Goal: Task Accomplishment & Management: Complete application form

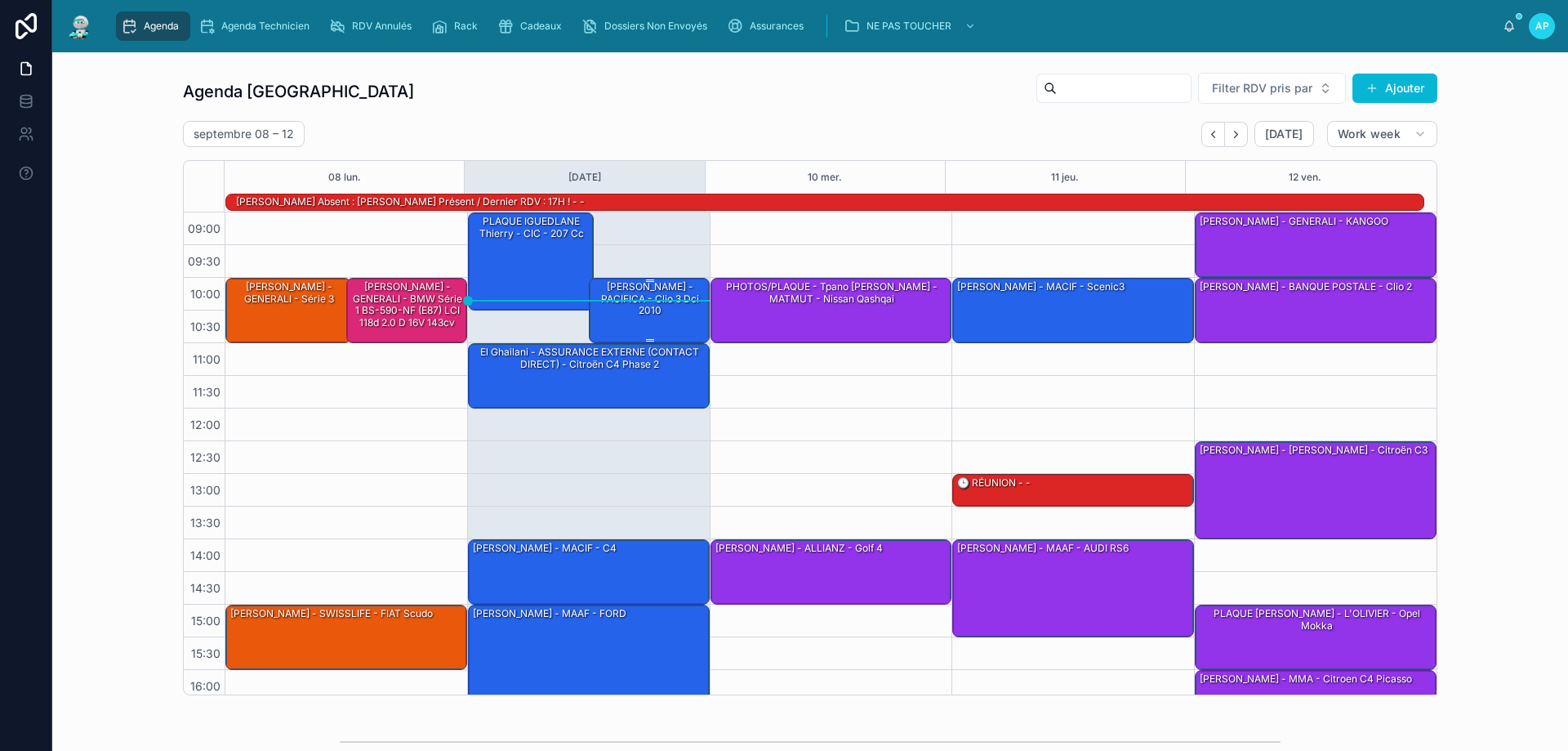
click at [628, 302] on div "[PERSON_NAME] - PACIFICA - clio 3 dci 2010" at bounding box center [650, 298] width 116 height 38
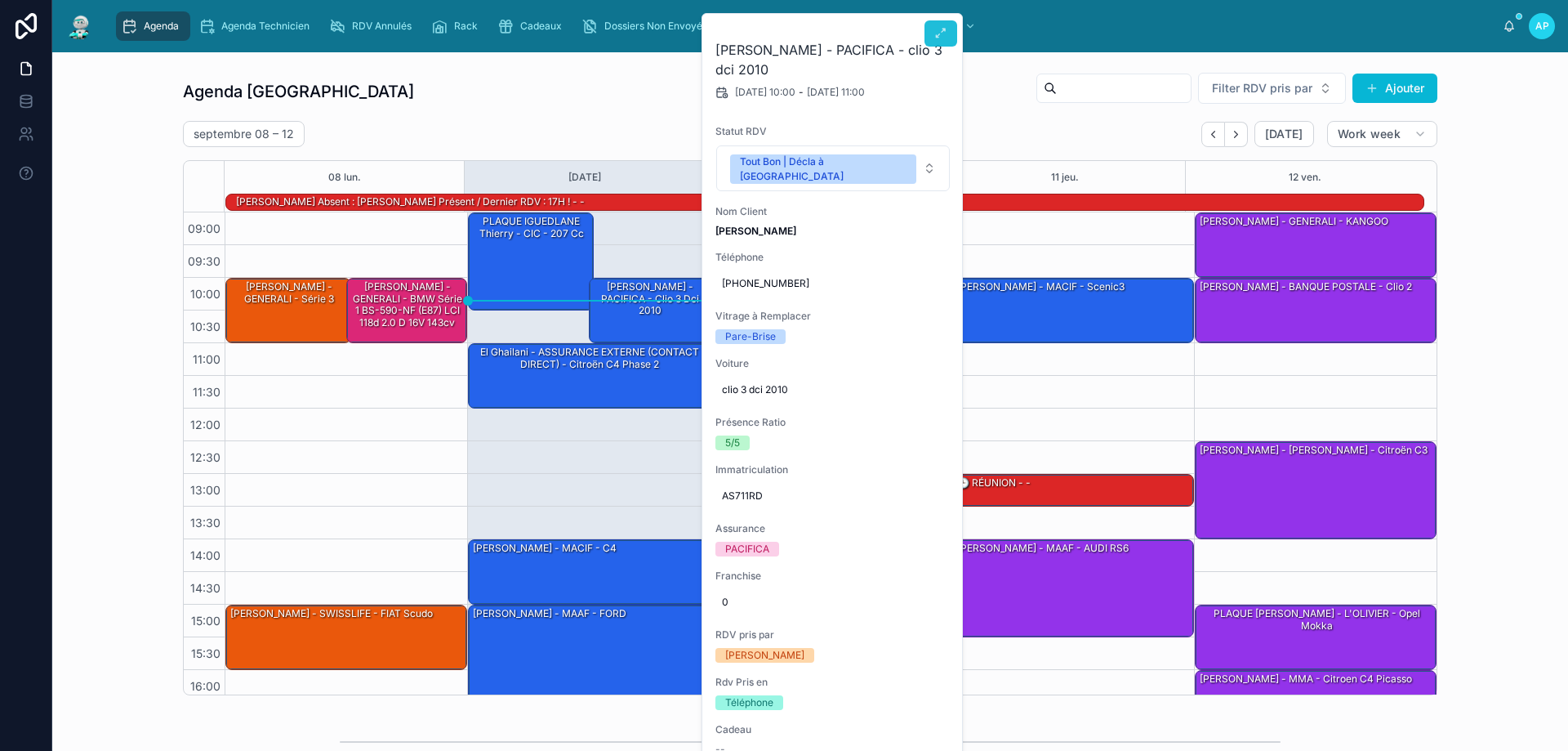
click at [942, 32] on icon at bounding box center [941, 32] width 13 height 13
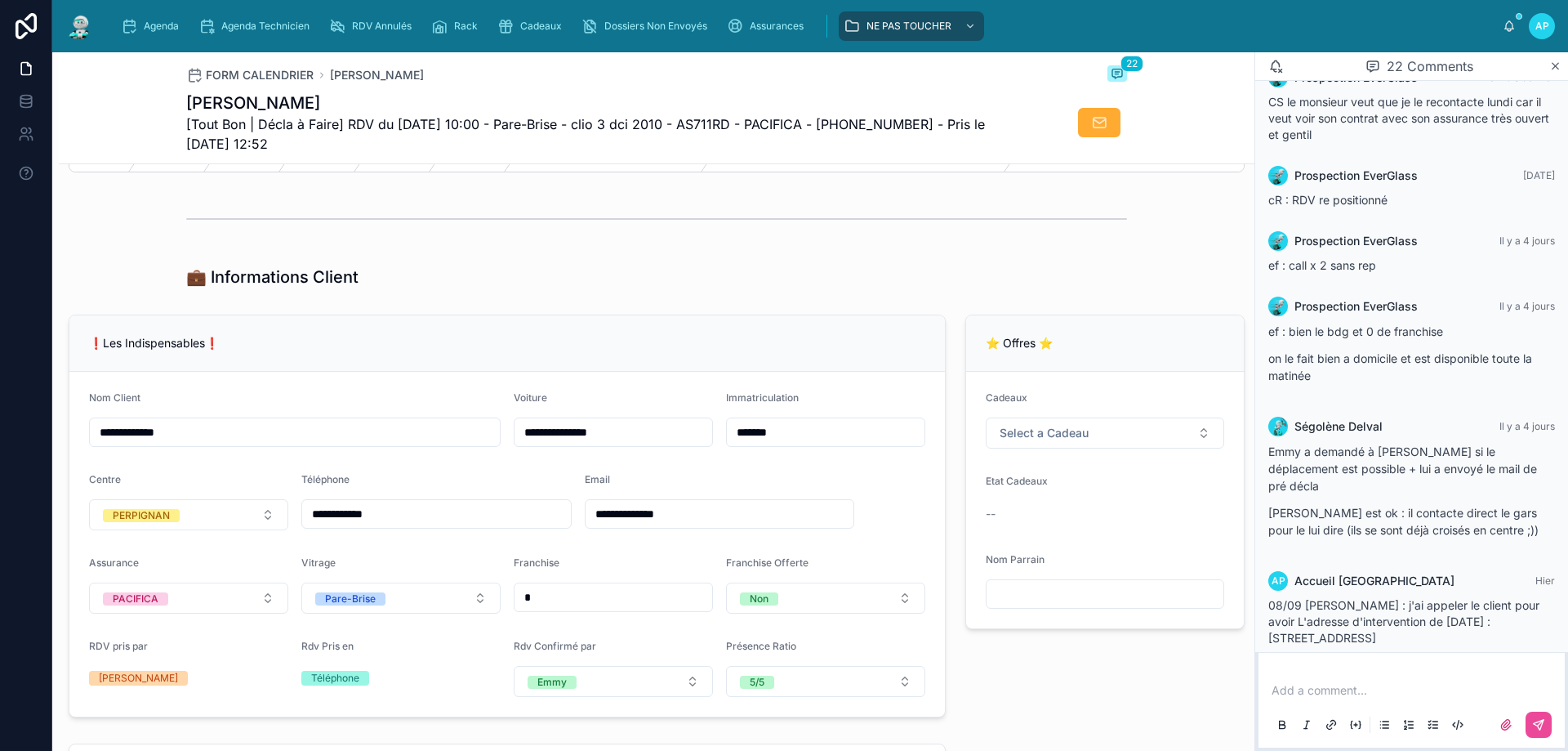
scroll to position [163, 0]
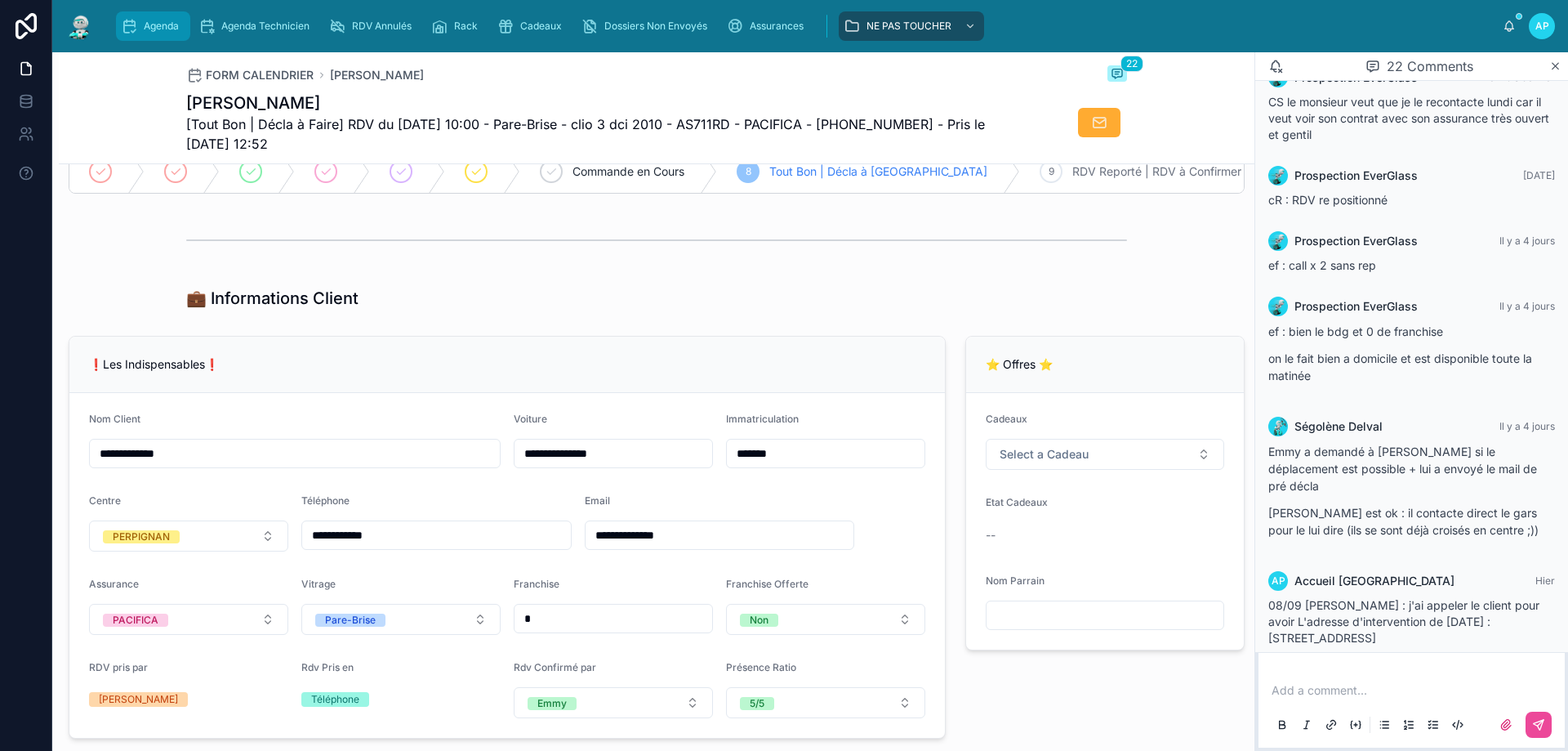
click at [146, 22] on span "Agenda" at bounding box center [161, 26] width 35 height 13
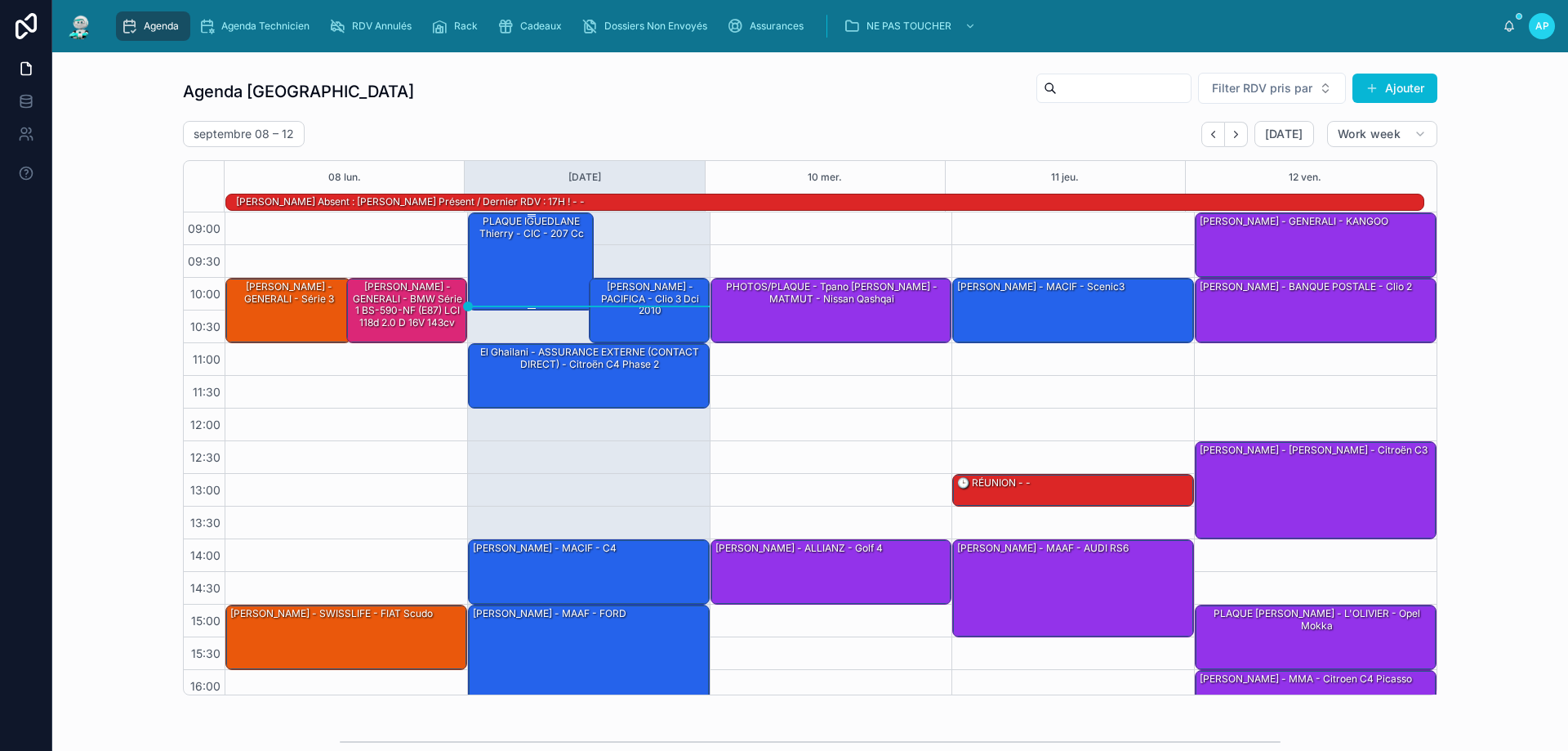
click at [500, 260] on div "PLAQUE IGUEDLANE Thierry - CIC - 207 cc" at bounding box center [531, 260] width 121 height 95
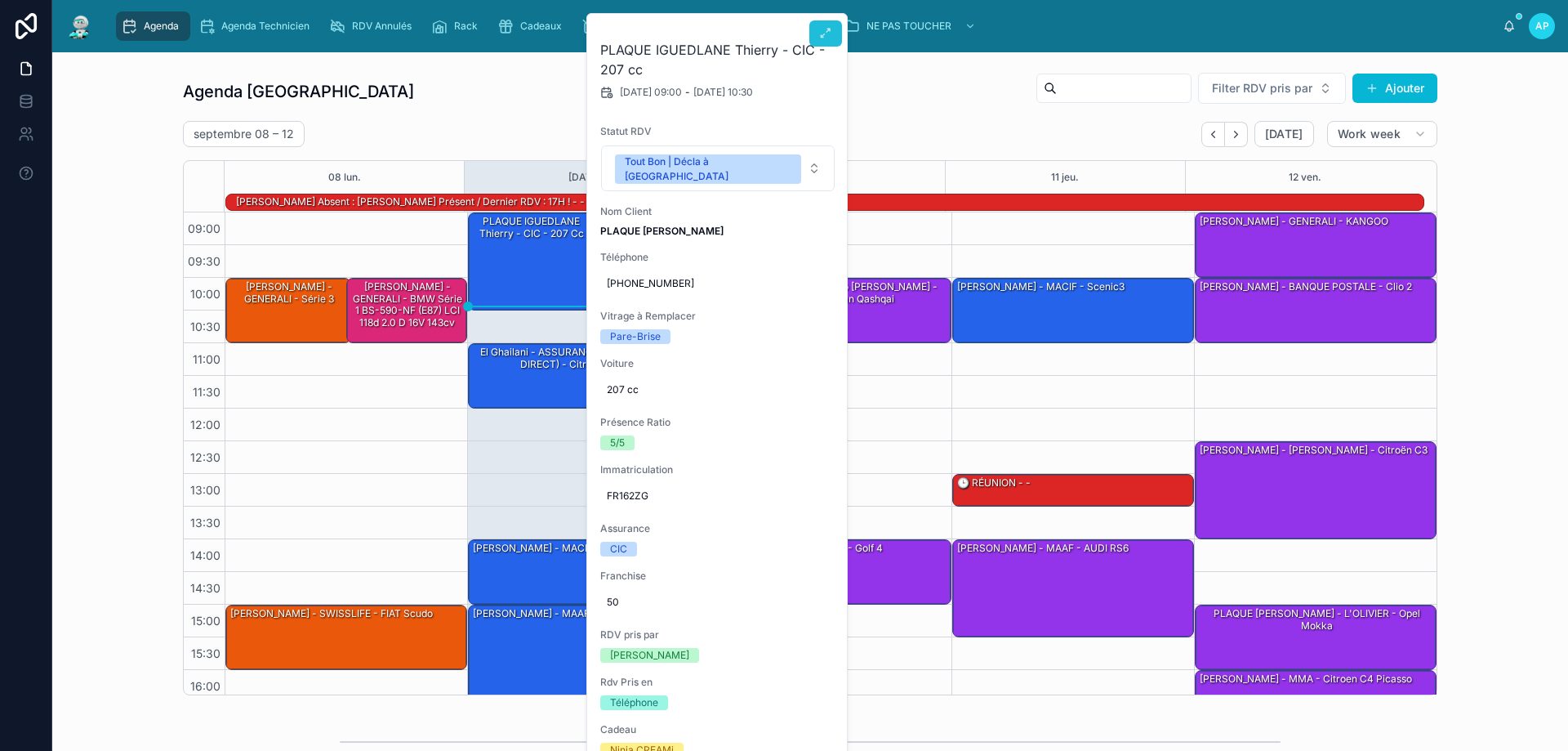
click at [821, 27] on icon at bounding box center [825, 32] width 13 height 13
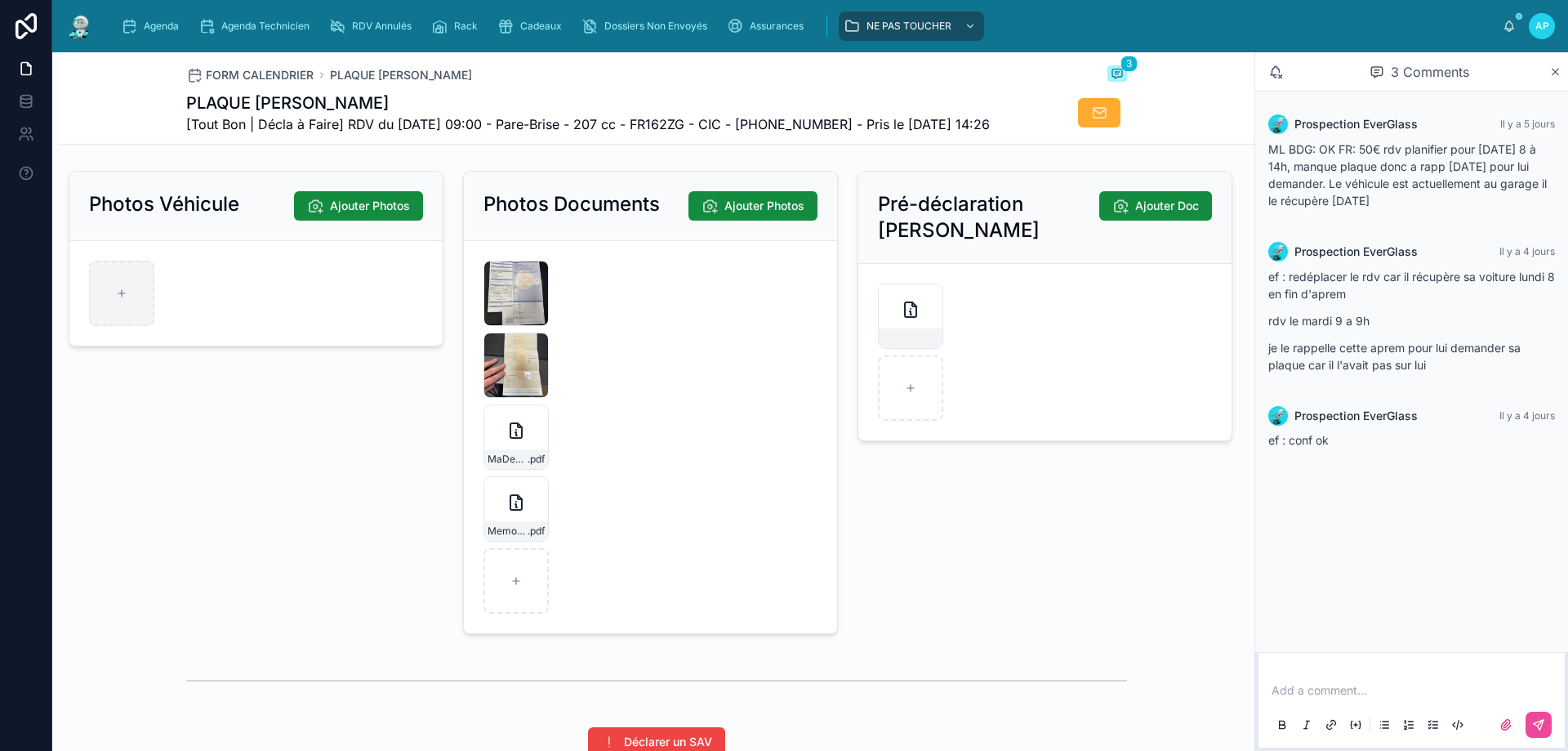
scroll to position [2123, 0]
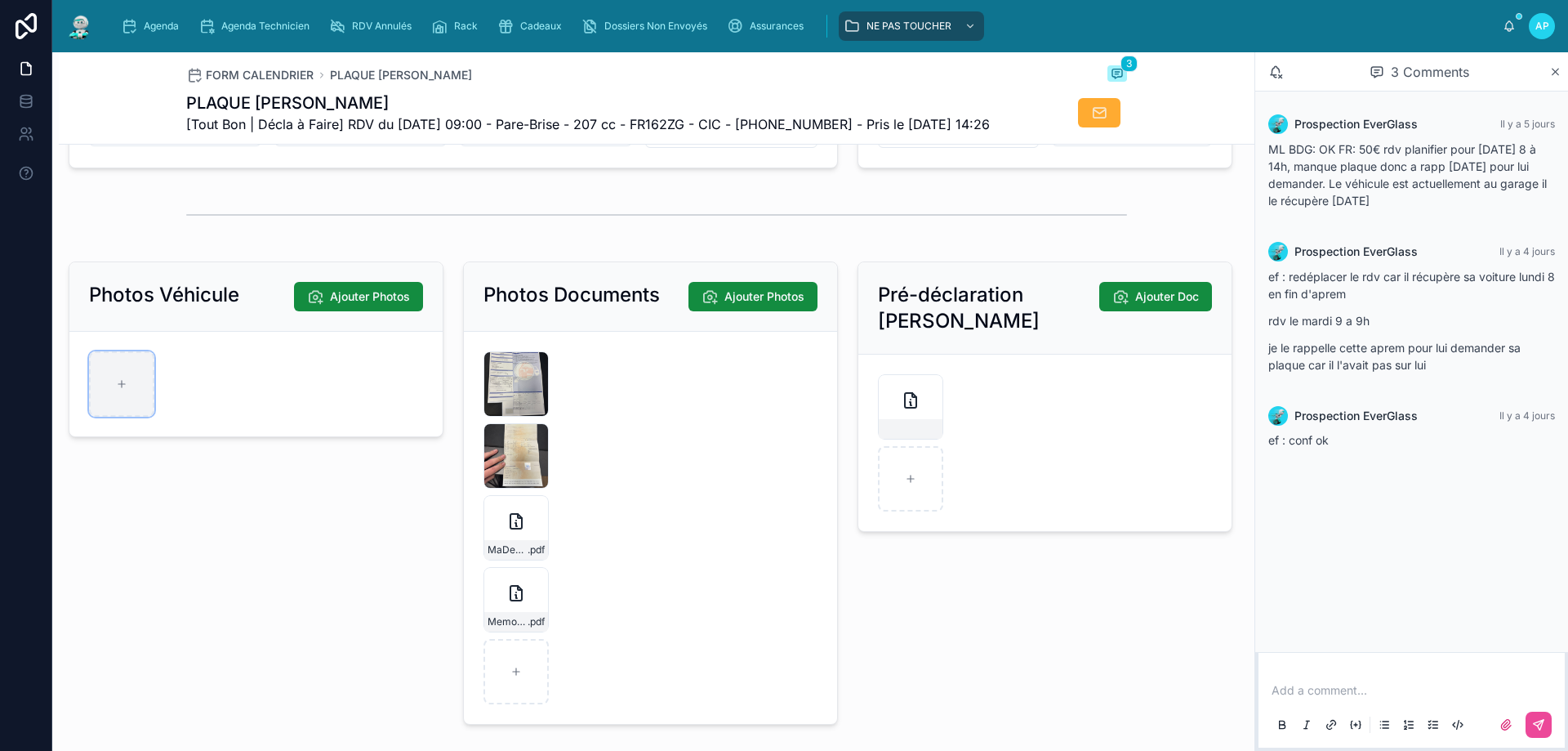
click at [131, 416] on div at bounding box center [122, 384] width 66 height 66
type input "**********"
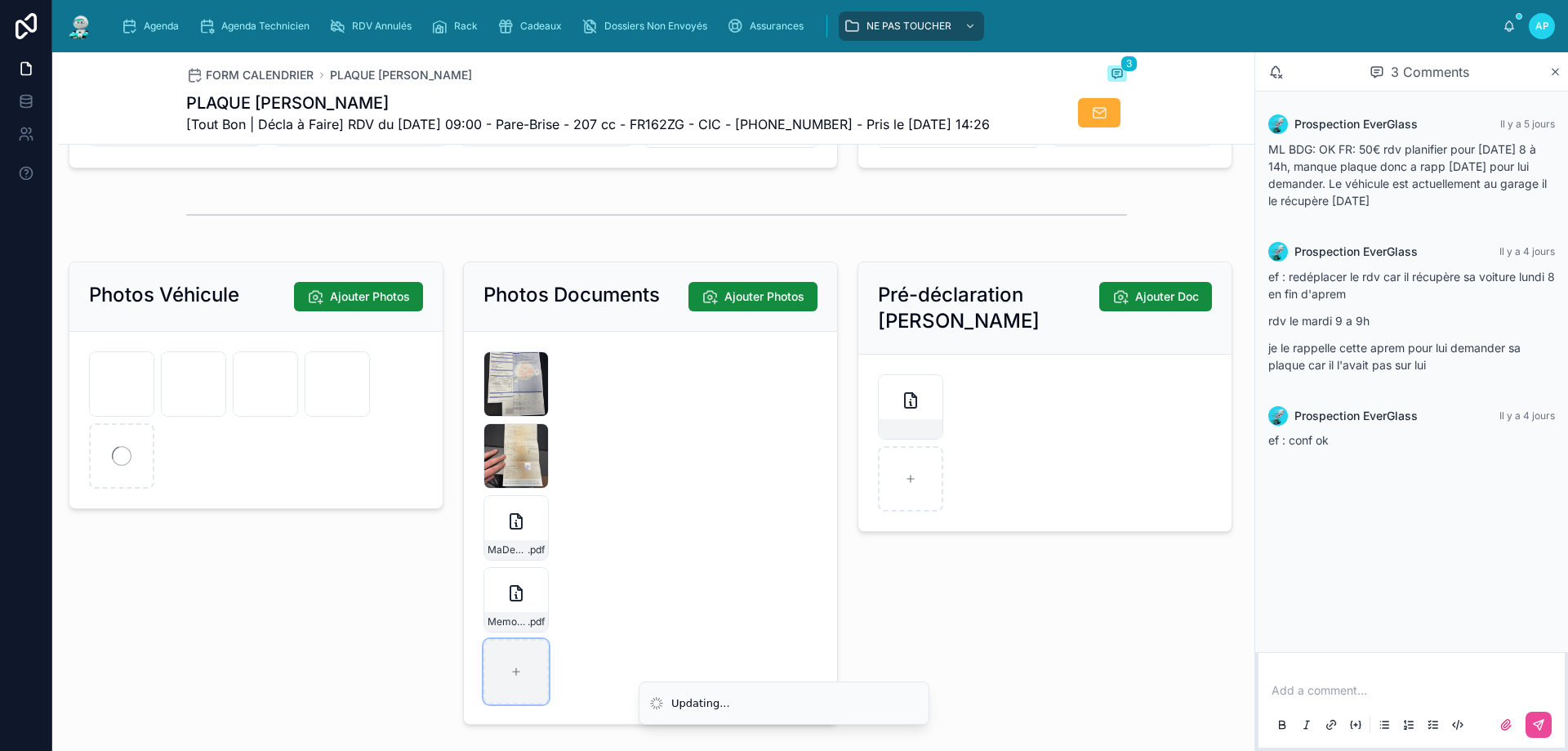
click at [529, 704] on div at bounding box center [515, 671] width 66 height 66
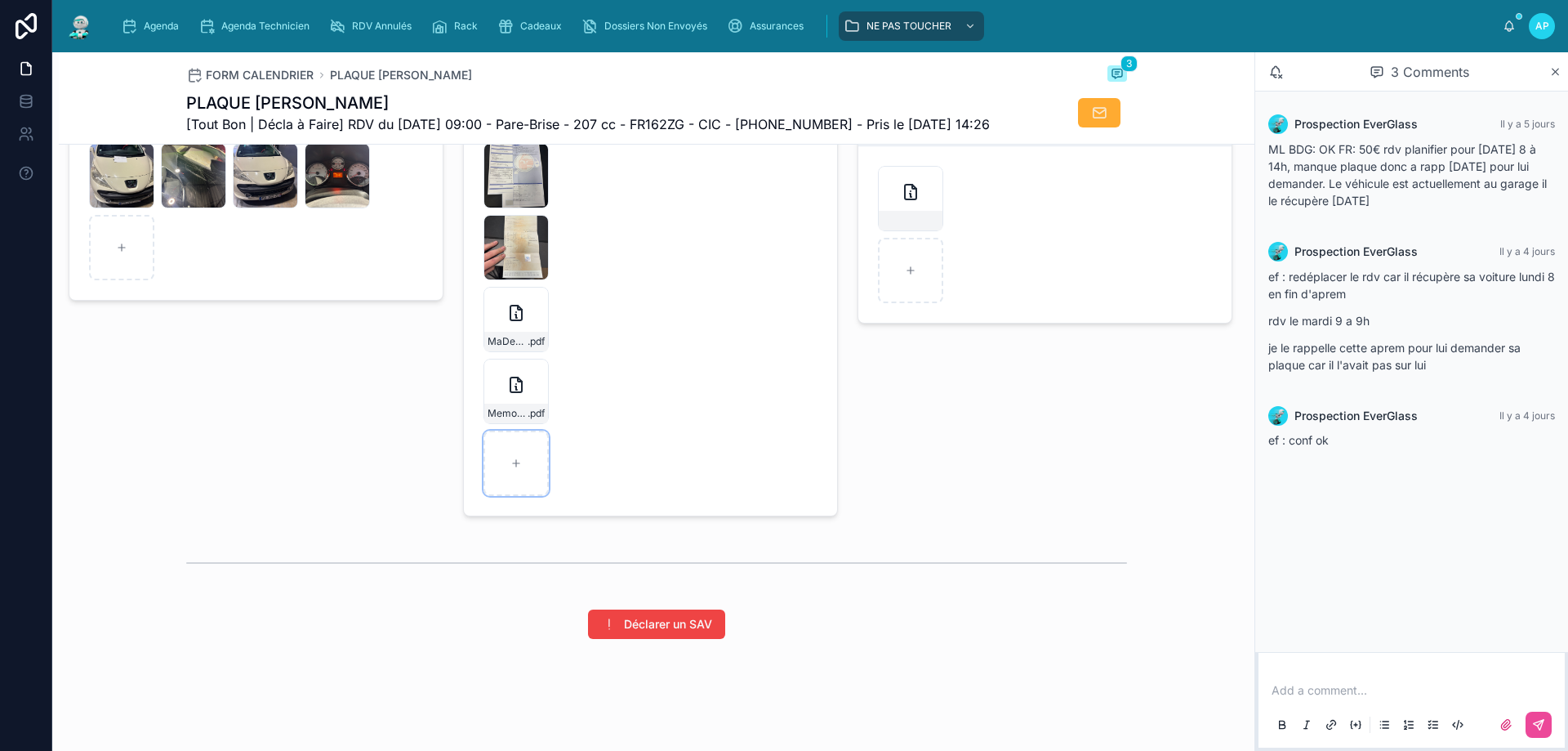
scroll to position [2369, 0]
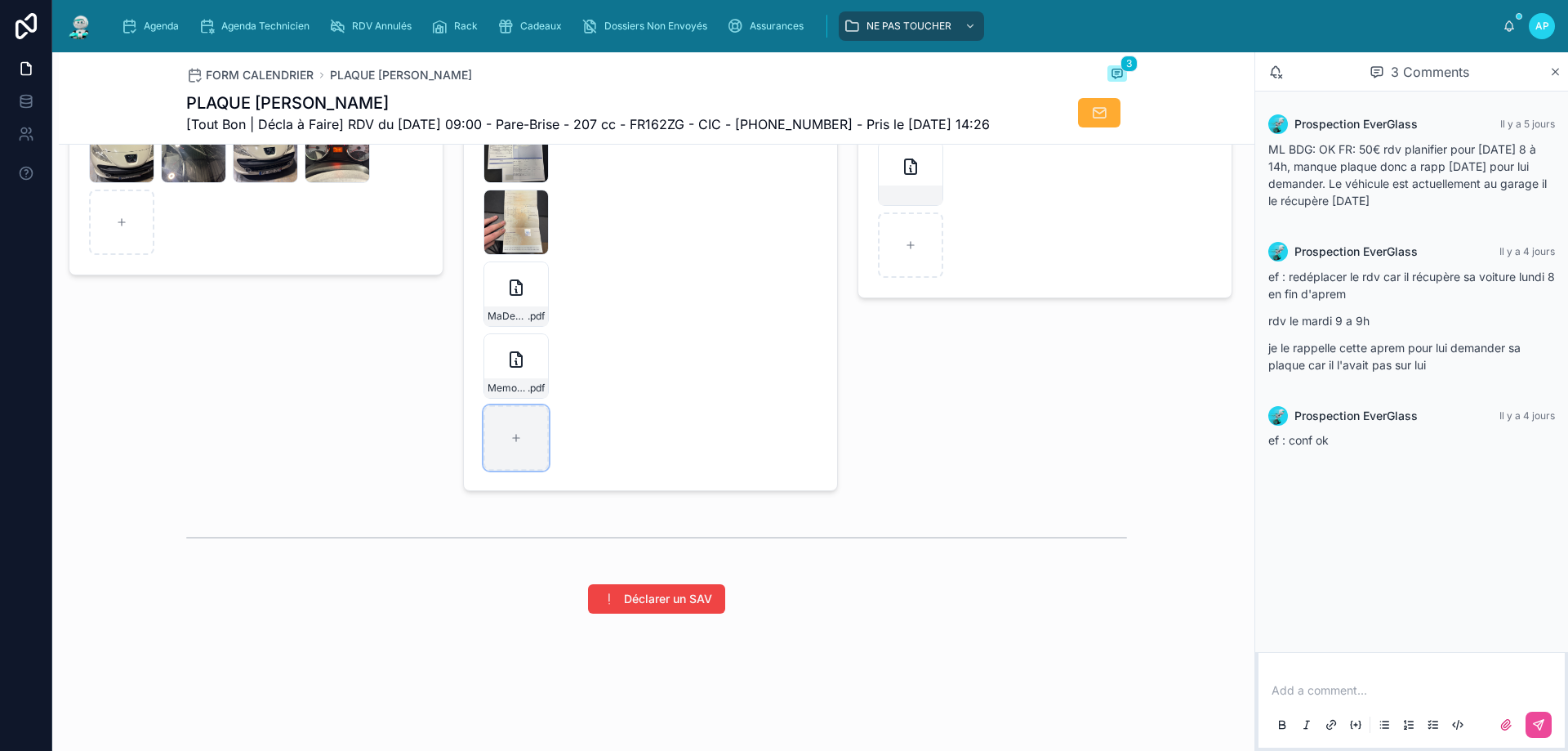
click at [515, 467] on div at bounding box center [515, 438] width 66 height 66
type input "**********"
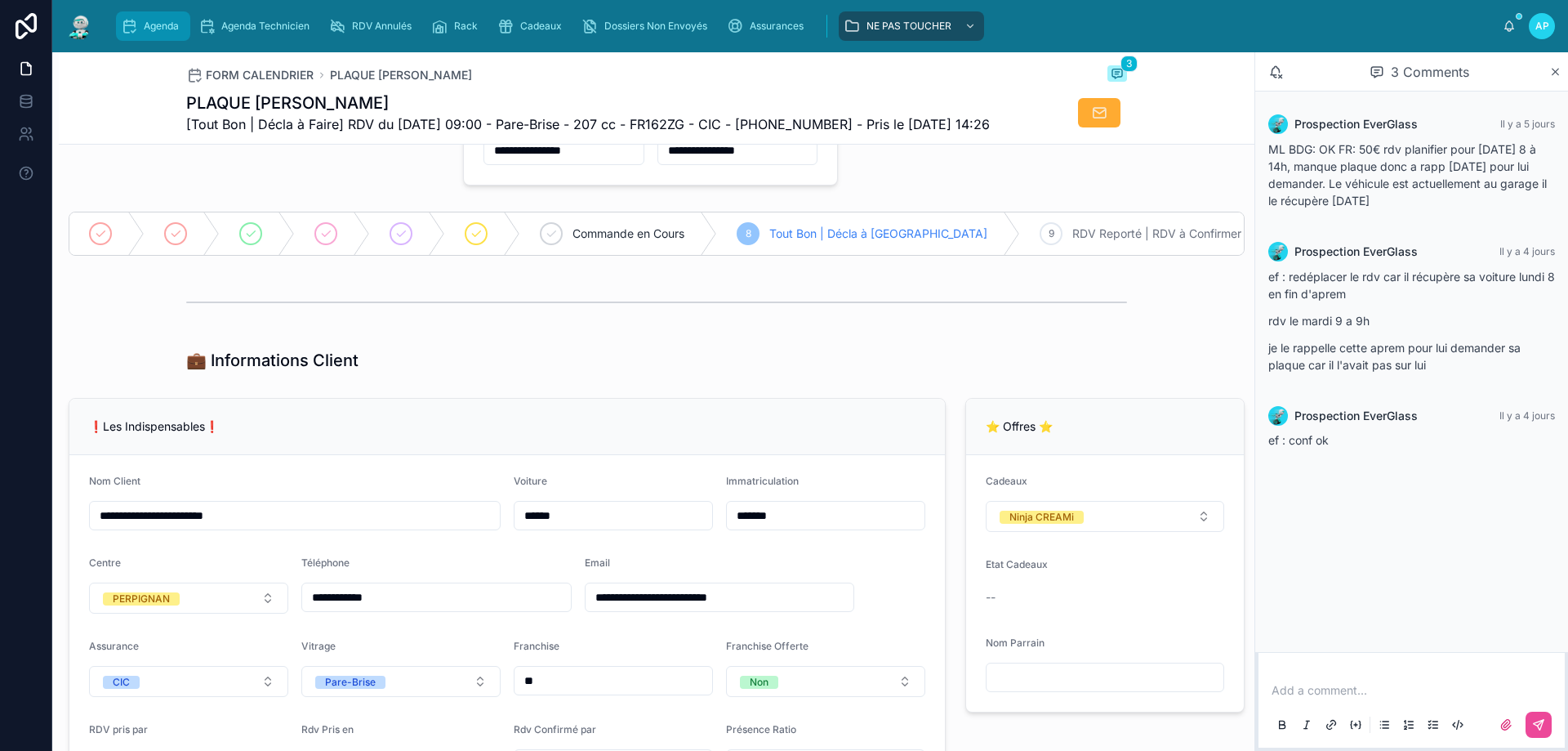
scroll to position [0, 0]
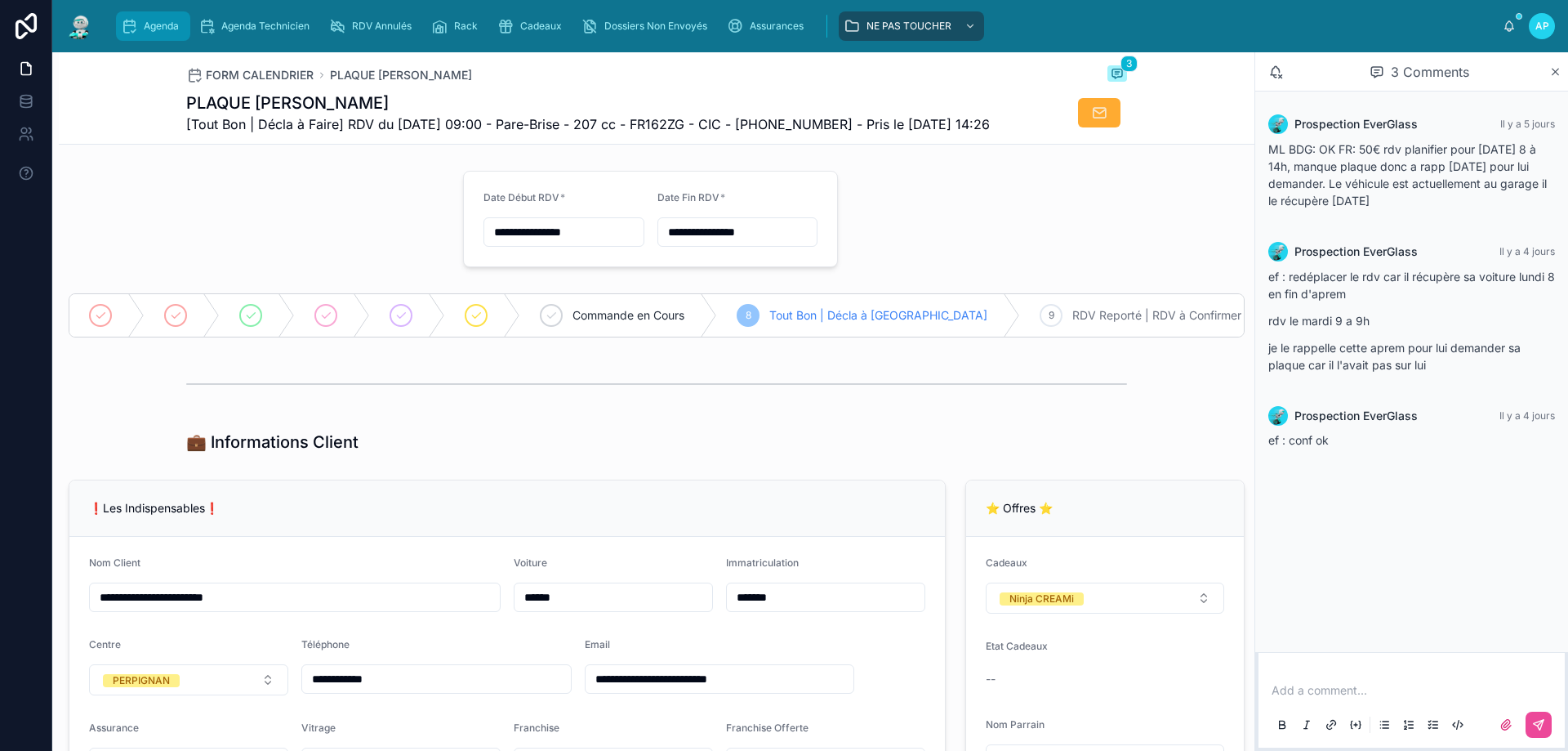
click at [169, 27] on span "Agenda" at bounding box center [161, 26] width 35 height 13
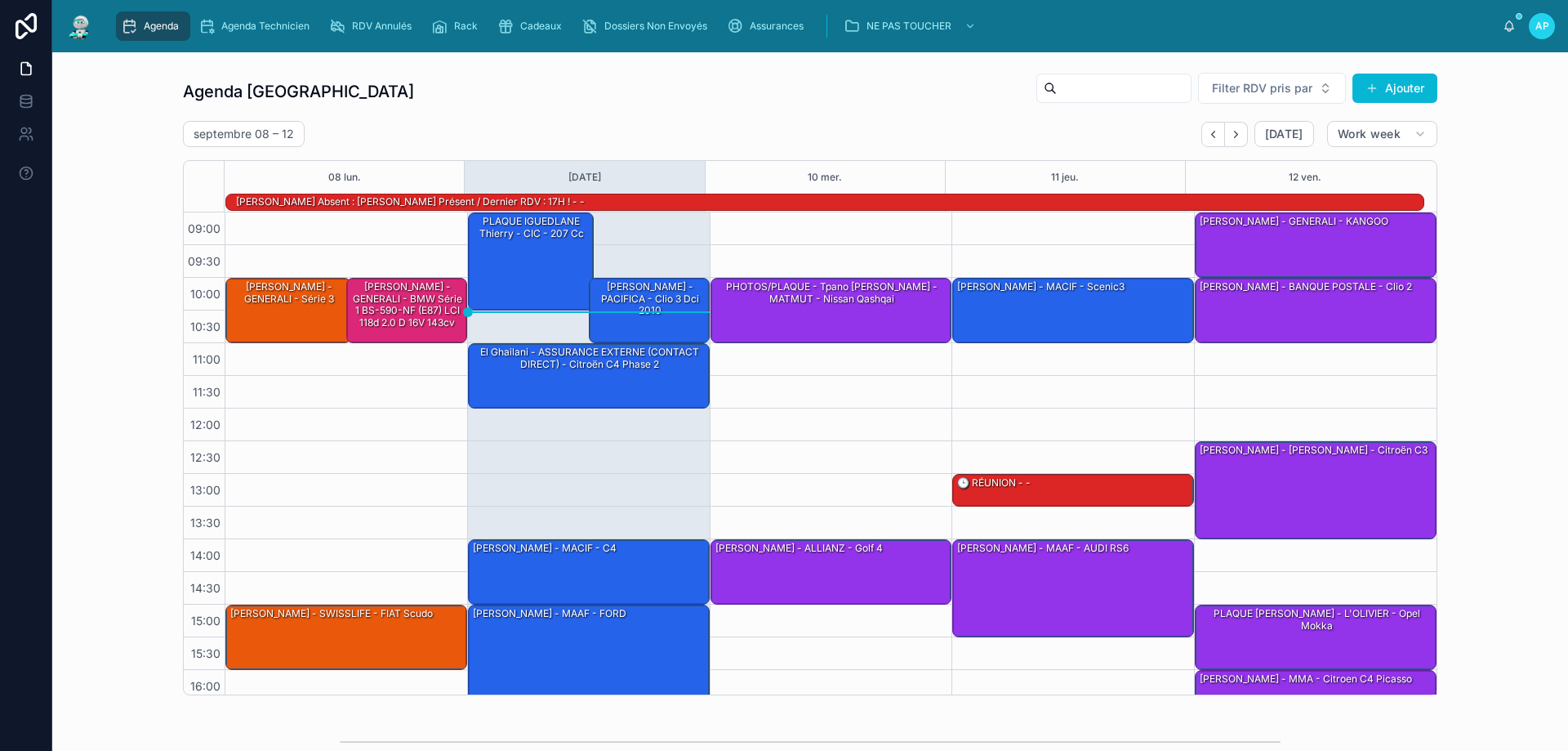
click at [147, 27] on span "Agenda" at bounding box center [161, 26] width 35 height 13
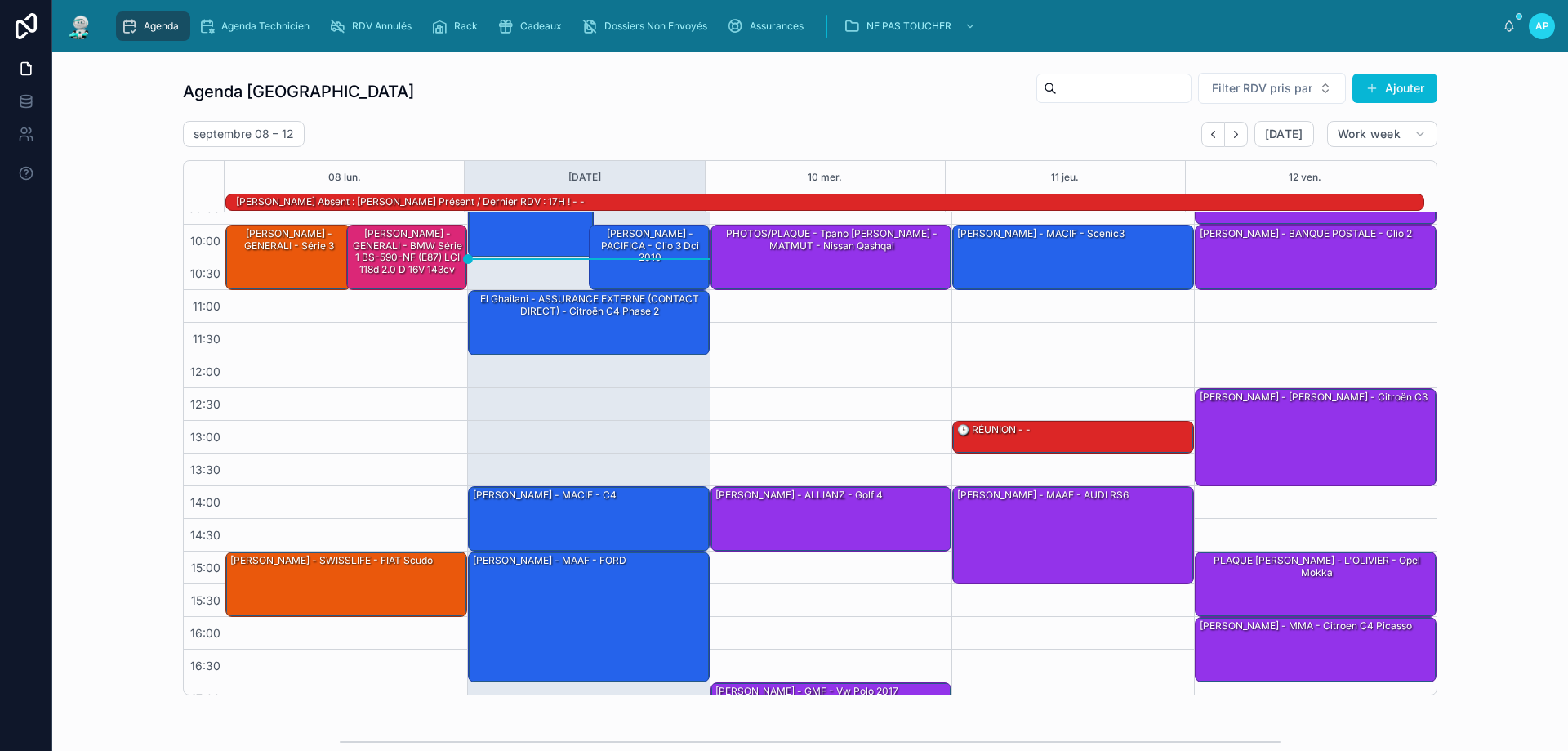
scroll to position [26, 0]
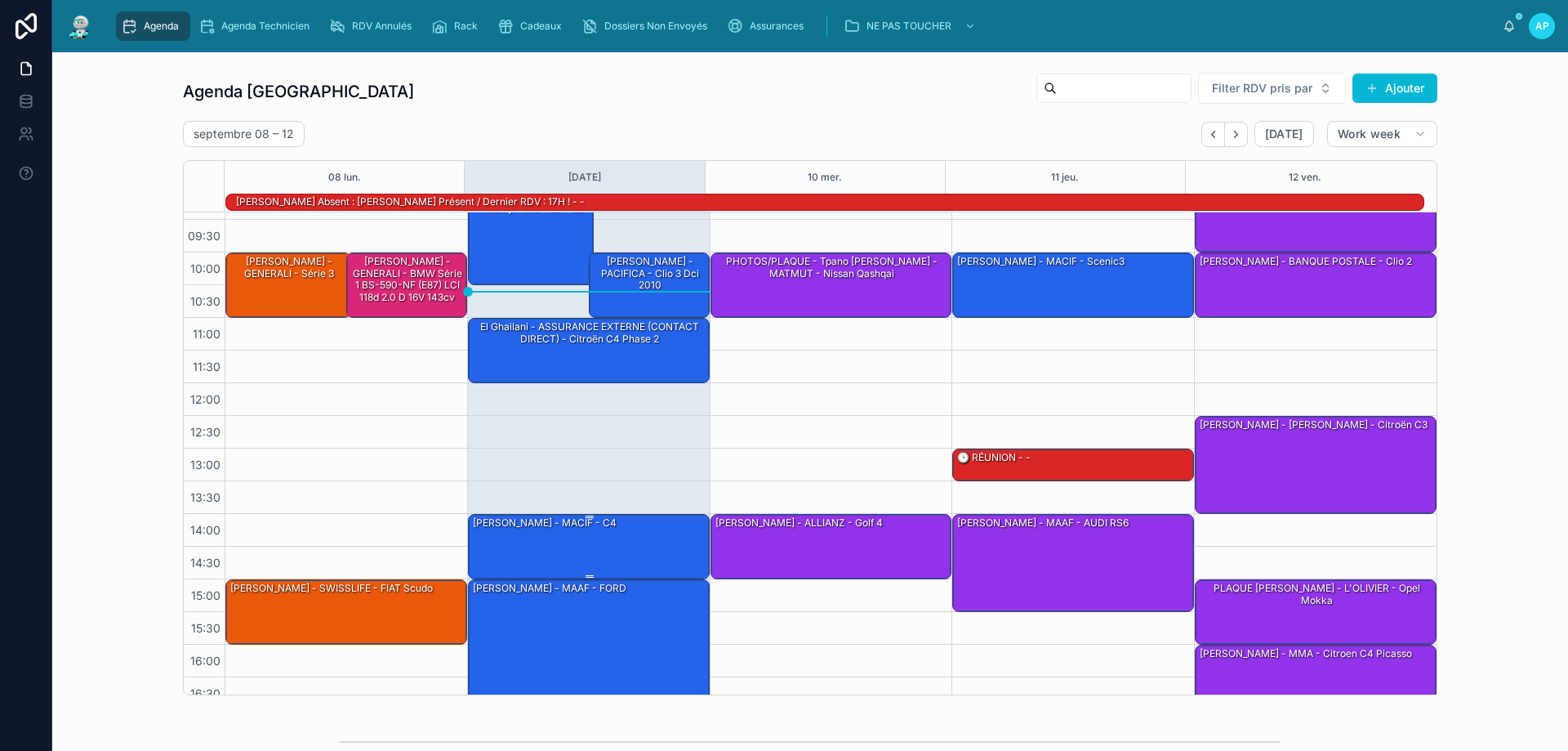
click at [600, 539] on div "[PERSON_NAME] - MACIF - c4" at bounding box center [589, 545] width 237 height 62
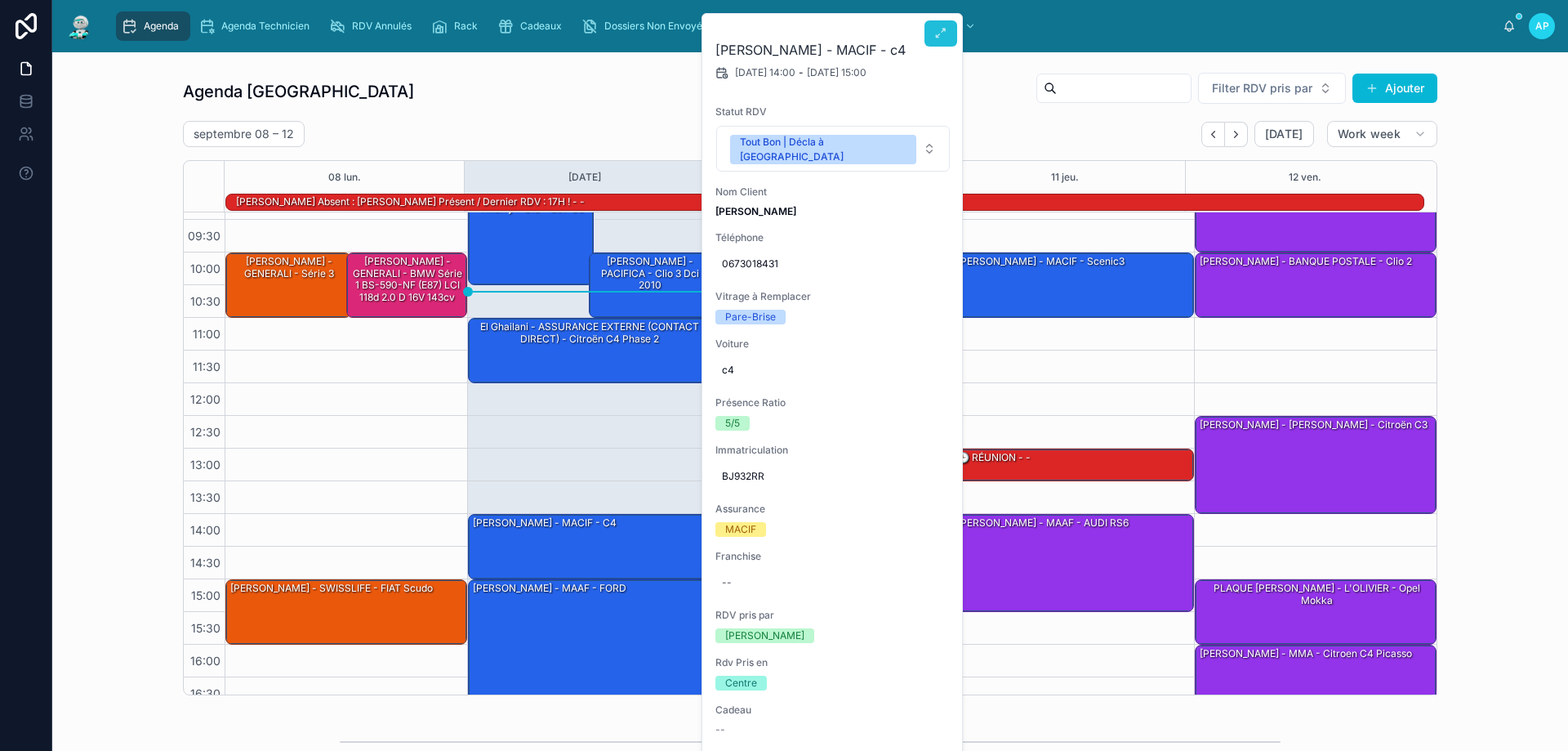
click at [941, 36] on icon at bounding box center [941, 32] width 13 height 13
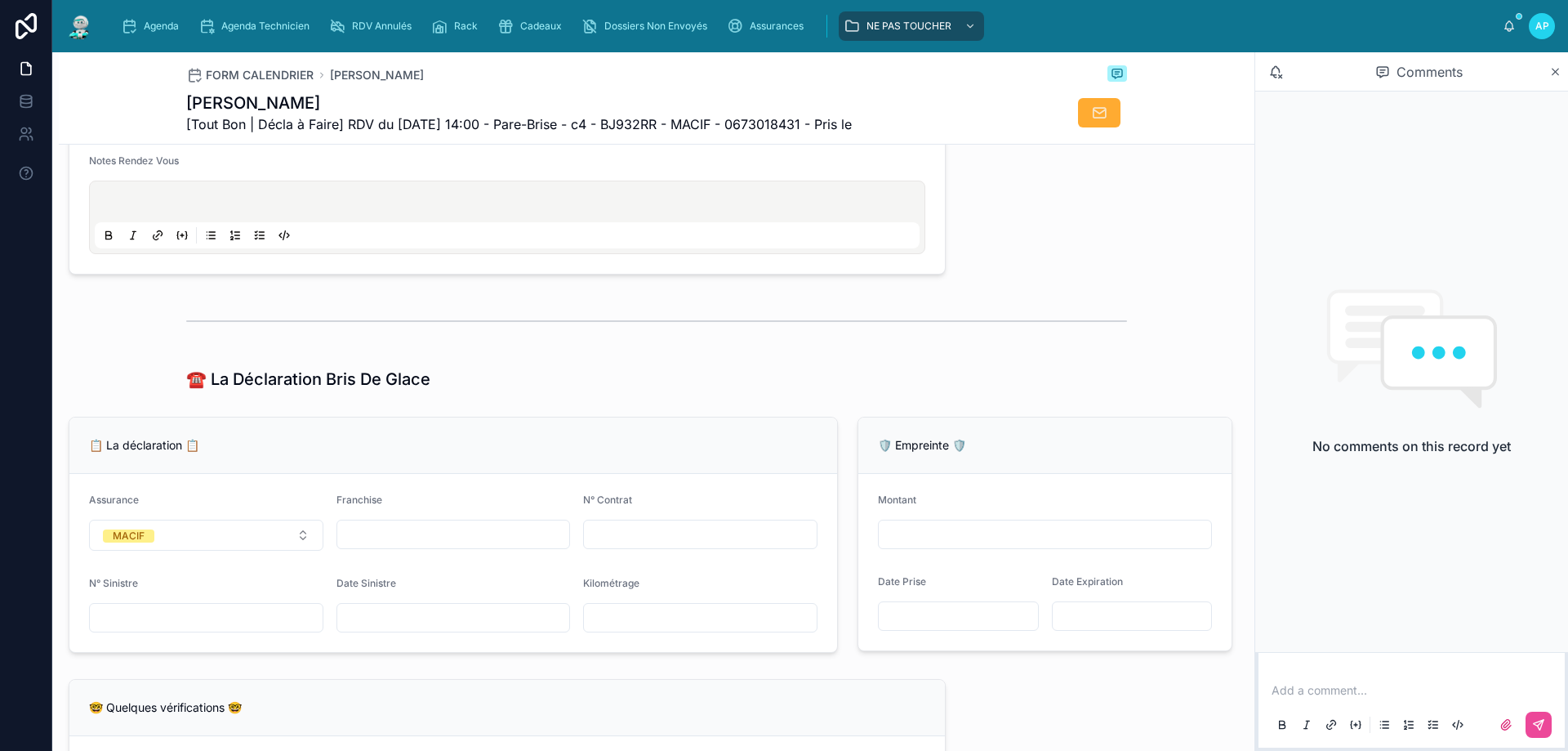
scroll to position [735, 0]
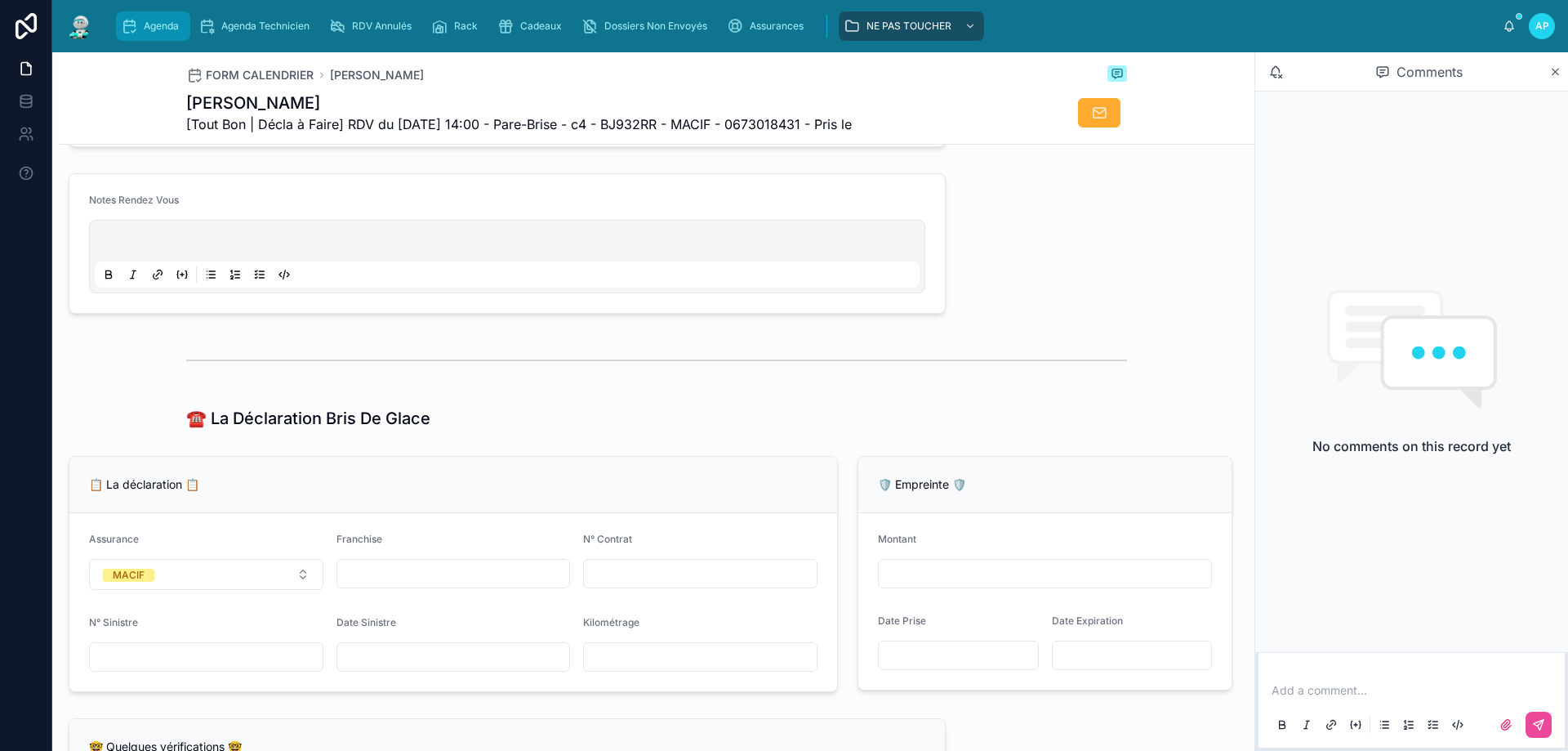
click at [145, 23] on span "Agenda" at bounding box center [161, 26] width 35 height 13
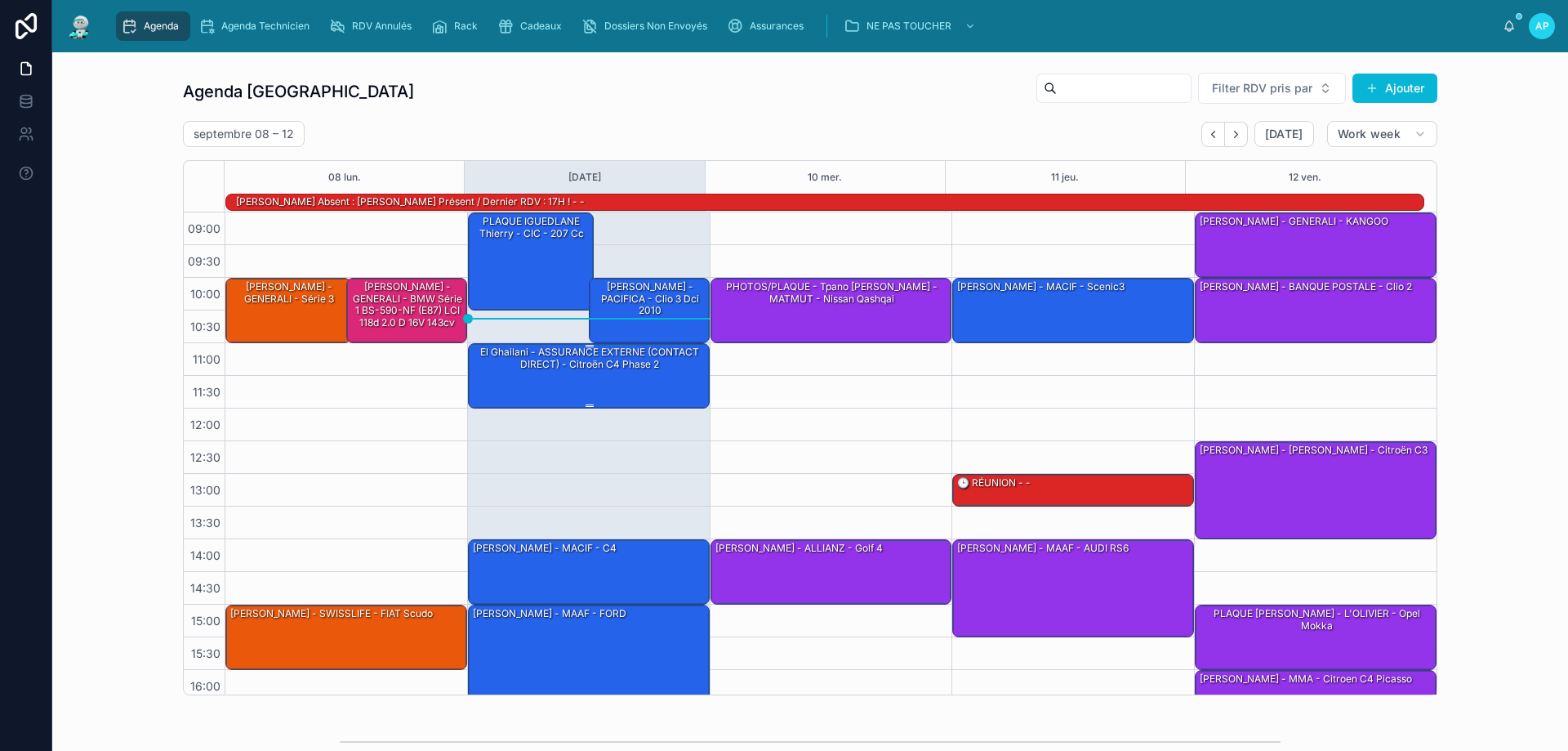
click at [609, 359] on div "El Ghailani - ASSURANCE EXTERNE (CONTACT DIRECT) - Citroën C4 Phase 2" at bounding box center [589, 357] width 237 height 27
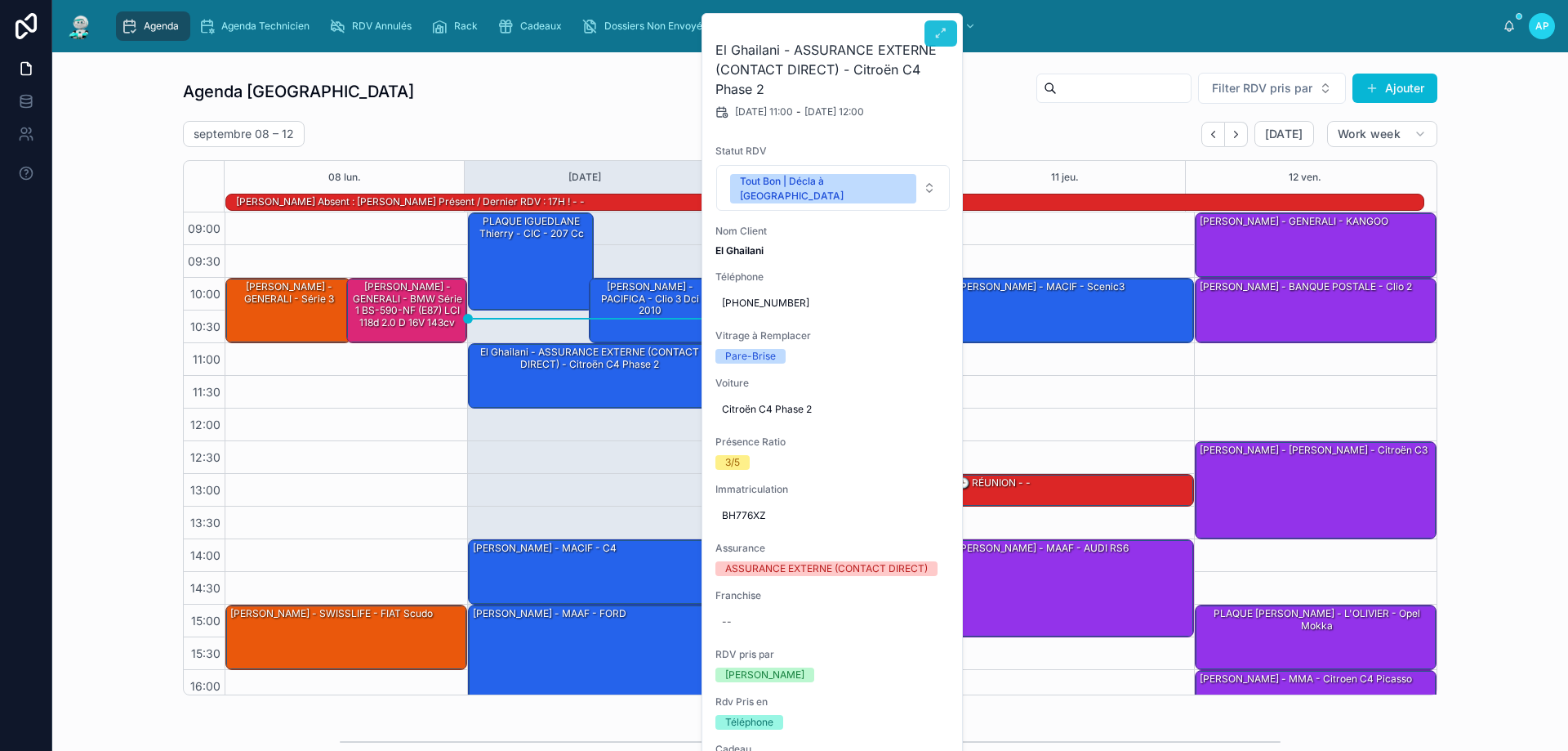
click at [934, 32] on button at bounding box center [941, 33] width 32 height 27
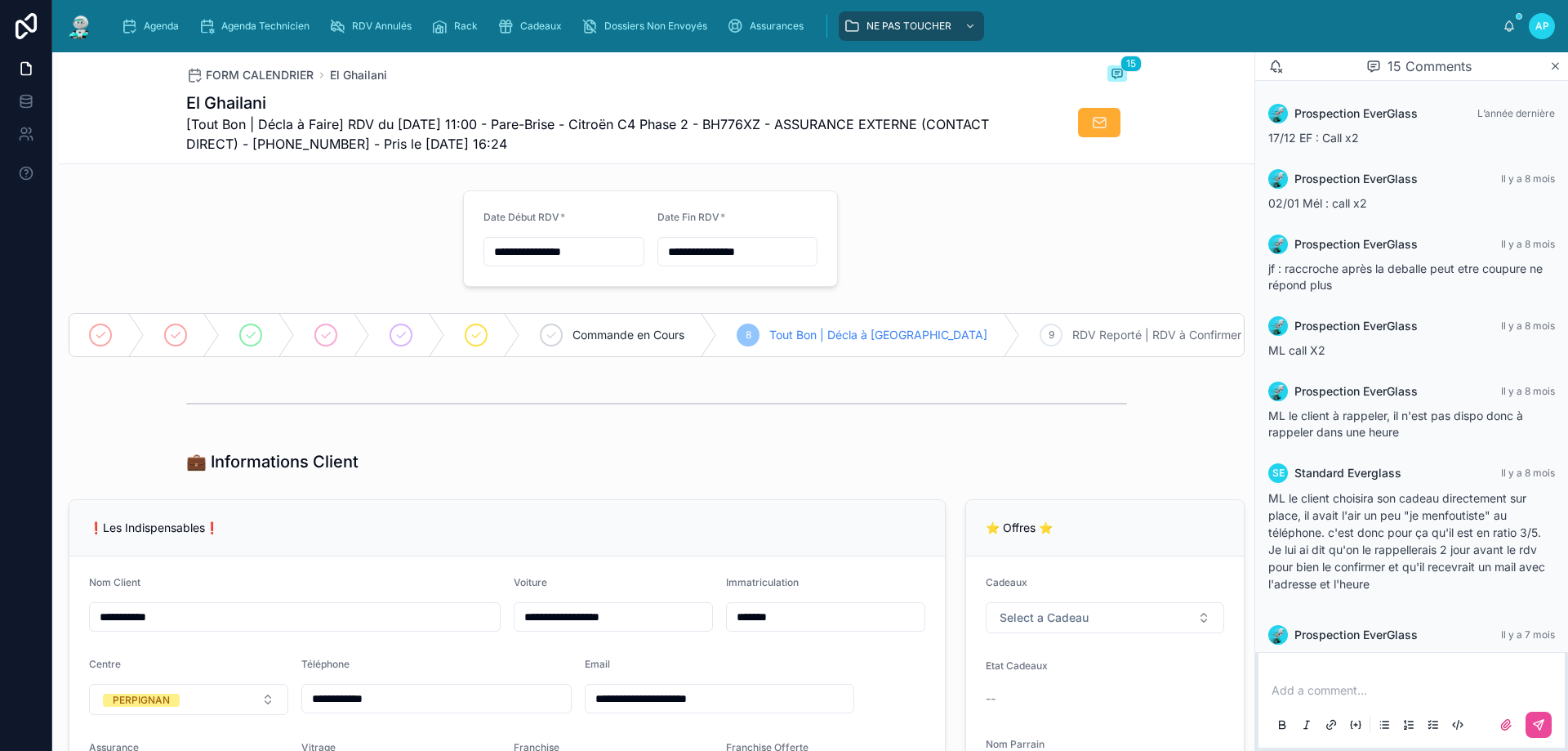
scroll to position [911, 0]
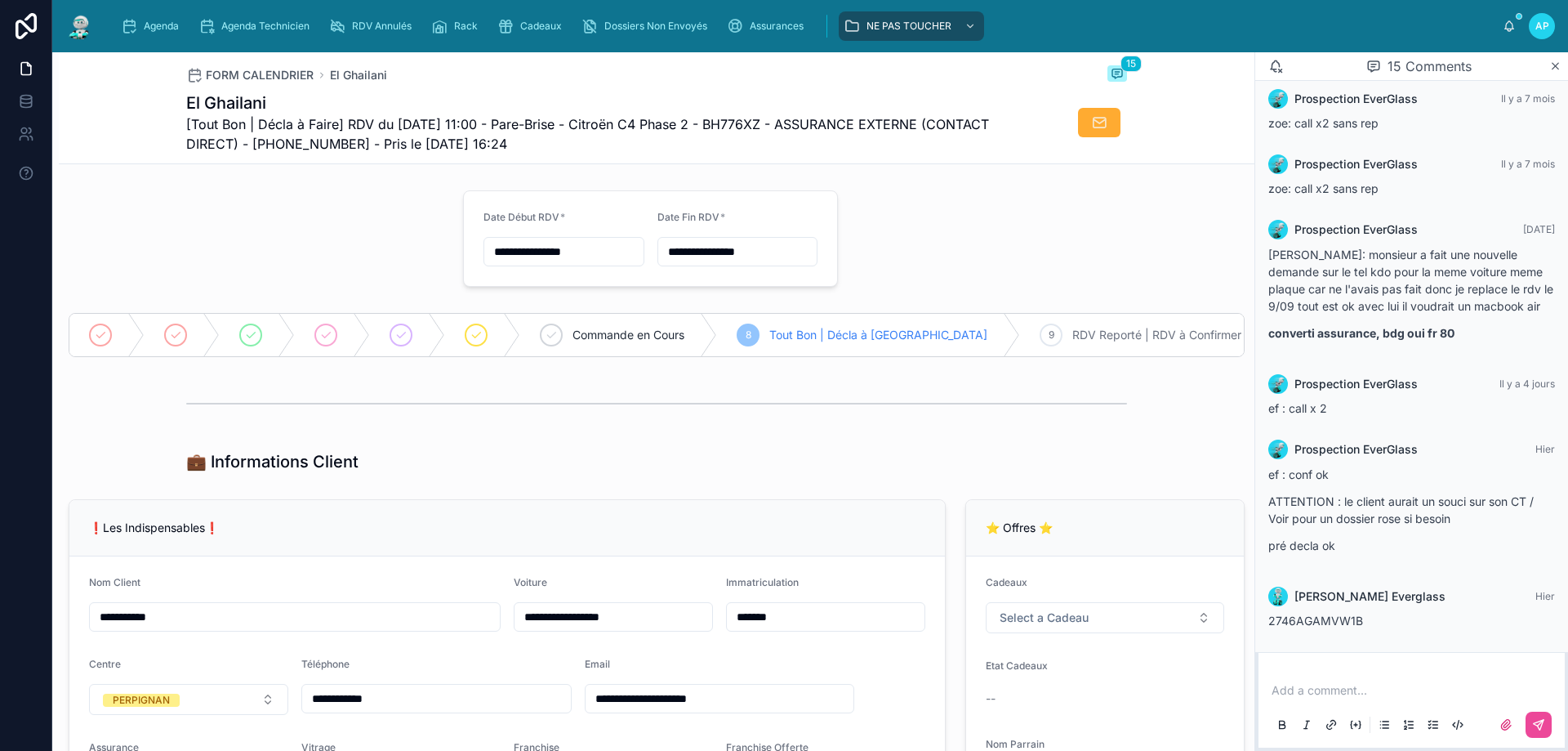
click at [89, 28] on img at bounding box center [81, 26] width 29 height 27
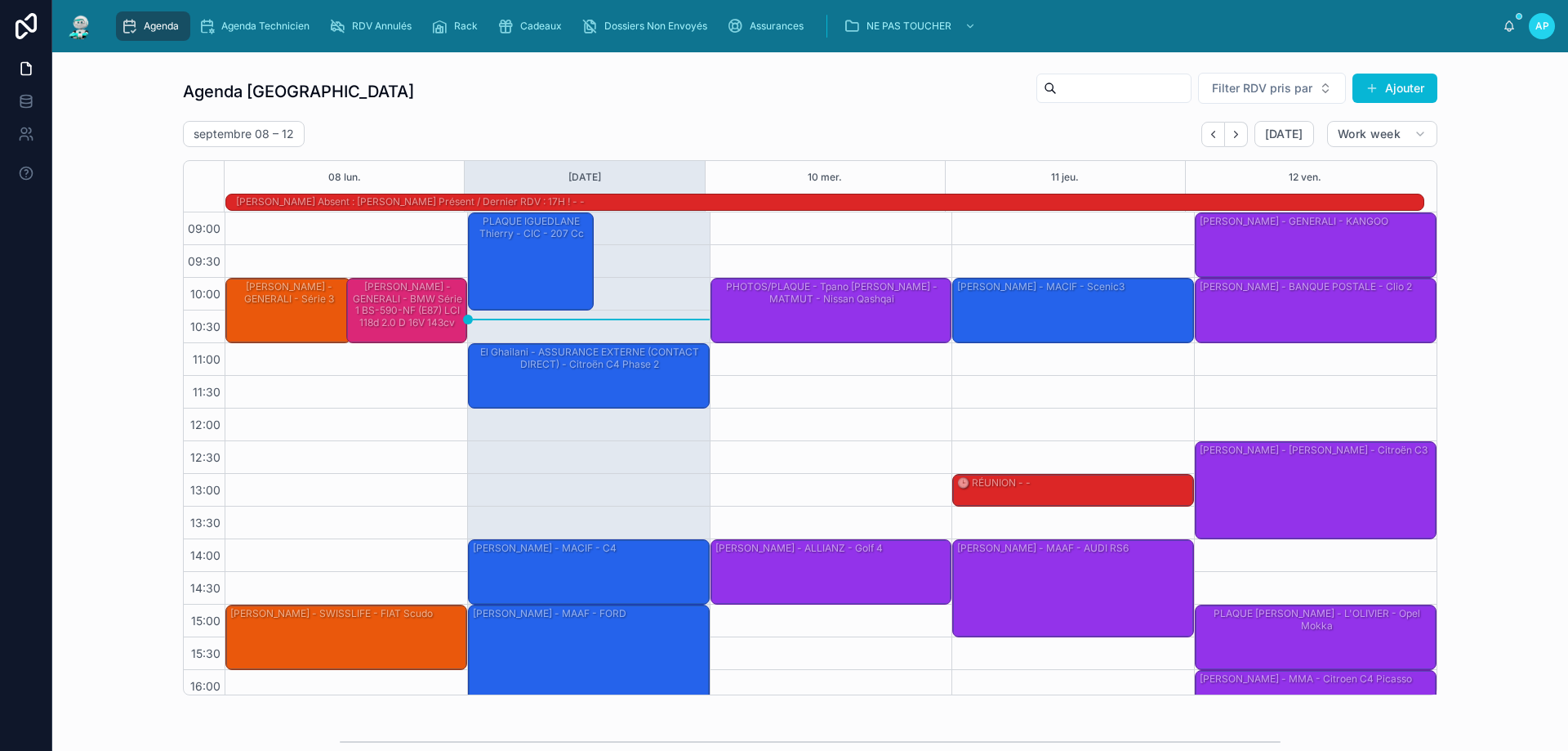
click at [637, 304] on div "[PERSON_NAME] - PACIFICA - clio 3 dci 2010" at bounding box center [650, 298] width 116 height 38
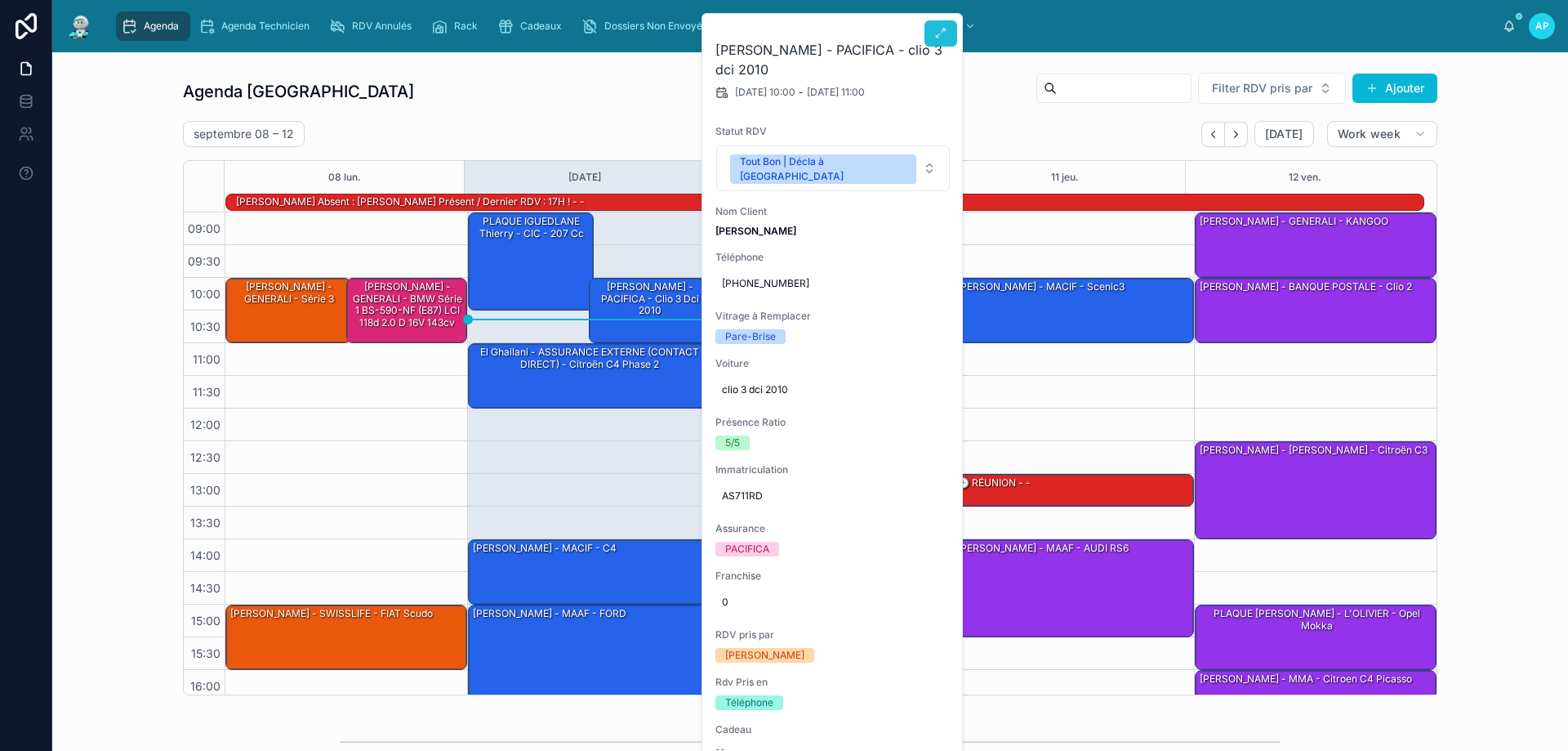
click at [936, 27] on icon at bounding box center [941, 32] width 13 height 13
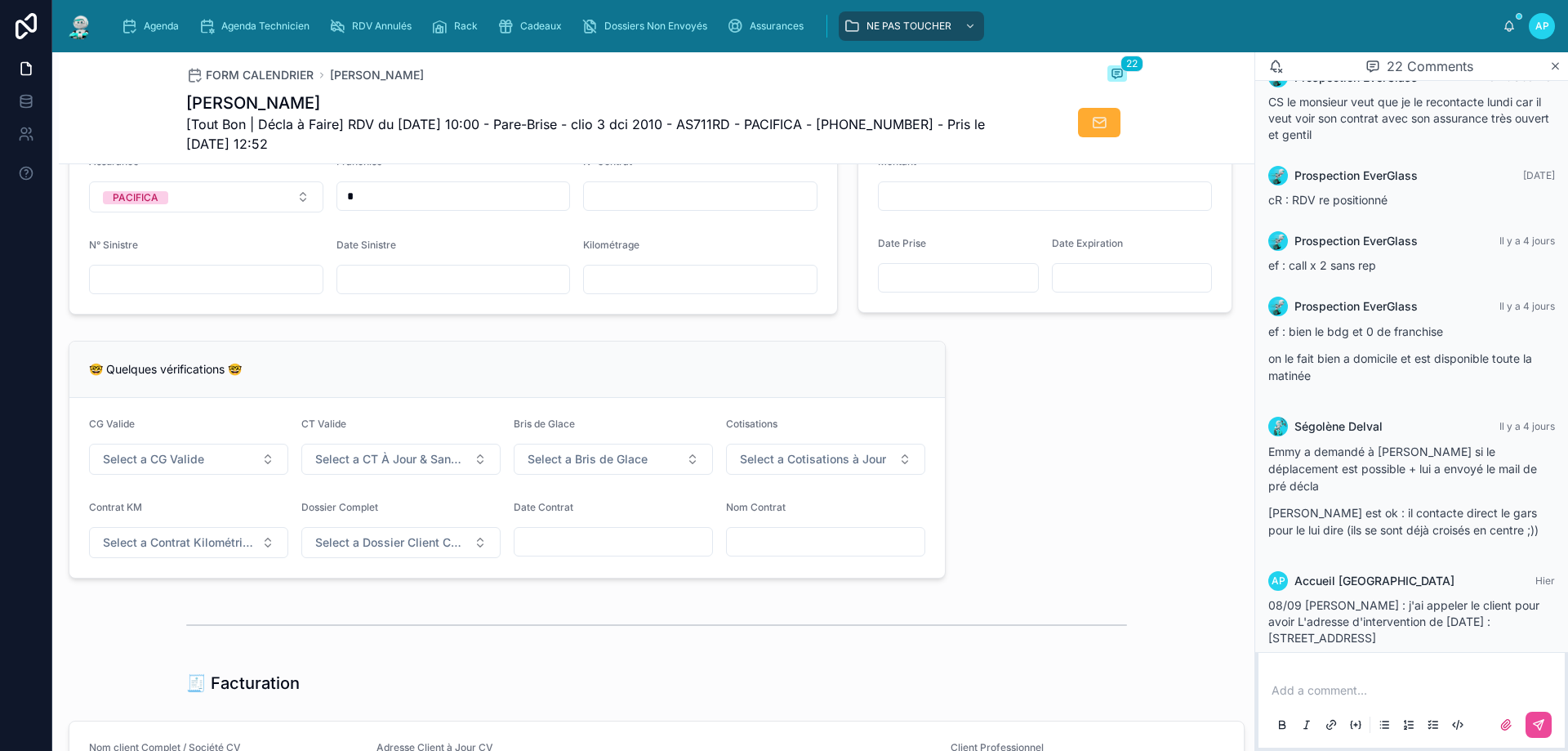
scroll to position [1307, 0]
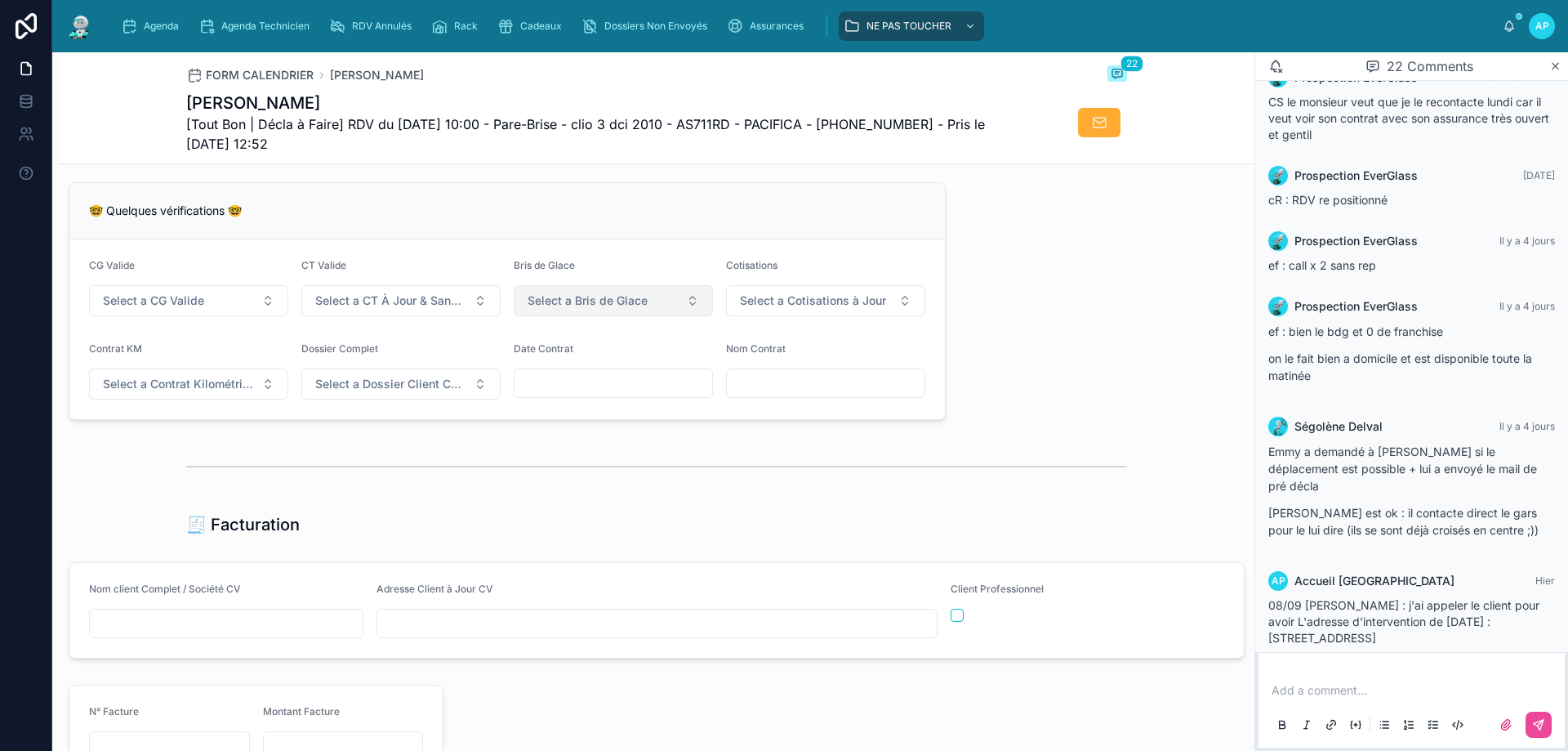
click at [610, 308] on span "Select a Bris de Glace" at bounding box center [587, 300] width 120 height 17
drag, startPoint x: 579, startPoint y: 381, endPoint x: 730, endPoint y: 363, distance: 152.1
click at [578, 380] on span "✅ Validé" at bounding box center [547, 377] width 62 height 13
click at [824, 308] on span "Select a Cotisations à Jour" at bounding box center [813, 300] width 146 height 17
click at [807, 382] on div "✅ À Jour" at bounding box center [818, 377] width 196 height 23
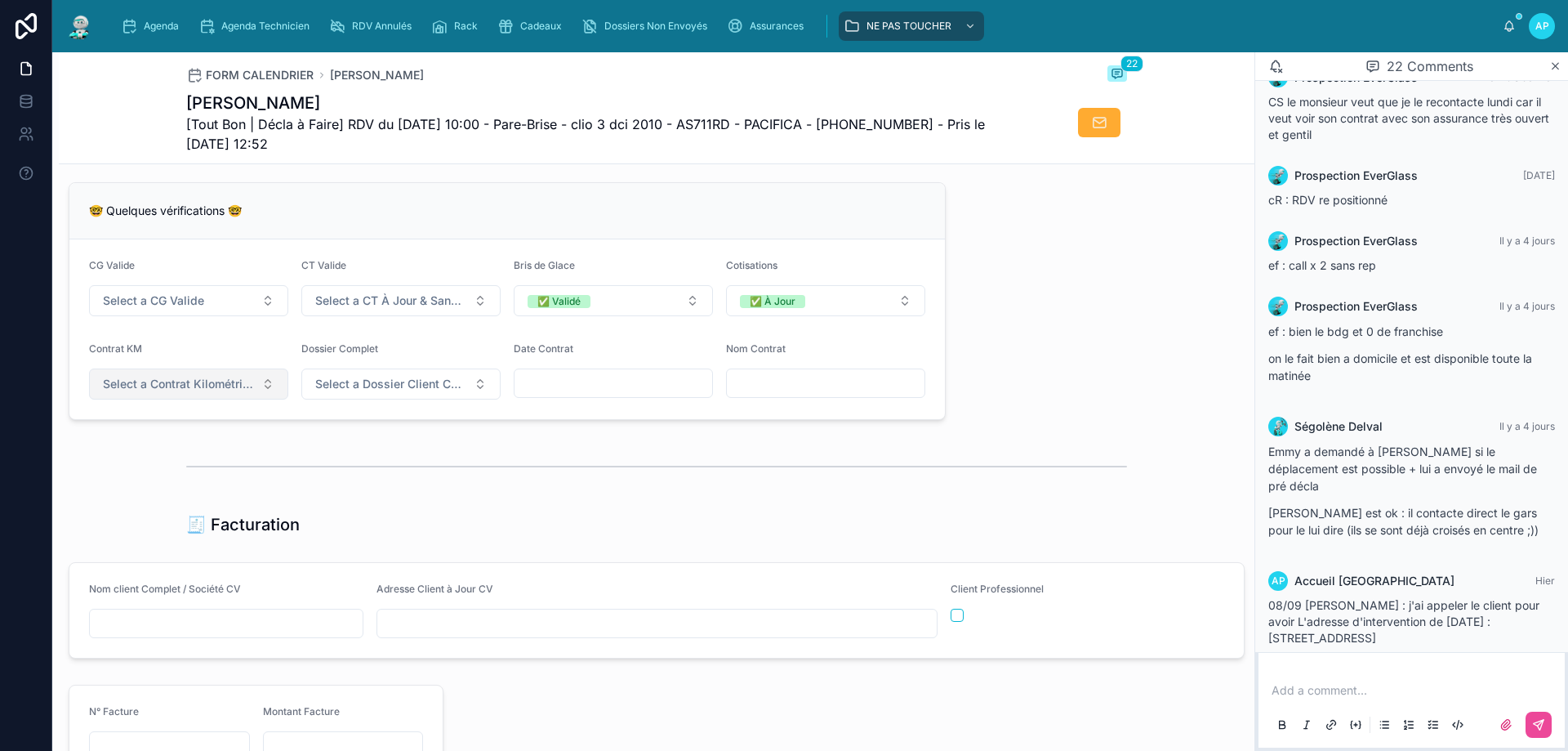
click at [193, 392] on span "Select a Contrat Kilométrique" at bounding box center [179, 384] width 152 height 17
click at [167, 462] on div "✅ Non" at bounding box center [189, 460] width 196 height 23
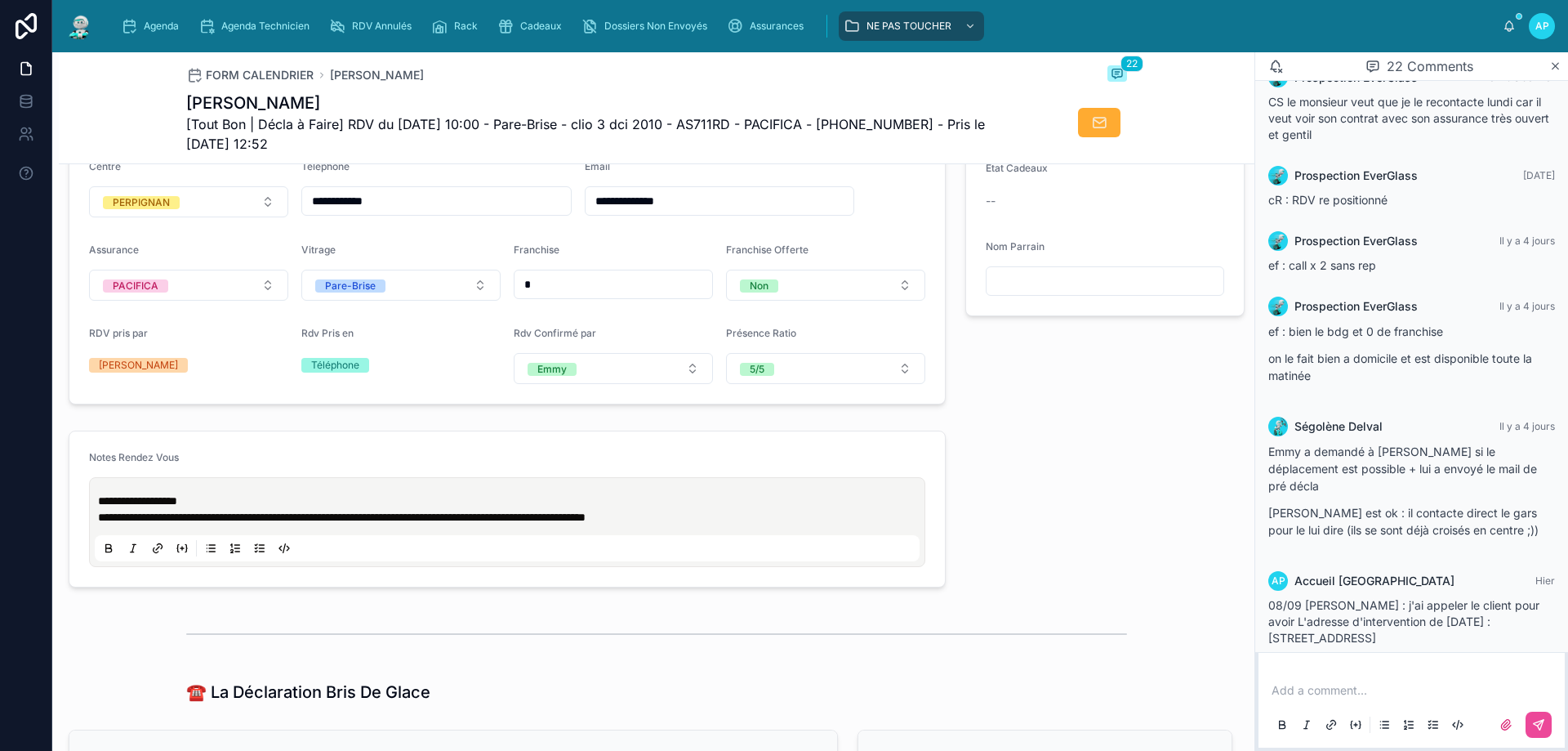
scroll to position [0, 0]
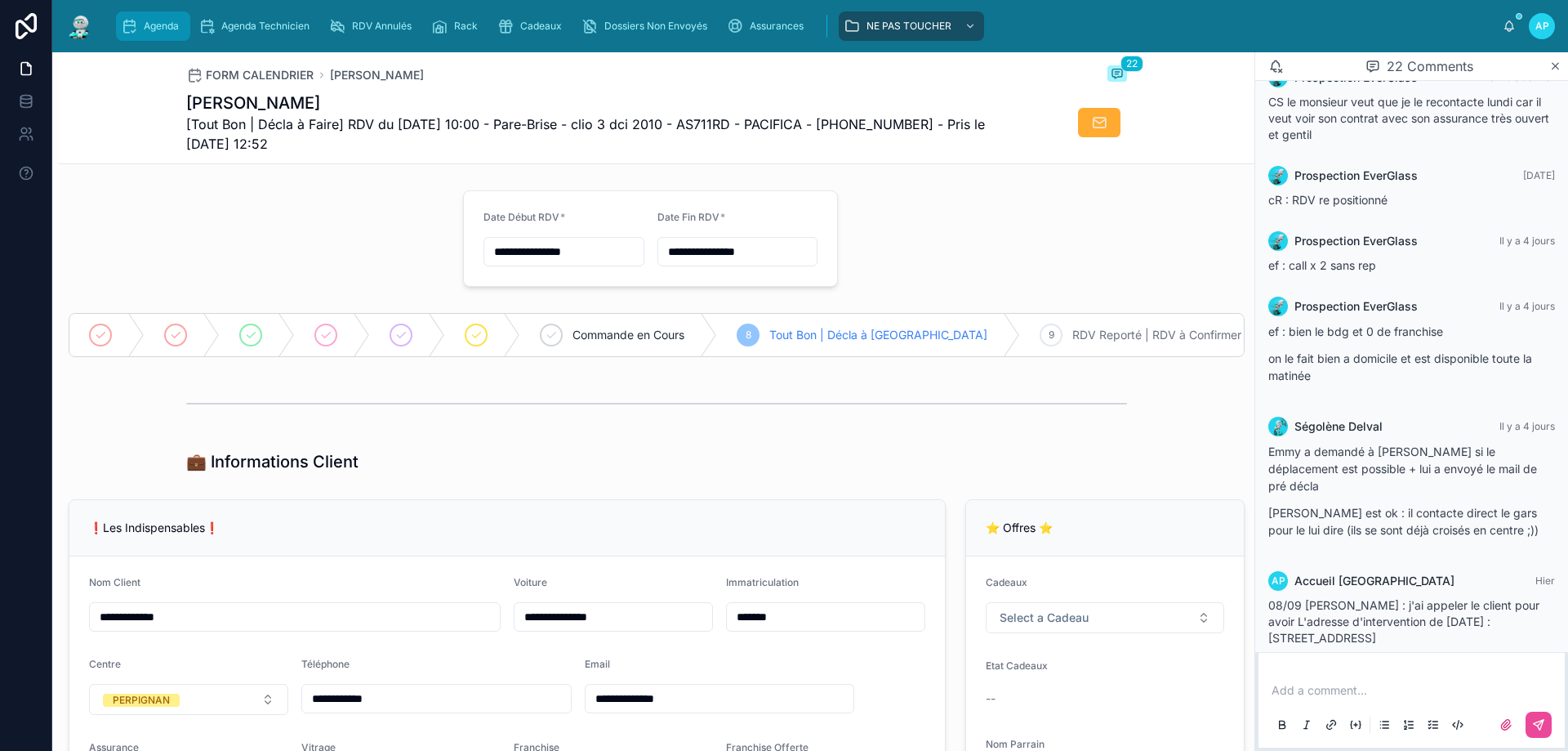
click at [151, 25] on span "Agenda" at bounding box center [161, 26] width 35 height 13
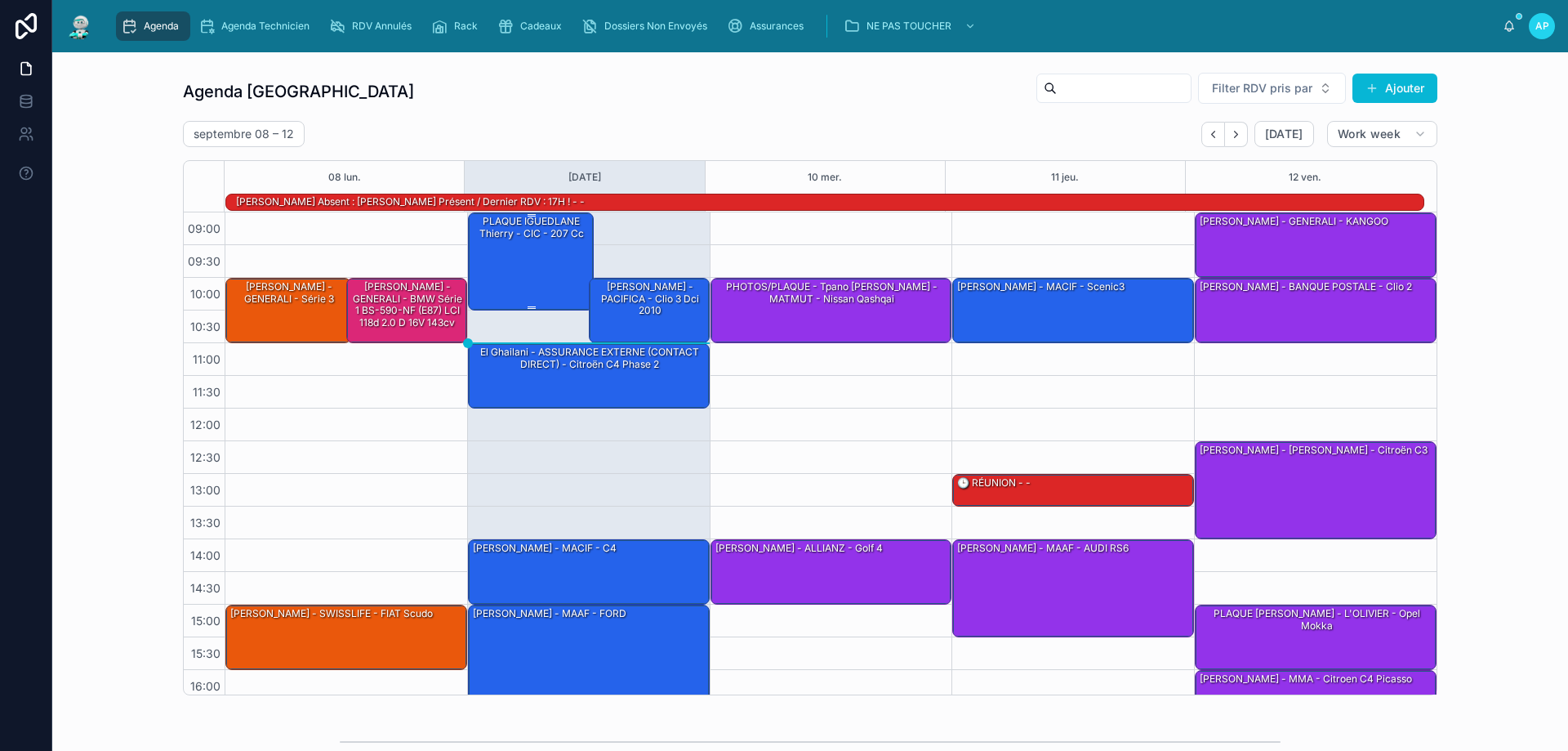
click at [533, 255] on div "PLAQUE IGUEDLANE Thierry - CIC - 207 cc" at bounding box center [531, 260] width 121 height 95
click at [519, 245] on div "PLAQUE IGUEDLANE Thierry - CIC - 207 cc" at bounding box center [531, 260] width 121 height 95
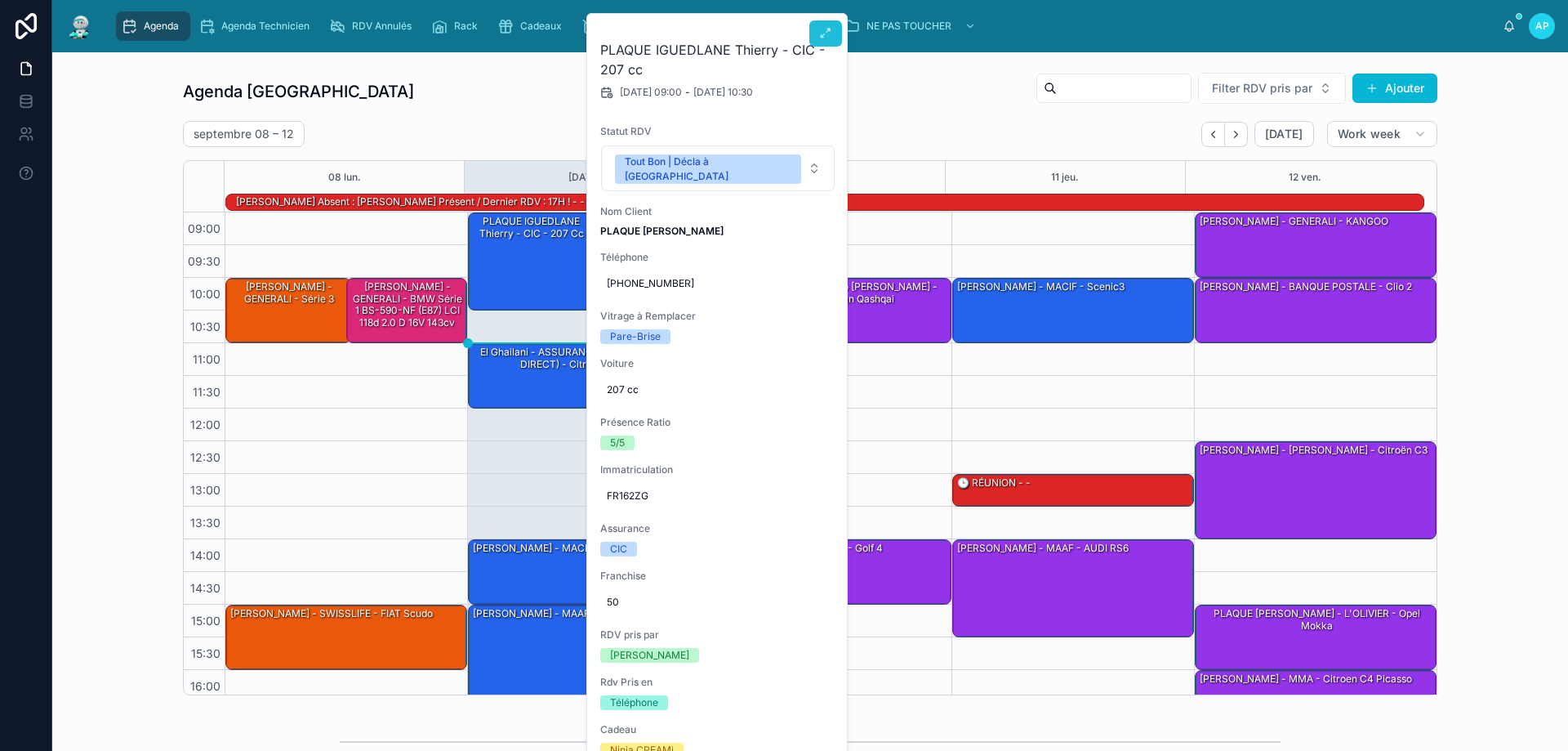
click at [830, 21] on button at bounding box center [825, 33] width 32 height 27
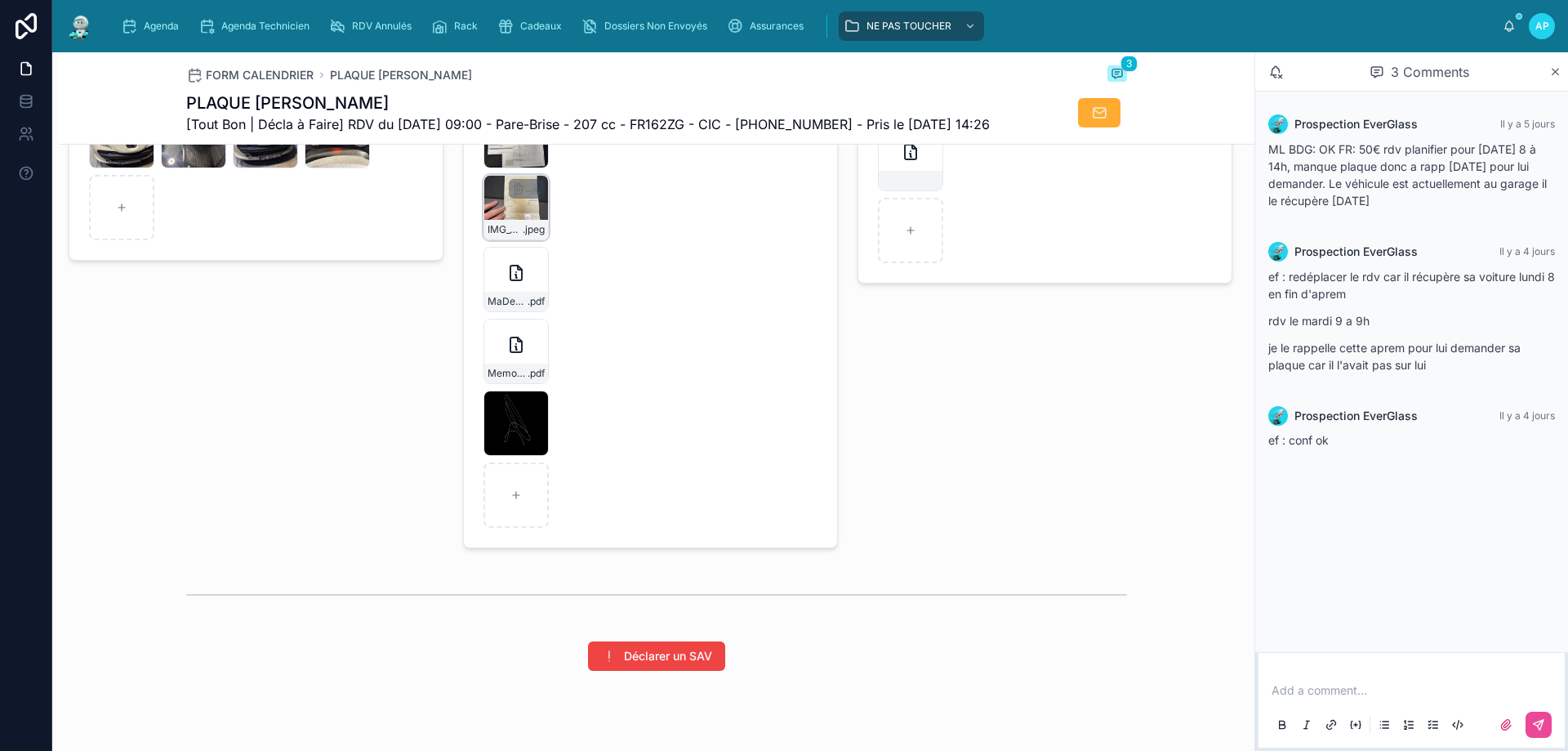
scroll to position [2379, 0]
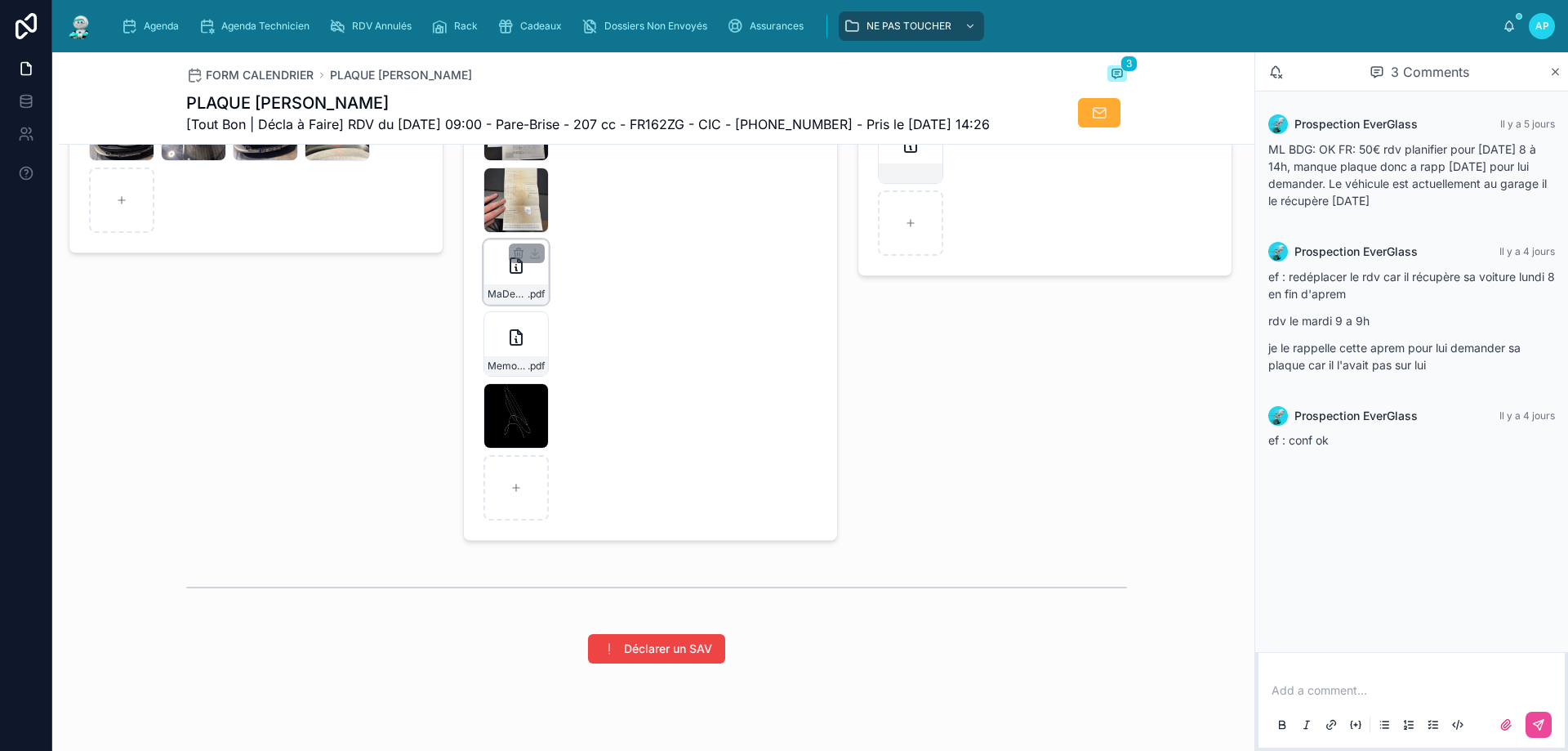
click at [514, 273] on icon at bounding box center [516, 265] width 12 height 15
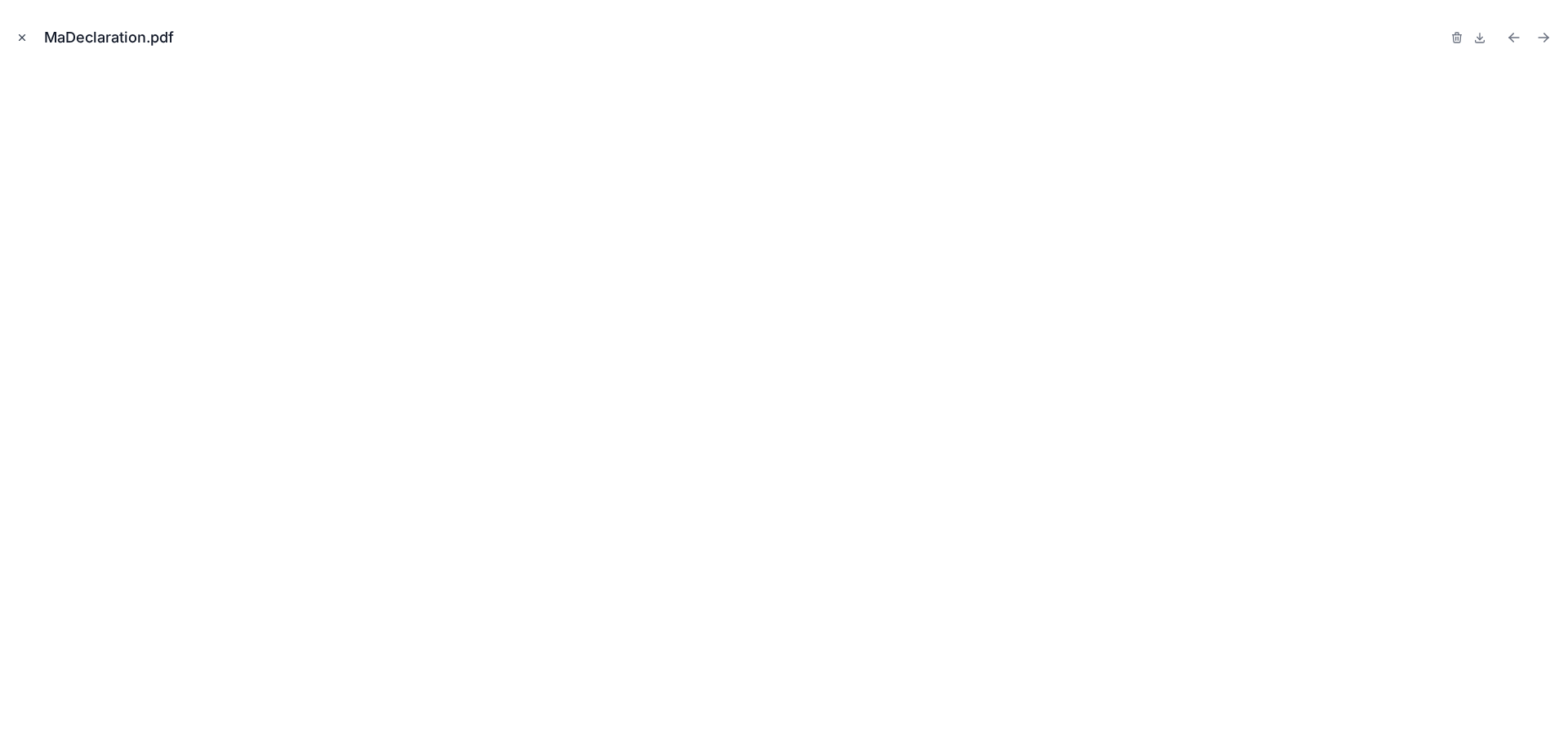
click at [22, 38] on icon "Close modal" at bounding box center [23, 38] width 6 height 6
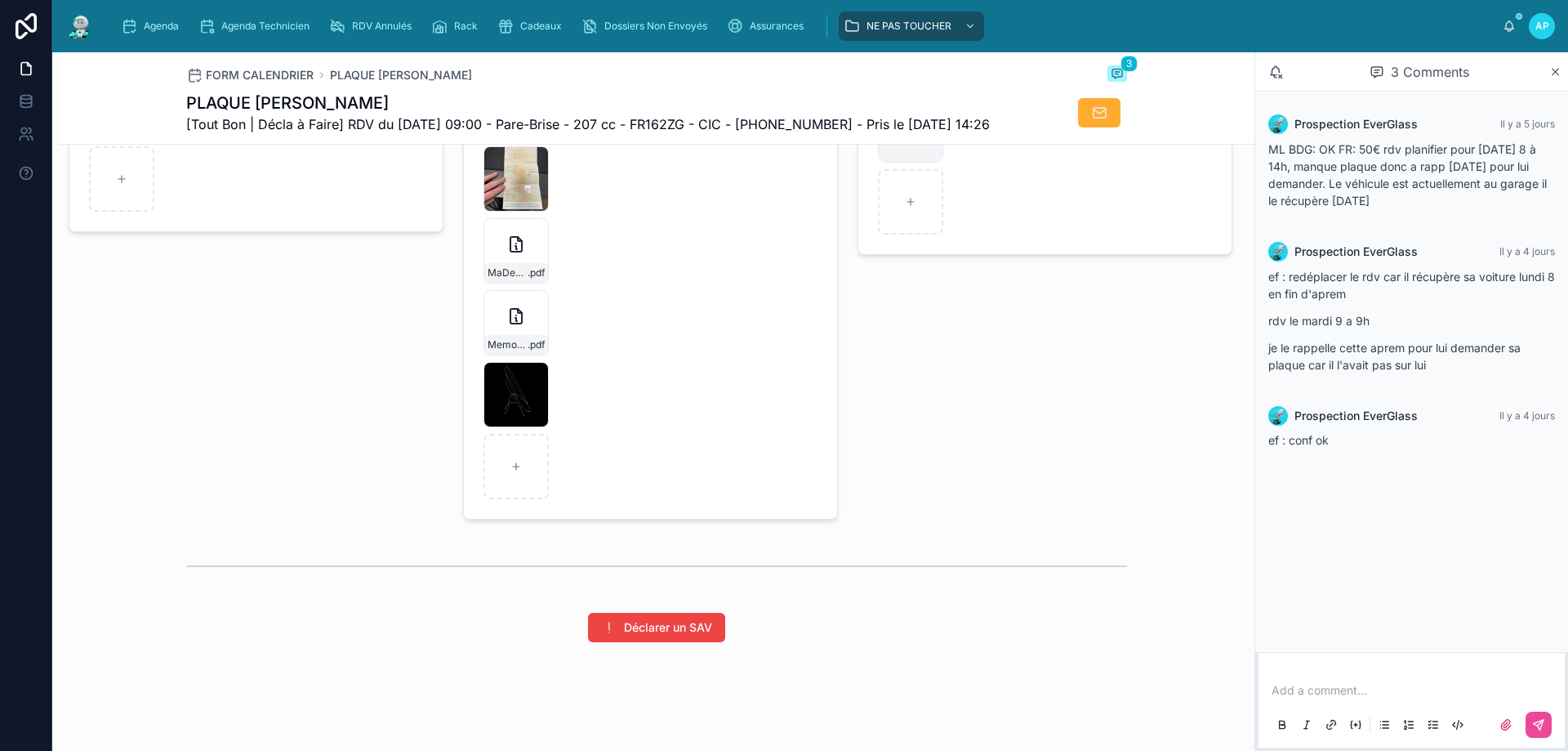
scroll to position [2216, 0]
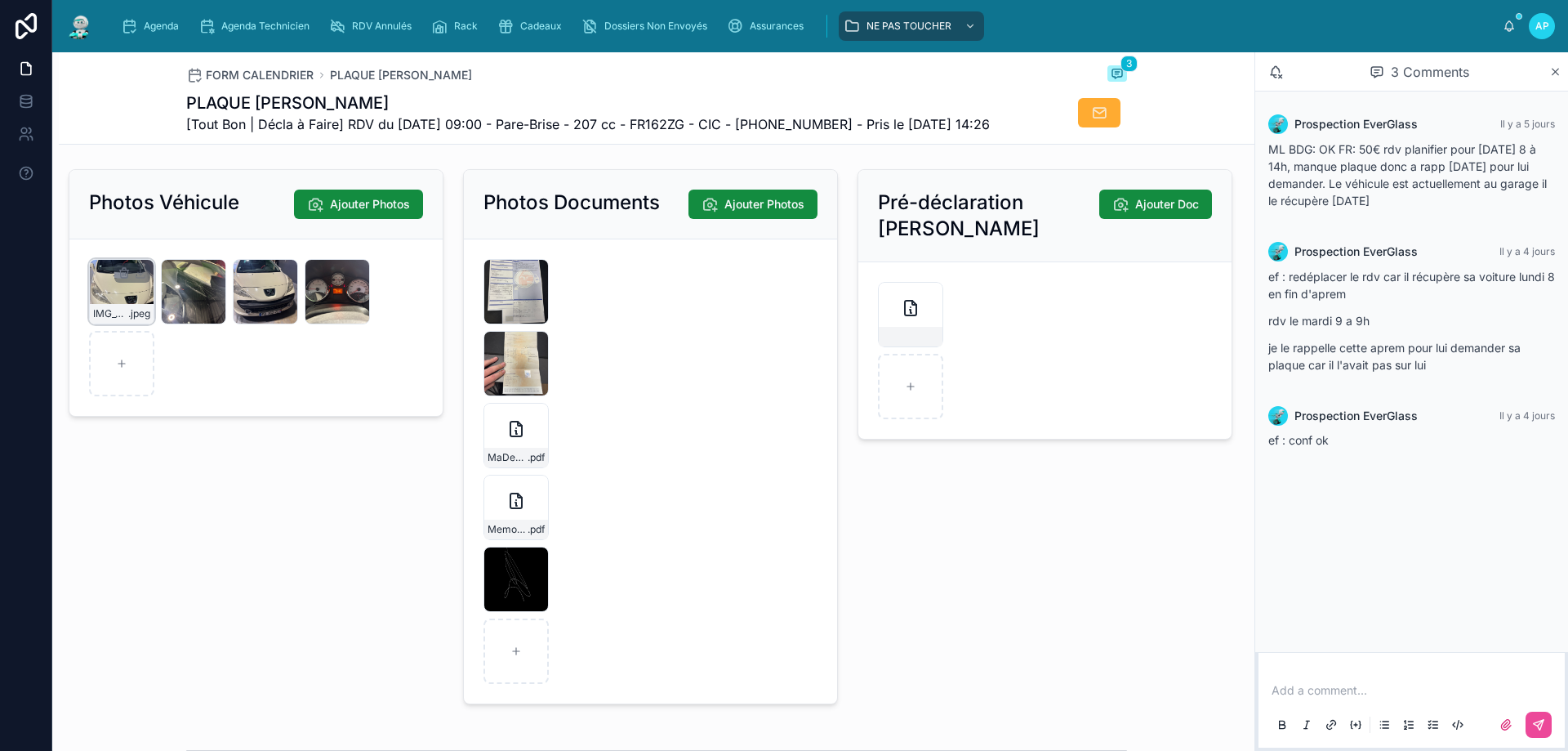
click at [118, 283] on div at bounding box center [132, 273] width 36 height 20
click at [109, 324] on div "IMG_5124 .jpeg" at bounding box center [122, 292] width 66 height 66
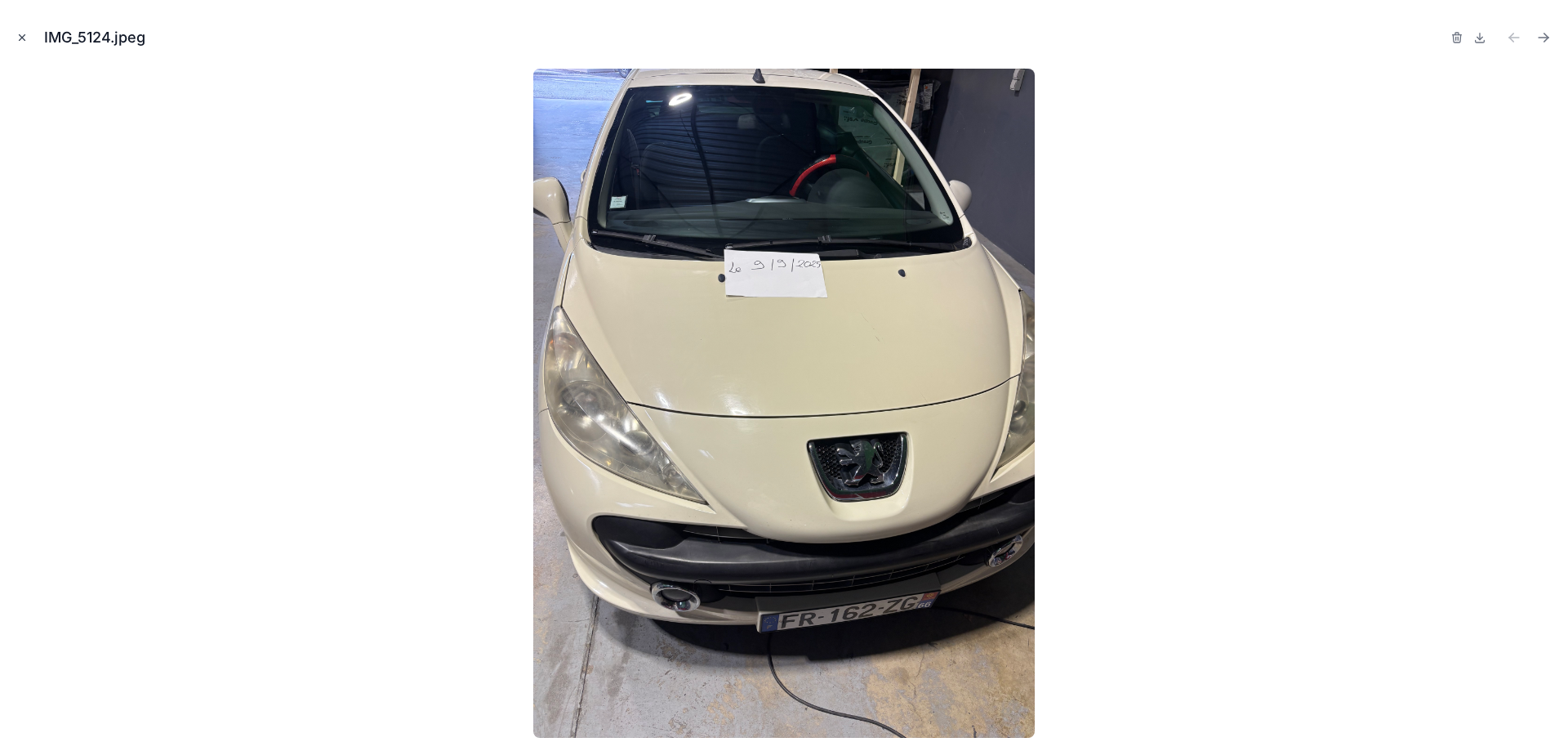
click at [20, 32] on icon "Close modal" at bounding box center [23, 37] width 12 height 12
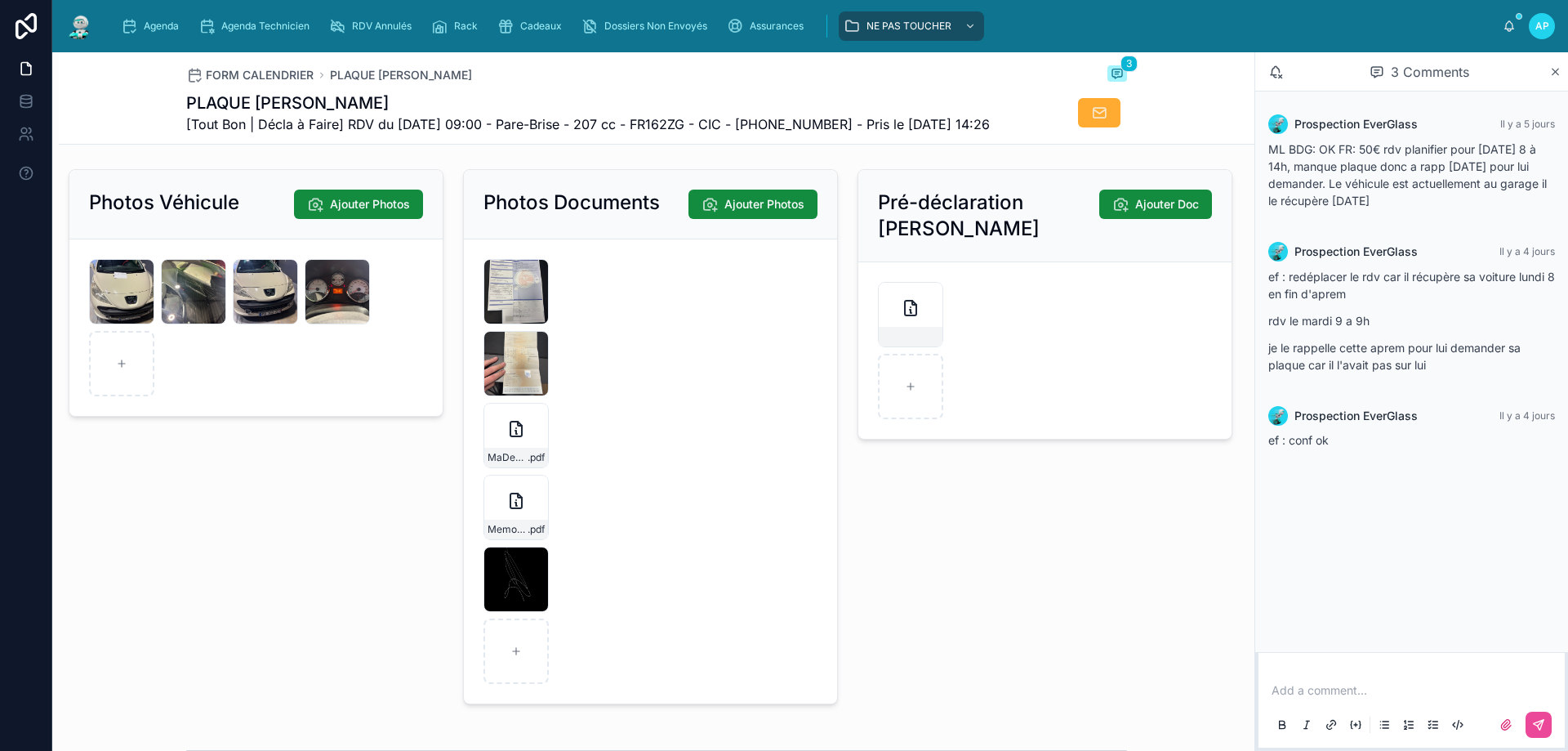
click at [76, 19] on img at bounding box center [81, 26] width 29 height 27
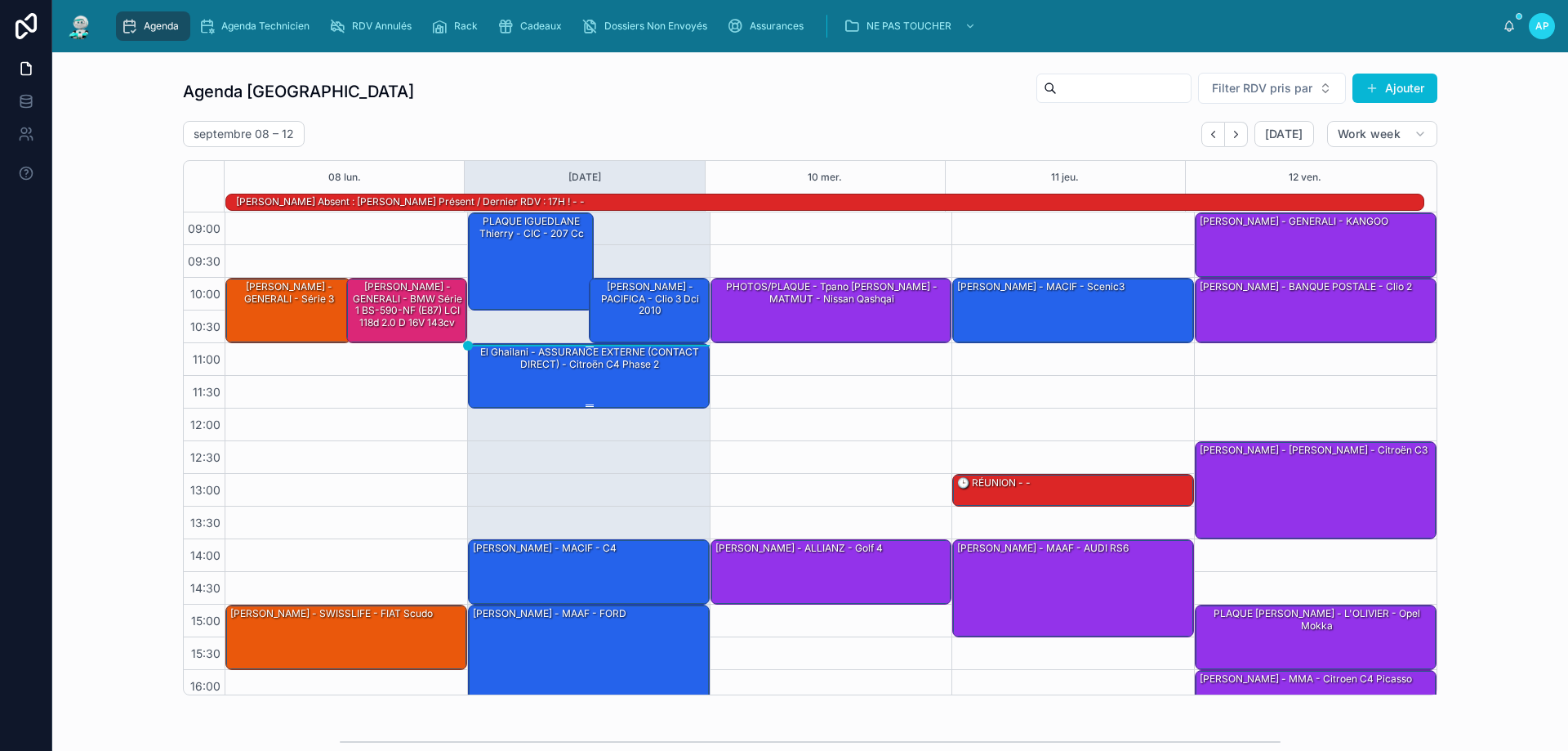
click at [510, 366] on div "El Ghailani - ASSURANCE EXTERNE (CONTACT DIRECT) - Citroën C4 Phase 2" at bounding box center [589, 357] width 237 height 27
click at [498, 370] on div "El Ghailani - ASSURANCE EXTERNE (CONTACT DIRECT) - Citroën C4 Phase 2" at bounding box center [589, 357] width 237 height 27
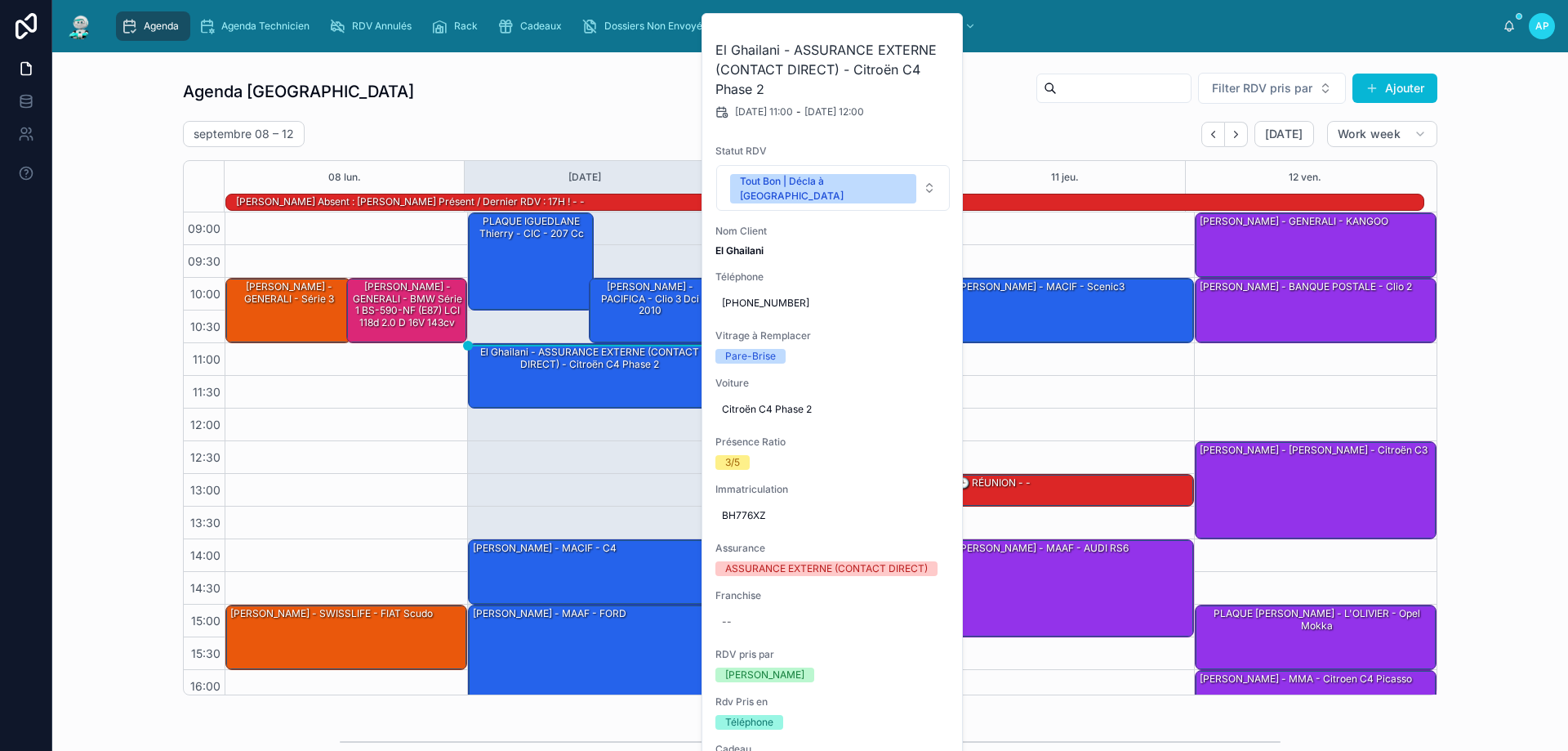
click at [588, 111] on div "Agenda Perpignan Filter RDV pris par Ajouter [DATE] – [DATE] [DATE] Work week 0…" at bounding box center [810, 383] width 1255 height 623
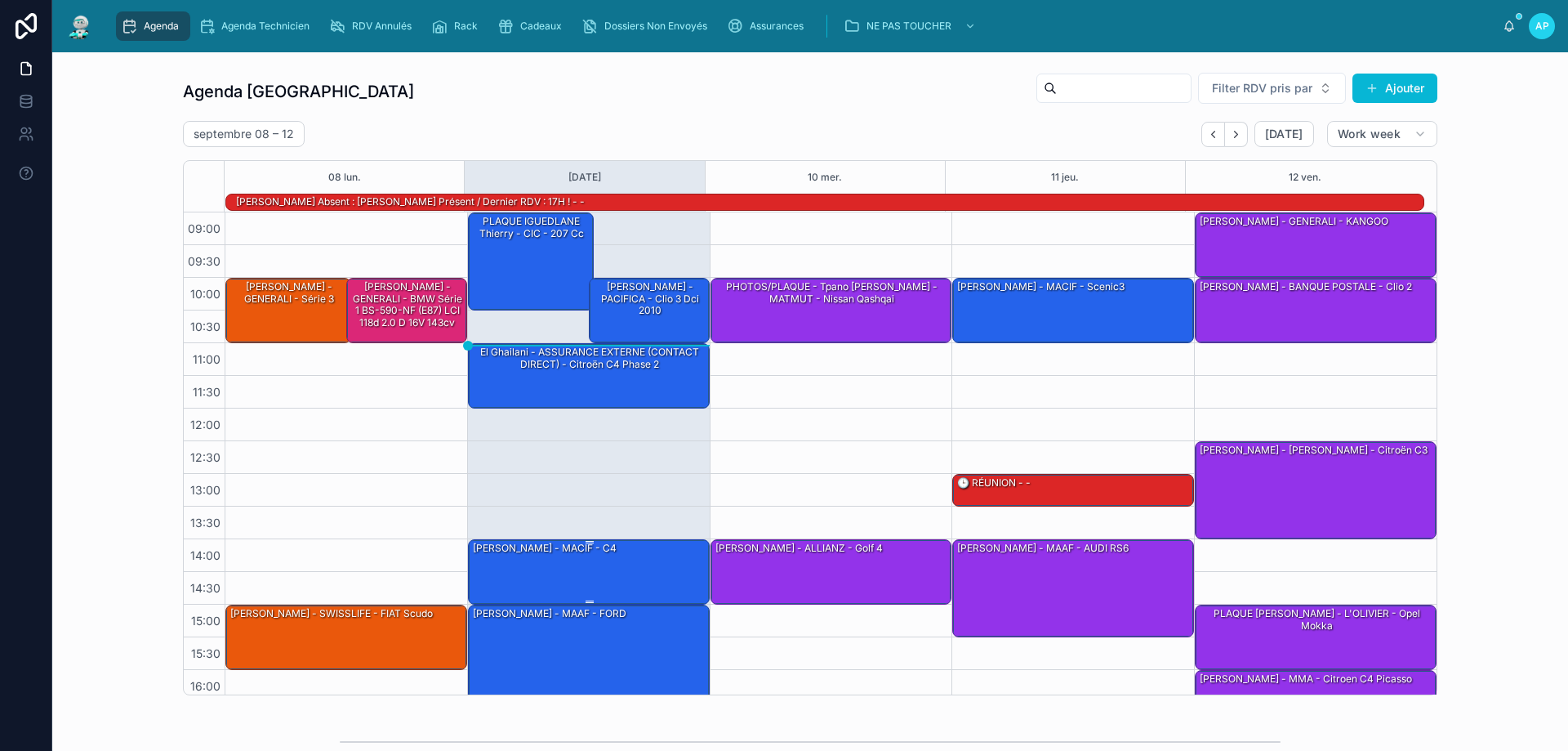
click at [498, 559] on div "[PERSON_NAME] - MACIF - c4" at bounding box center [589, 570] width 237 height 62
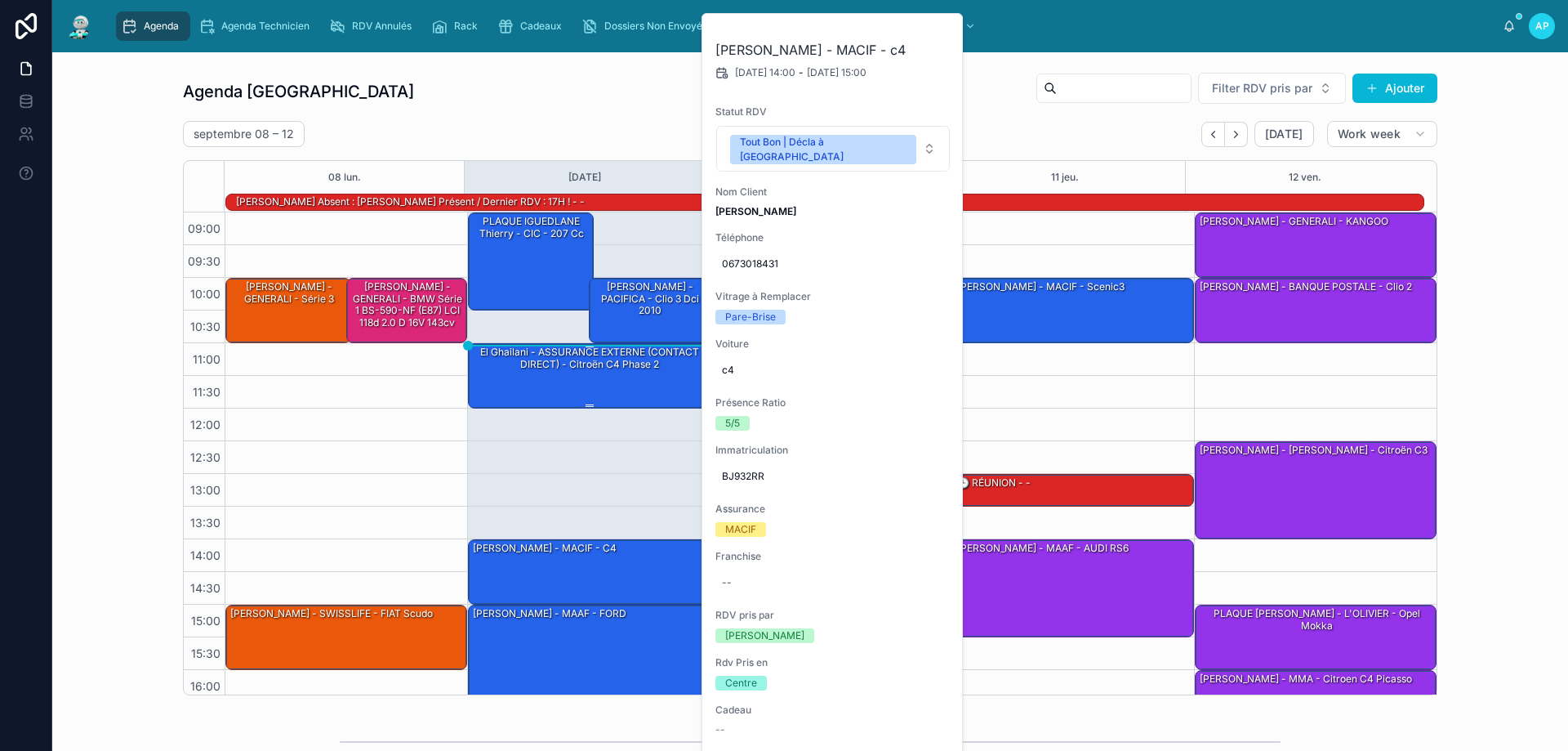
click at [526, 363] on div "El Ghailani - ASSURANCE EXTERNE (CONTACT DIRECT) - Citroën C4 Phase 2" at bounding box center [589, 357] width 237 height 27
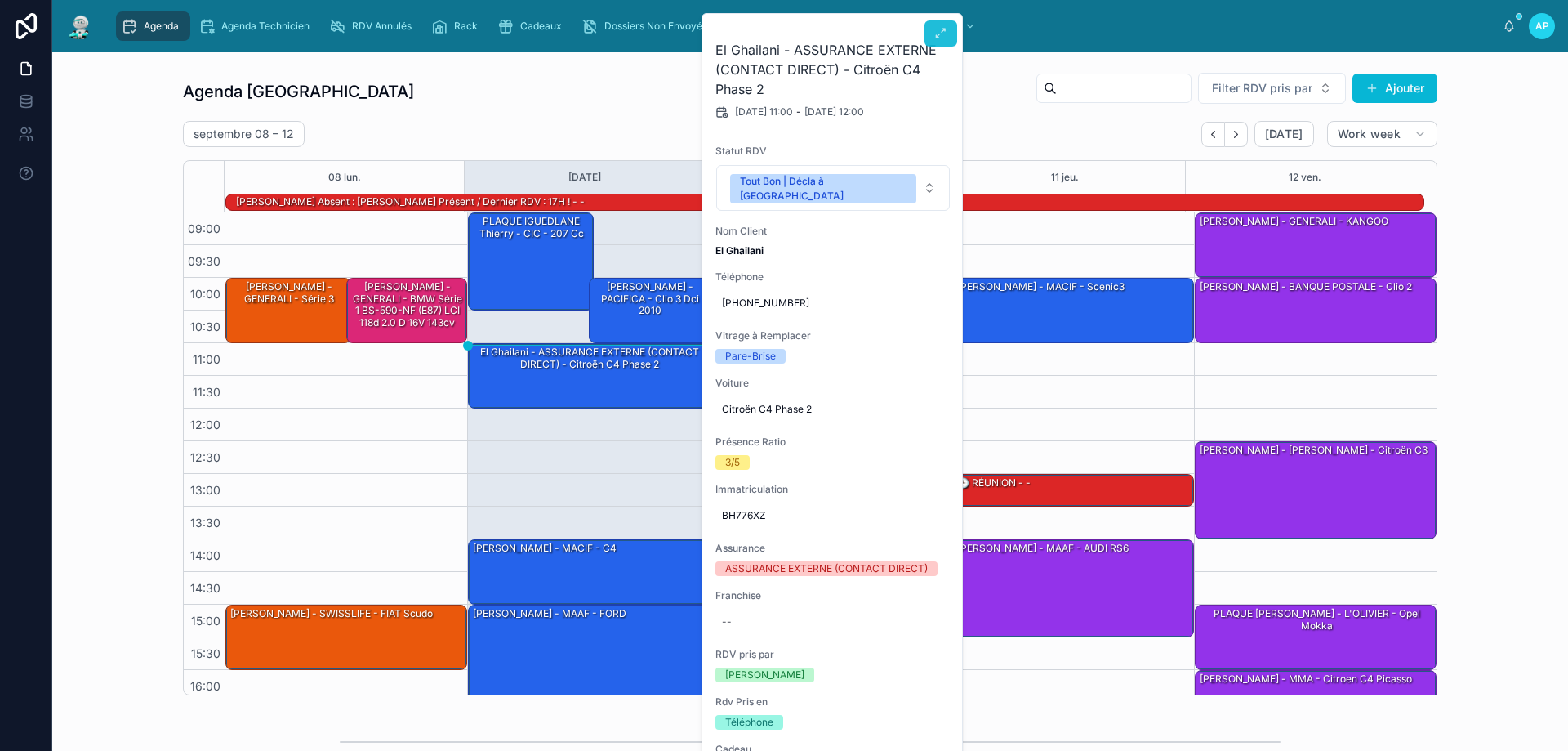
click at [939, 35] on icon at bounding box center [941, 32] width 13 height 13
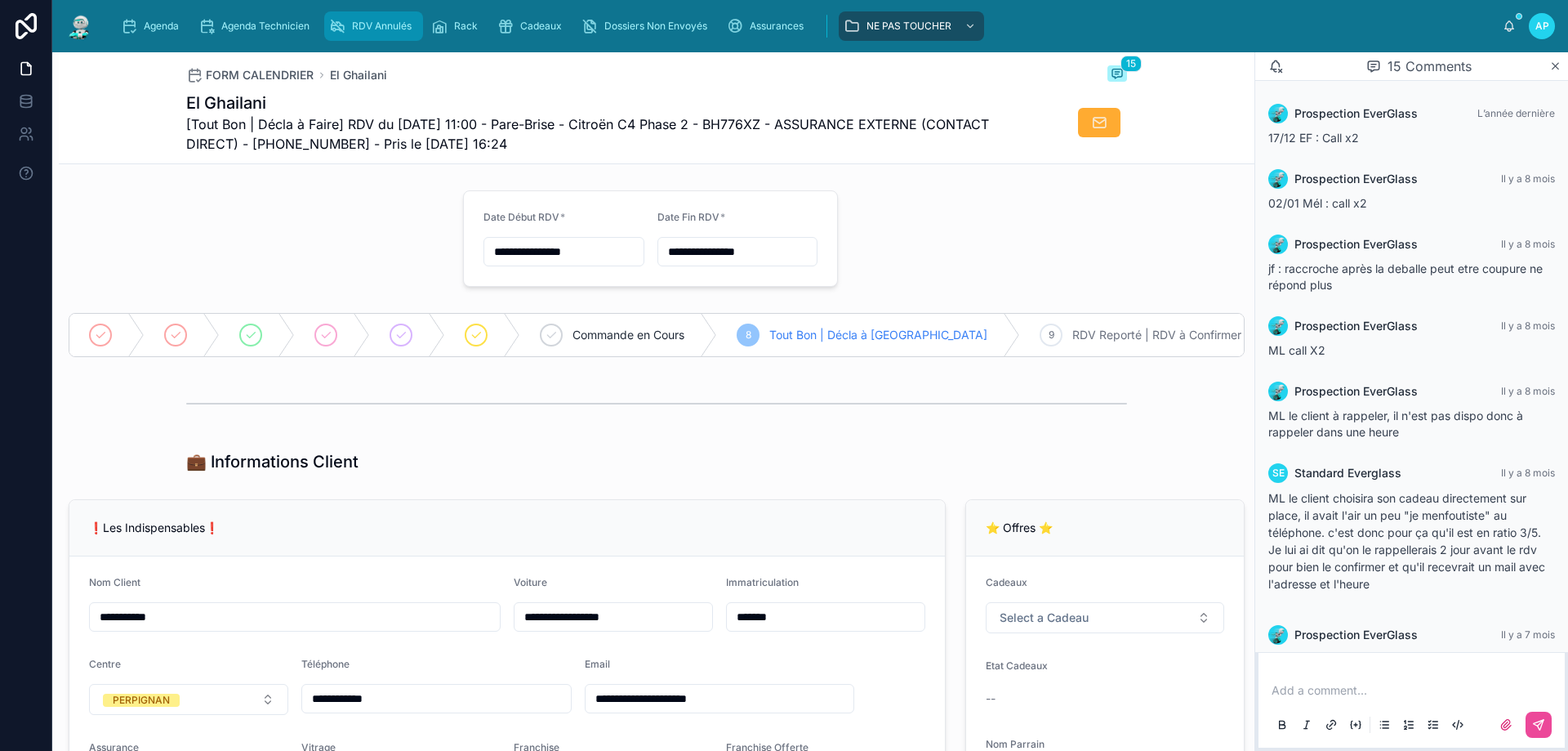
click at [371, 27] on span "RDV Annulés" at bounding box center [382, 26] width 60 height 13
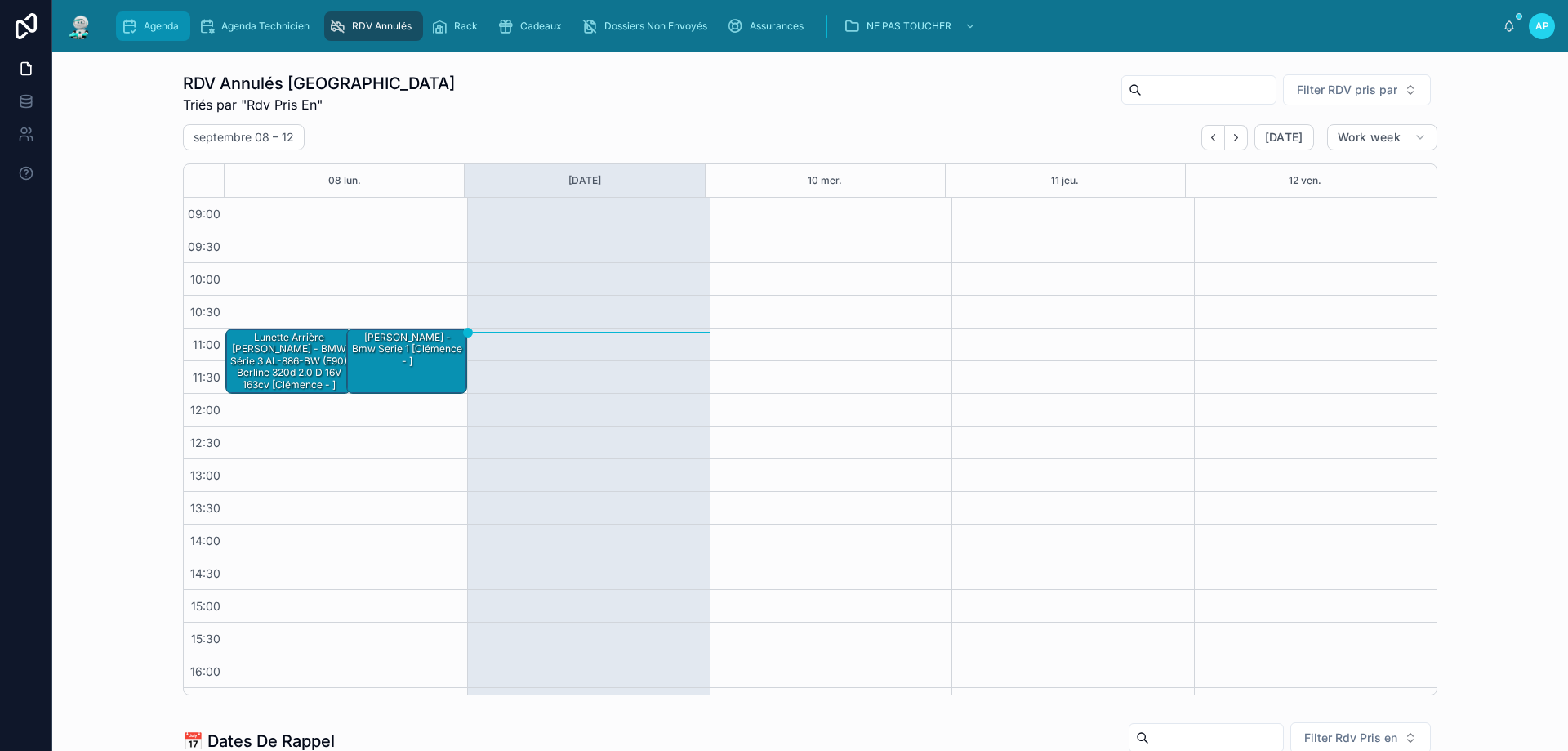
click at [137, 30] on div "Agenda" at bounding box center [153, 26] width 65 height 27
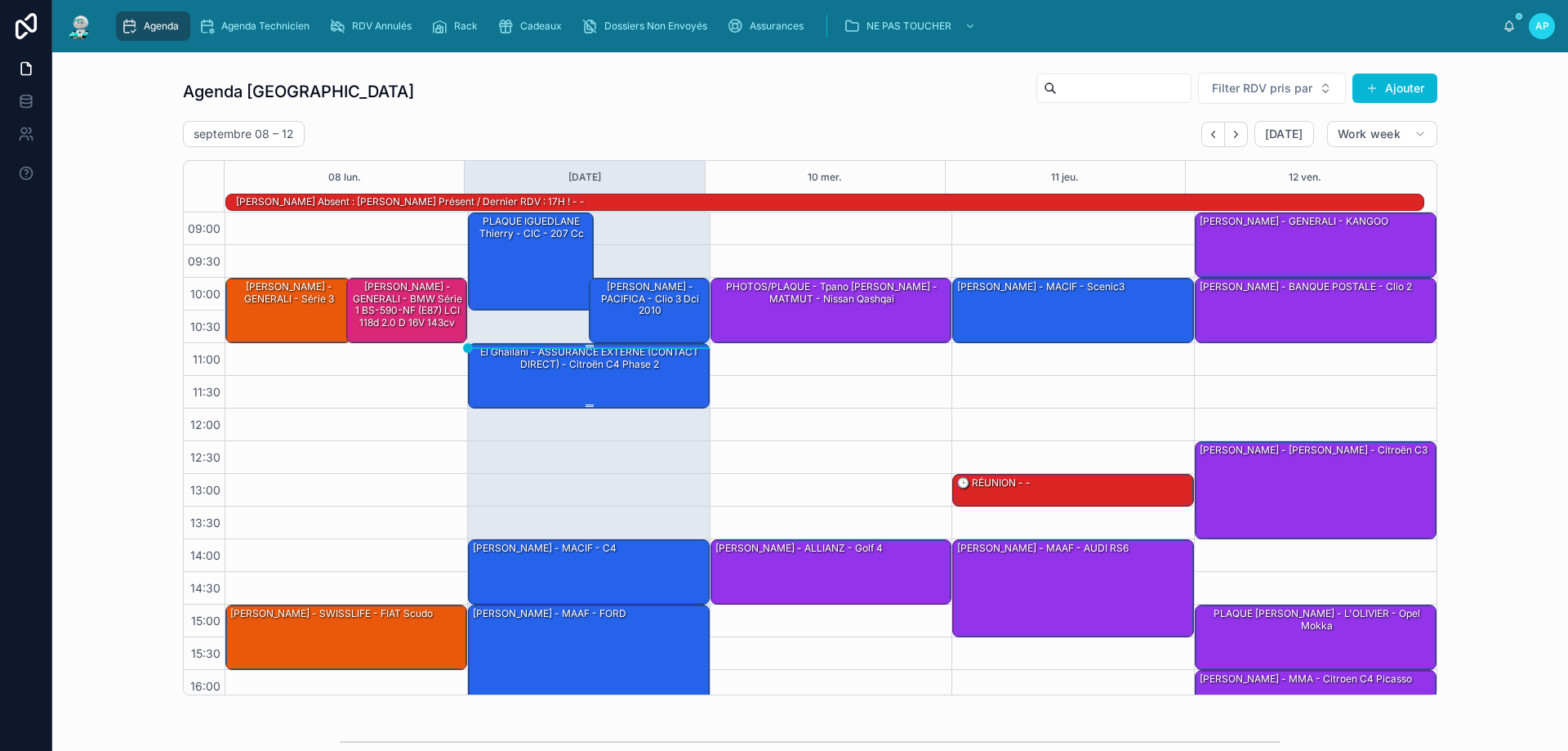
click at [591, 370] on div "El Ghailani - ASSURANCE EXTERNE (CONTACT DIRECT) - Citroën C4 Phase 2" at bounding box center [589, 357] width 237 height 27
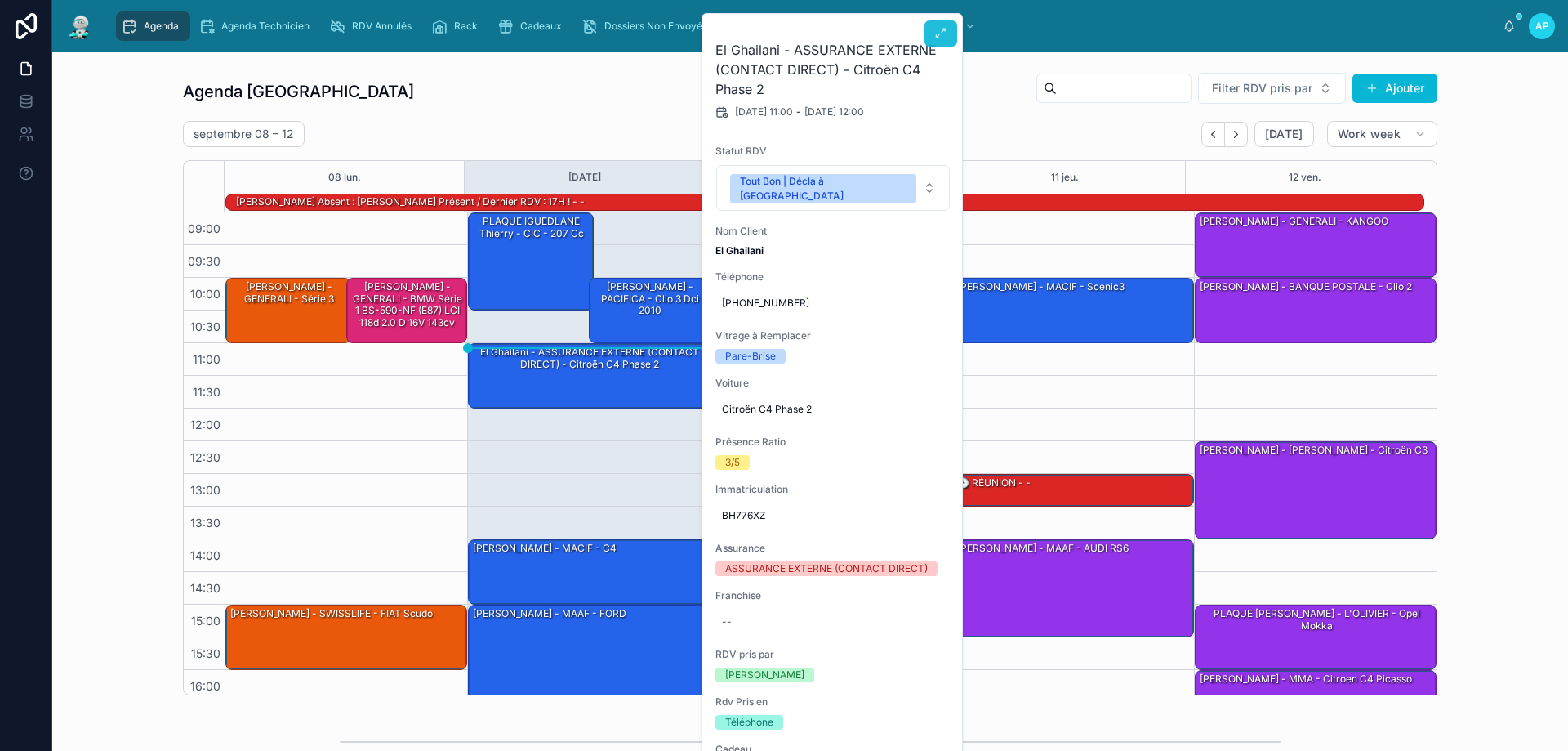
click at [944, 27] on icon at bounding box center [941, 32] width 13 height 13
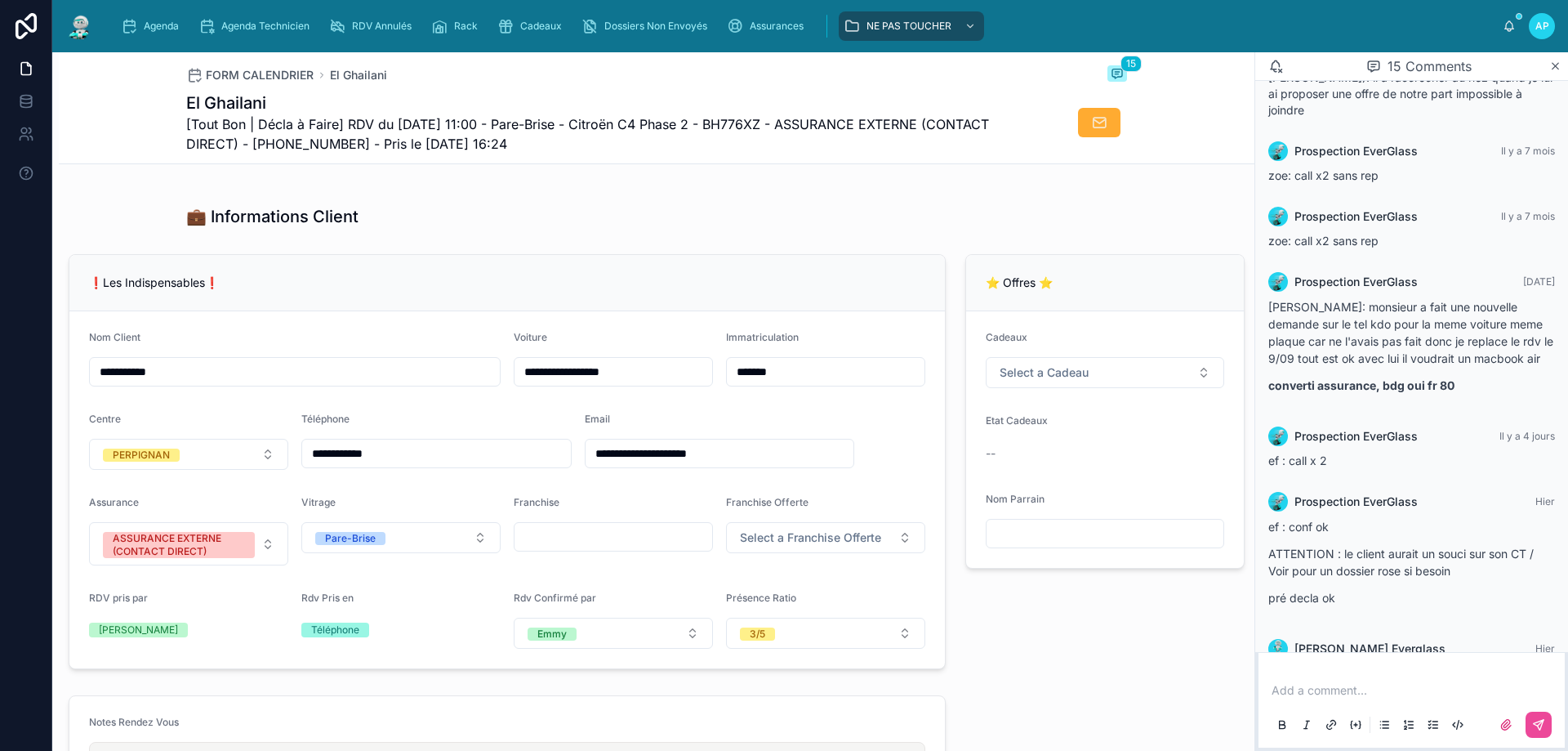
scroll to position [911, 0]
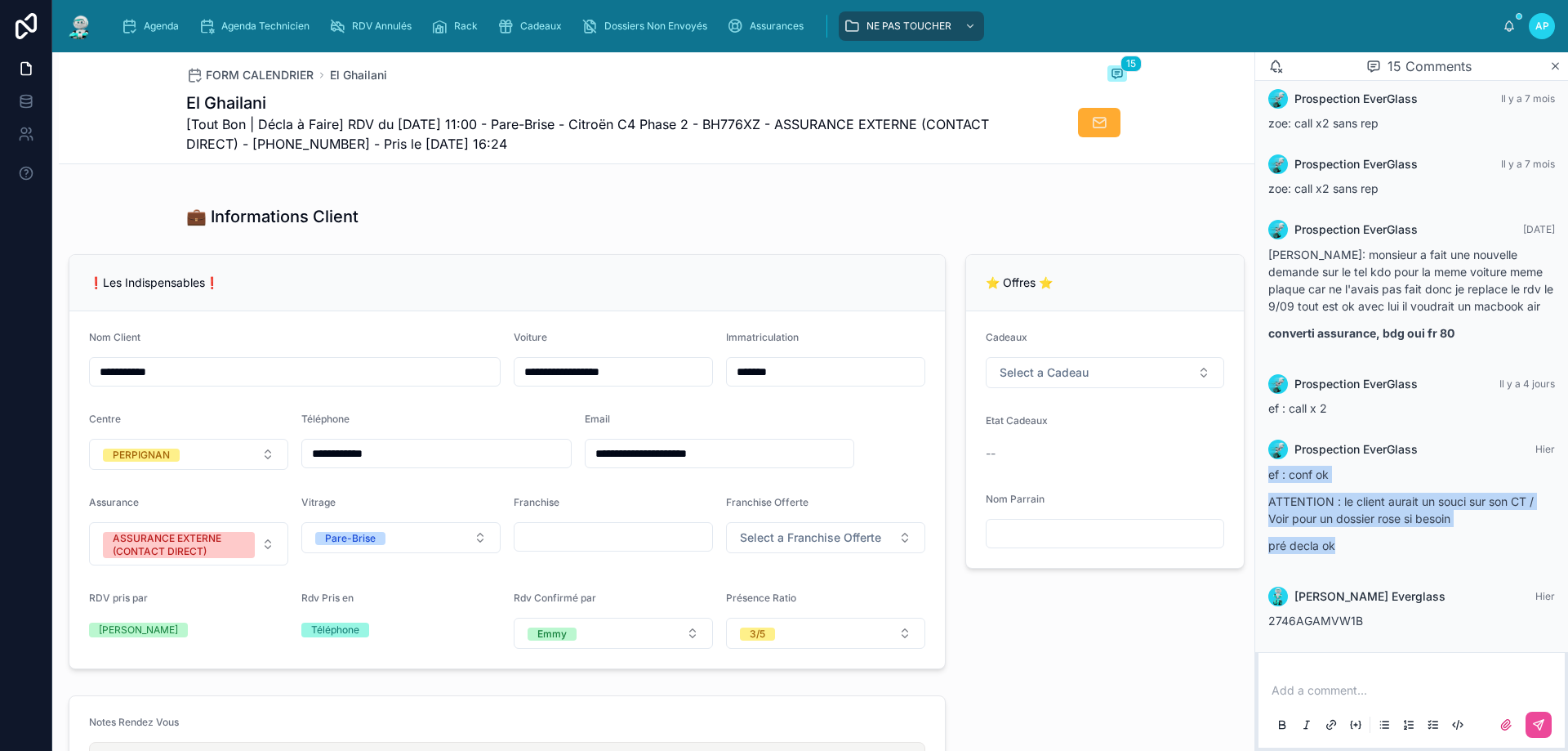
drag, startPoint x: 1340, startPoint y: 547, endPoint x: 1271, endPoint y: 475, distance: 99.7
click at [1271, 475] on div "ef : conf ok ATTENTION : le client aurait un souci sur son CT / Voir pour un do…" at bounding box center [1412, 510] width 287 height 88
click at [1355, 552] on p "pré decla ok" at bounding box center [1412, 545] width 287 height 17
drag, startPoint x: 1342, startPoint y: 547, endPoint x: 1265, endPoint y: 479, distance: 102.7
click at [1265, 479] on div "Prospection EverGlass Hier ef : conf ok ATTENTION : le client aurait un souci s…" at bounding box center [1412, 502] width 306 height 143
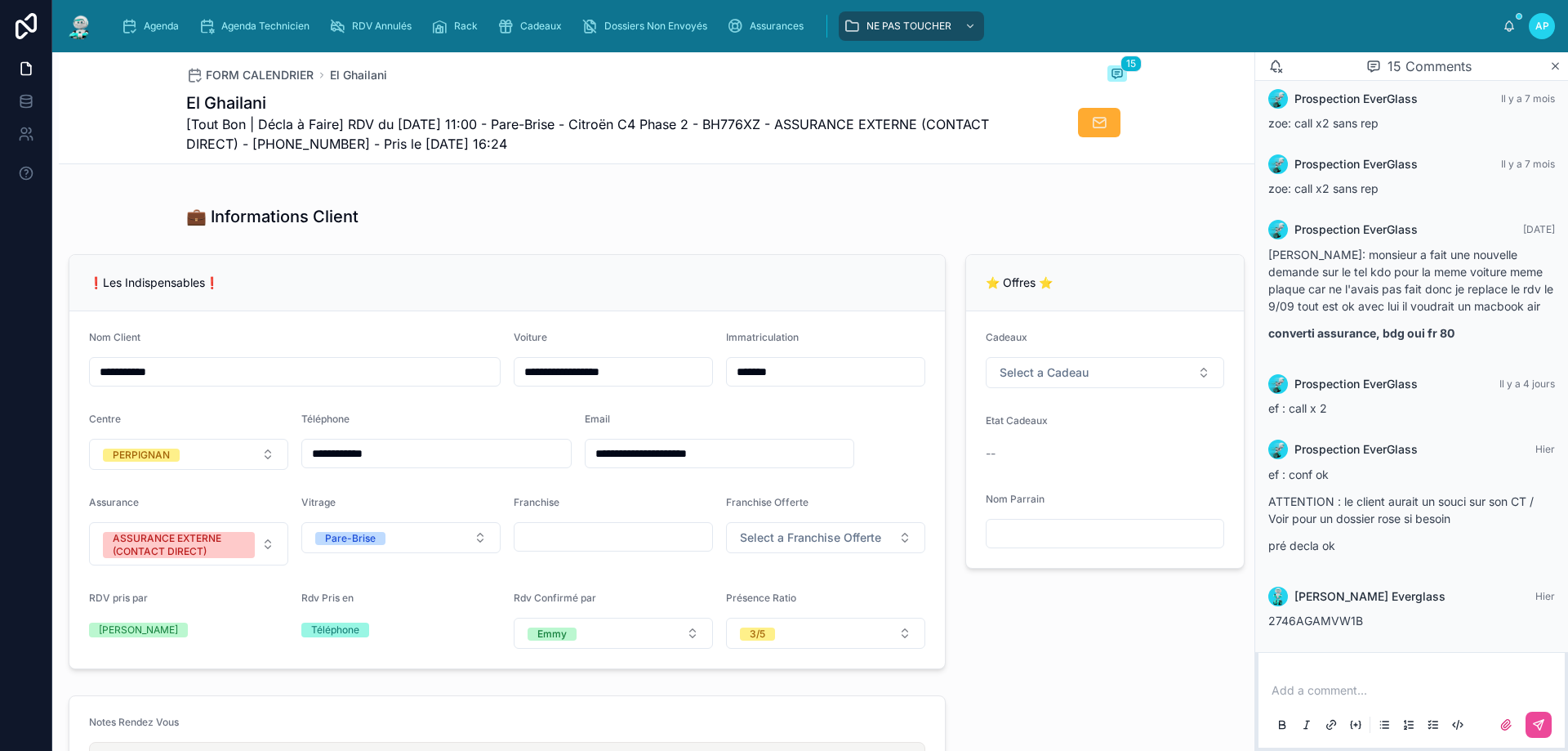
click at [1368, 623] on div "2746AGAMVW1B" at bounding box center [1412, 620] width 287 height 17
drag, startPoint x: 1343, startPoint y: 555, endPoint x: 1271, endPoint y: 471, distance: 110.6
click at [1271, 471] on div "ef : conf ok ATTENTION : le client aurait un souci sur son CT / Voir pour un do…" at bounding box center [1412, 514] width 287 height 98
click at [1349, 557] on div "ef : conf ok ATTENTION : le client aurait un souci sur son CT / Voir pour un do…" at bounding box center [1412, 514] width 287 height 98
drag, startPoint x: 1393, startPoint y: 559, endPoint x: 1267, endPoint y: 469, distance: 154.8
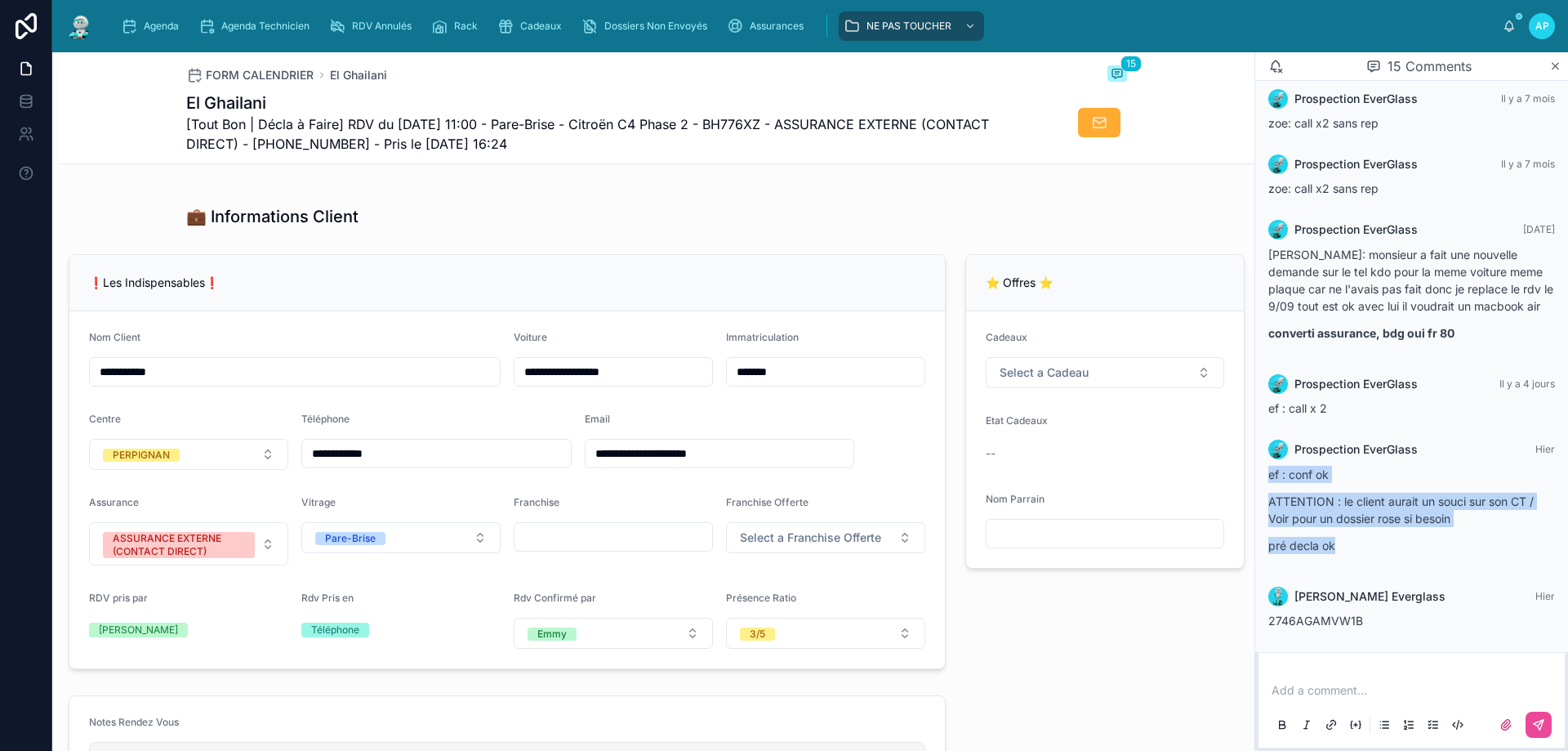
click at [1267, 469] on div "Prospection EverGlass Hier ef : conf ok ATTENTION : le client aurait un souci s…" at bounding box center [1412, 502] width 306 height 143
click at [1345, 701] on div "Add a comment..." at bounding box center [1412, 707] width 287 height 69
click at [1337, 685] on p at bounding box center [1415, 690] width 287 height 17
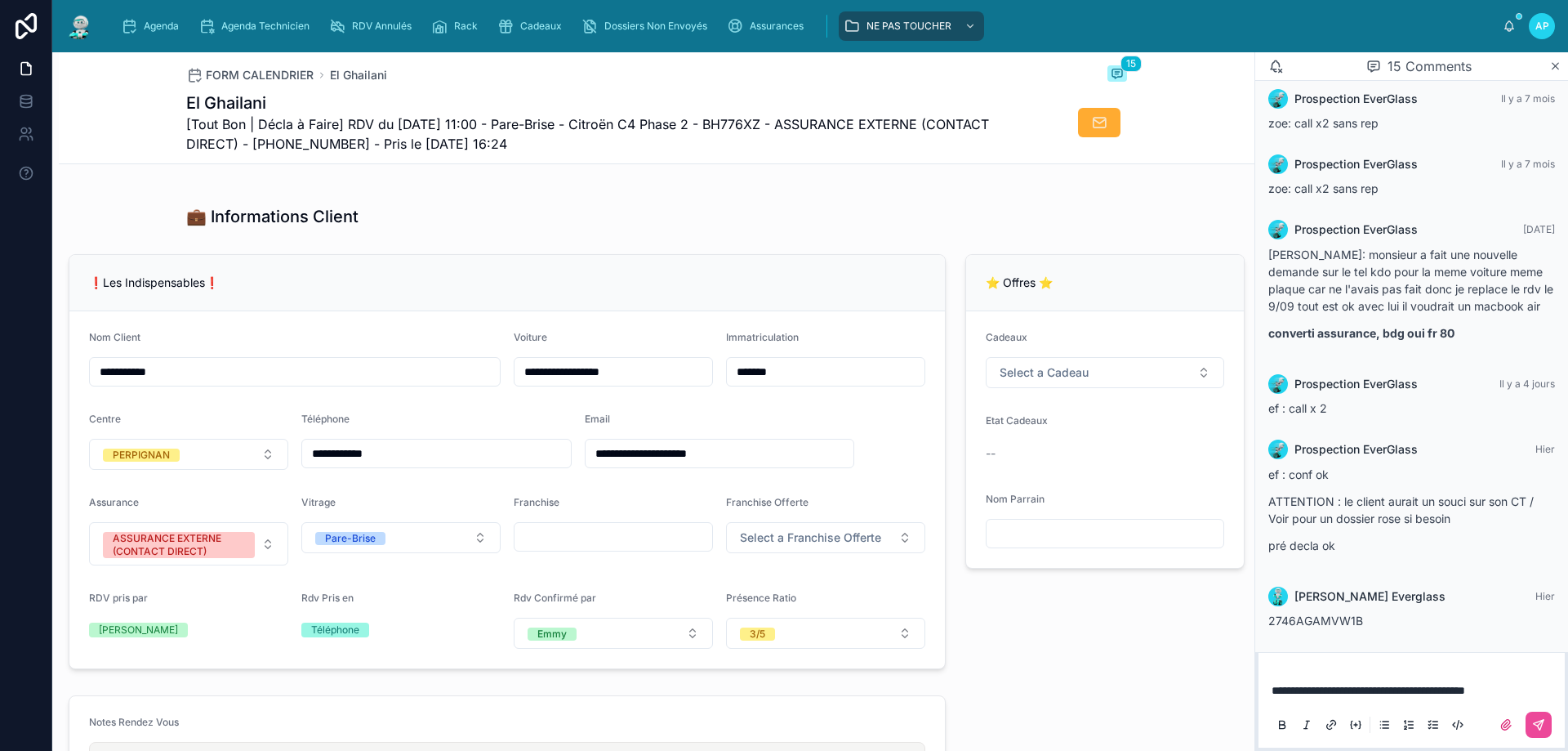
click at [1465, 692] on span "**********" at bounding box center [1368, 690] width 193 height 12
click at [1550, 692] on p "**********" at bounding box center [1415, 690] width 287 height 17
drag, startPoint x: 1542, startPoint y: 692, endPoint x: 1330, endPoint y: 683, distance: 212.2
click at [1232, 691] on div "**********" at bounding box center [810, 401] width 1516 height 698
copy span "**********"
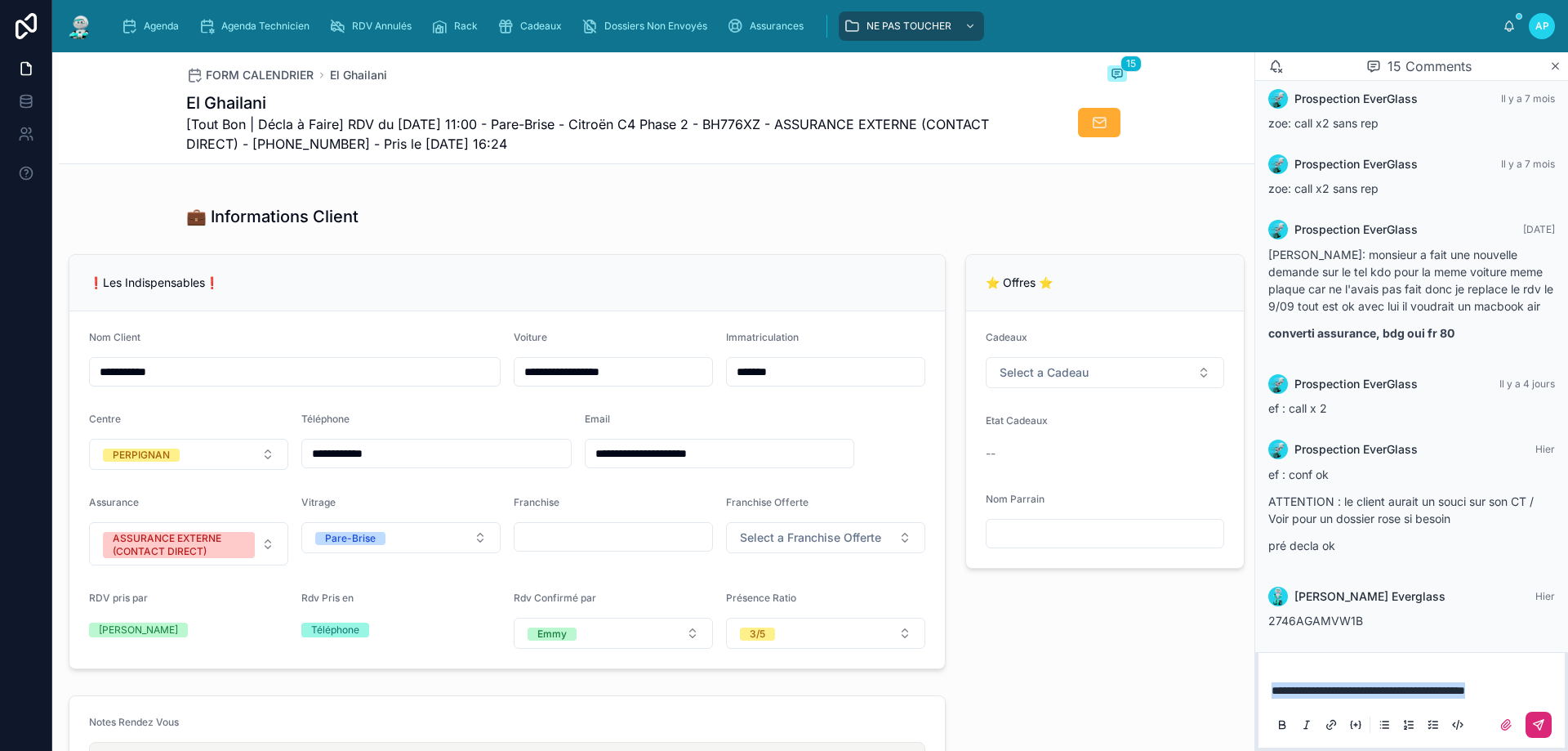
click at [1533, 716] on button at bounding box center [1539, 724] width 27 height 27
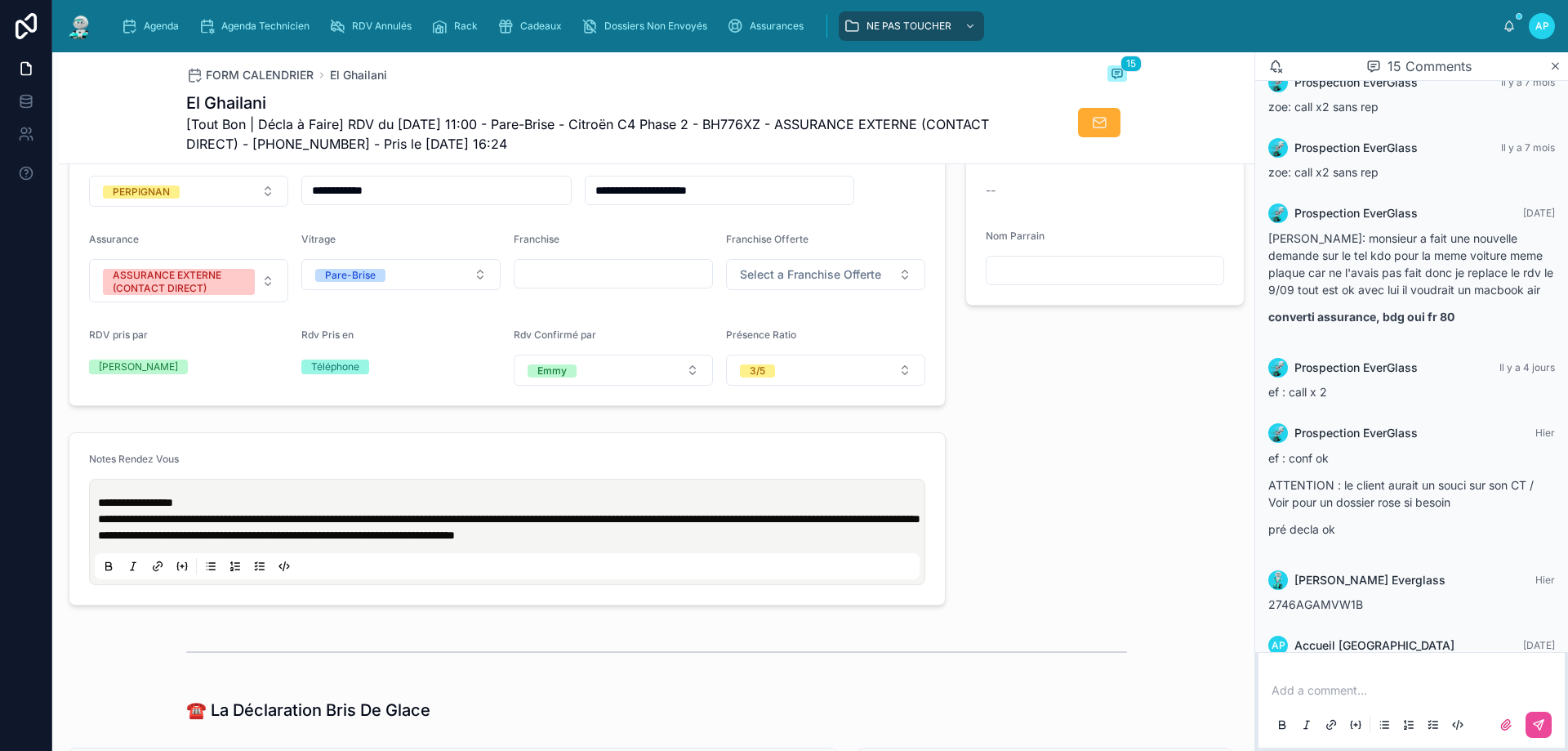
scroll to position [735, 0]
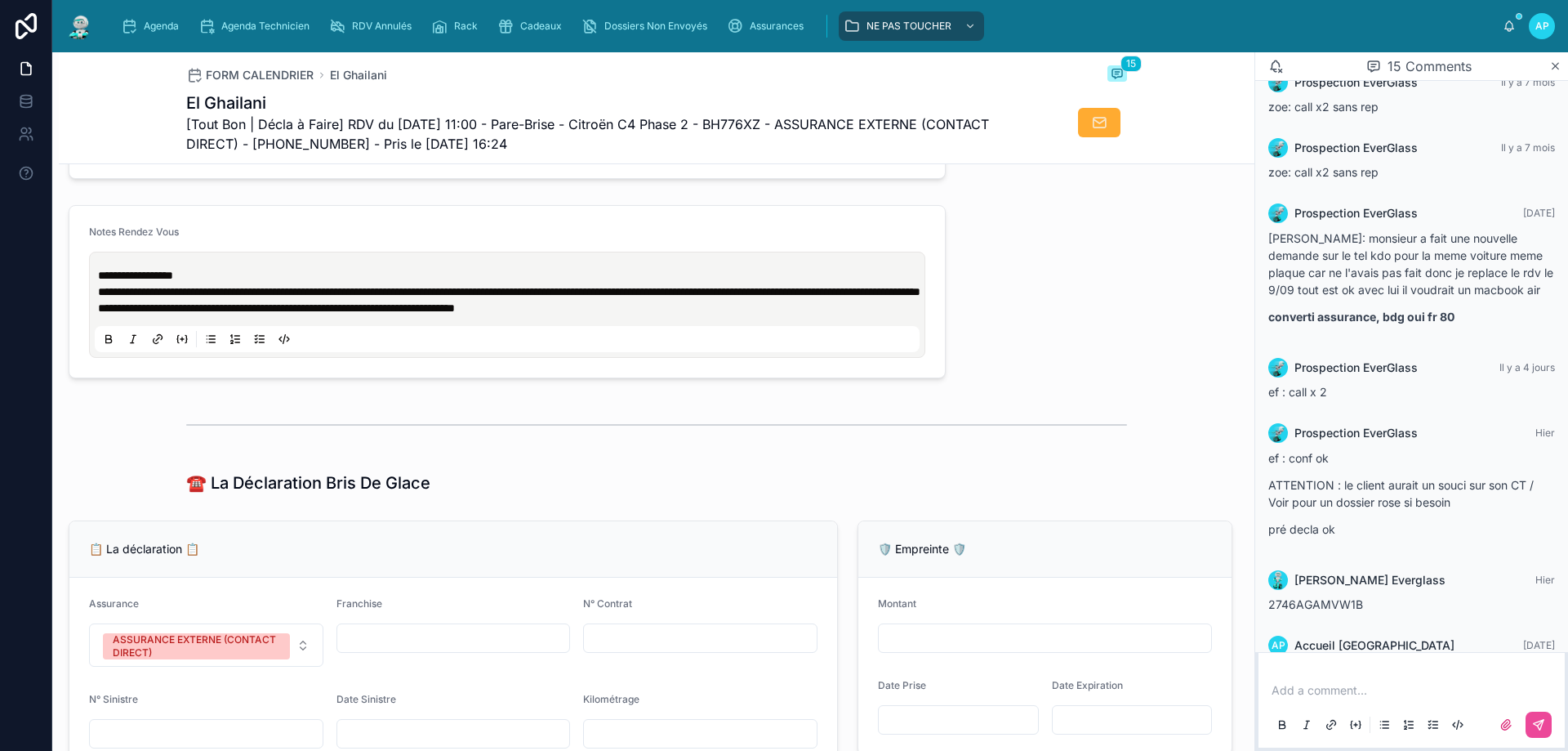
click at [575, 316] on p "**********" at bounding box center [511, 307] width 825 height 17
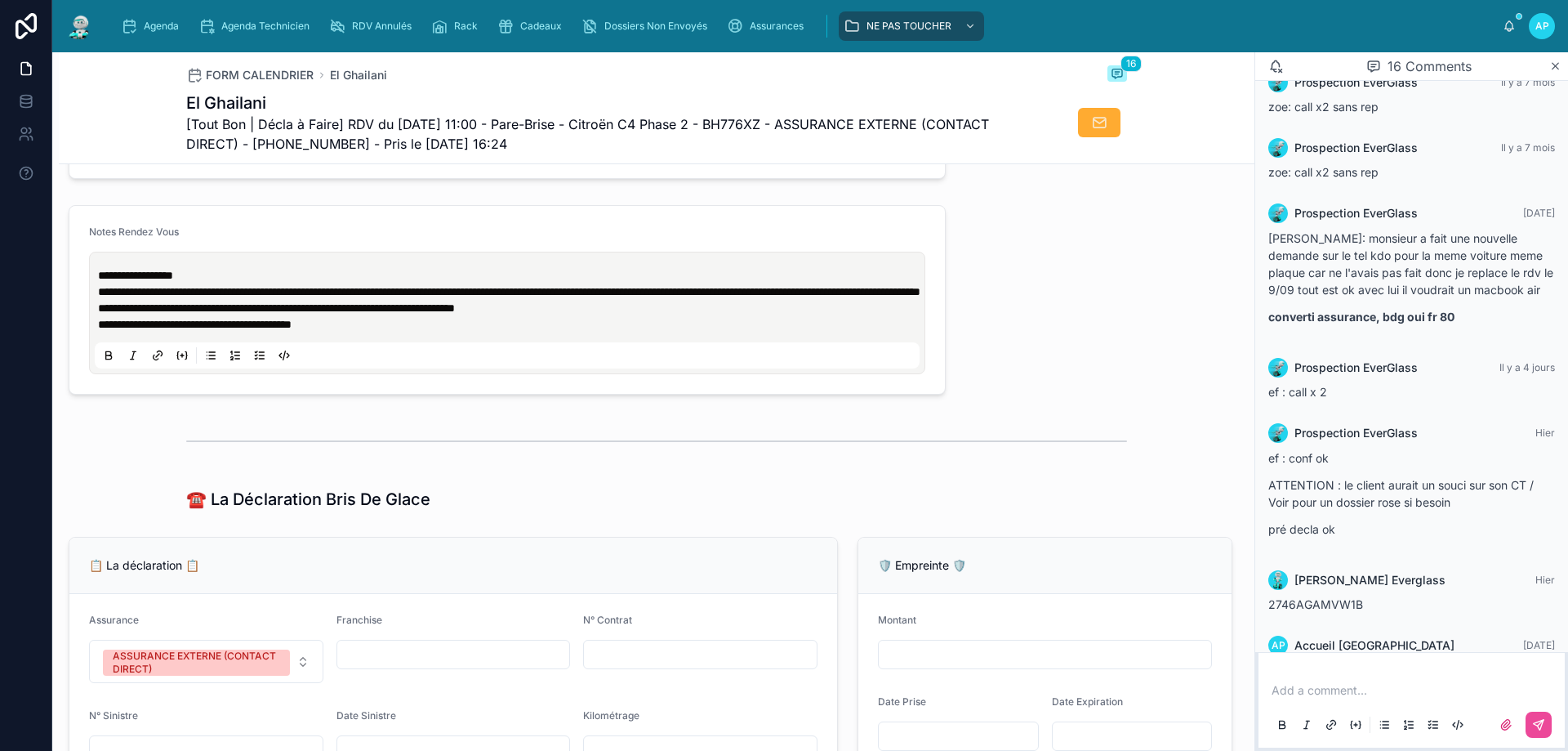
click at [81, 34] on img at bounding box center [81, 26] width 29 height 27
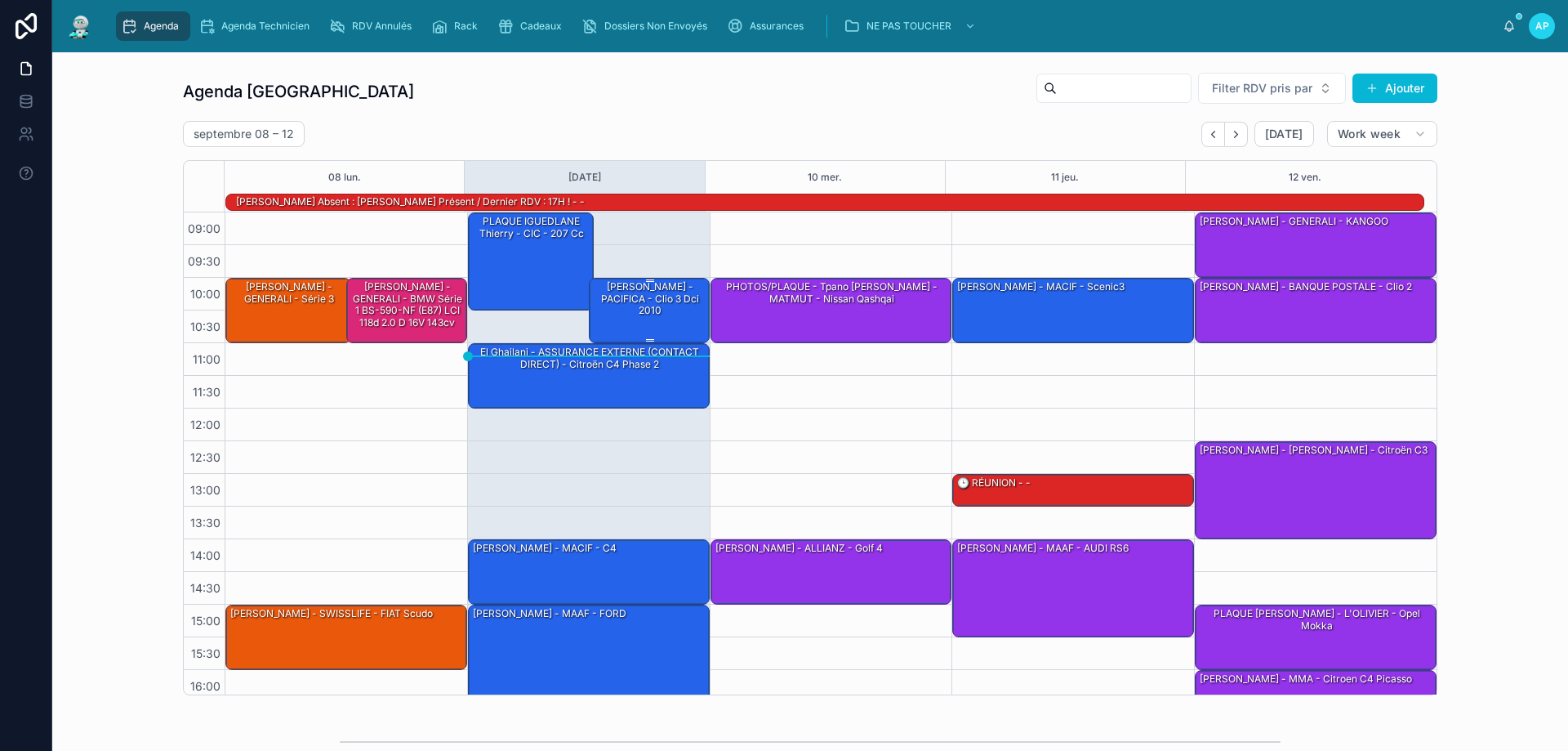
click at [679, 311] on div "[PERSON_NAME] - PACIFICA - clio 3 dci 2010" at bounding box center [650, 298] width 116 height 38
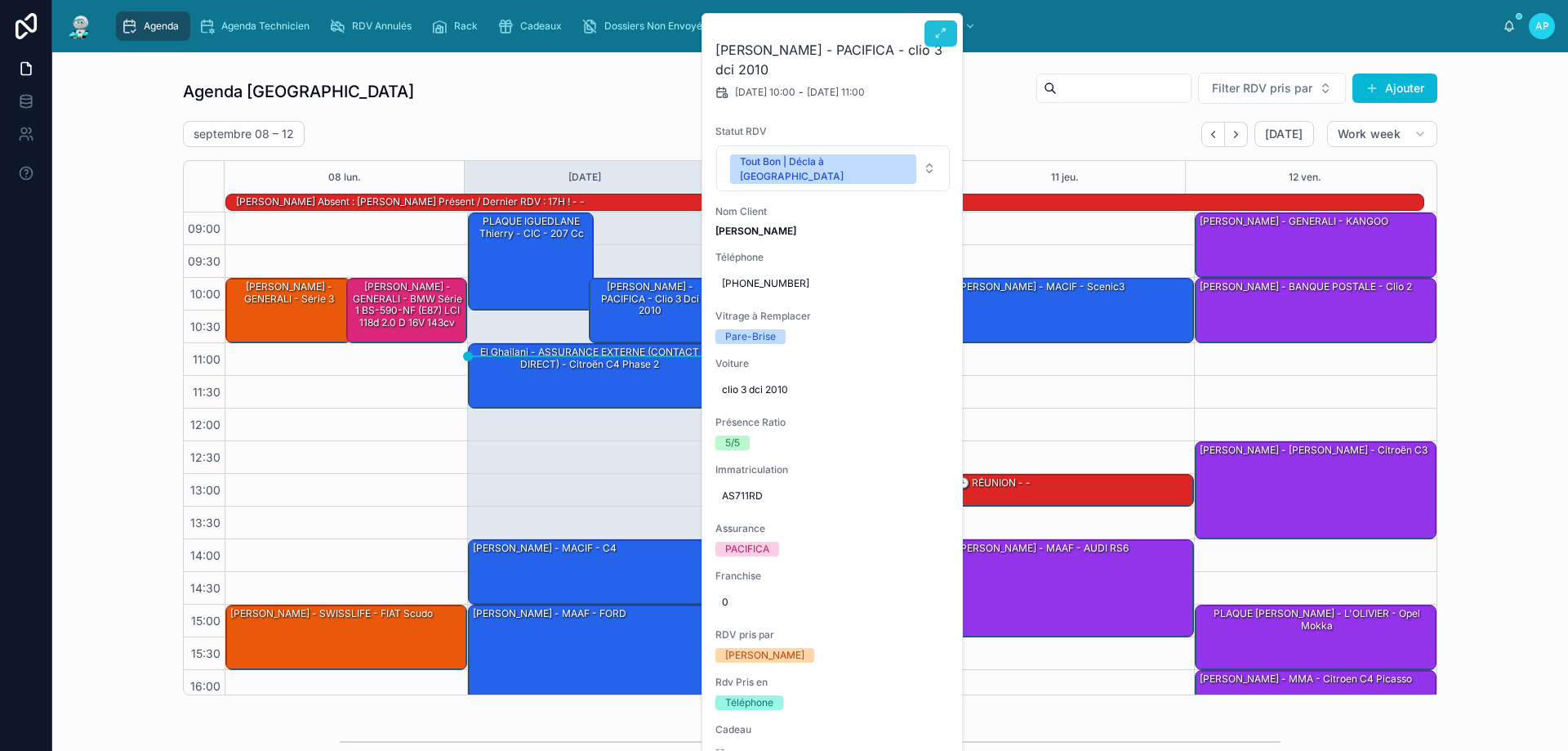
click at [937, 34] on icon at bounding box center [941, 32] width 13 height 13
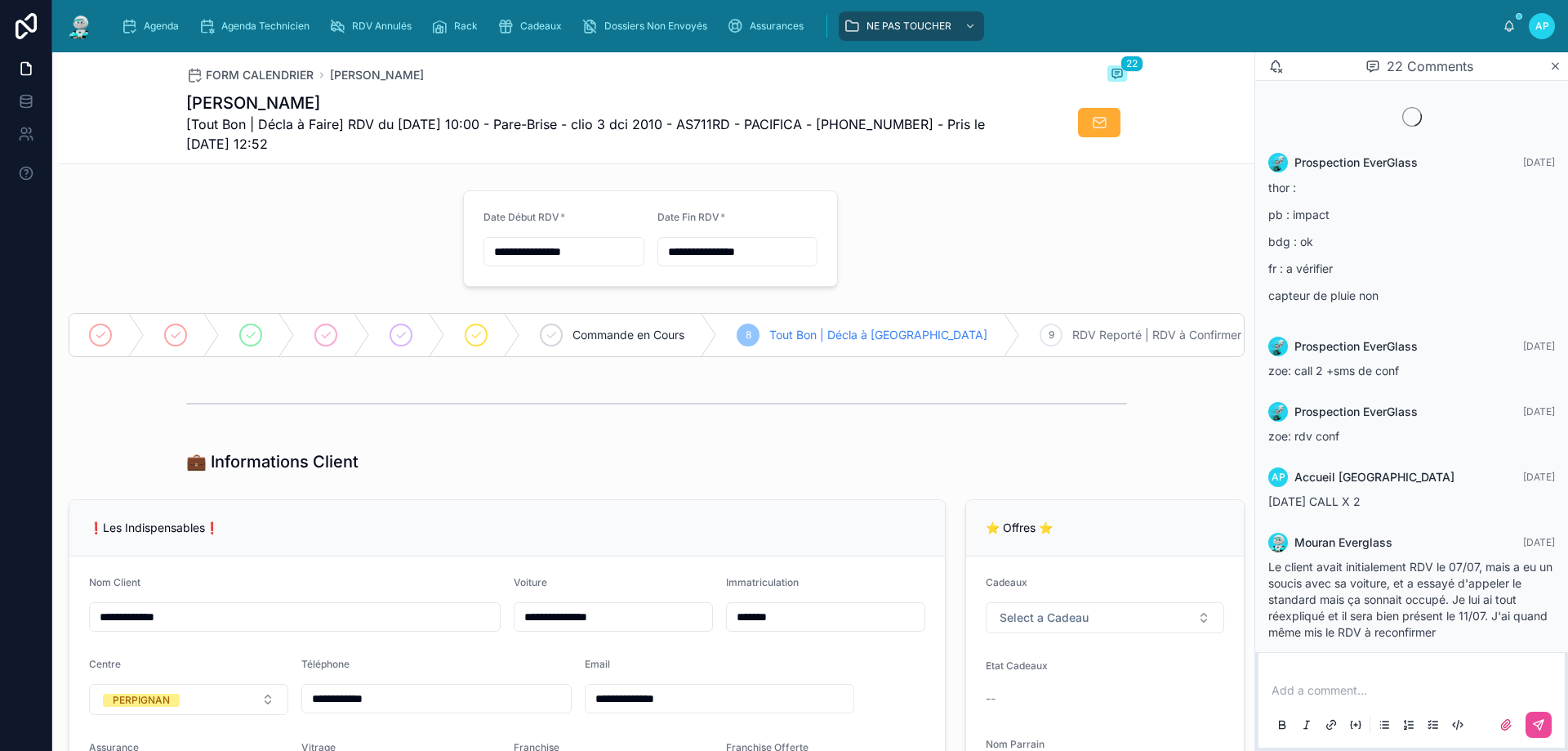
scroll to position [1768, 0]
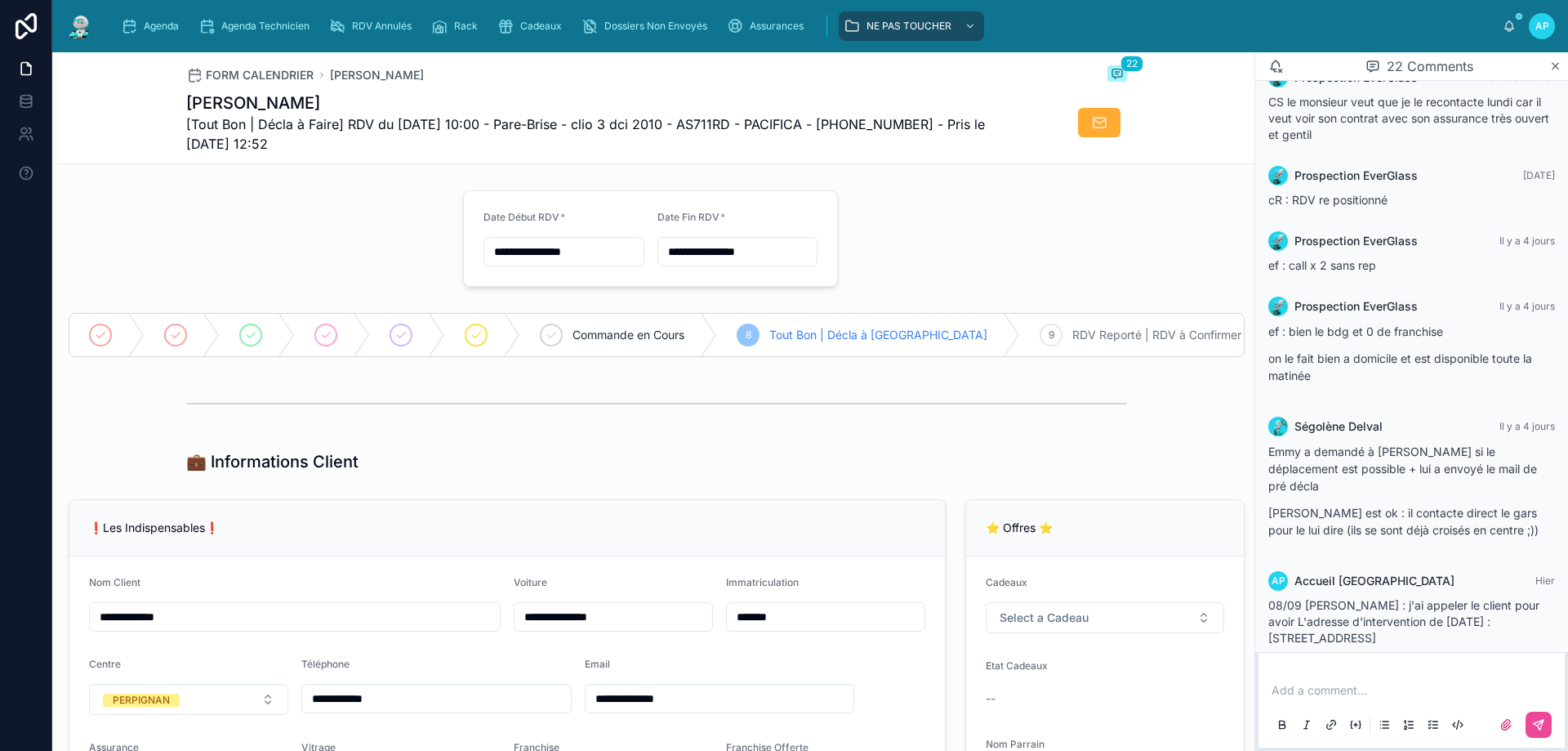
click at [1338, 674] on div "Add a comment..." at bounding box center [1412, 707] width 287 height 69
click at [1328, 688] on p at bounding box center [1415, 690] width 287 height 17
click at [143, 17] on div "Agenda" at bounding box center [153, 26] width 65 height 27
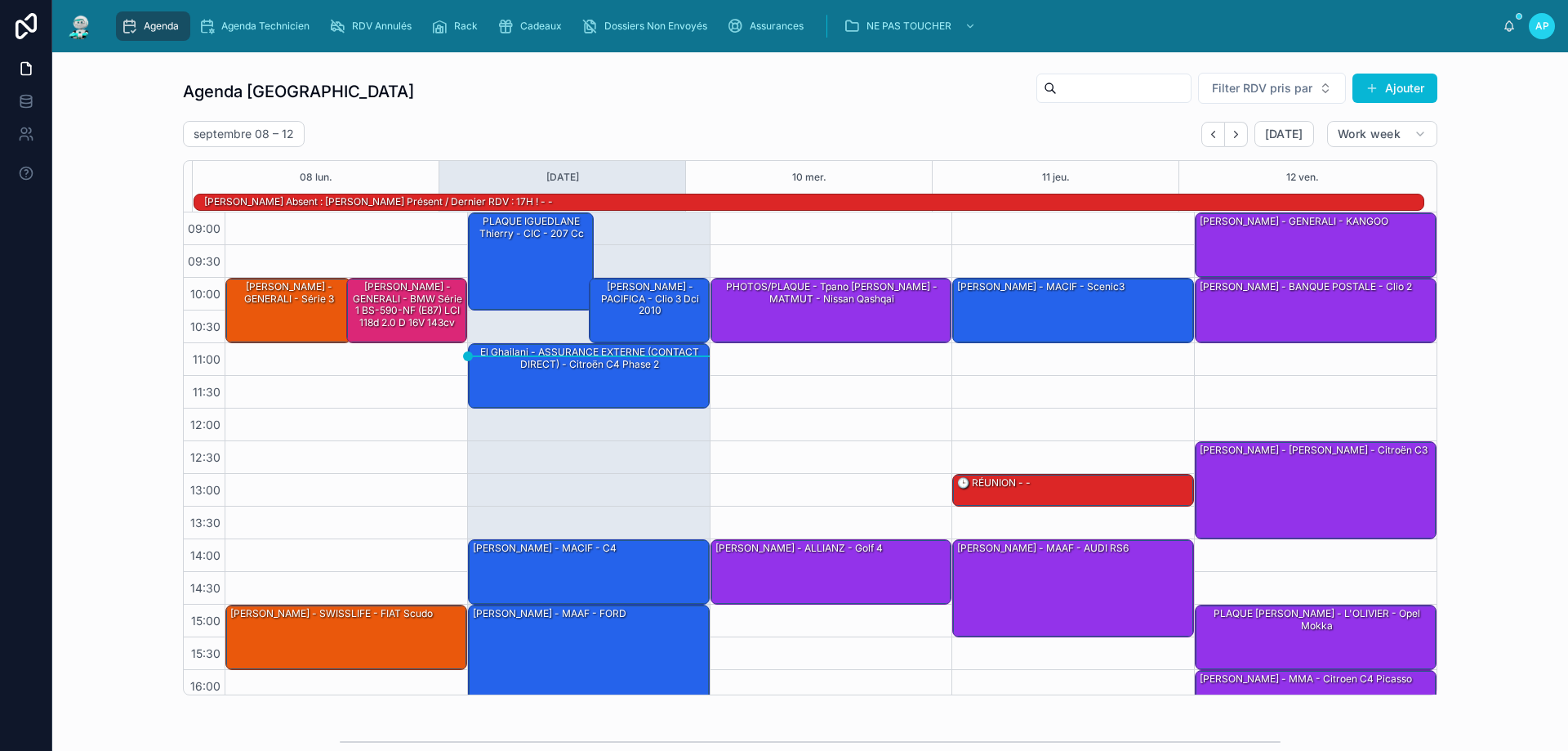
scroll to position [107, 0]
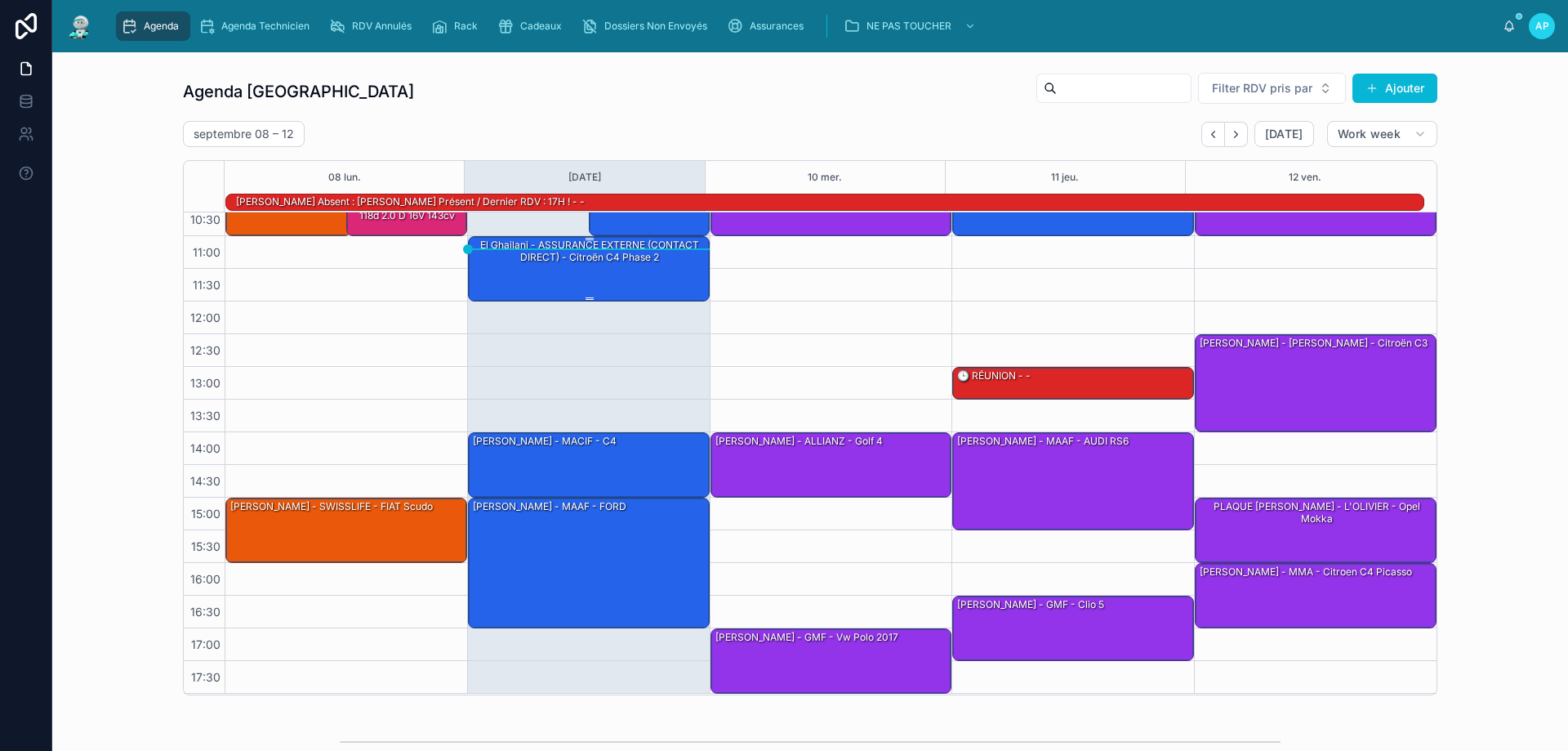
click at [637, 285] on div "El Ghailani - ASSURANCE EXTERNE (CONTACT DIRECT) - Citroën C4 Phase 2" at bounding box center [589, 267] width 237 height 62
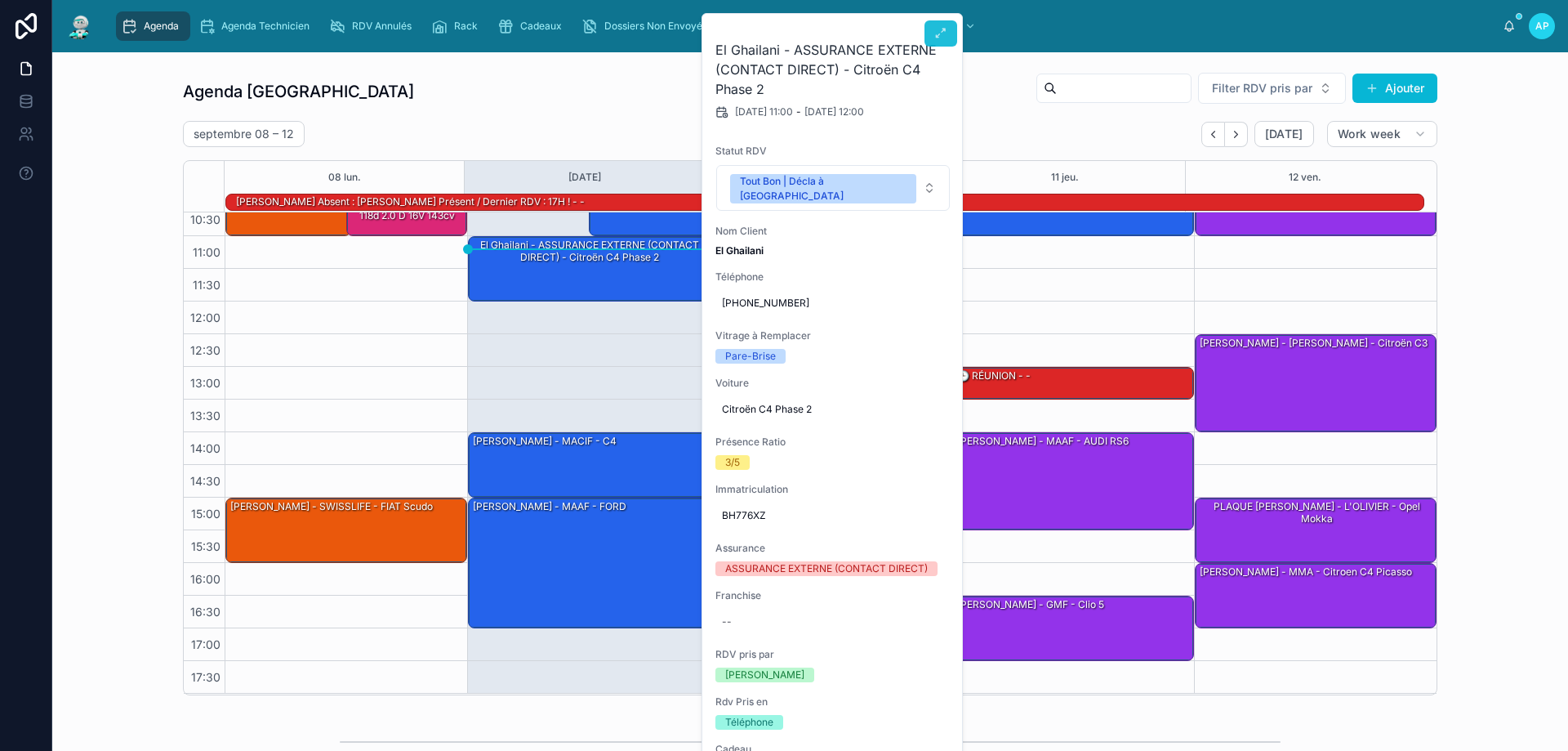
click at [941, 36] on icon at bounding box center [941, 32] width 13 height 13
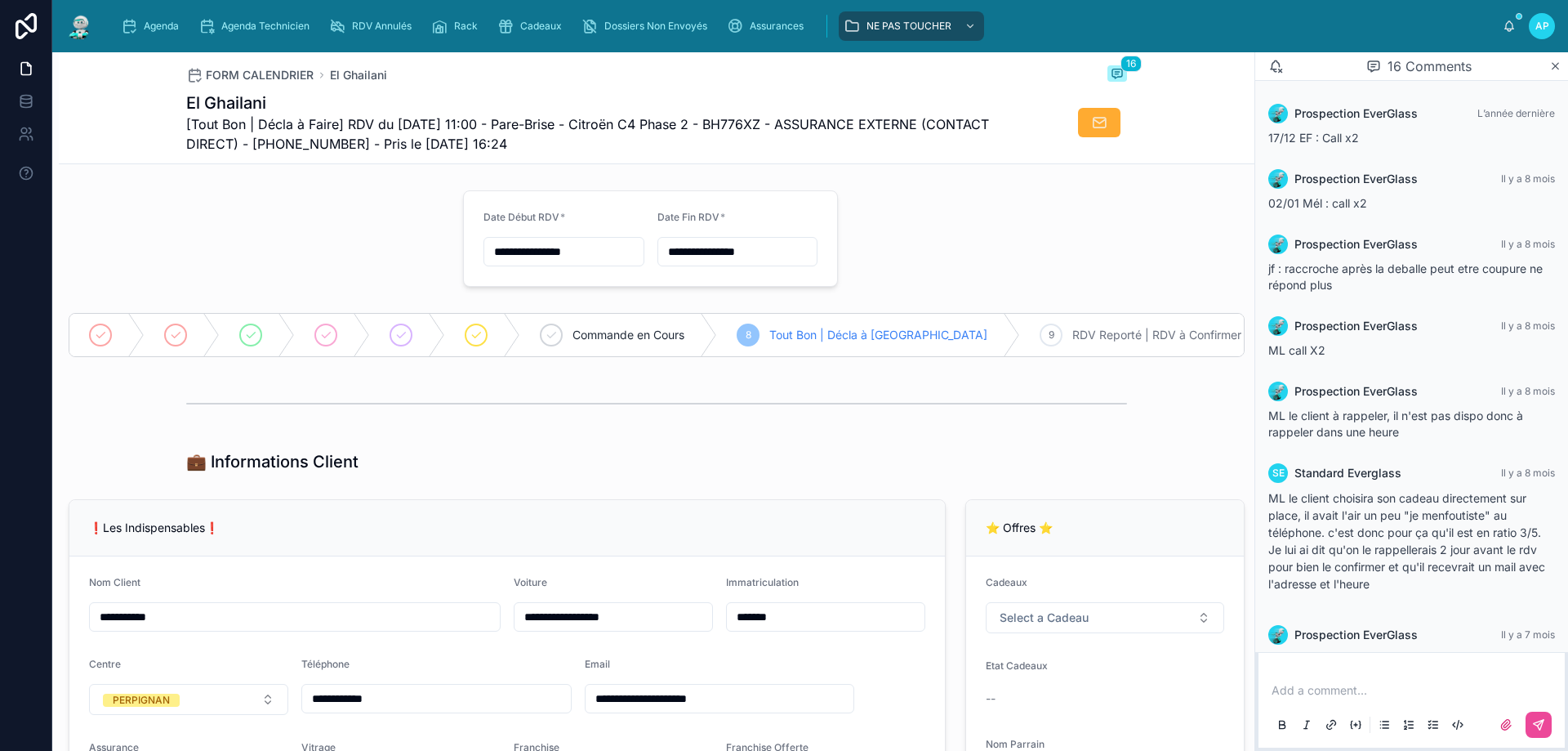
scroll to position [977, 0]
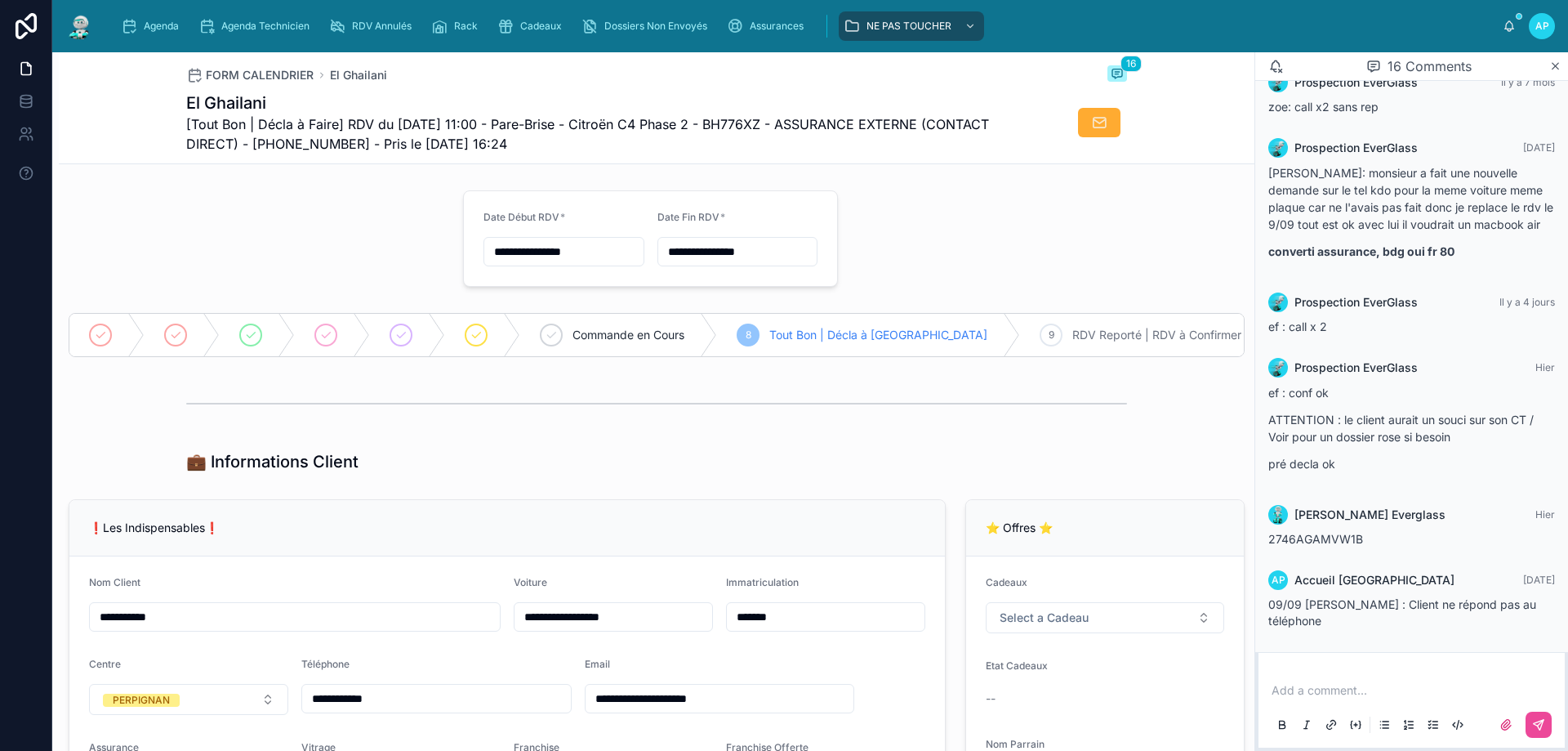
click at [81, 22] on img at bounding box center [81, 26] width 29 height 27
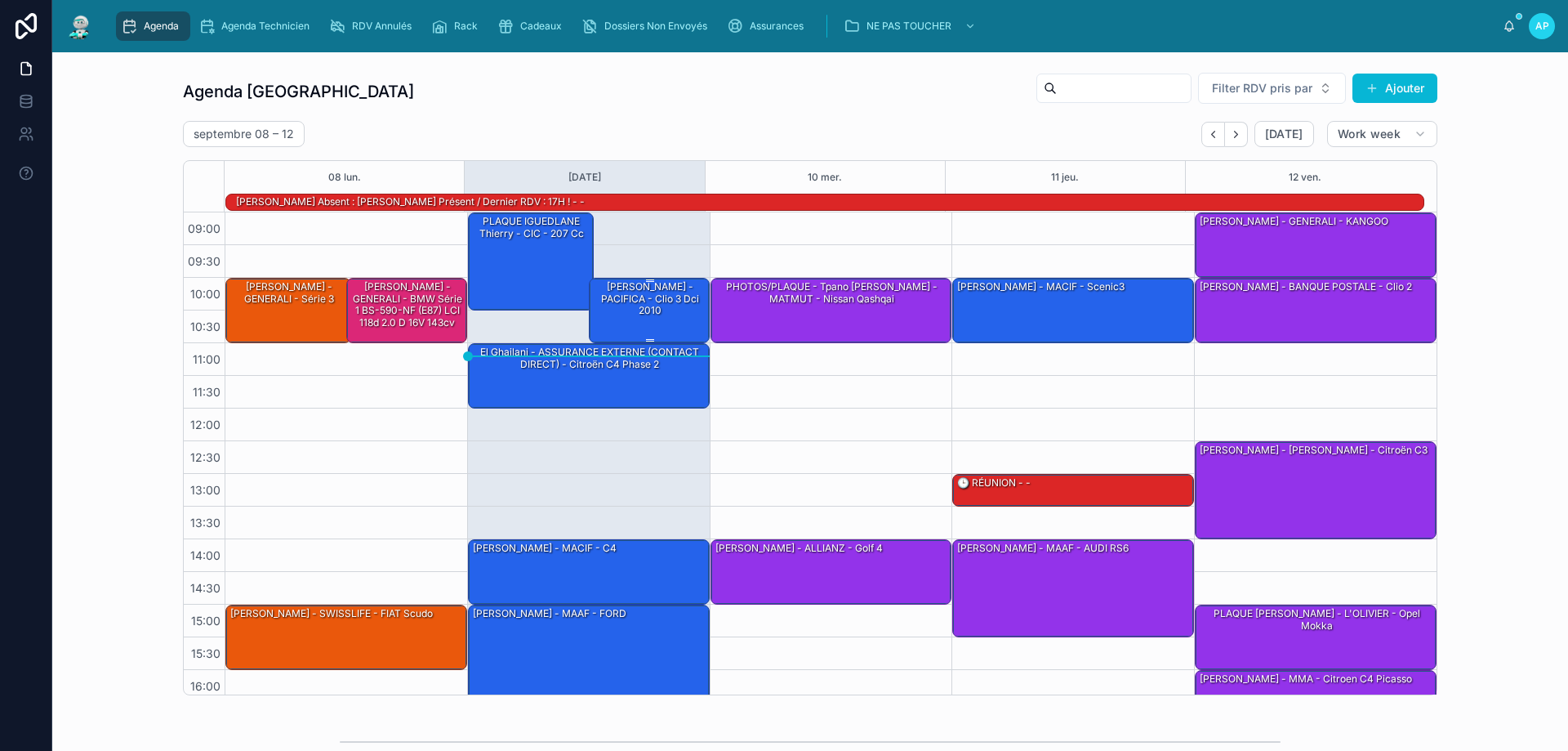
click at [640, 310] on div "[PERSON_NAME] - PACIFICA - clio 3 dci 2010" at bounding box center [650, 298] width 116 height 38
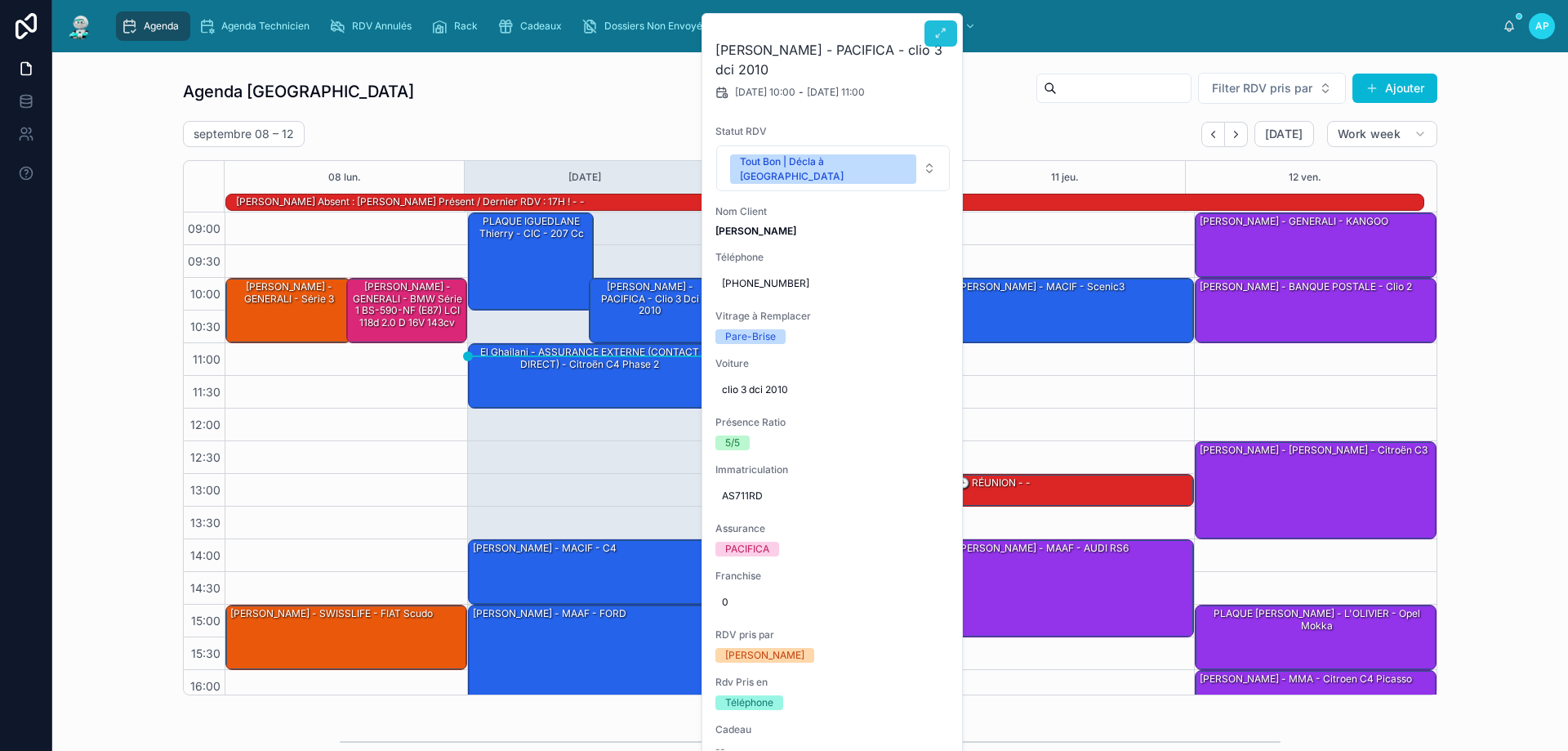
click at [943, 38] on icon at bounding box center [941, 32] width 13 height 13
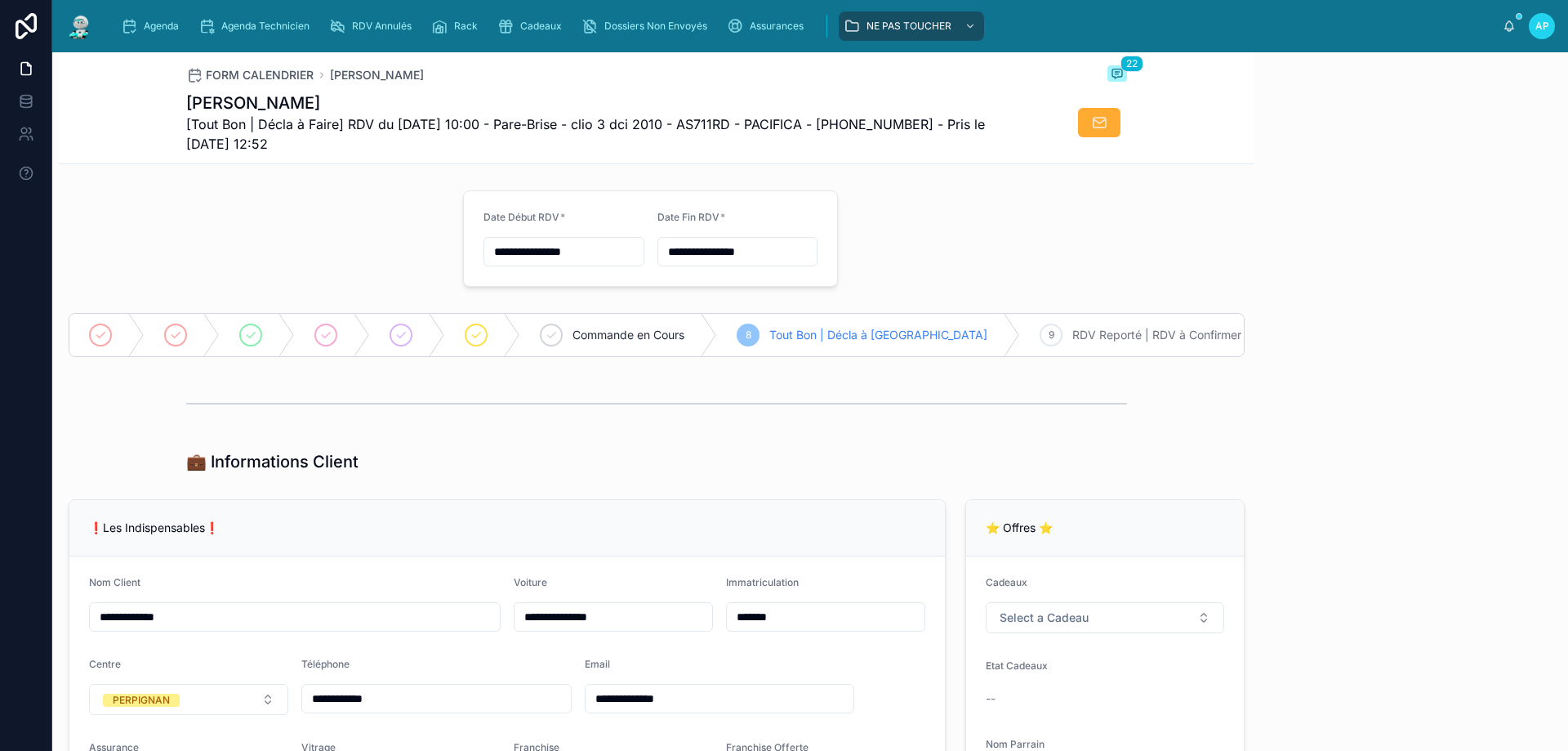
scroll to position [1768, 0]
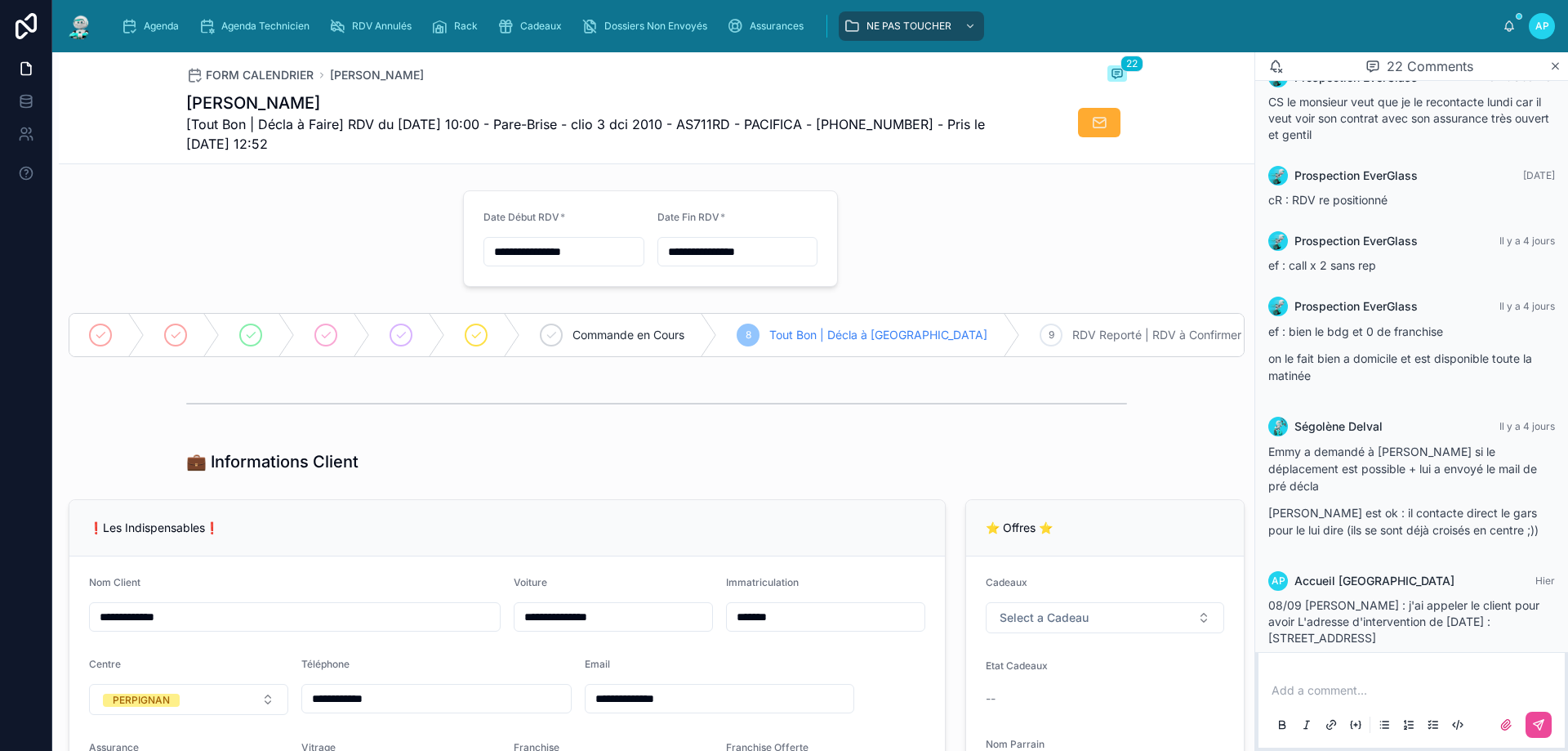
click at [1390, 686] on p at bounding box center [1415, 690] width 287 height 17
drag, startPoint x: 1326, startPoint y: 517, endPoint x: 1480, endPoint y: 544, distance: 156.3
click at [1480, 562] on div "AP Accueil Perpignan Hier 08/09 Brian : j'ai appeler le client pour avoir L'adr…" at bounding box center [1412, 609] width 306 height 95
drag, startPoint x: 1490, startPoint y: 514, endPoint x: 1353, endPoint y: 485, distance: 140.0
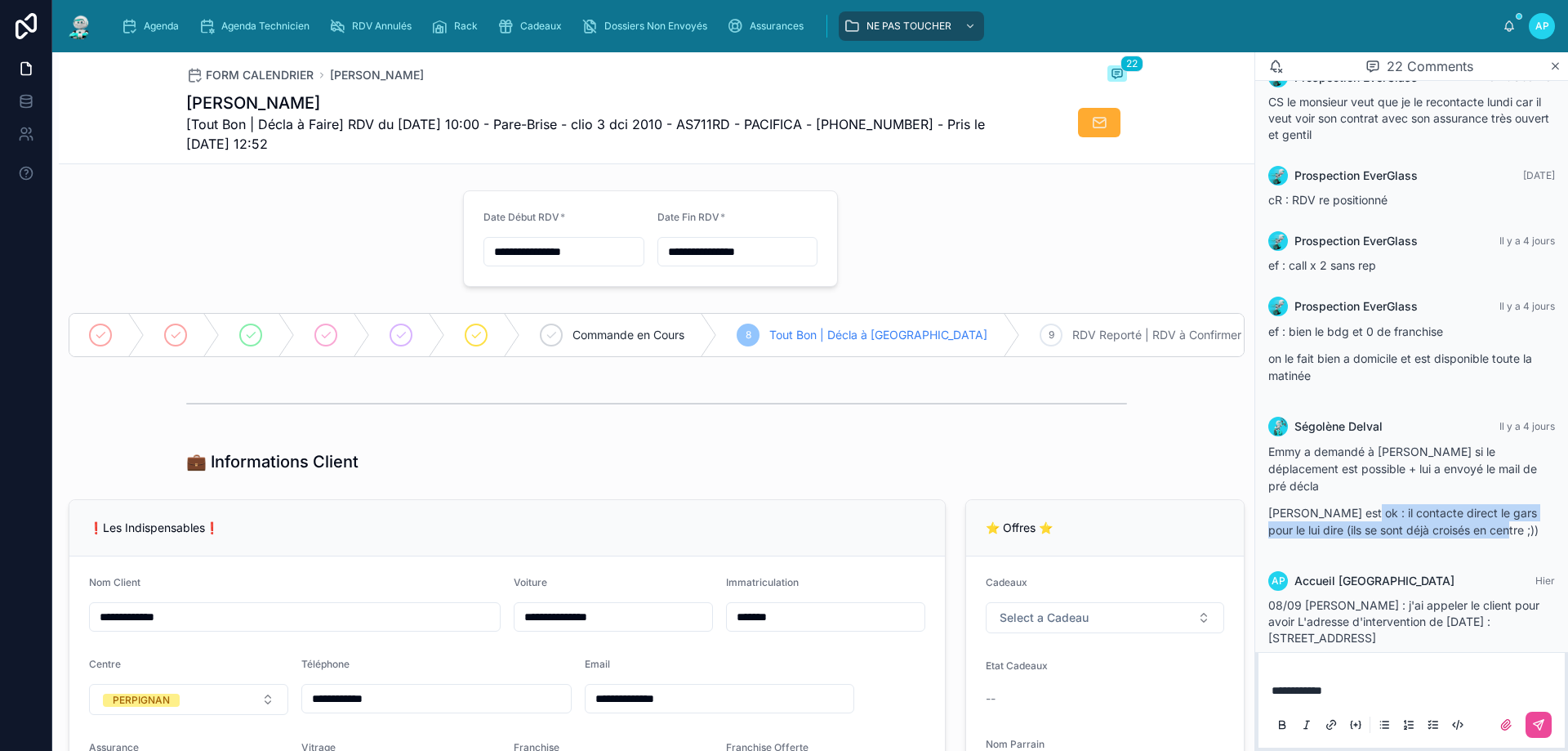
click at [1353, 485] on div "Emmy a demandé à Michel si le déplacement est possible + lui a envoyé le mail d…" at bounding box center [1412, 490] width 287 height 95
click at [1343, 476] on p "Emmy a demandé à [PERSON_NAME] si le déplacement est possible + lui a envoyé le…" at bounding box center [1412, 468] width 287 height 51
drag, startPoint x: 1348, startPoint y: 494, endPoint x: 1502, endPoint y: 523, distance: 156.7
click at [1502, 523] on div "Emmy a demandé à Michel si le déplacement est possible + lui a envoyé le mail d…" at bounding box center [1412, 495] width 287 height 105
click at [1498, 521] on div "Emmy a demandé à Michel si le déplacement est possible + lui a envoyé le mail d…" at bounding box center [1412, 495] width 287 height 105
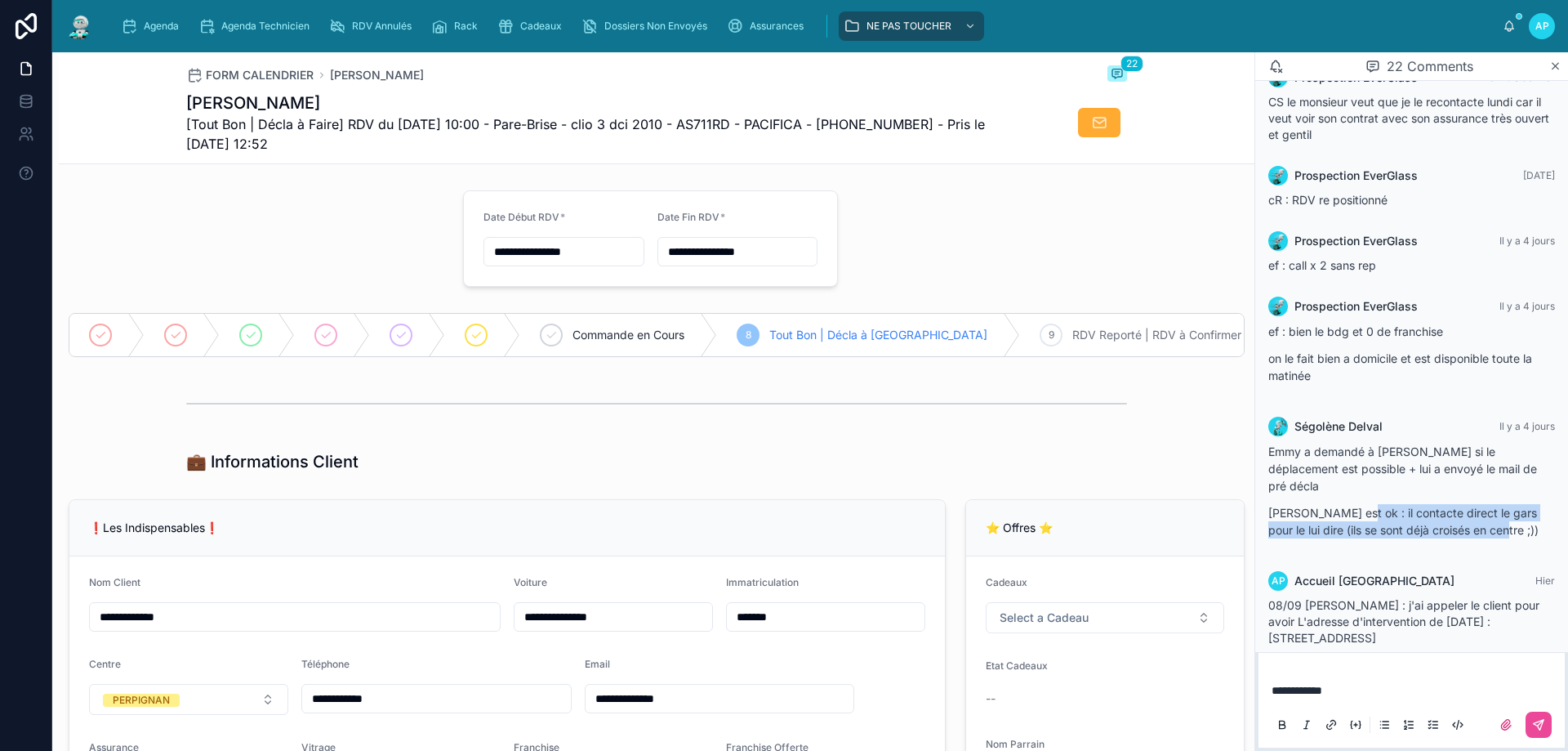
click at [1485, 514] on p "[PERSON_NAME] est ok : il contacte direct le gars pour le lui dire (ils se sont…" at bounding box center [1412, 520] width 287 height 34
drag, startPoint x: 1483, startPoint y: 512, endPoint x: 1348, endPoint y: 490, distance: 136.8
click at [1348, 504] on p "[PERSON_NAME] est ok : il contacte direct le gars pour le lui dire (ils se sont…" at bounding box center [1412, 520] width 287 height 34
click at [1338, 692] on p "**********" at bounding box center [1415, 690] width 287 height 17
click at [1370, 693] on p "**********" at bounding box center [1415, 690] width 287 height 17
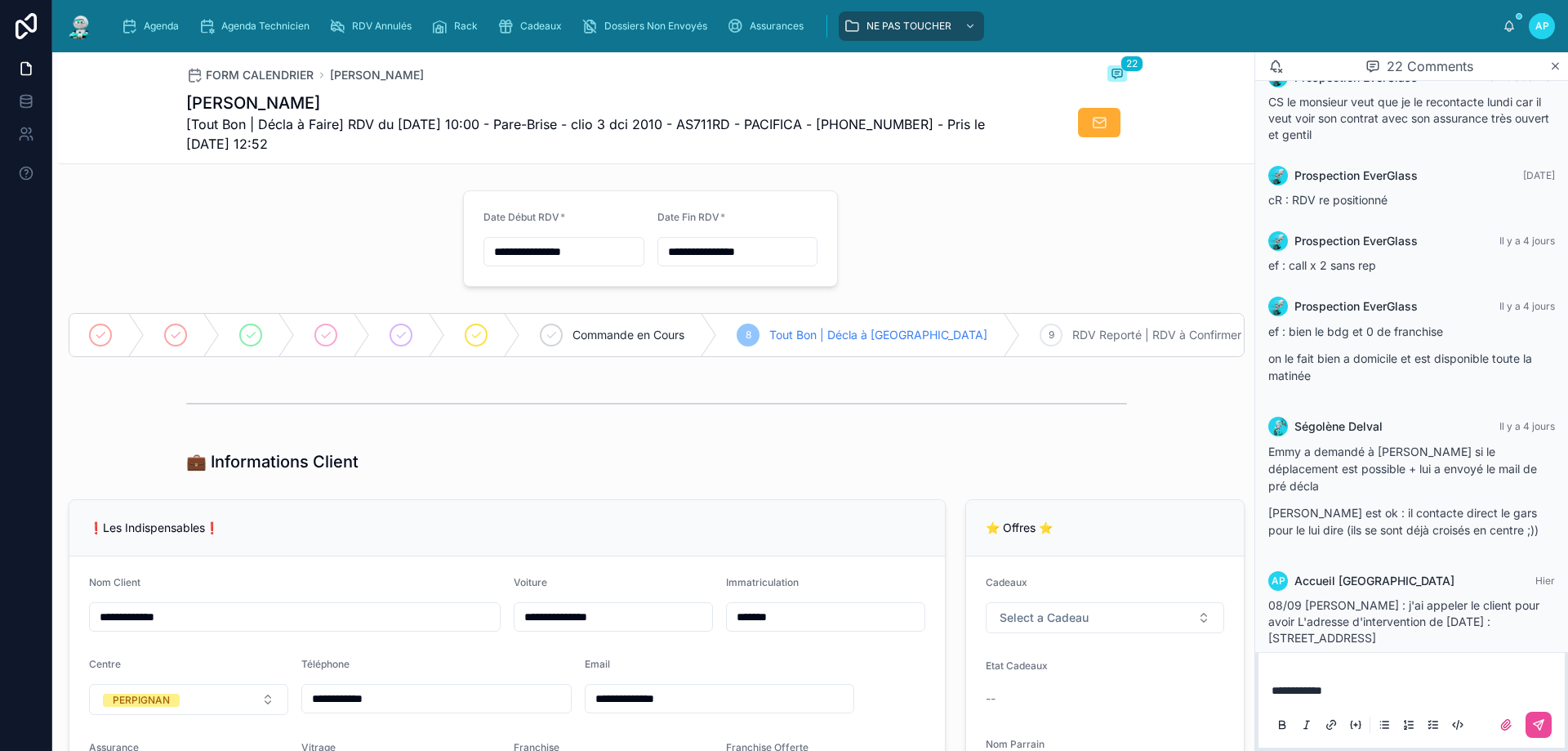
click at [1370, 693] on p "**********" at bounding box center [1415, 690] width 287 height 17
click at [148, 27] on span "Agenda" at bounding box center [161, 26] width 35 height 13
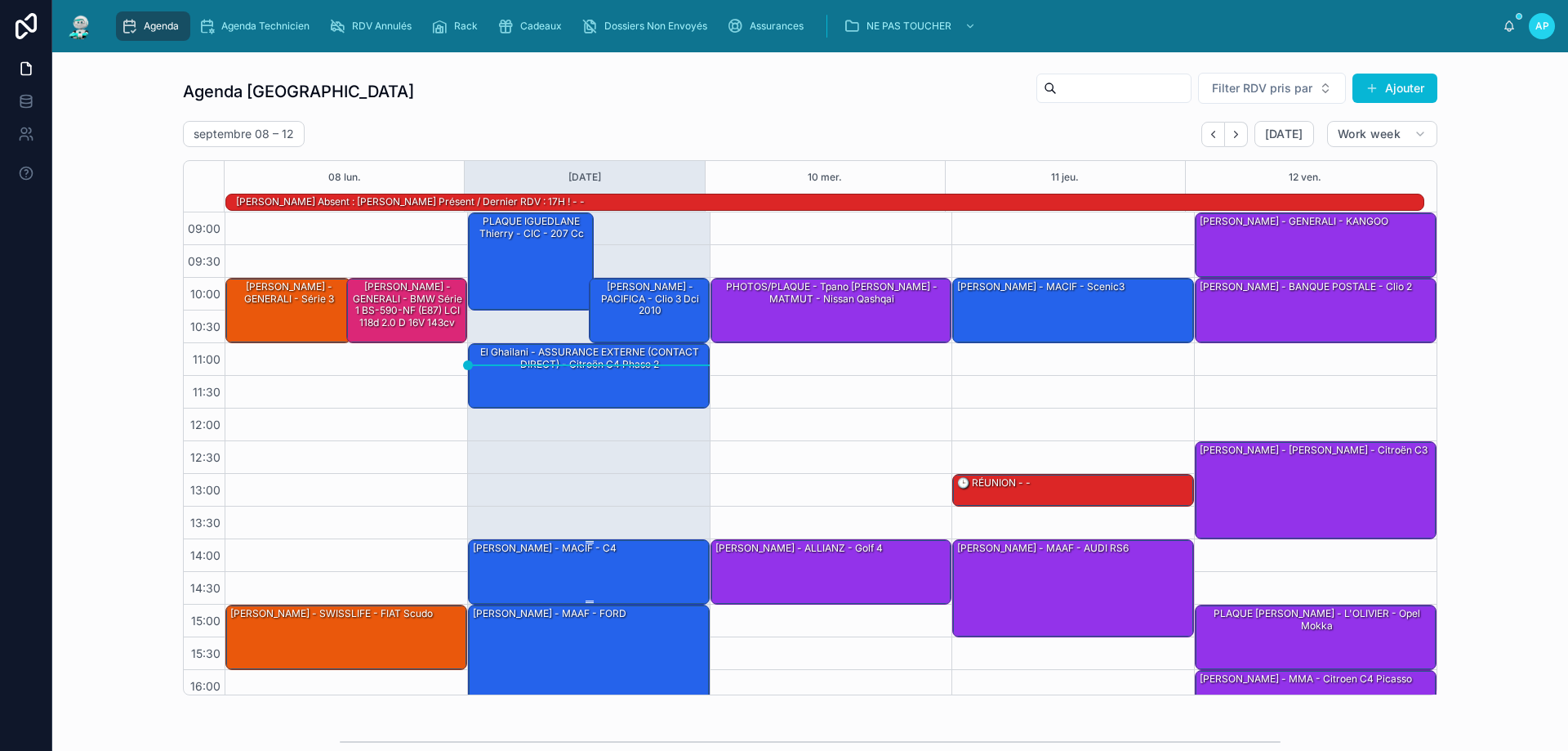
click at [605, 568] on div "[PERSON_NAME] - MACIF - c4" at bounding box center [589, 570] width 237 height 62
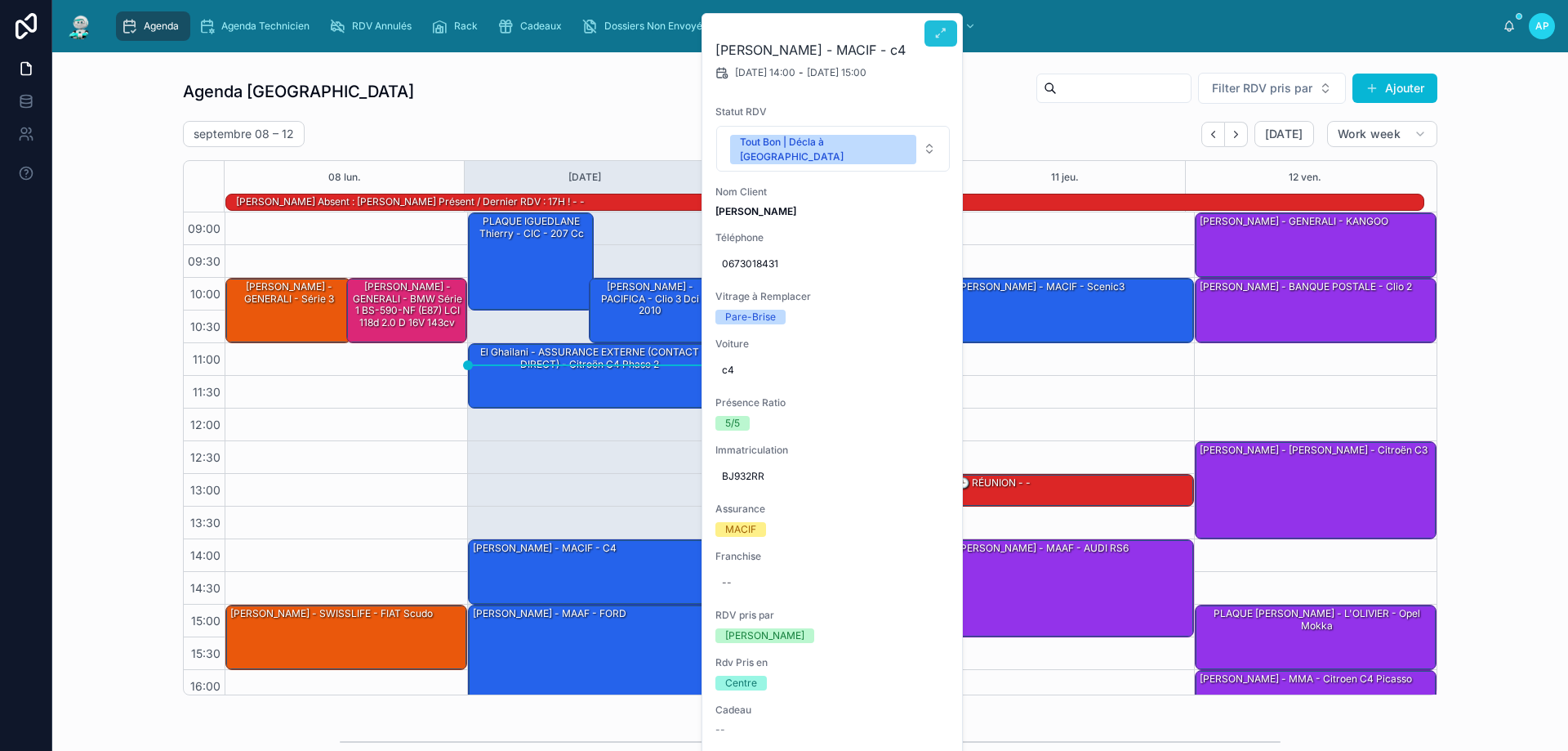
click at [937, 31] on icon at bounding box center [941, 32] width 13 height 13
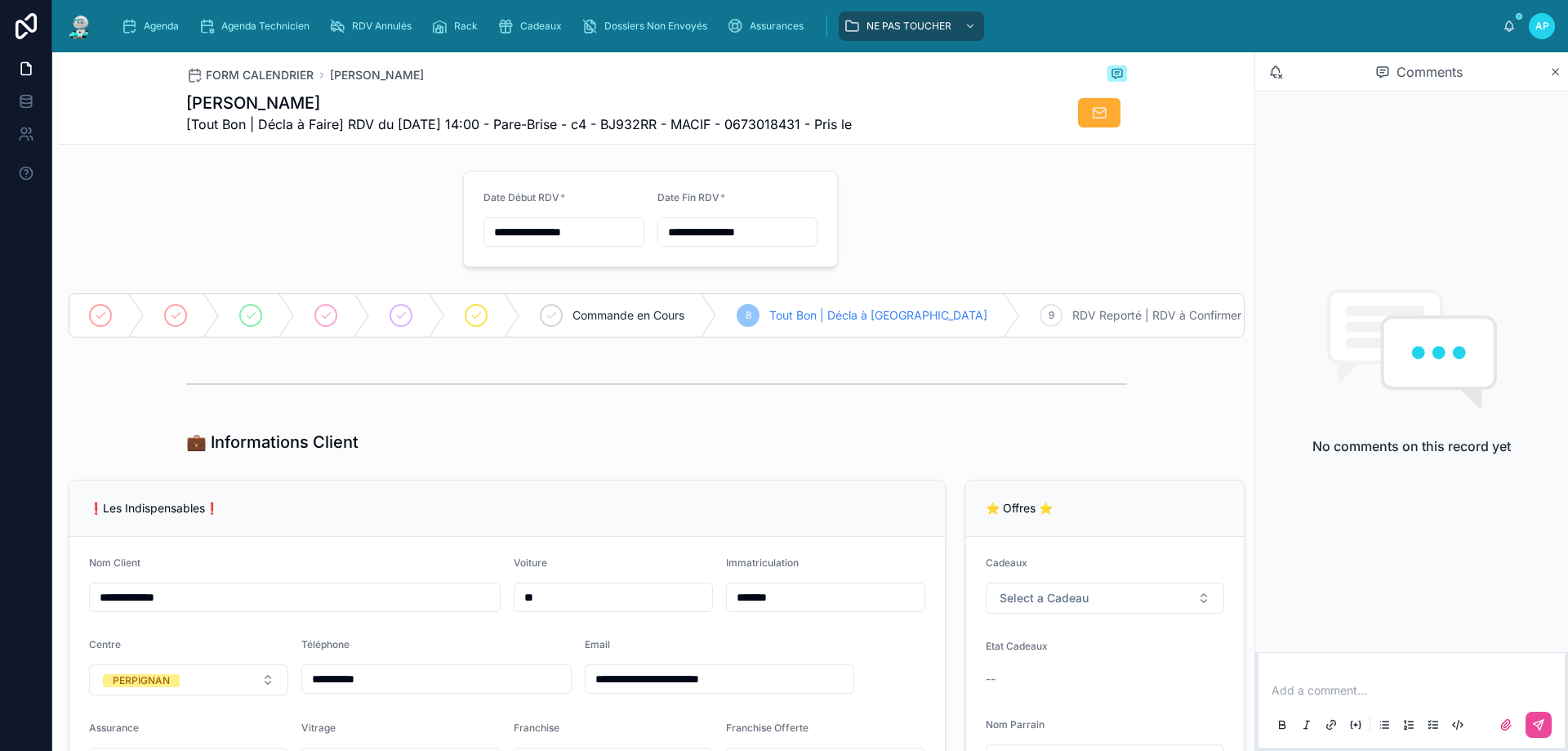
click at [82, 27] on img at bounding box center [81, 26] width 29 height 27
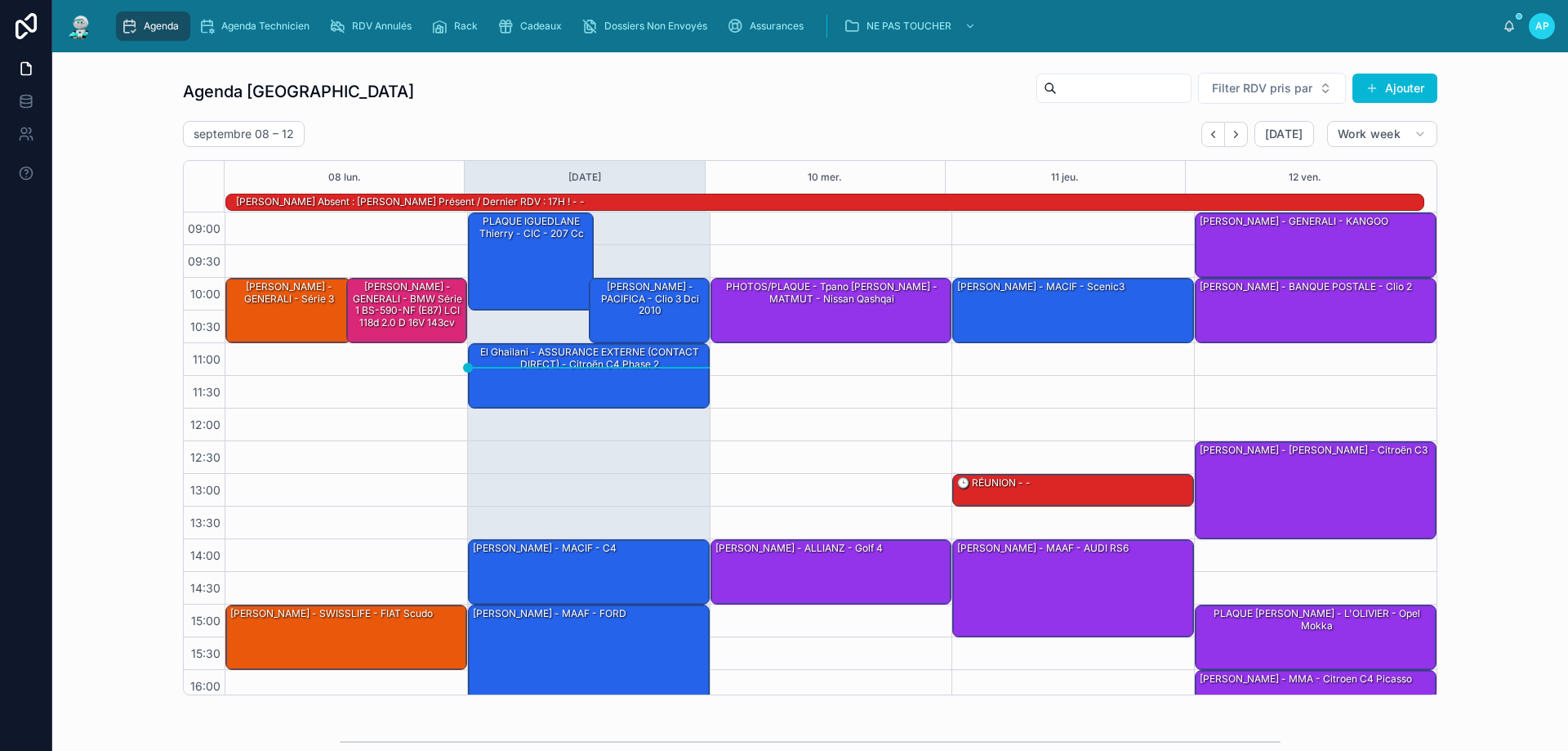
scroll to position [107, 0]
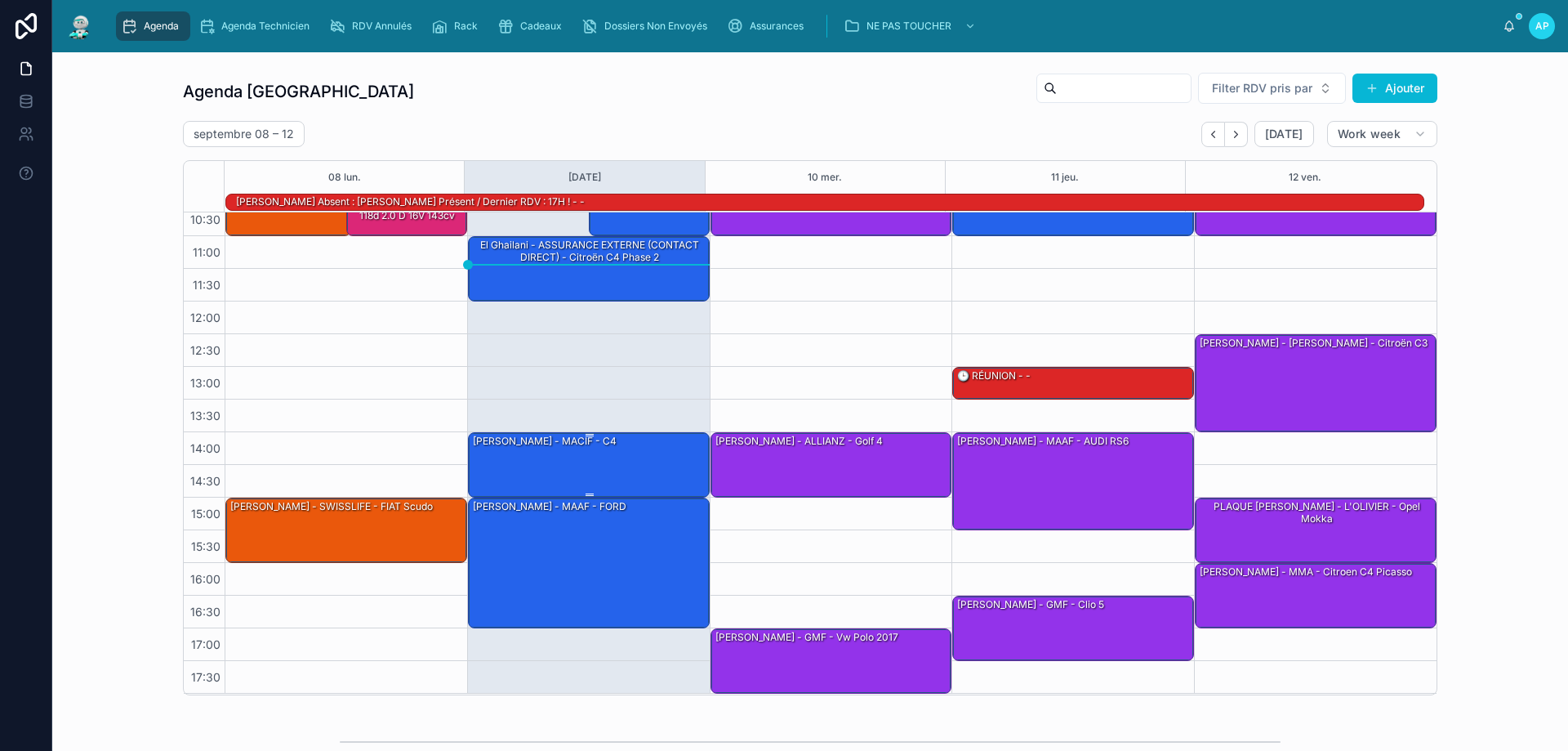
click at [566, 459] on div "[PERSON_NAME] - MACIF - c4" at bounding box center [589, 463] width 237 height 62
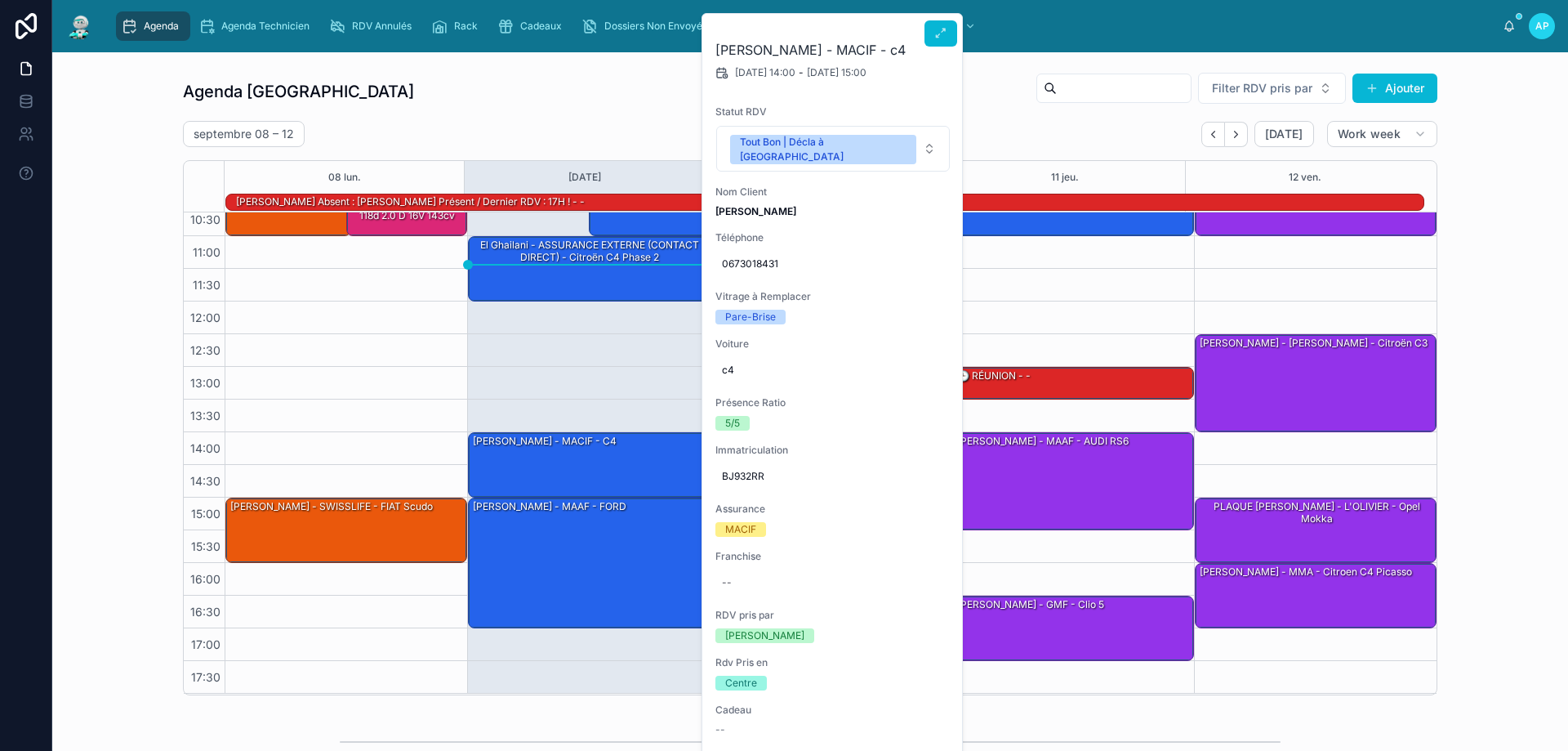
scroll to position [106, 0]
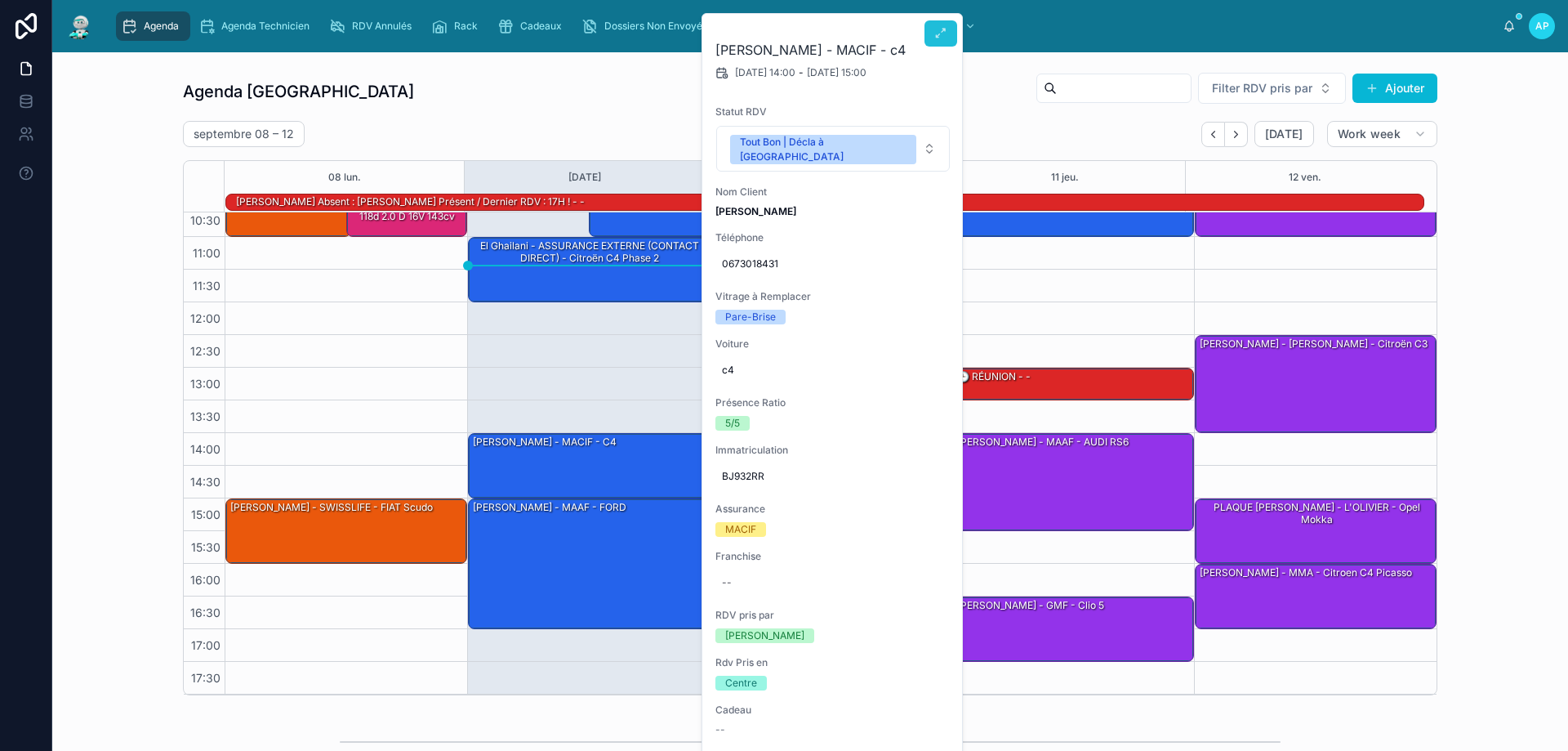
click at [929, 27] on button at bounding box center [941, 33] width 32 height 27
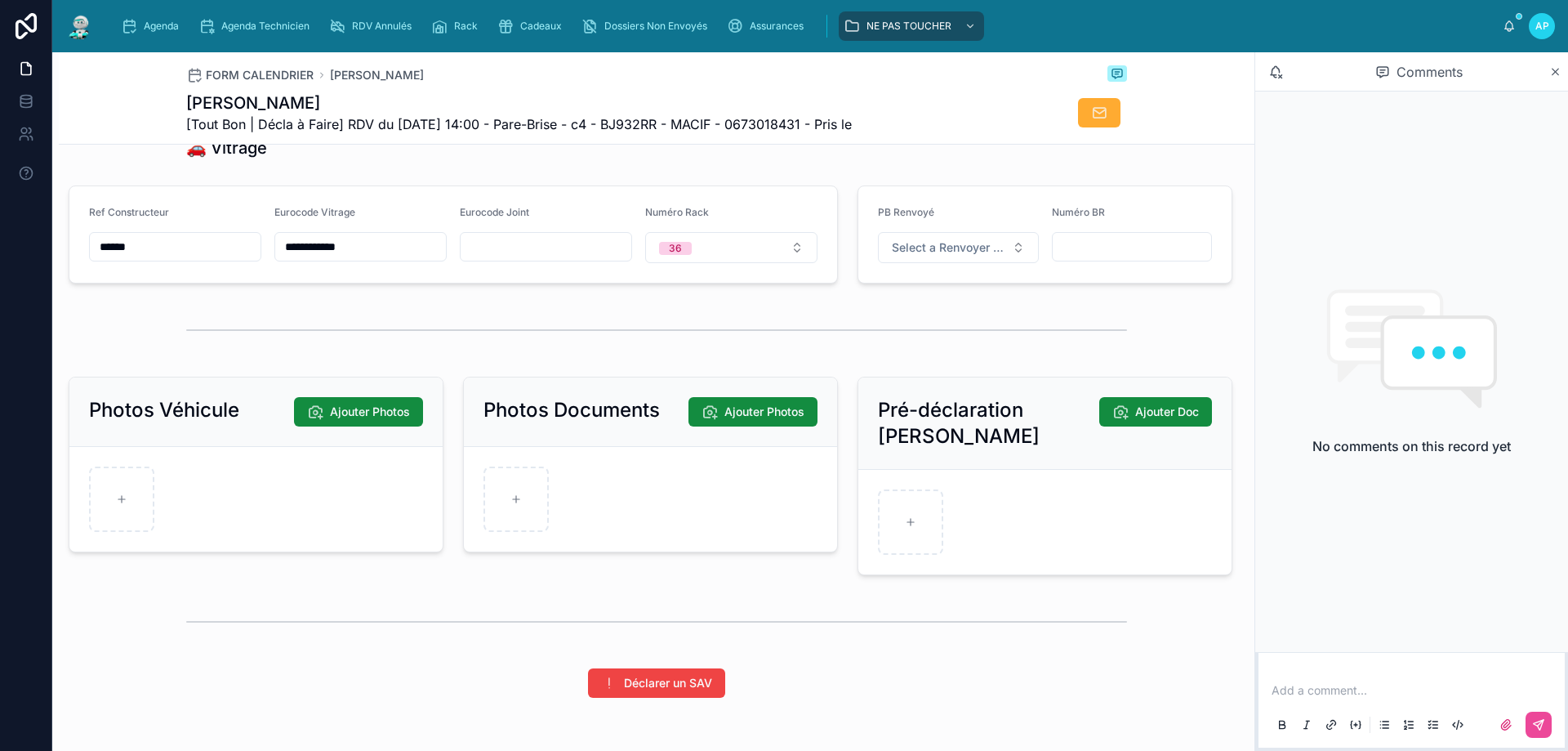
scroll to position [2105, 0]
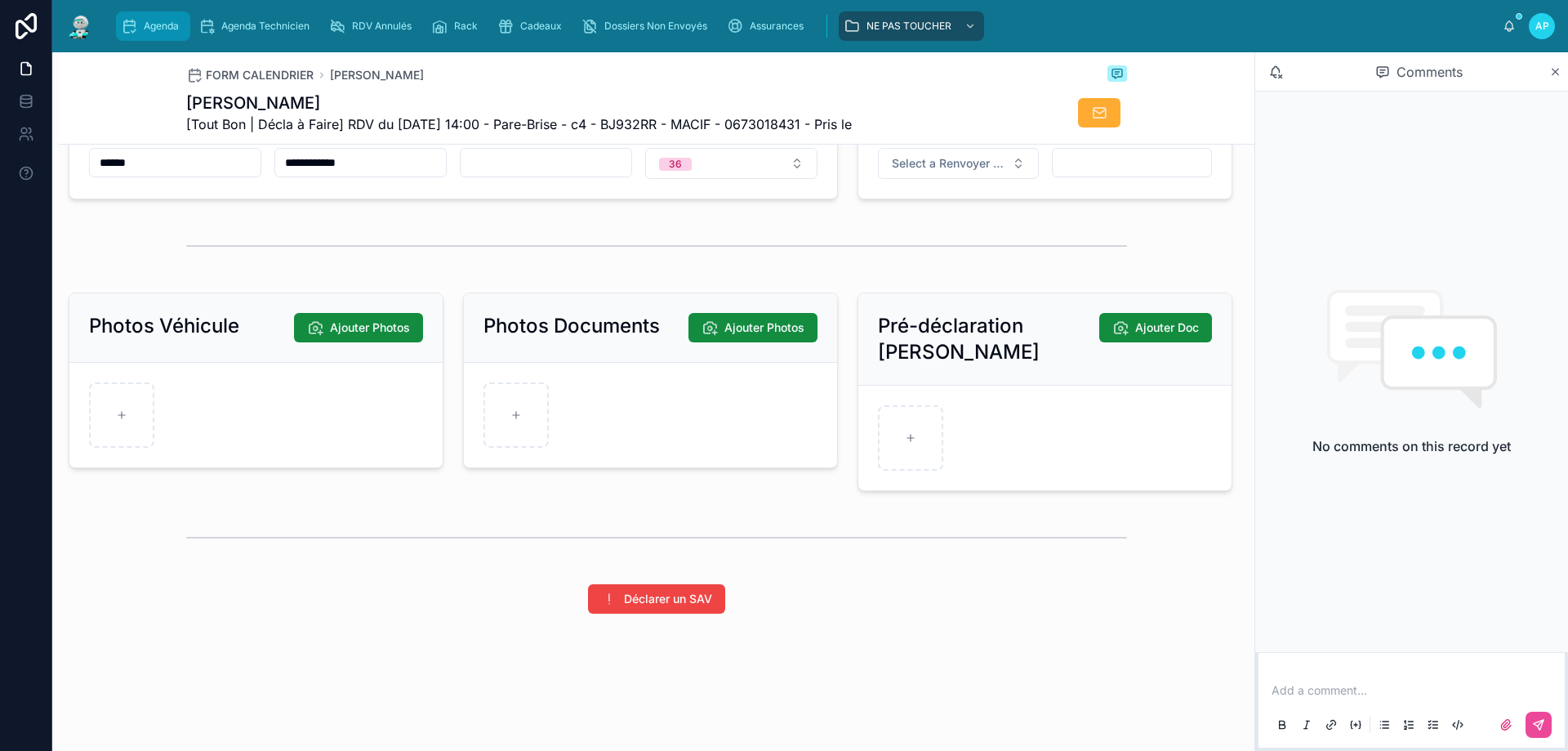
click at [152, 29] on span "Agenda" at bounding box center [161, 26] width 35 height 13
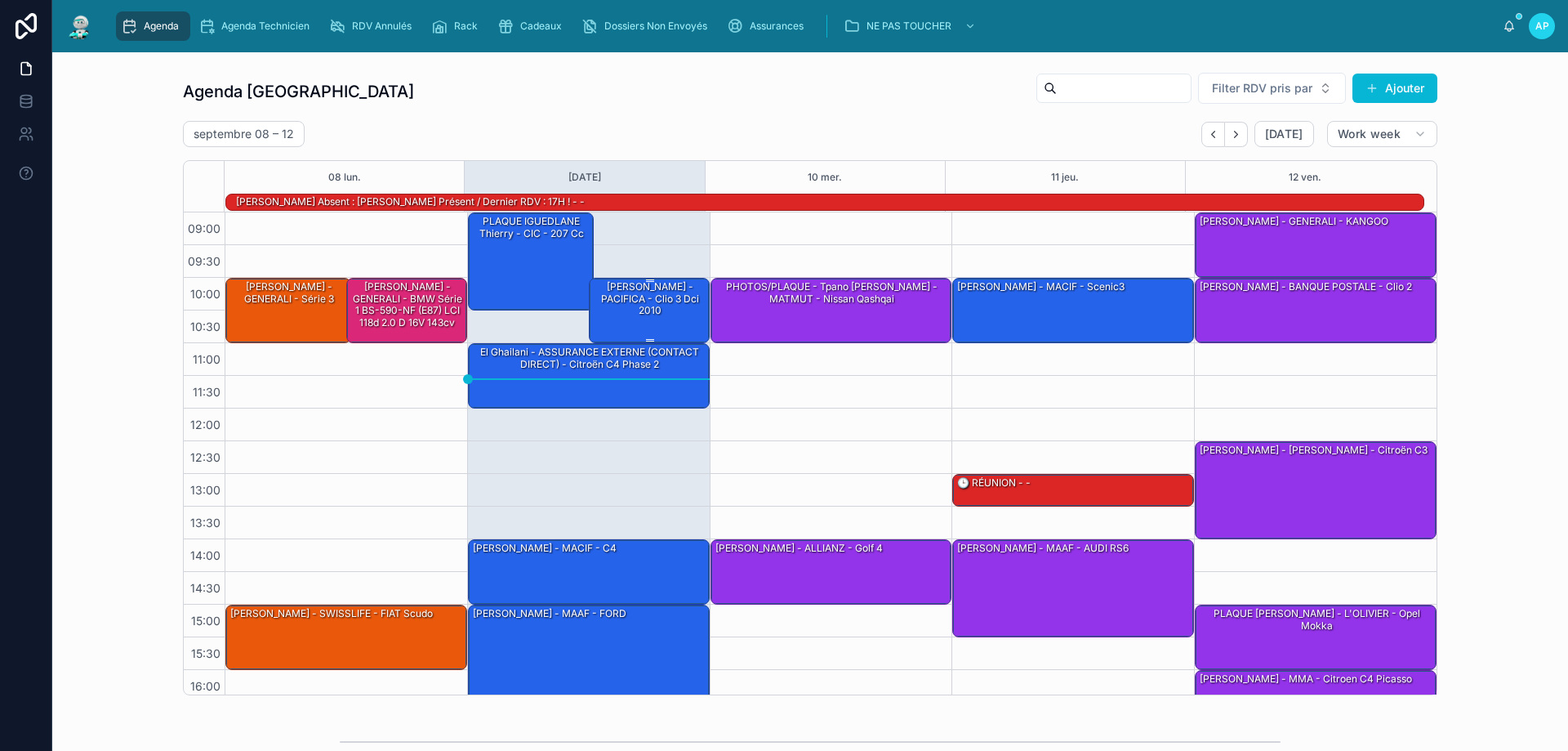
click at [646, 311] on div "[PERSON_NAME] - PACIFICA - clio 3 dci 2010" at bounding box center [650, 298] width 116 height 38
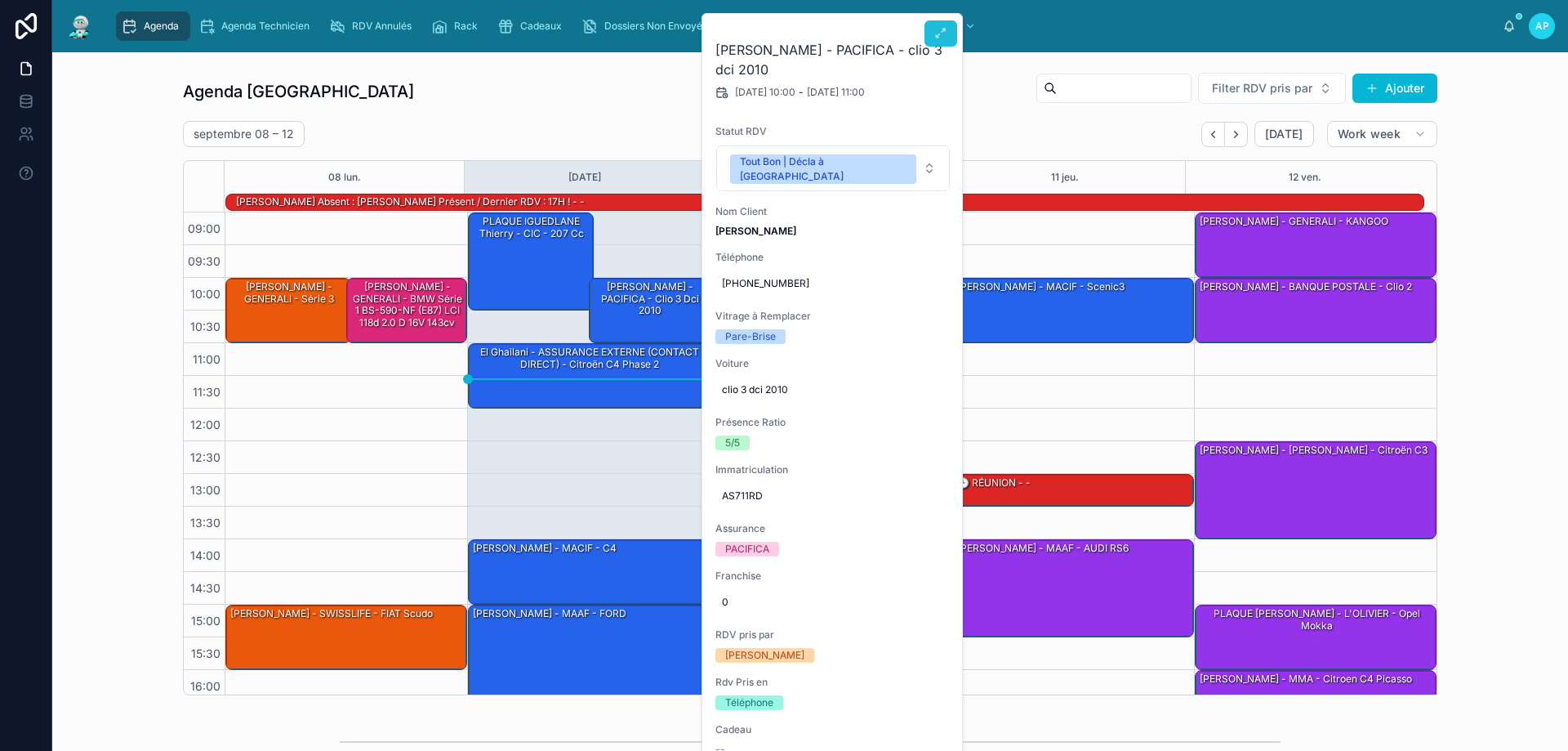
click at [948, 36] on button at bounding box center [941, 33] width 32 height 27
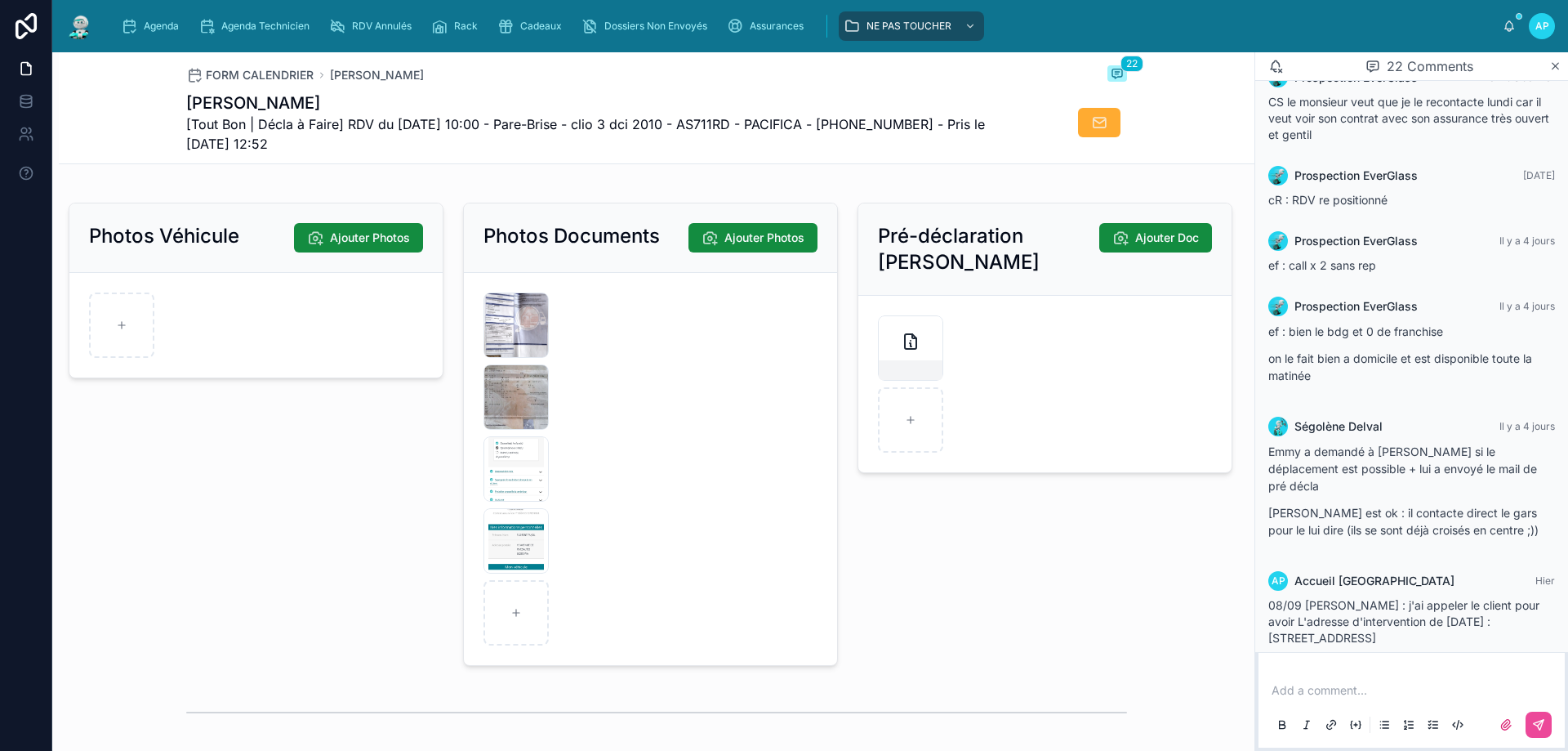
scroll to position [2286, 0]
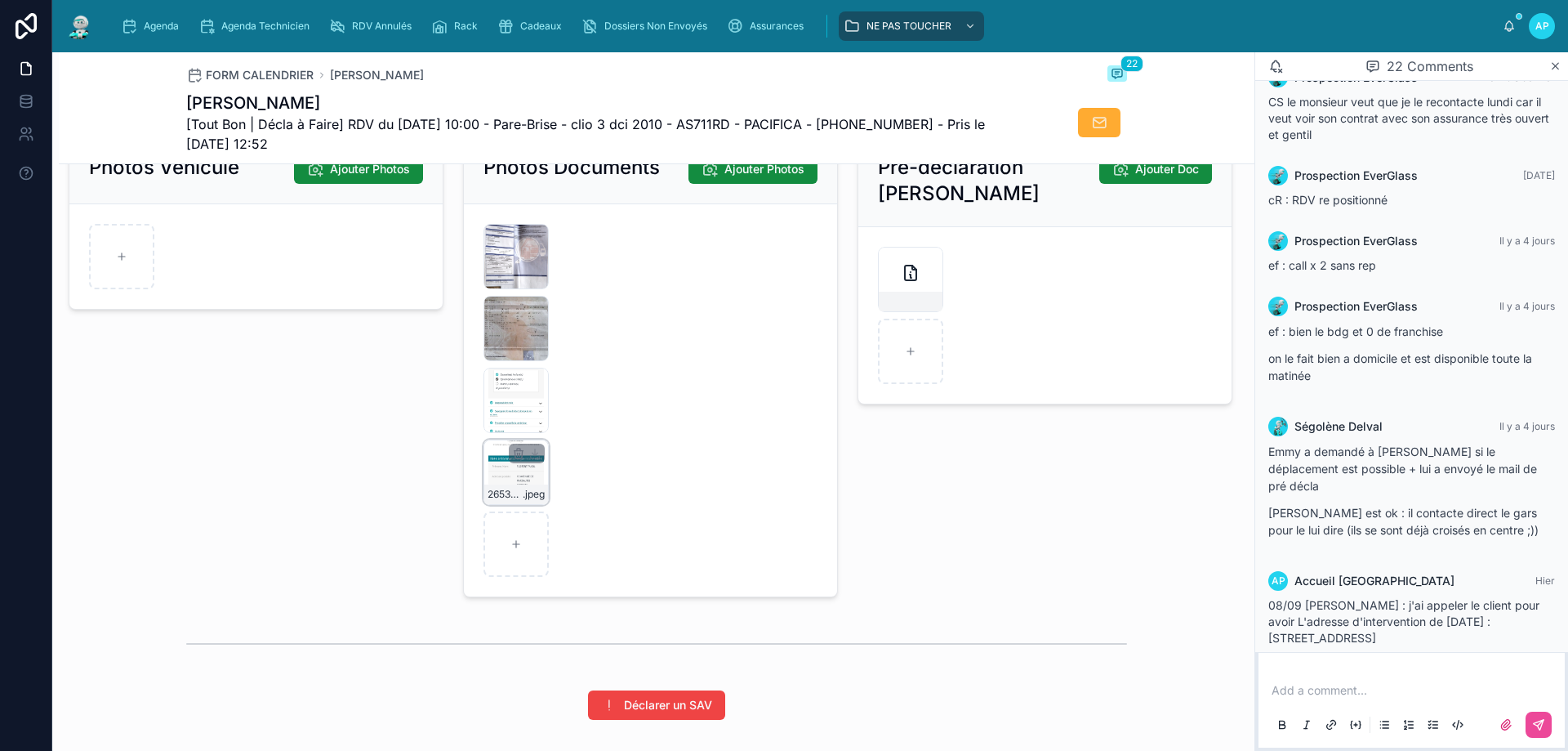
click at [511, 486] on div "2653714515149455854 .jpeg" at bounding box center [515, 472] width 66 height 66
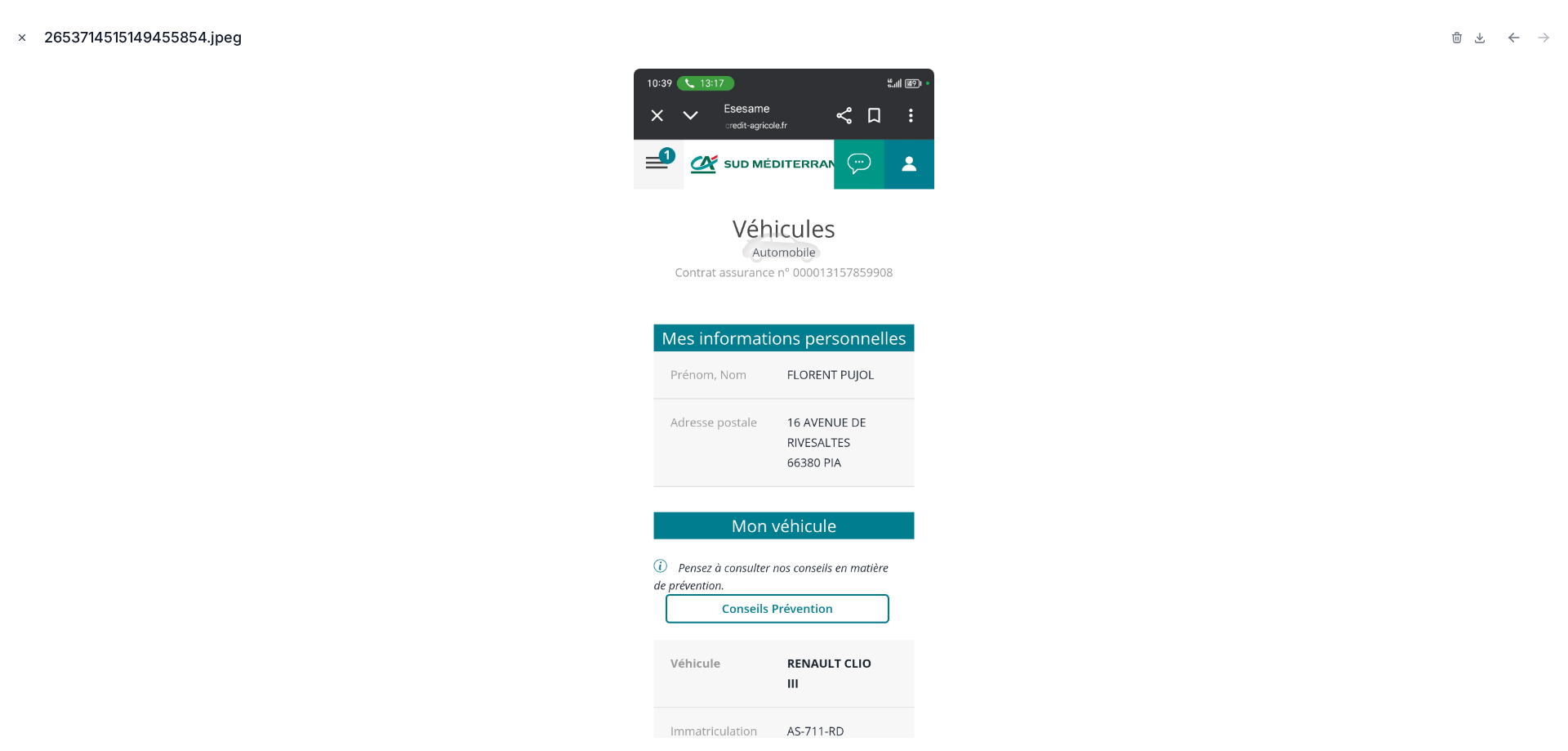
click at [27, 38] on icon "Close modal" at bounding box center [23, 37] width 12 height 12
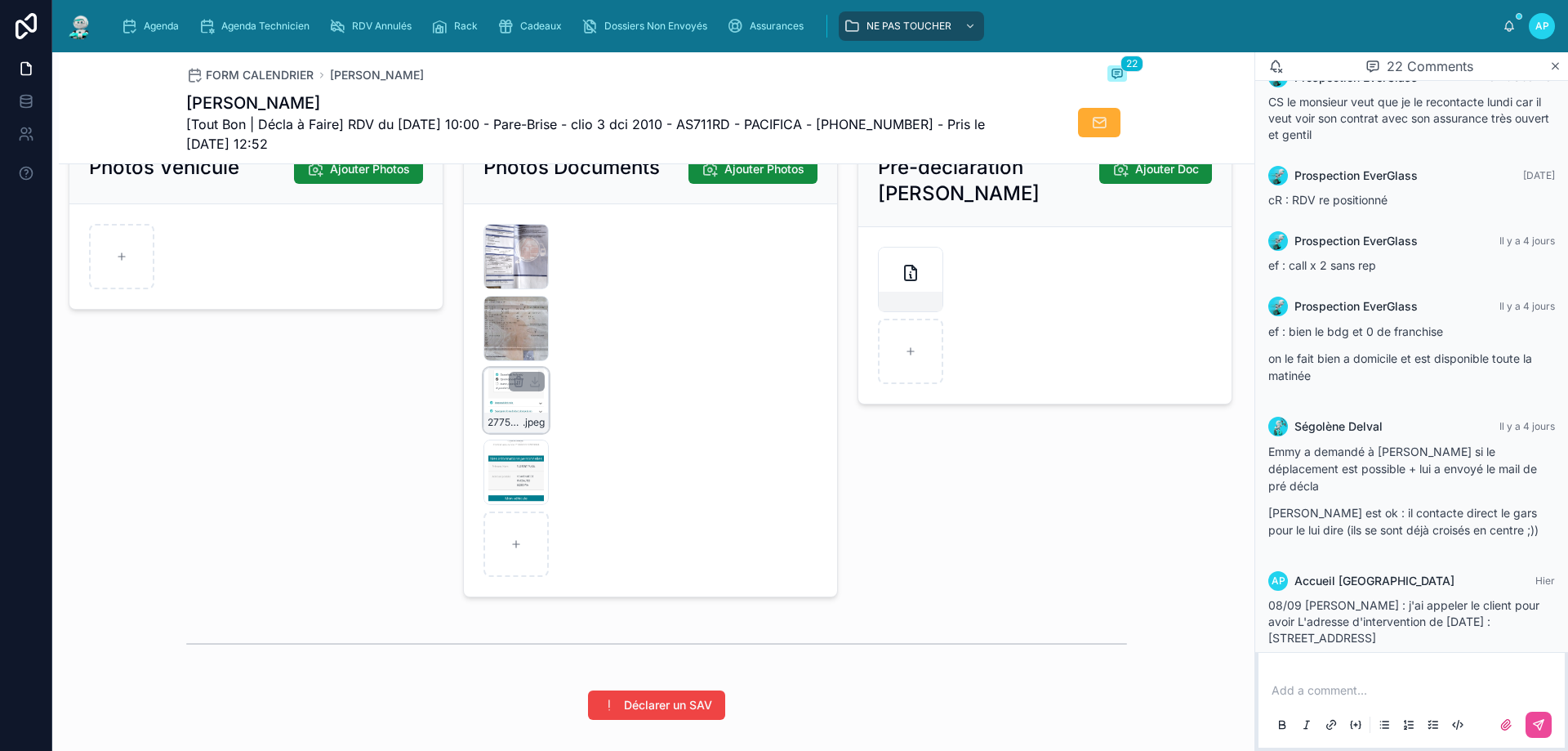
click at [506, 411] on div "2775684279223432385 .jpeg" at bounding box center [515, 400] width 66 height 66
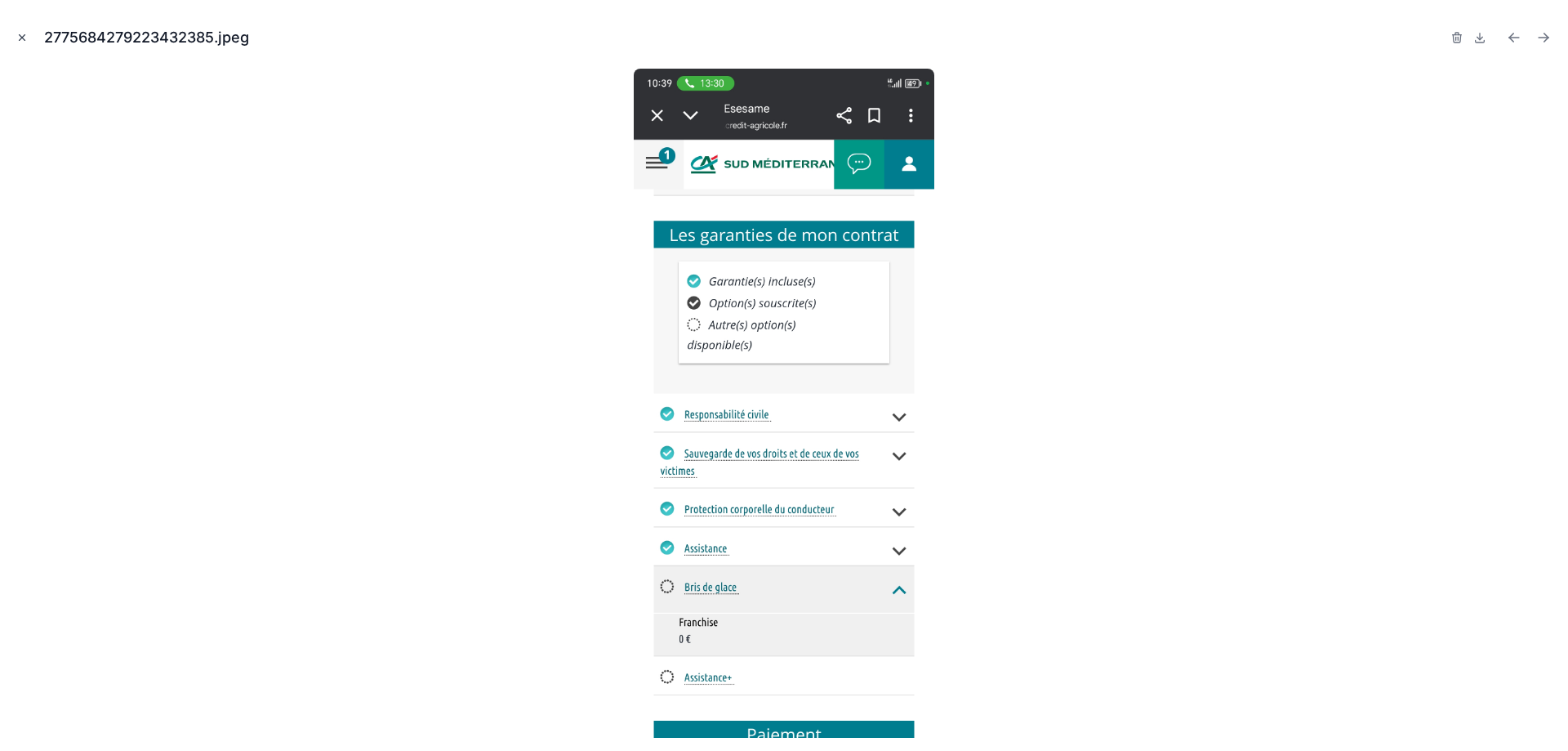
click at [22, 39] on icon "Close modal" at bounding box center [23, 37] width 12 height 12
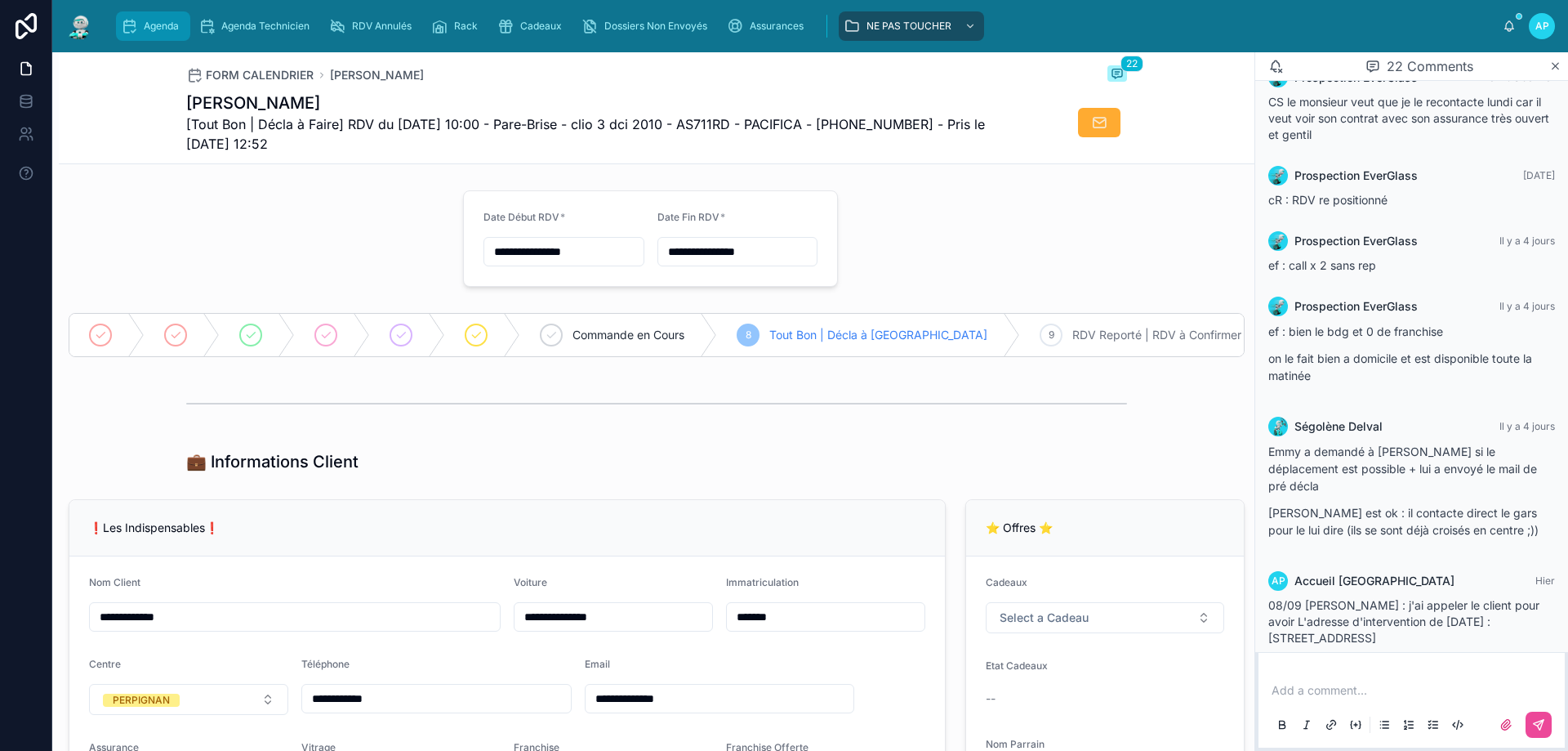
click at [143, 22] on span "Agenda" at bounding box center [161, 26] width 35 height 13
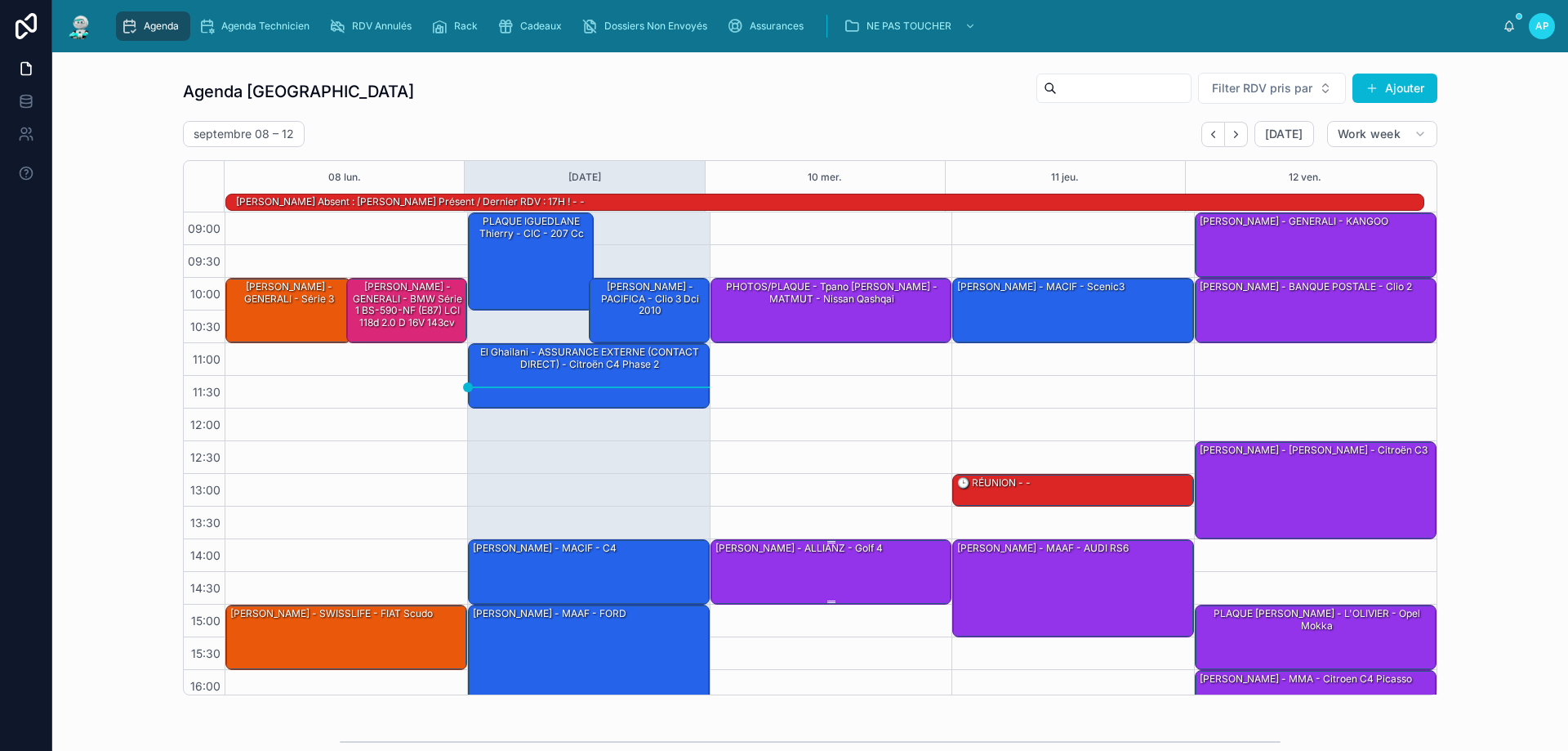
scroll to position [106, 0]
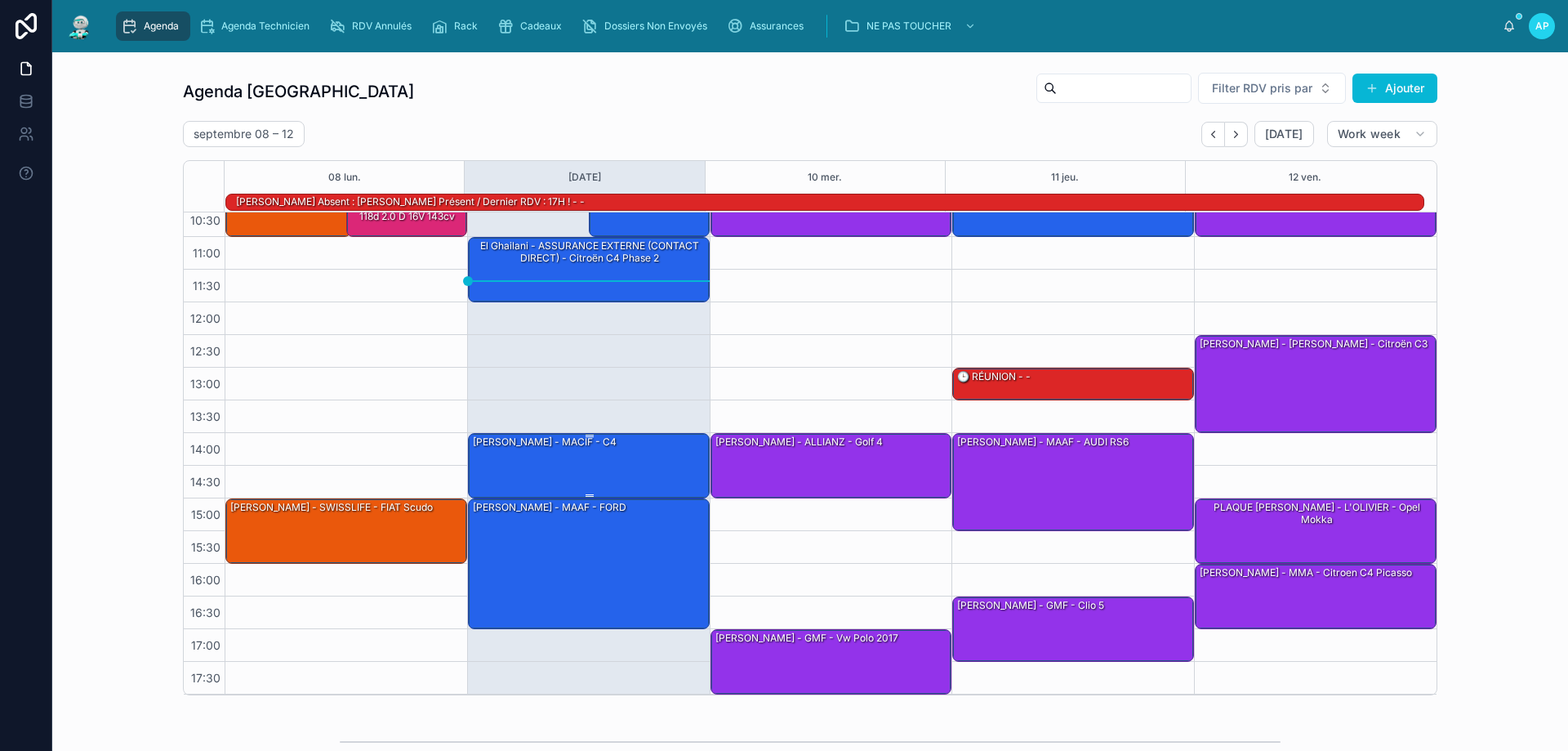
click at [571, 451] on div "[PERSON_NAME] - MACIF - c4" at bounding box center [589, 464] width 237 height 62
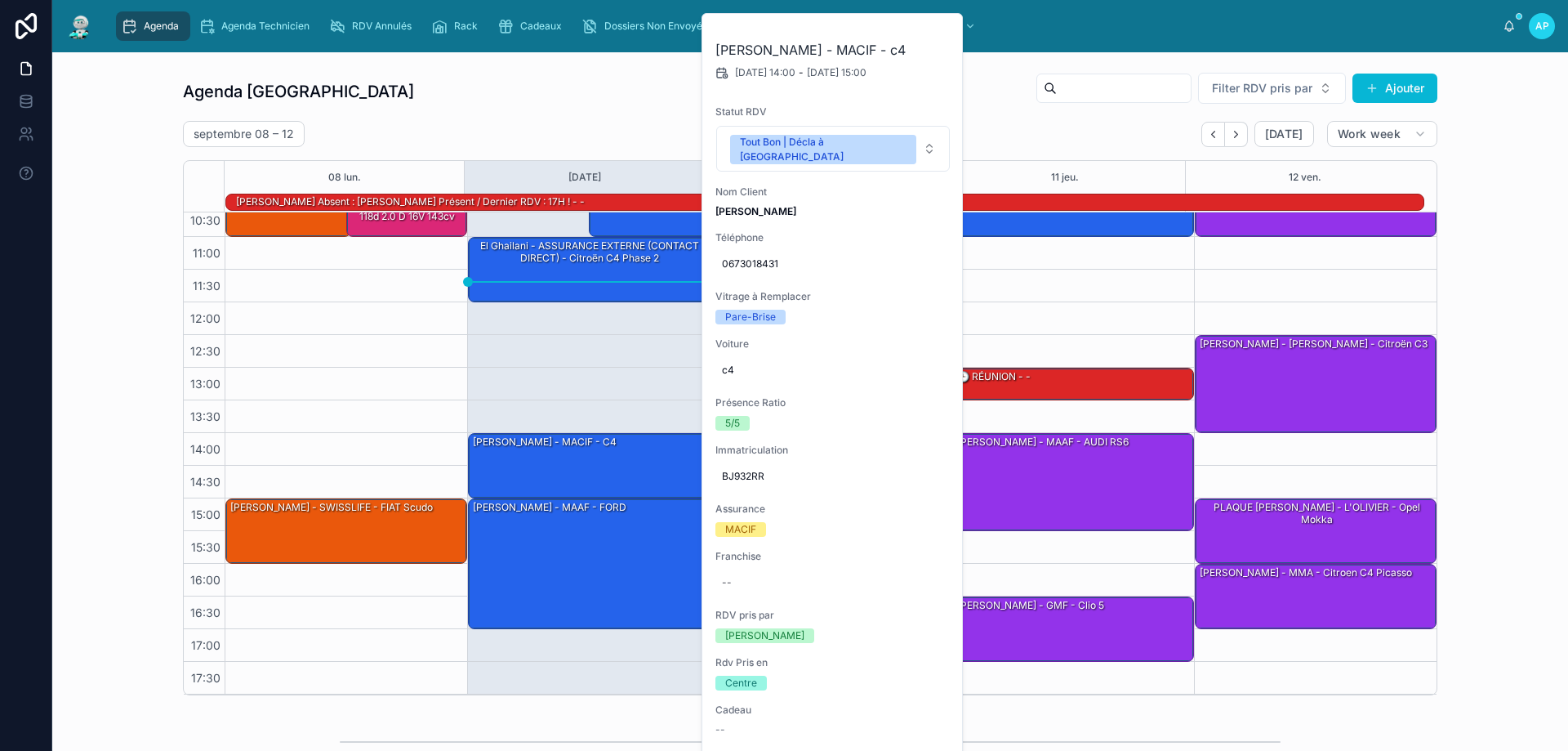
click at [528, 121] on div "septembre 08 – 12 Today Work week" at bounding box center [810, 134] width 1255 height 27
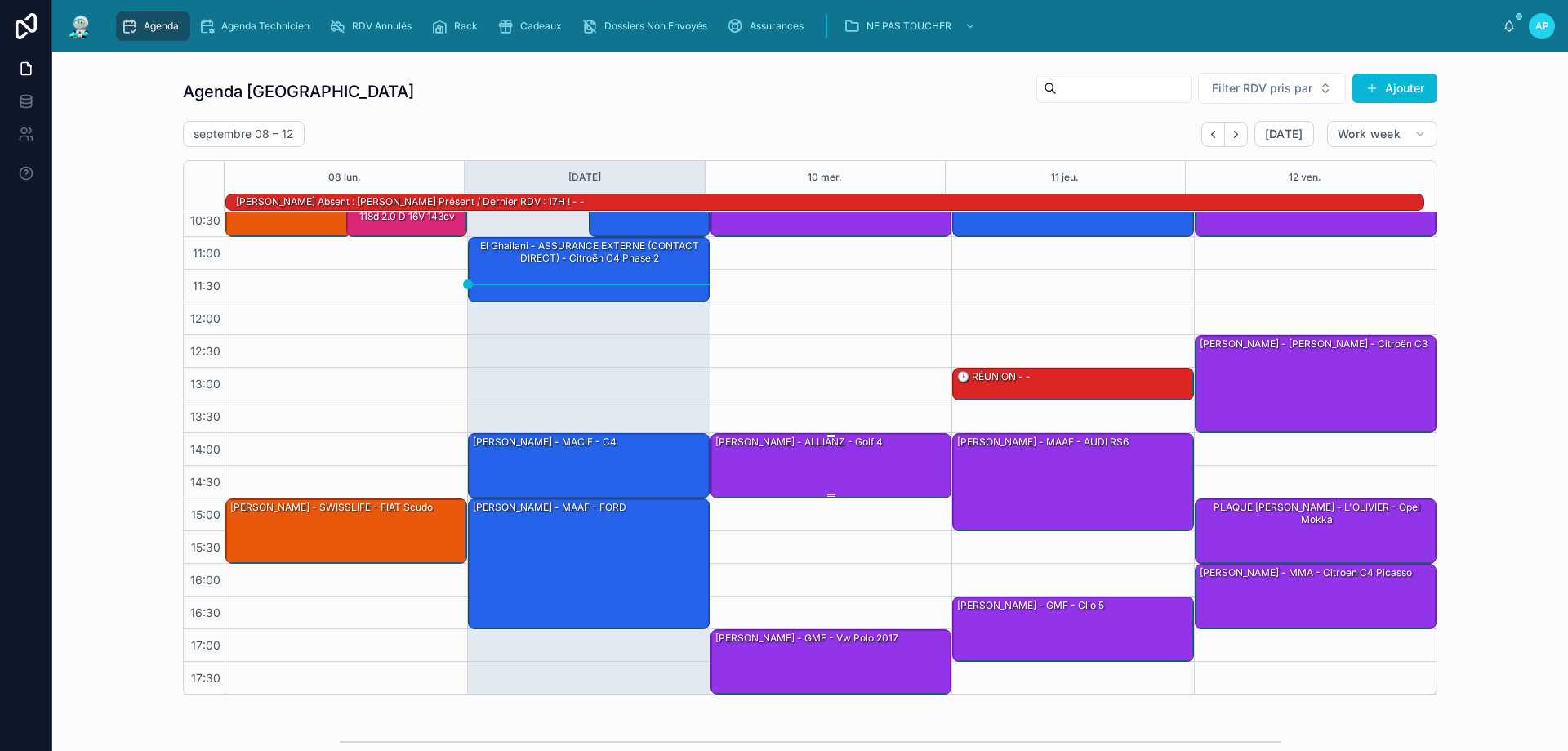
click at [837, 446] on div "[PERSON_NAME] - ALLIANZ - golf 4" at bounding box center [799, 442] width 171 height 15
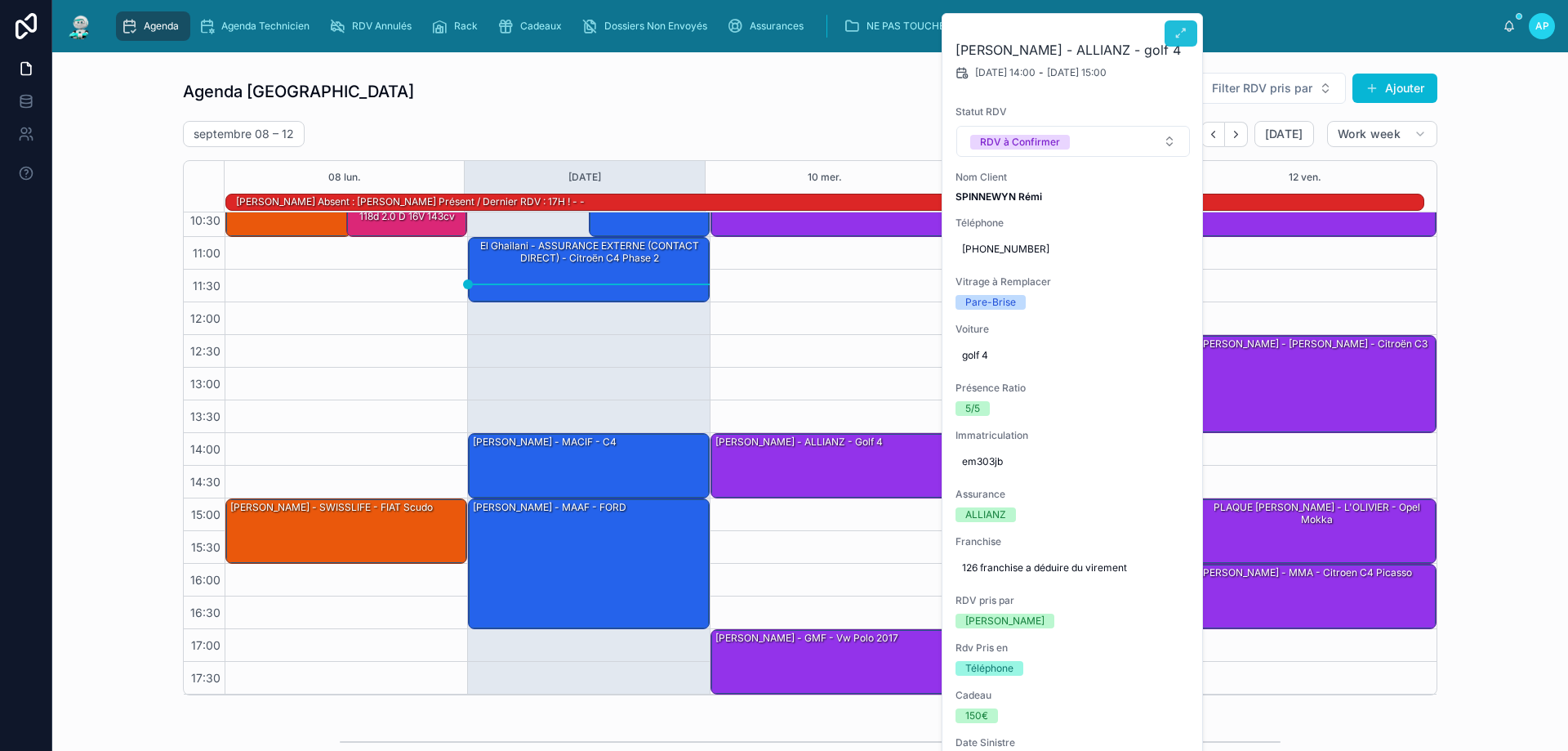
click at [1180, 27] on icon at bounding box center [1180, 32] width 13 height 13
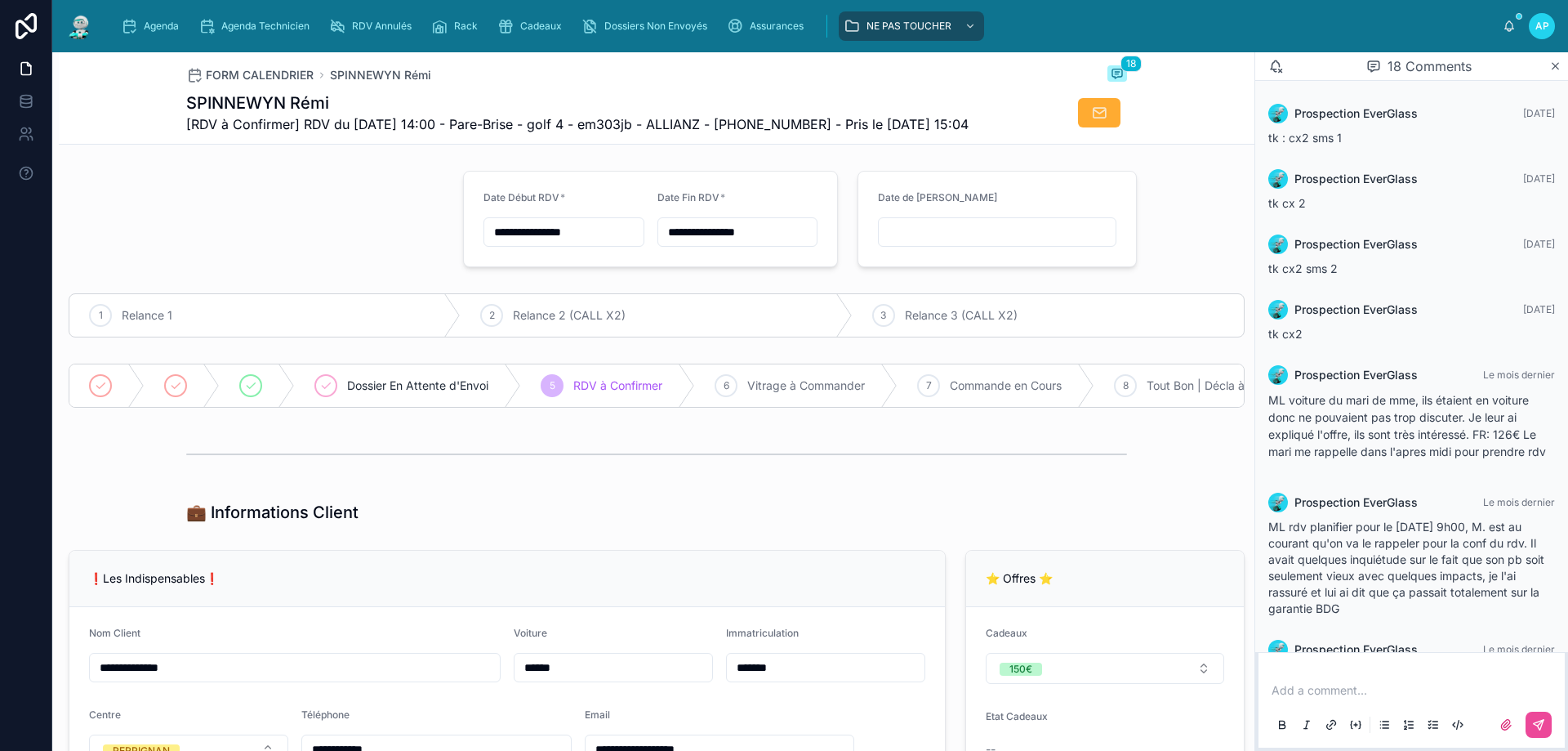
scroll to position [1022, 0]
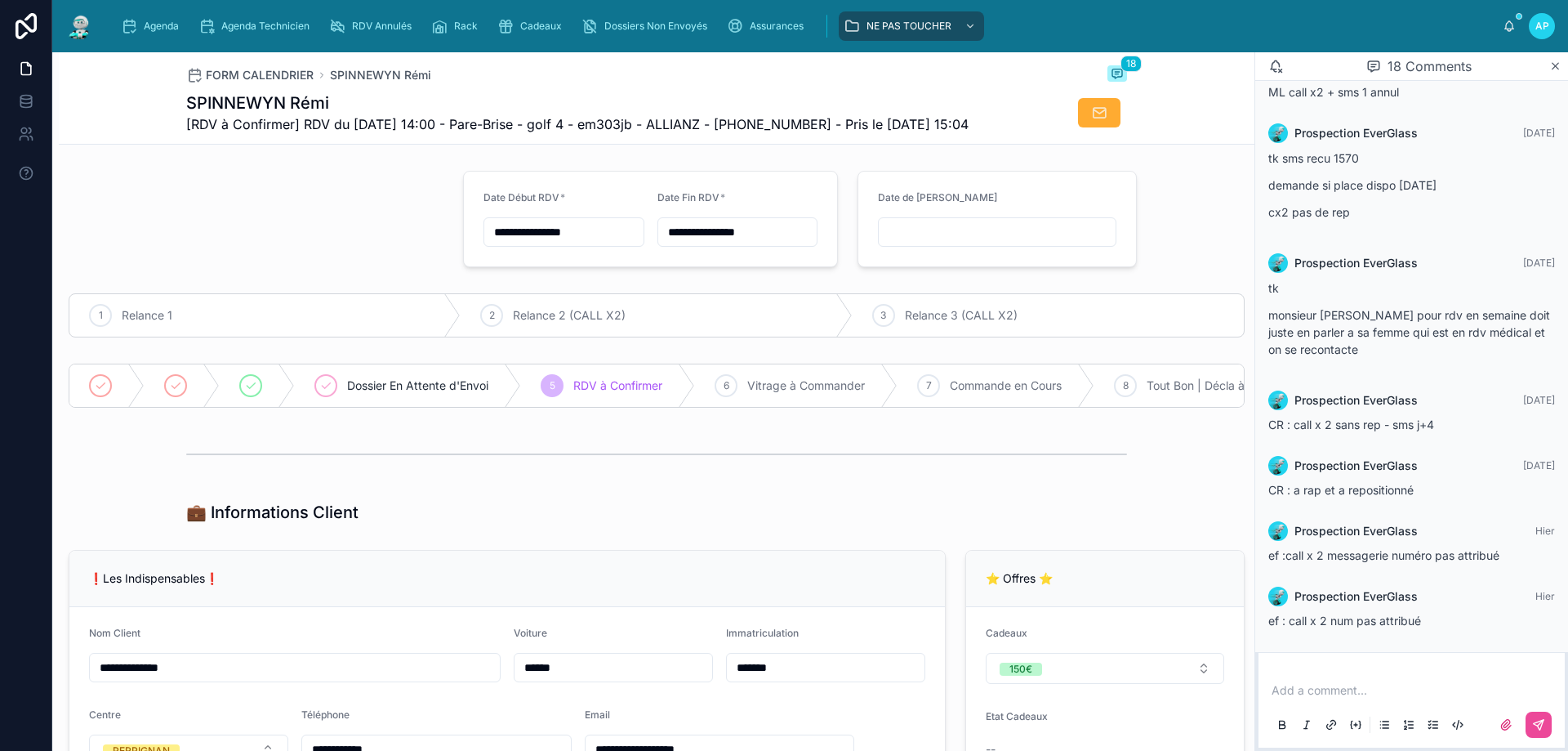
click at [84, 31] on img at bounding box center [81, 26] width 29 height 27
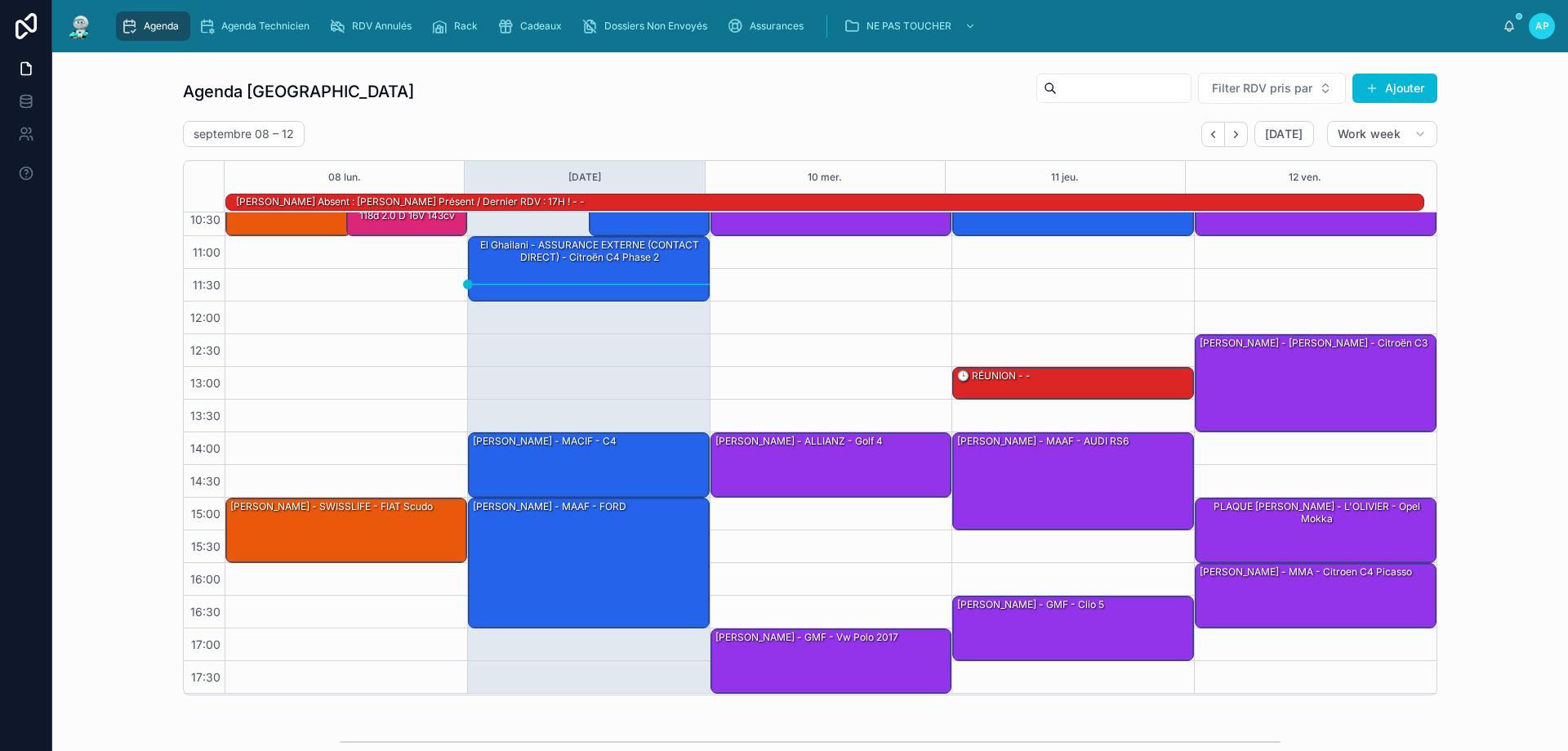
scroll to position [106, 0]
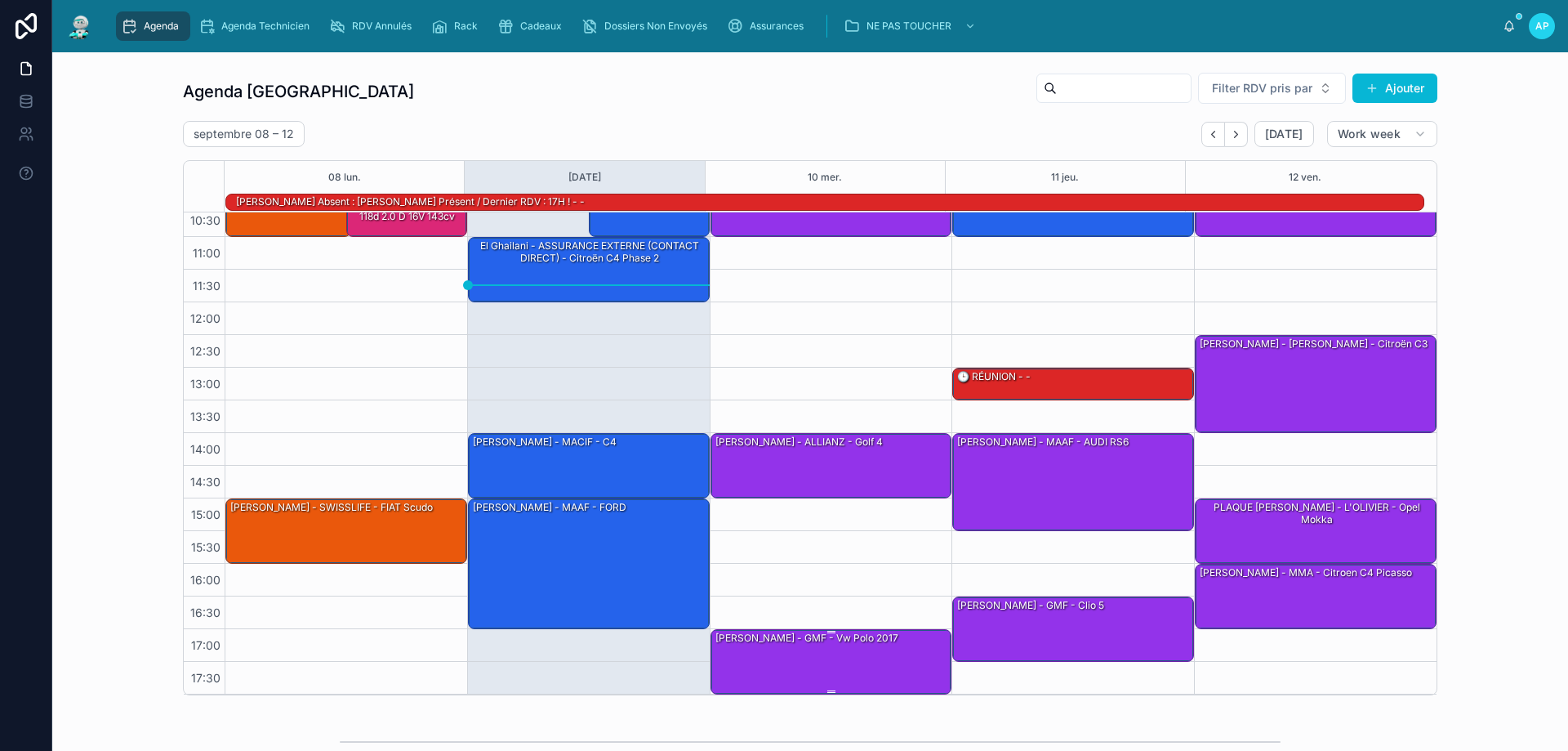
click at [813, 645] on div "[PERSON_NAME] - GMF - vw polo 2017" at bounding box center [807, 637] width 187 height 15
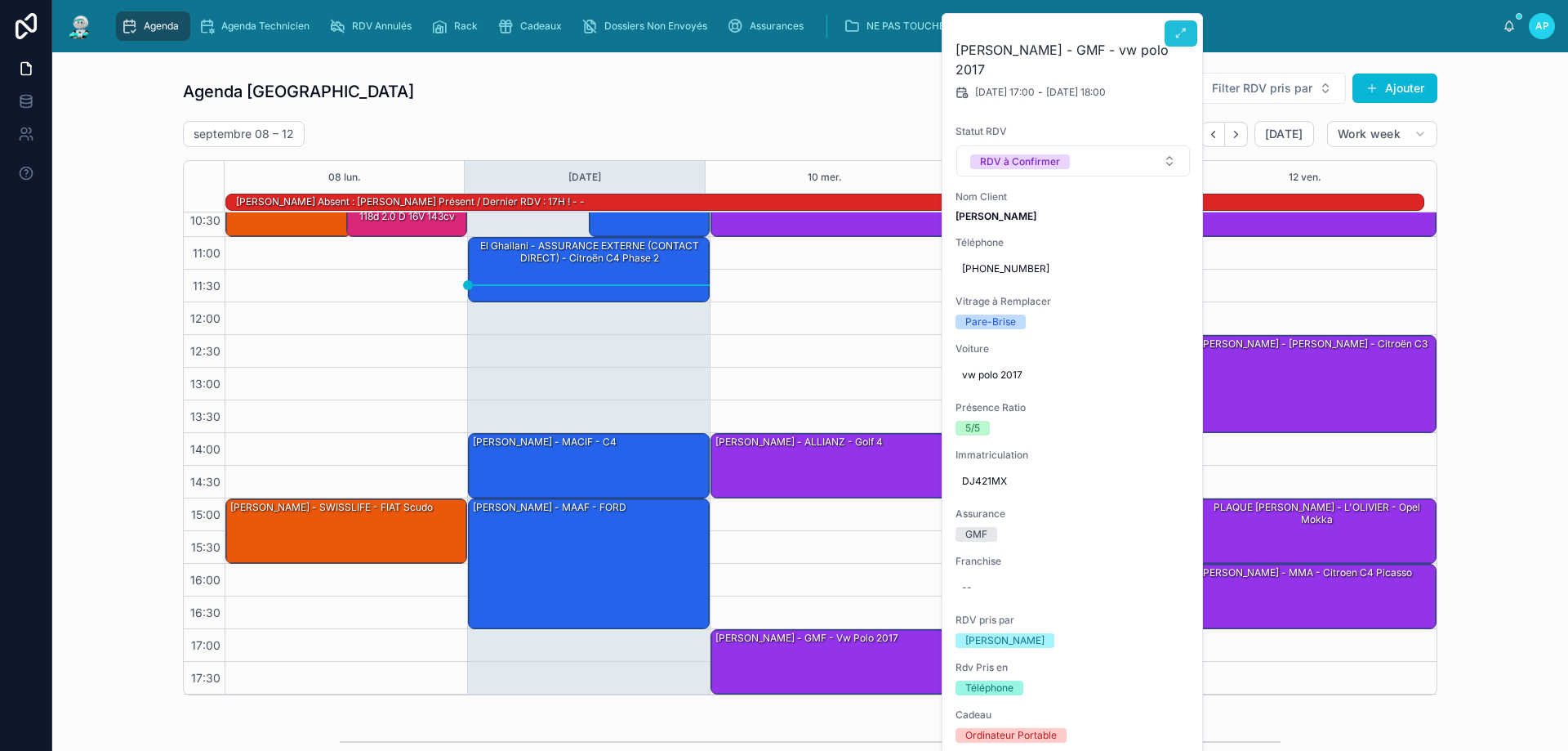
click at [1180, 28] on icon at bounding box center [1180, 32] width 13 height 13
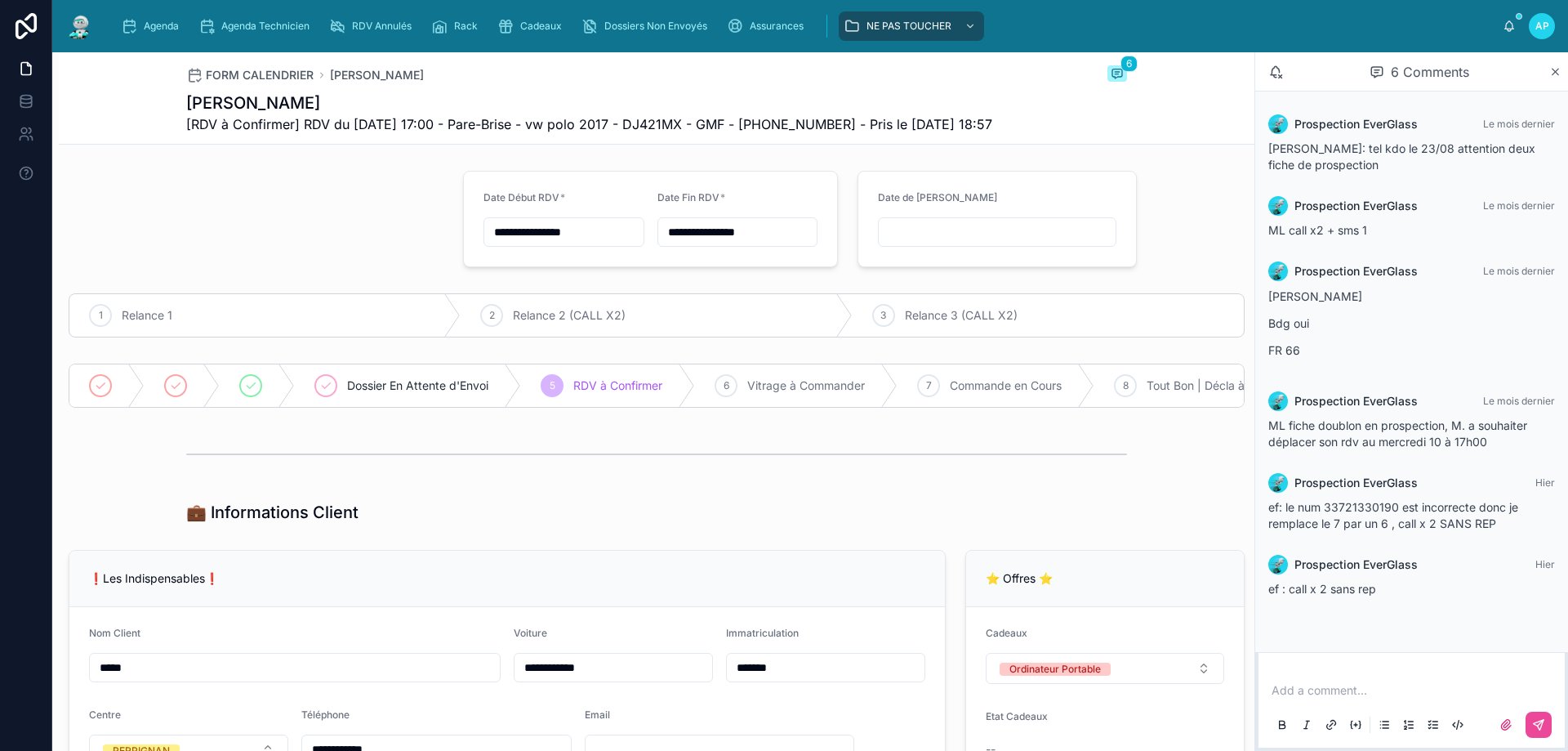
click at [89, 27] on img at bounding box center [81, 26] width 29 height 27
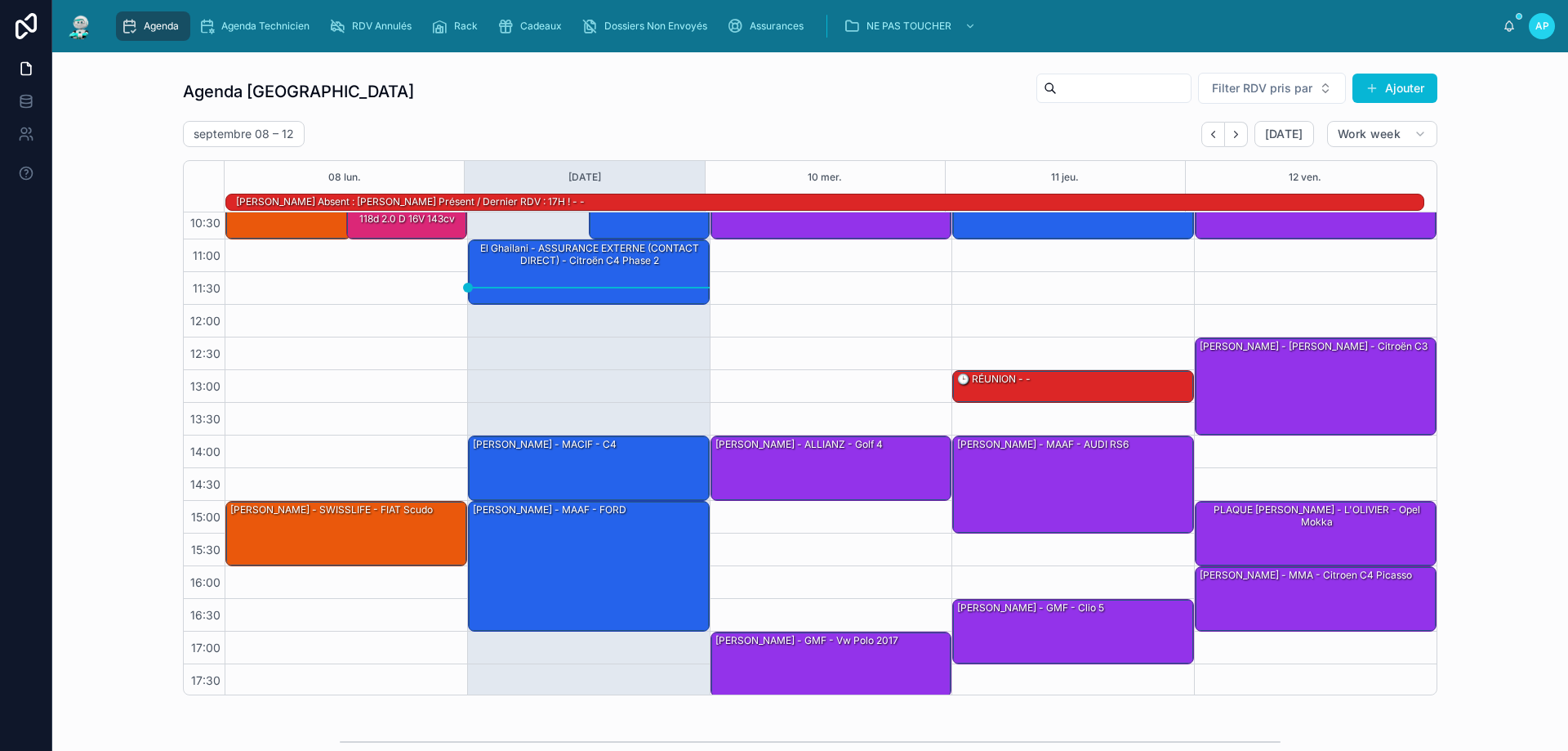
scroll to position [106, 0]
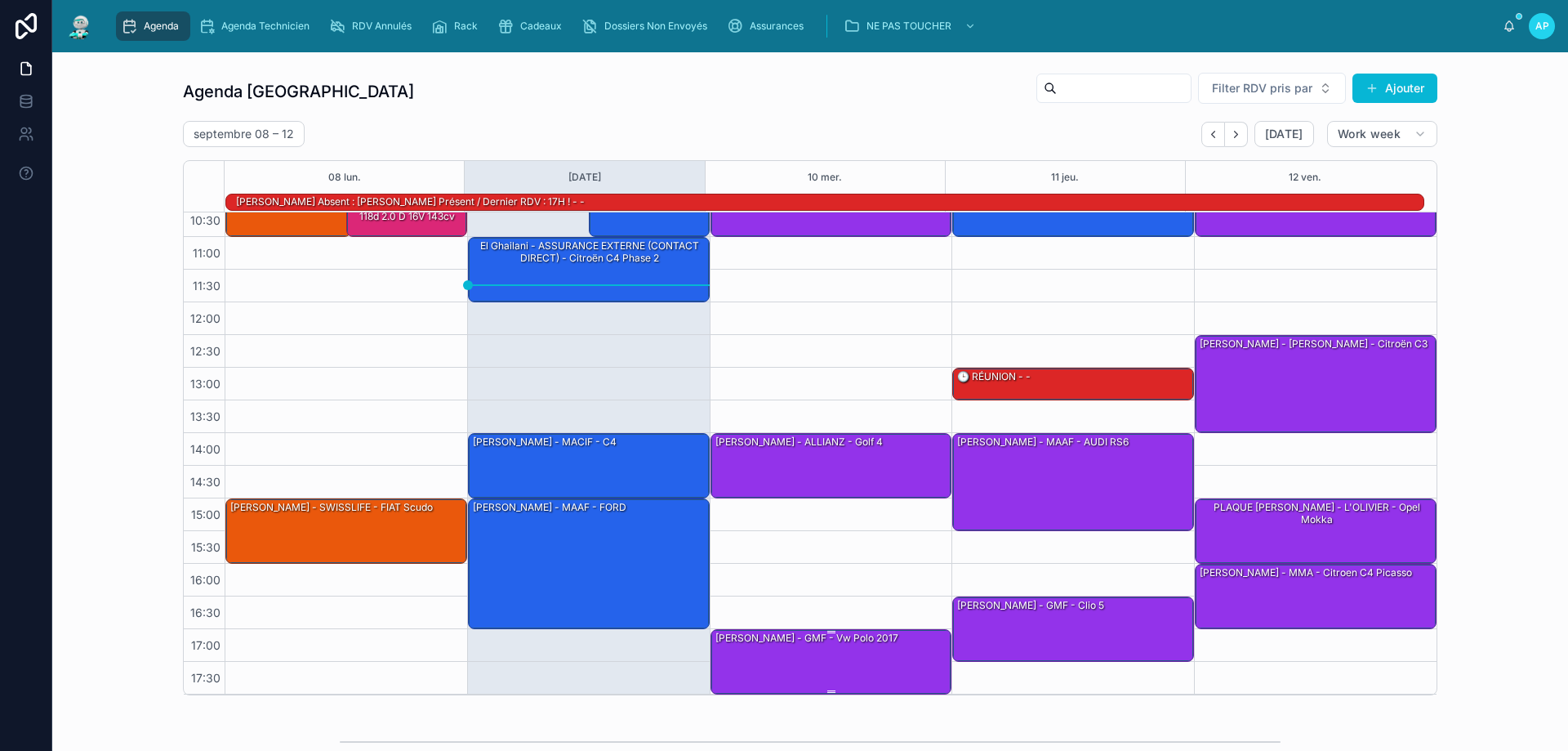
click at [837, 651] on div "[PERSON_NAME] - GMF - vw polo 2017" at bounding box center [832, 660] width 237 height 62
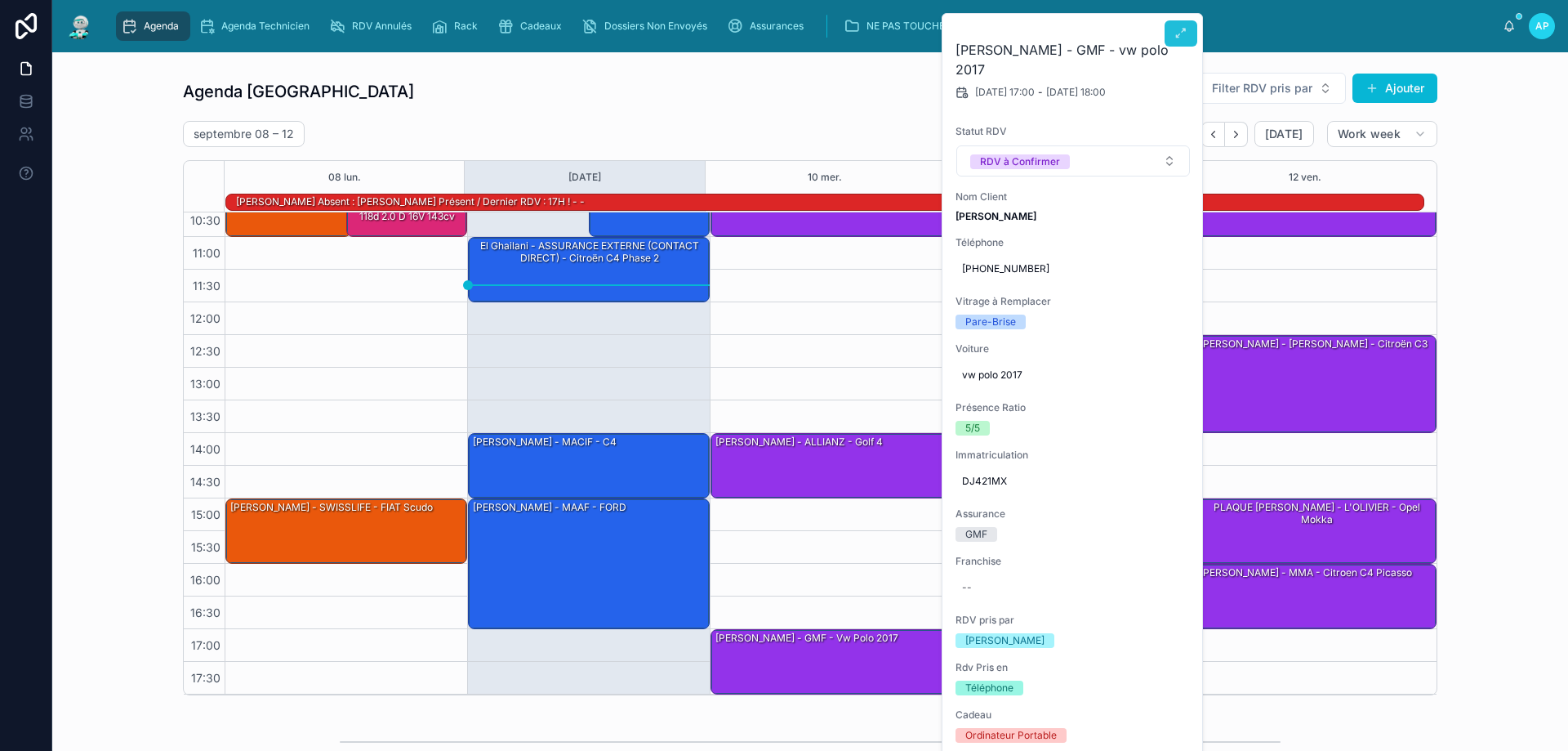
click at [1177, 37] on icon at bounding box center [1180, 32] width 13 height 13
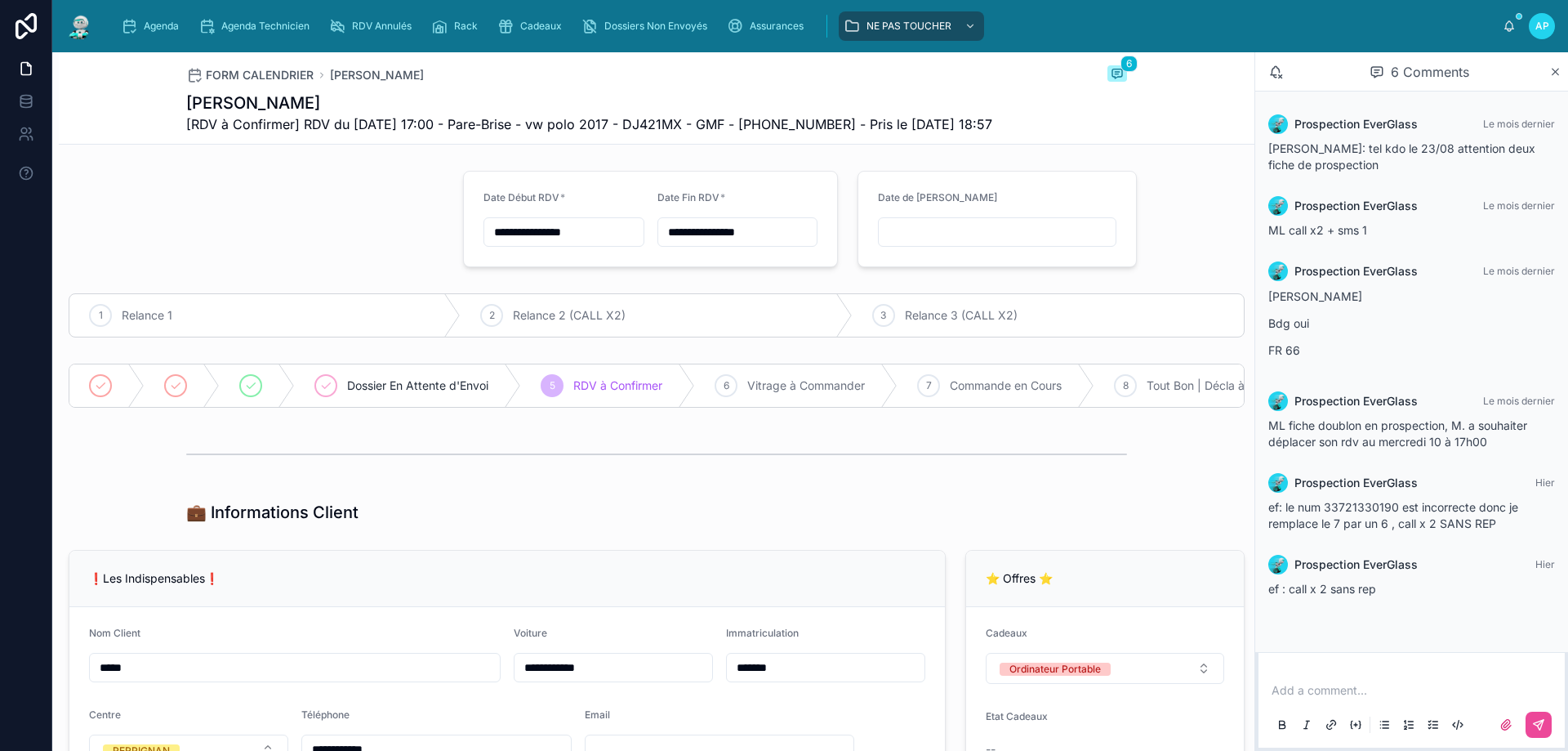
click at [83, 30] on img at bounding box center [81, 26] width 29 height 27
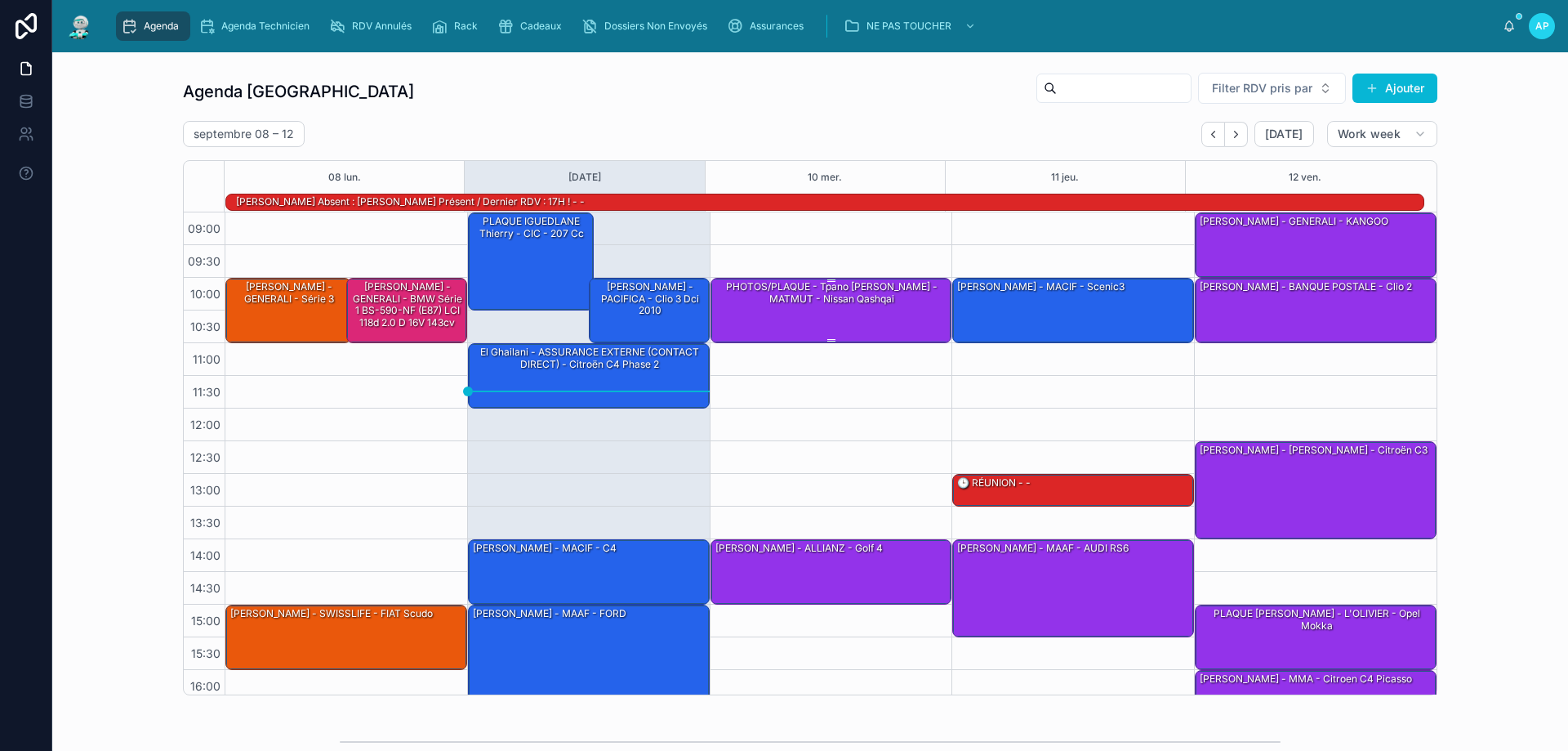
click at [814, 306] on div "PHOTOS/PLAQUE - Tpano [PERSON_NAME] - MATMUT - Nissan Qashqai" at bounding box center [832, 293] width 237 height 27
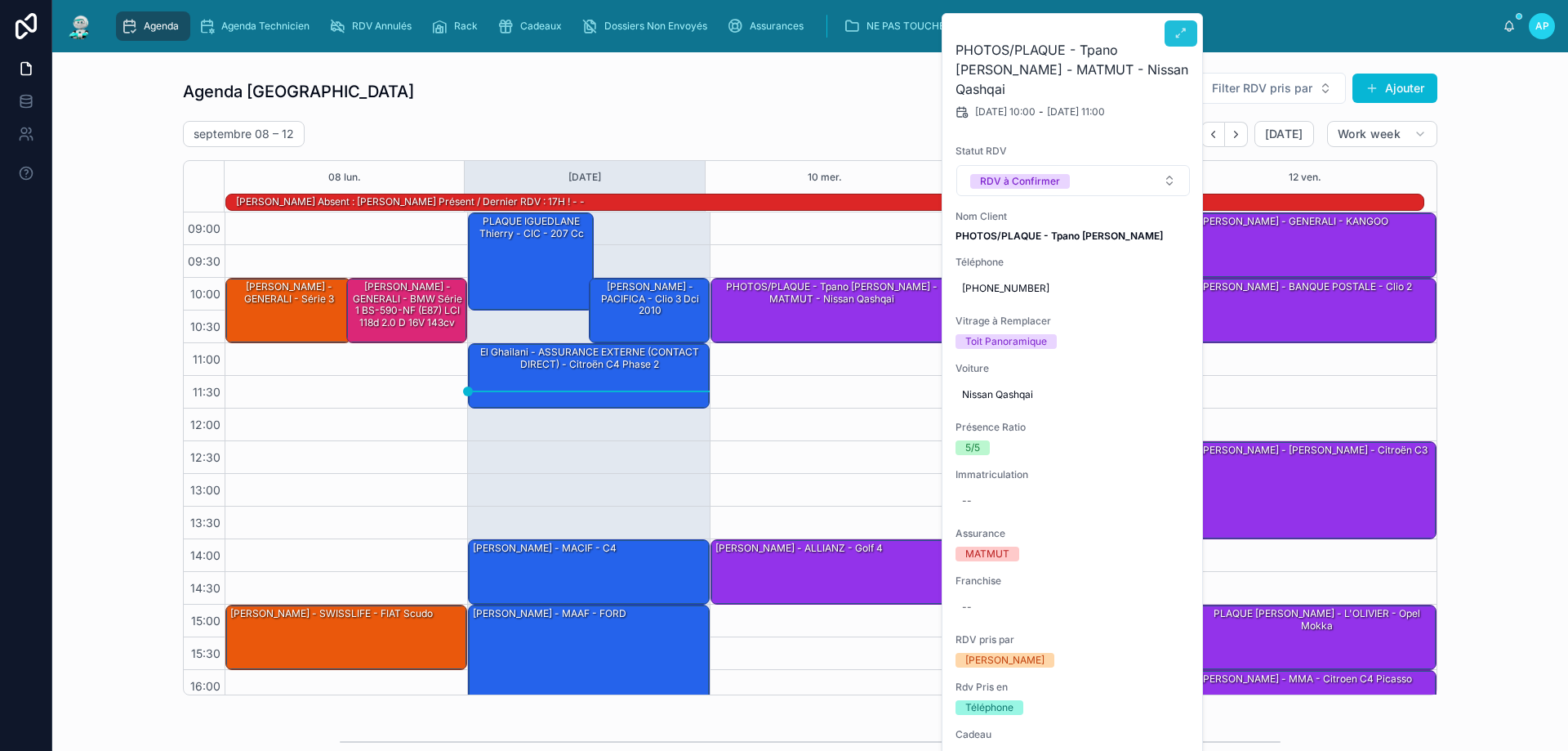
click at [1183, 33] on icon at bounding box center [1180, 32] width 13 height 13
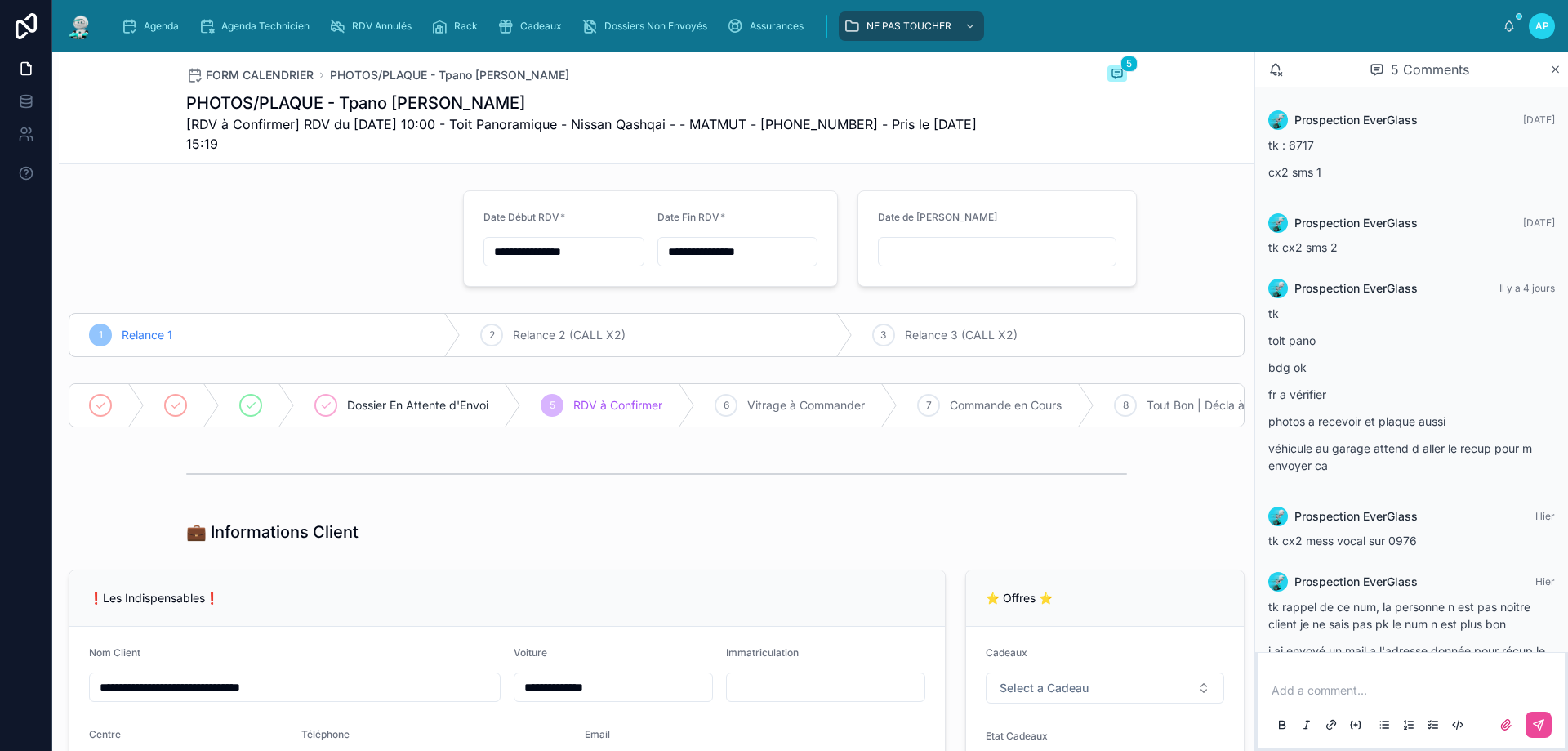
scroll to position [57, 0]
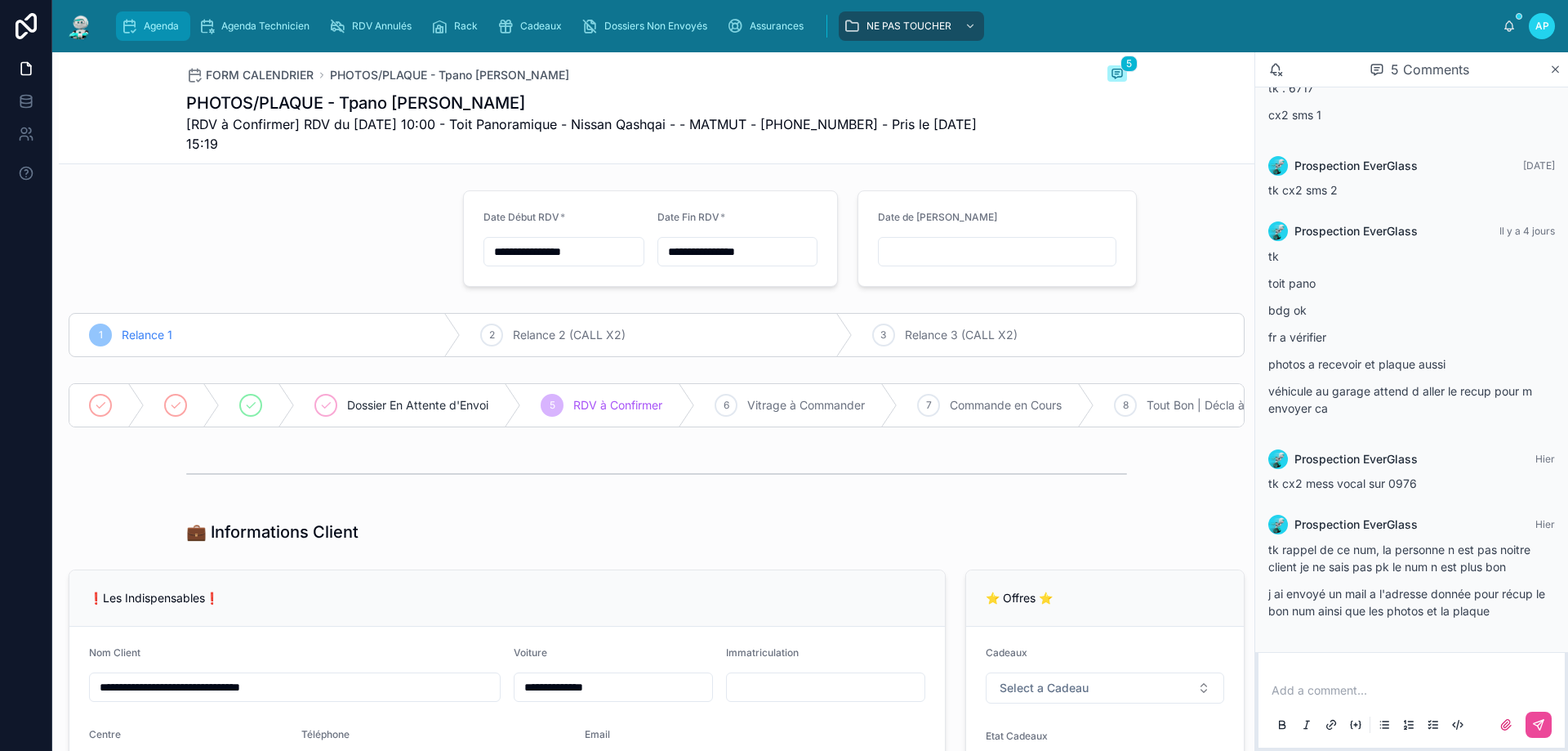
click at [157, 35] on div "Agenda" at bounding box center [153, 26] width 65 height 27
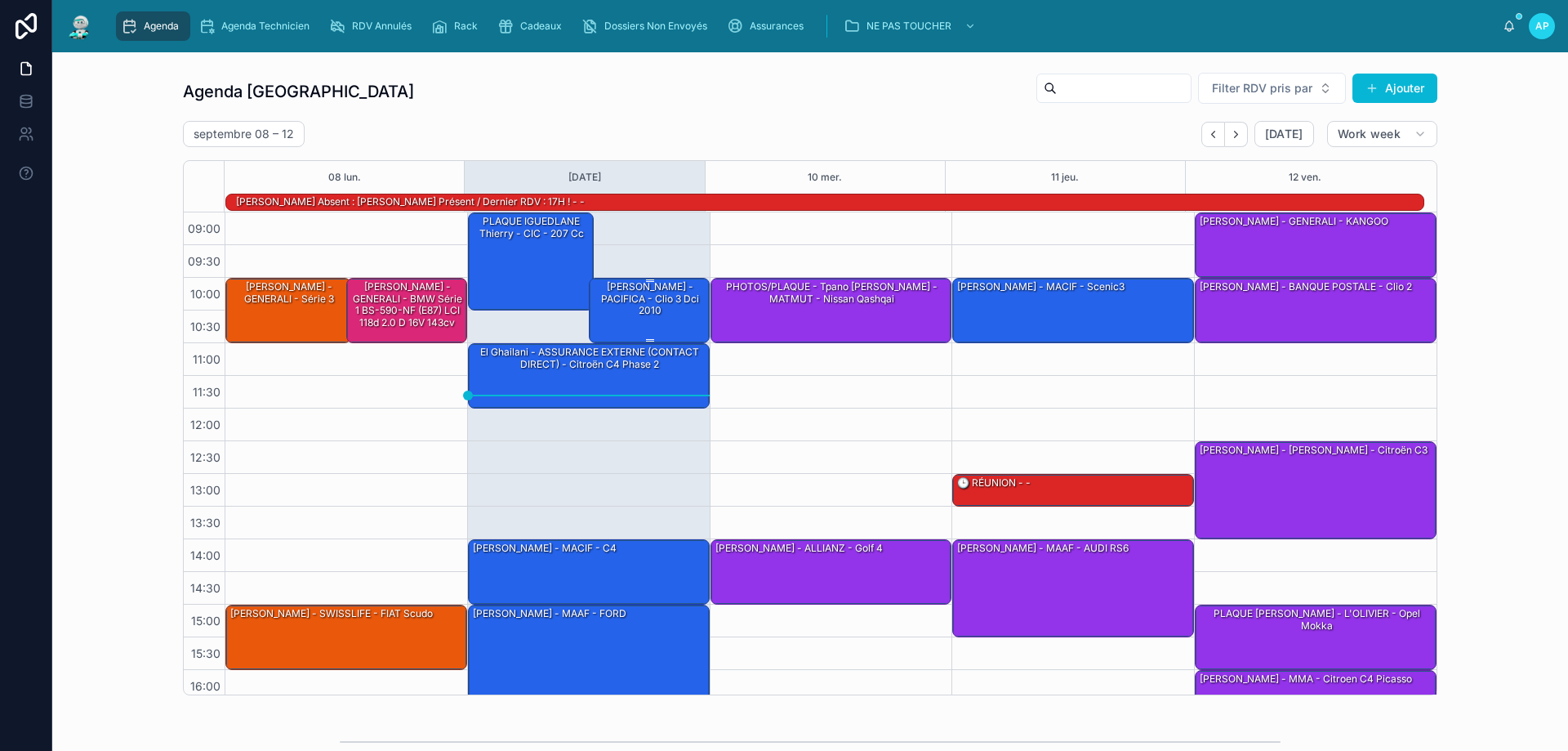
click at [659, 304] on div "[PERSON_NAME] - PACIFICA - clio 3 dci 2010" at bounding box center [650, 298] width 116 height 38
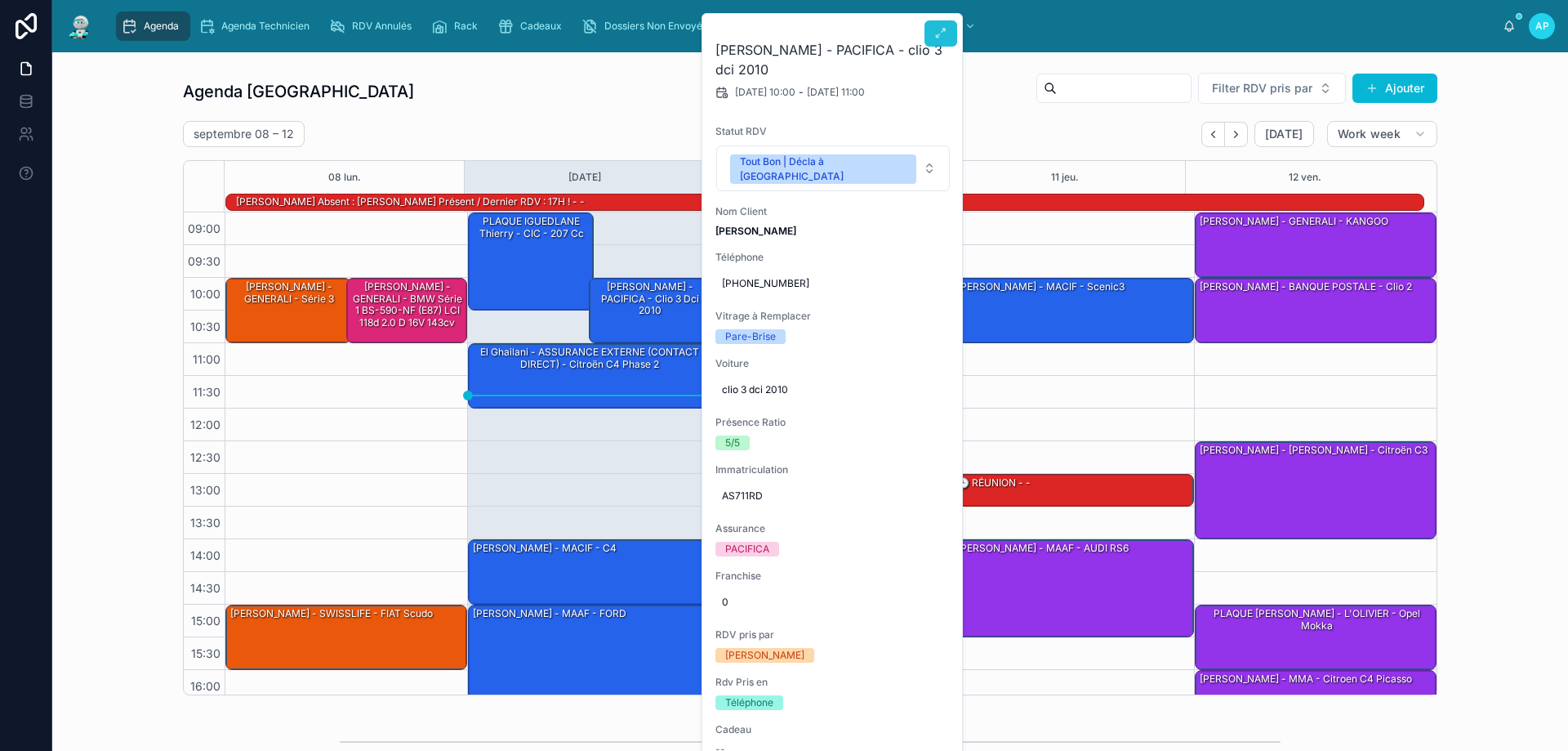
click at [946, 31] on icon at bounding box center [941, 32] width 13 height 13
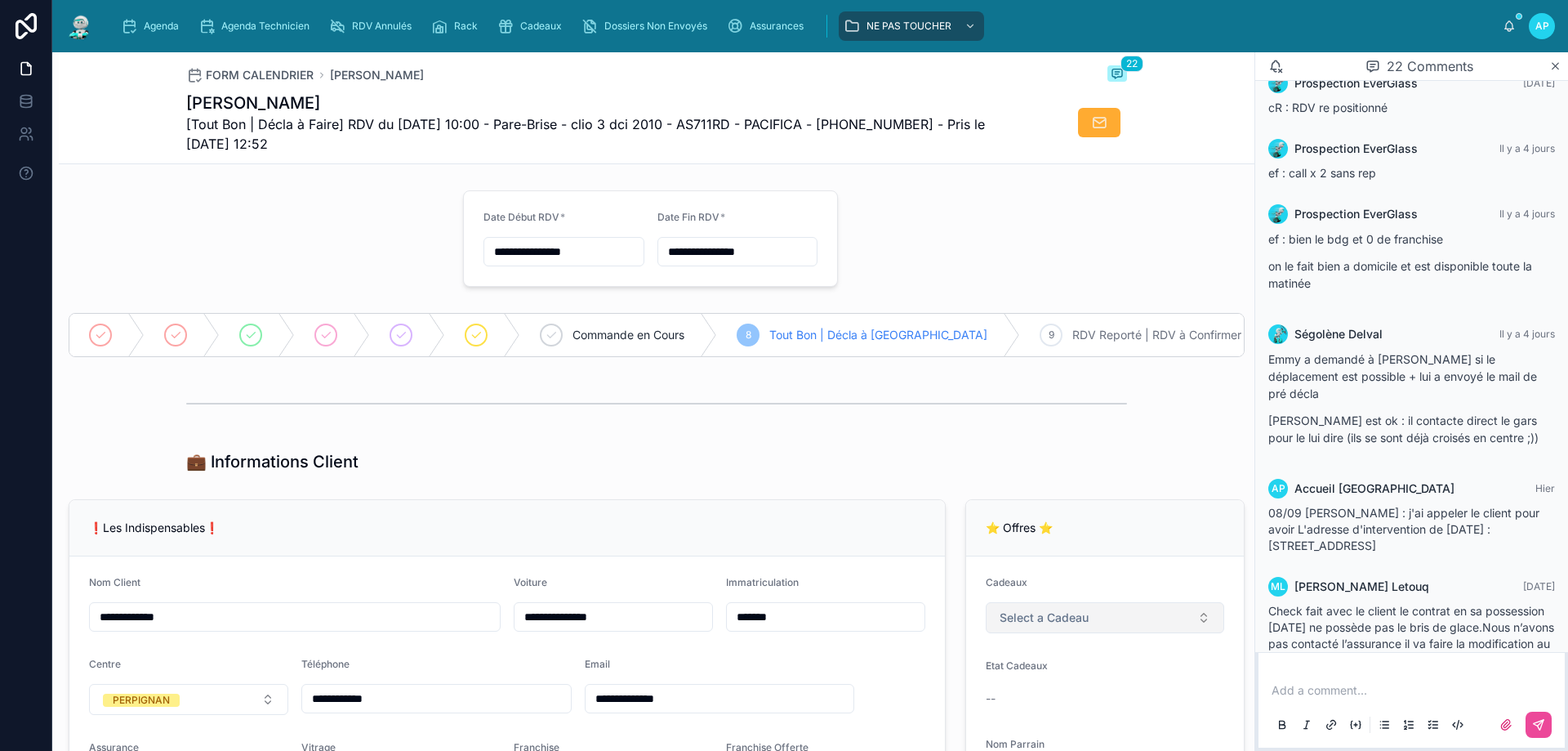
scroll to position [1931, 0]
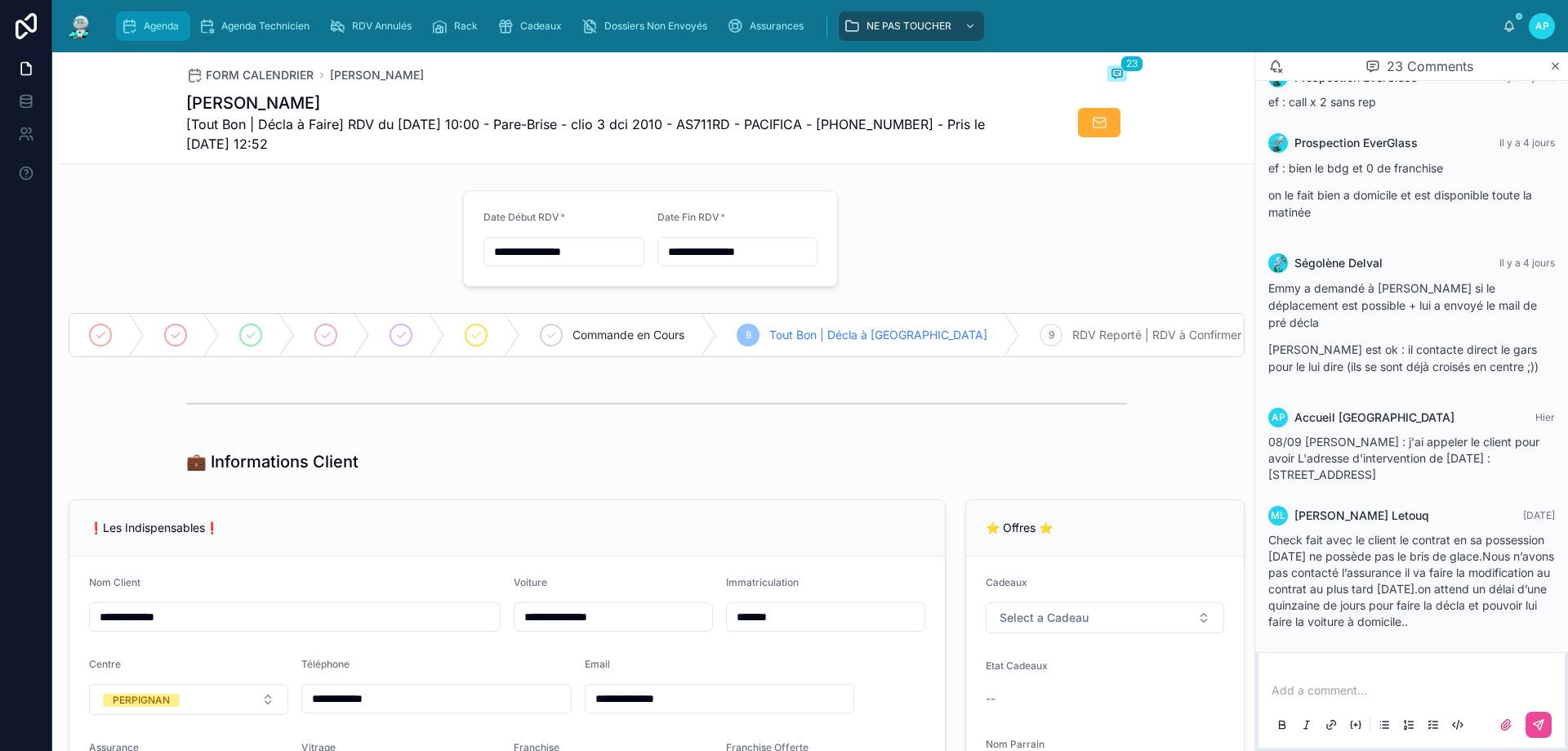
click at [132, 27] on icon "scrollable content" at bounding box center [129, 26] width 17 height 17
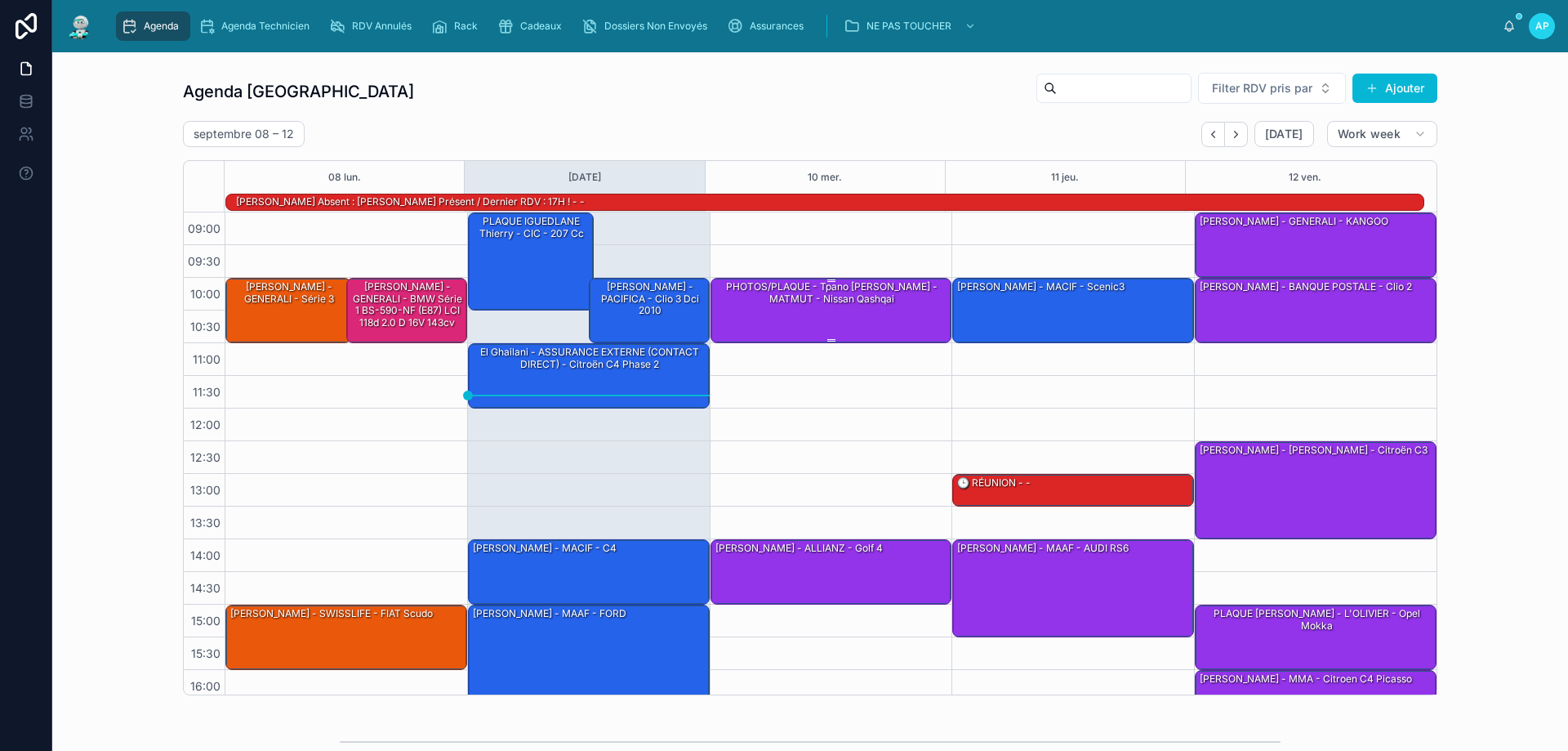
click at [828, 301] on div "PHOTOS/PLAQUE - Tpano [PERSON_NAME] - MATMUT - Nissan Qashqai" at bounding box center [832, 293] width 237 height 27
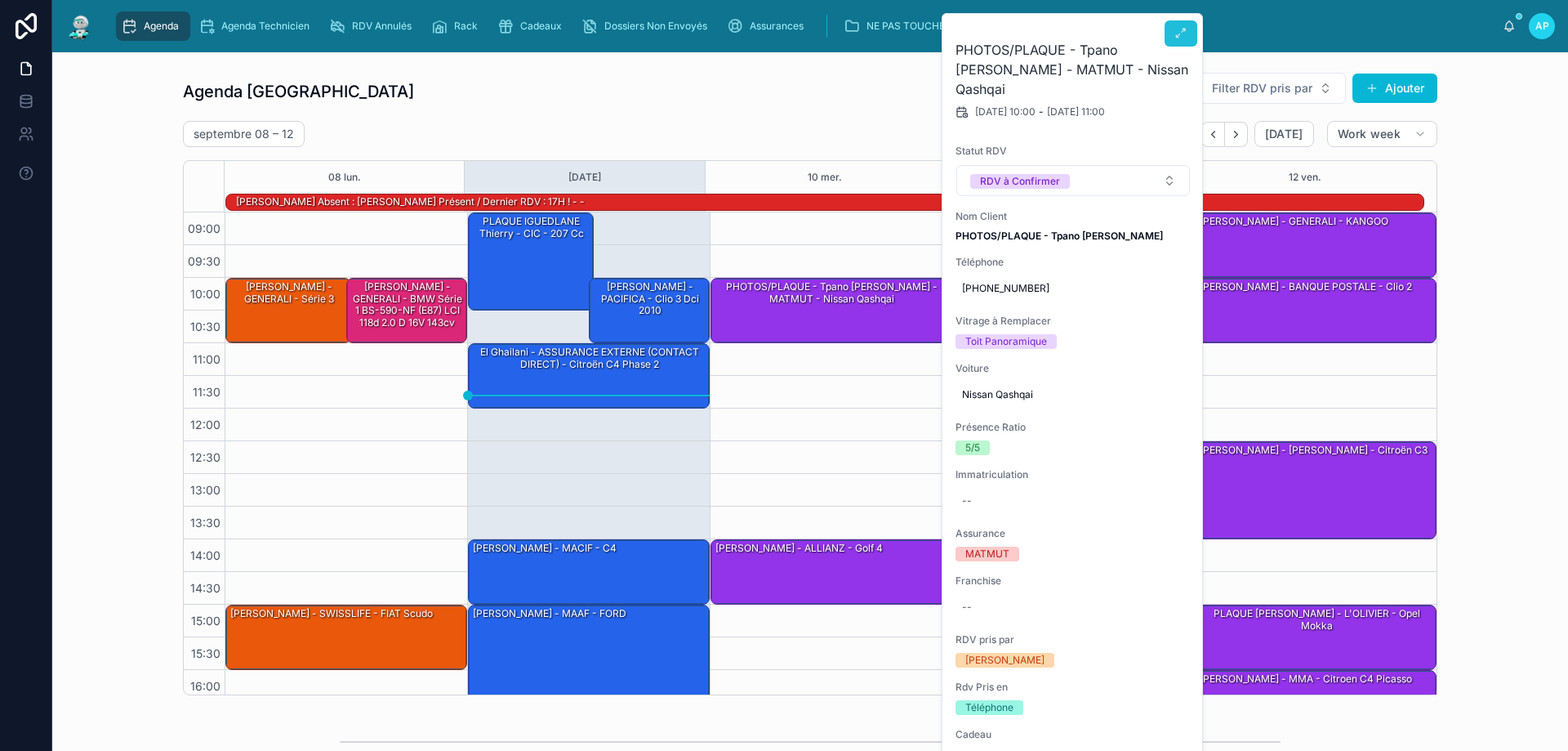
click at [1188, 38] on button at bounding box center [1180, 33] width 32 height 27
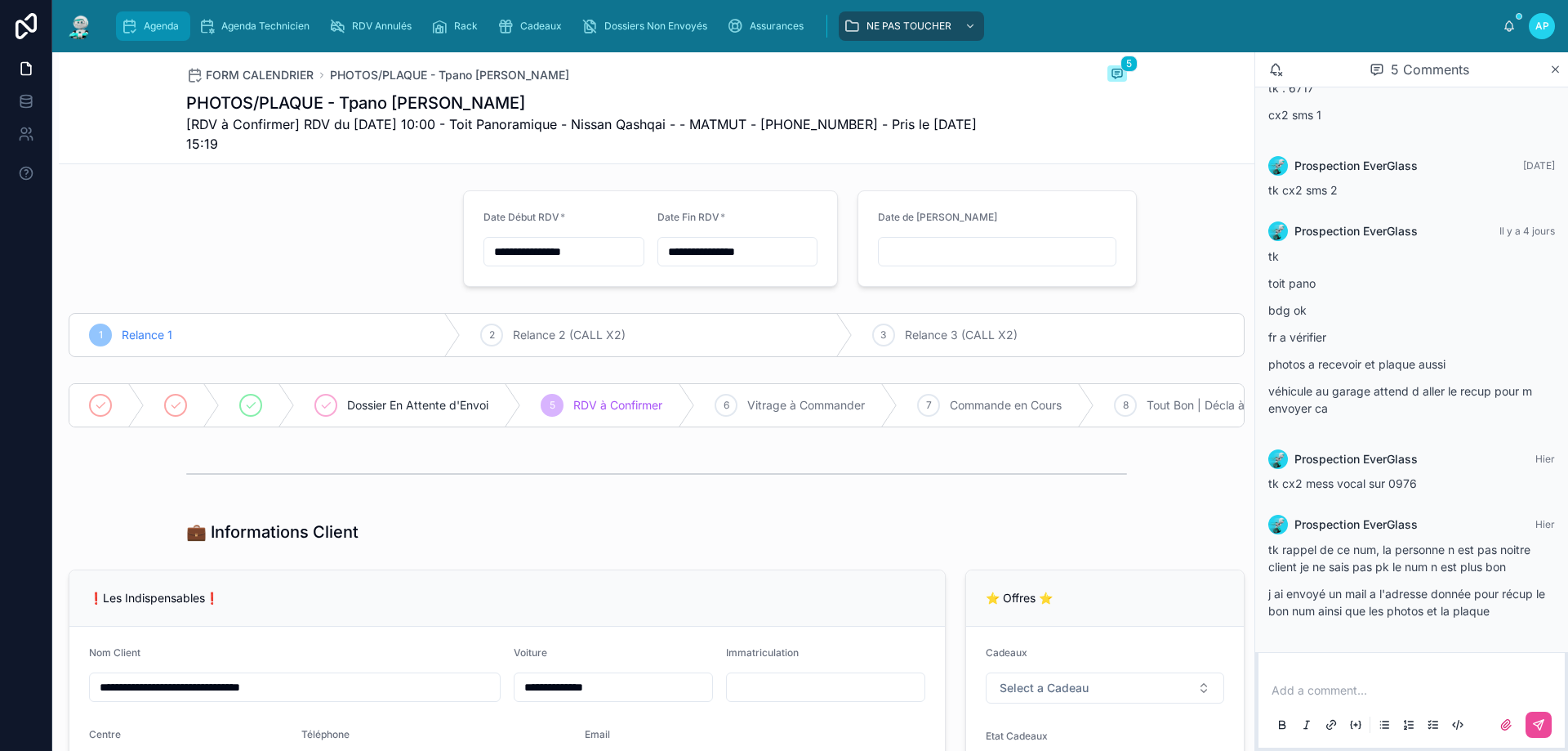
drag, startPoint x: 153, startPoint y: 27, endPoint x: 177, endPoint y: 29, distance: 24.1
click at [153, 28] on span "Agenda" at bounding box center [161, 26] width 35 height 13
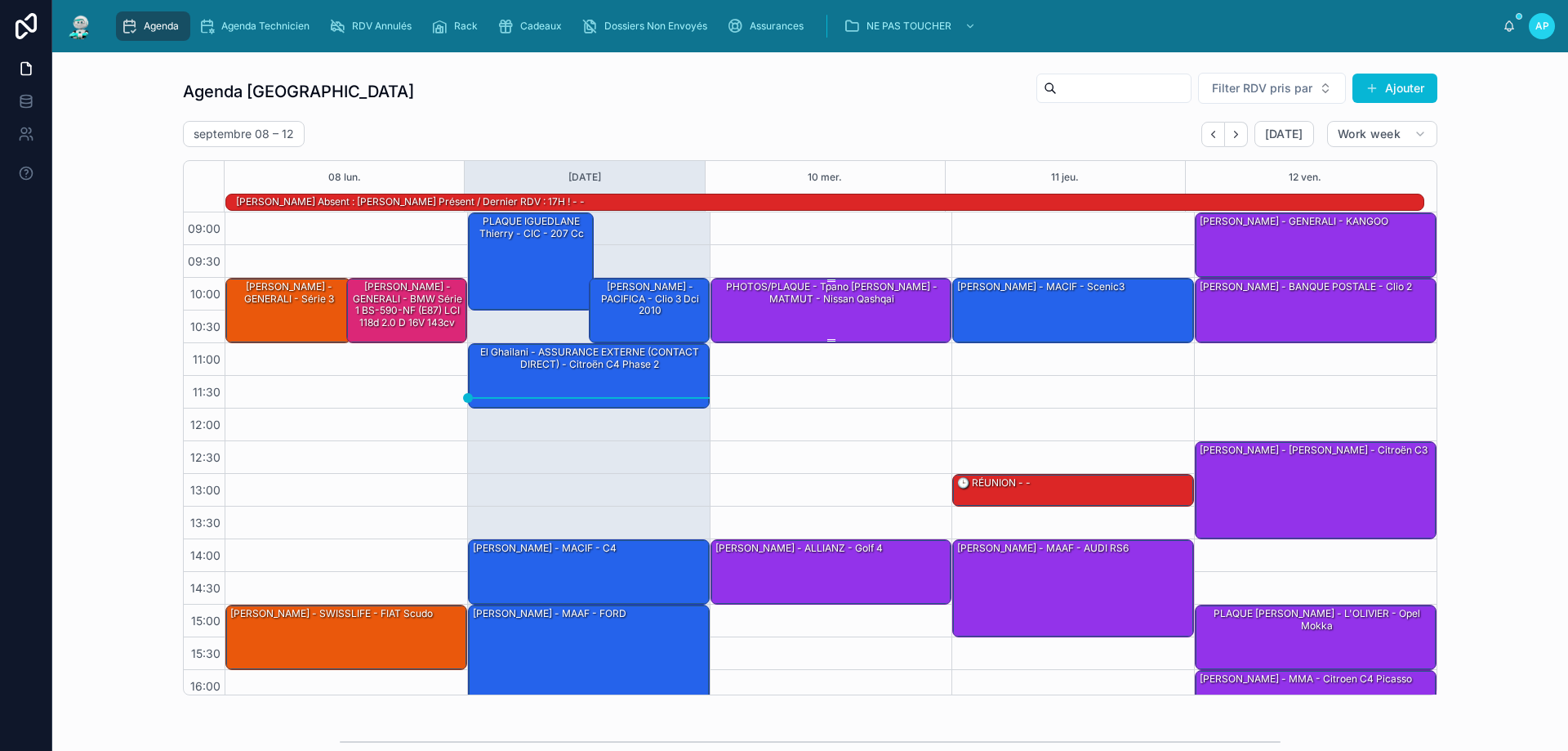
click at [865, 308] on div "PHOTOS/PLAQUE - Tpano [PERSON_NAME] - MATMUT - Nissan Qashqai" at bounding box center [832, 309] width 237 height 62
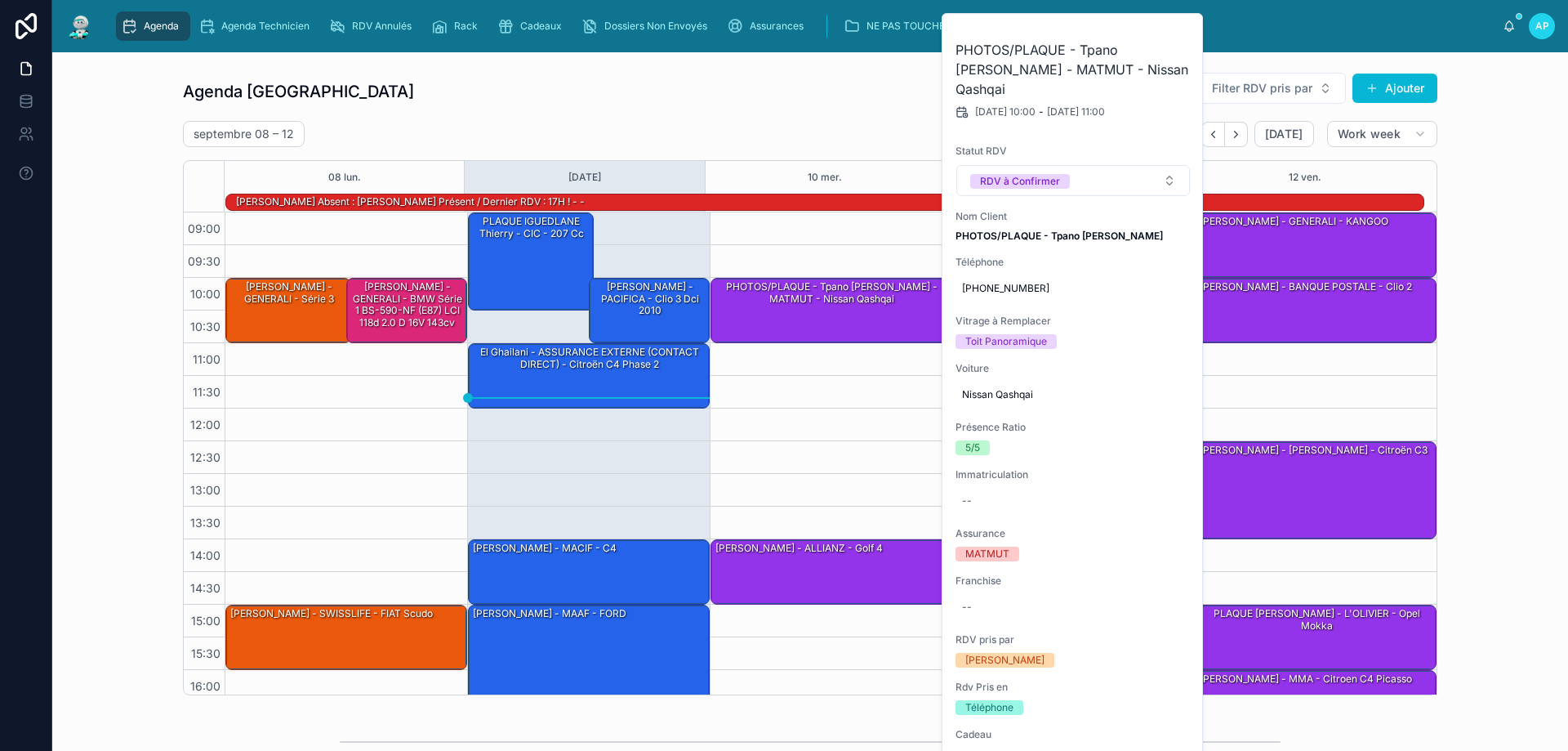
click at [1474, 192] on div "Agenda Perpignan Filter RDV pris par Ajouter [DATE] – [DATE] [DATE] Work week 0…" at bounding box center [810, 384] width 1489 height 636
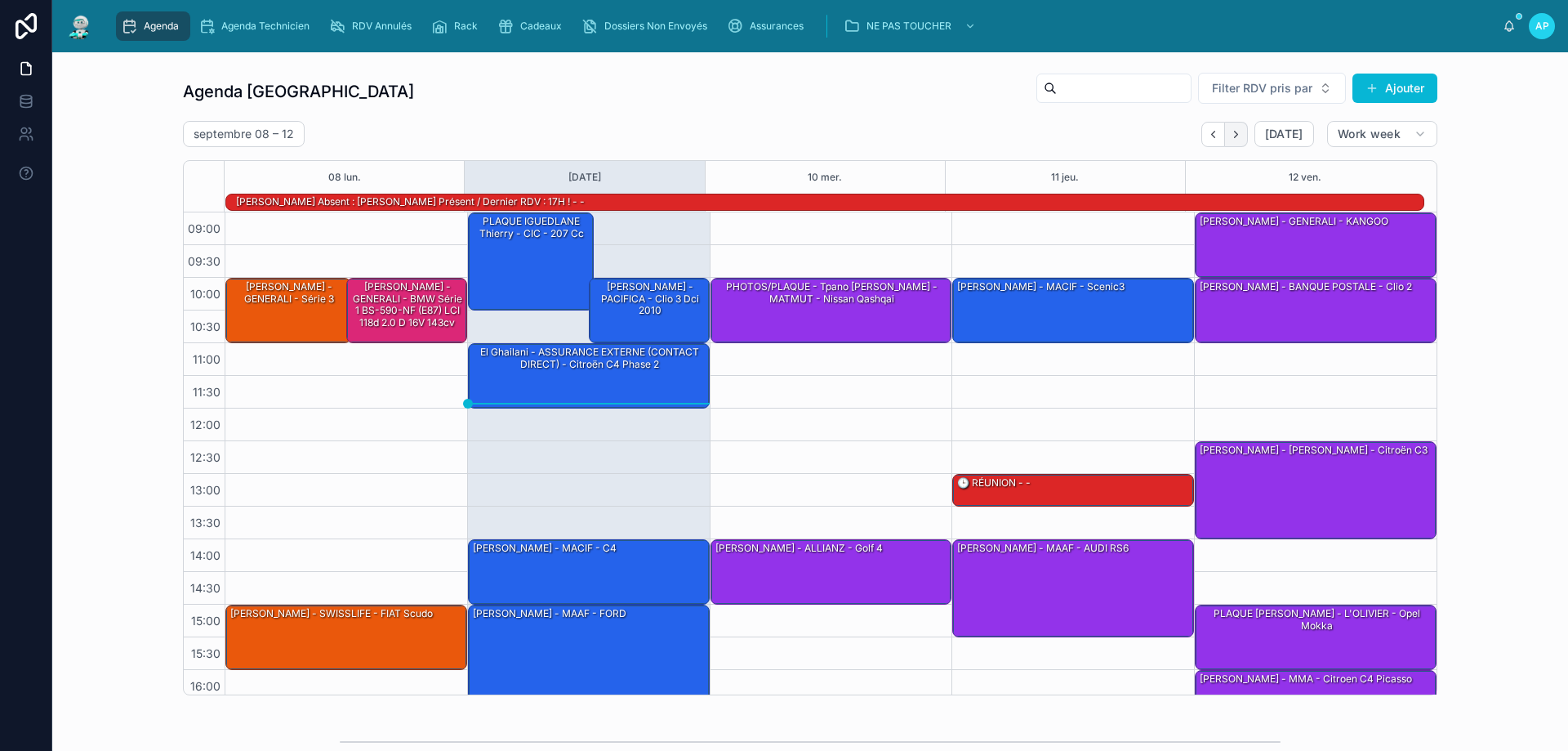
click at [1242, 134] on button "Next" at bounding box center [1236, 134] width 23 height 26
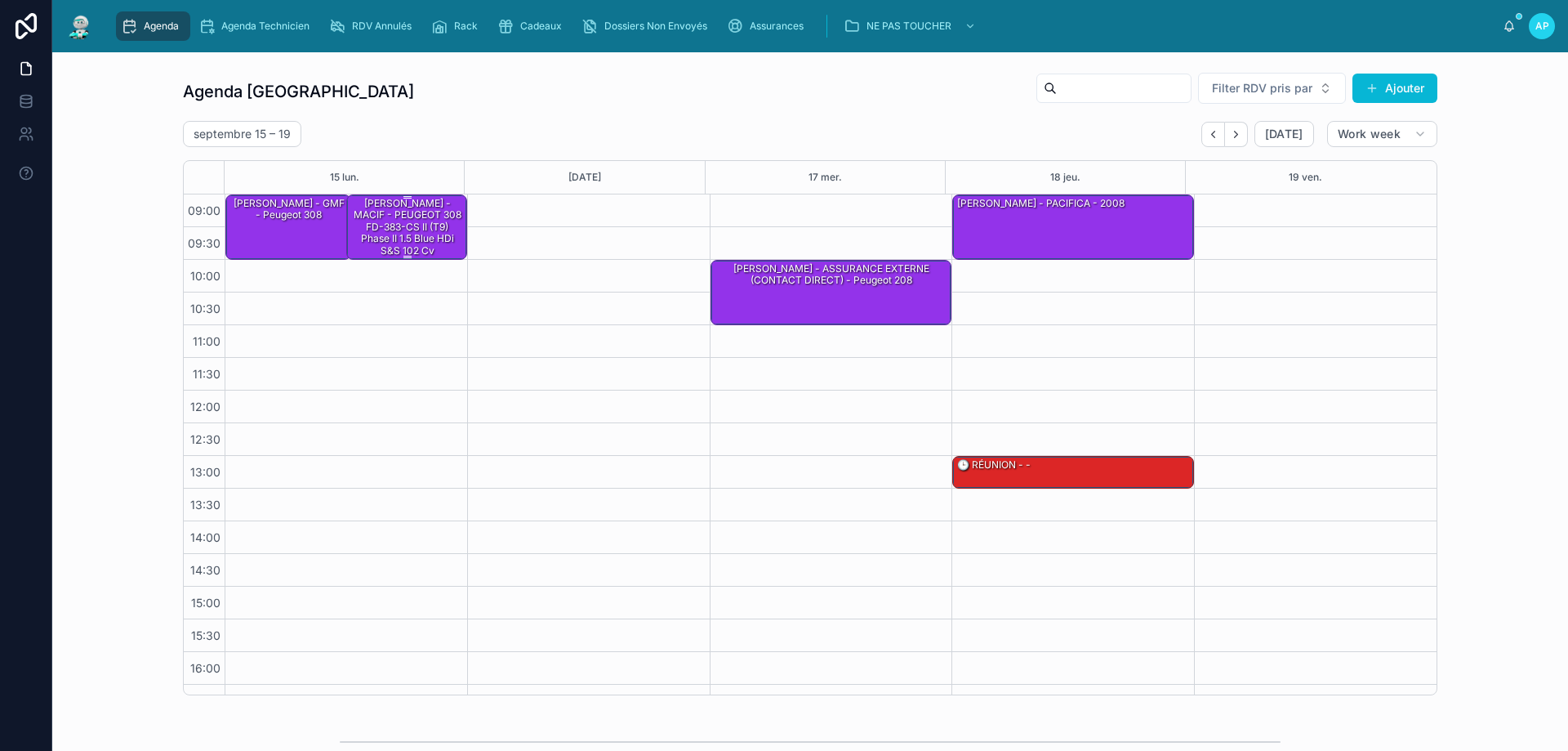
click at [386, 203] on div "MUNOZ Clement - MACIF - PEUGEOT 308 FD-383-CS II (T9) Phase II 1.5 Blue HDi S&S…" at bounding box center [407, 227] width 116 height 62
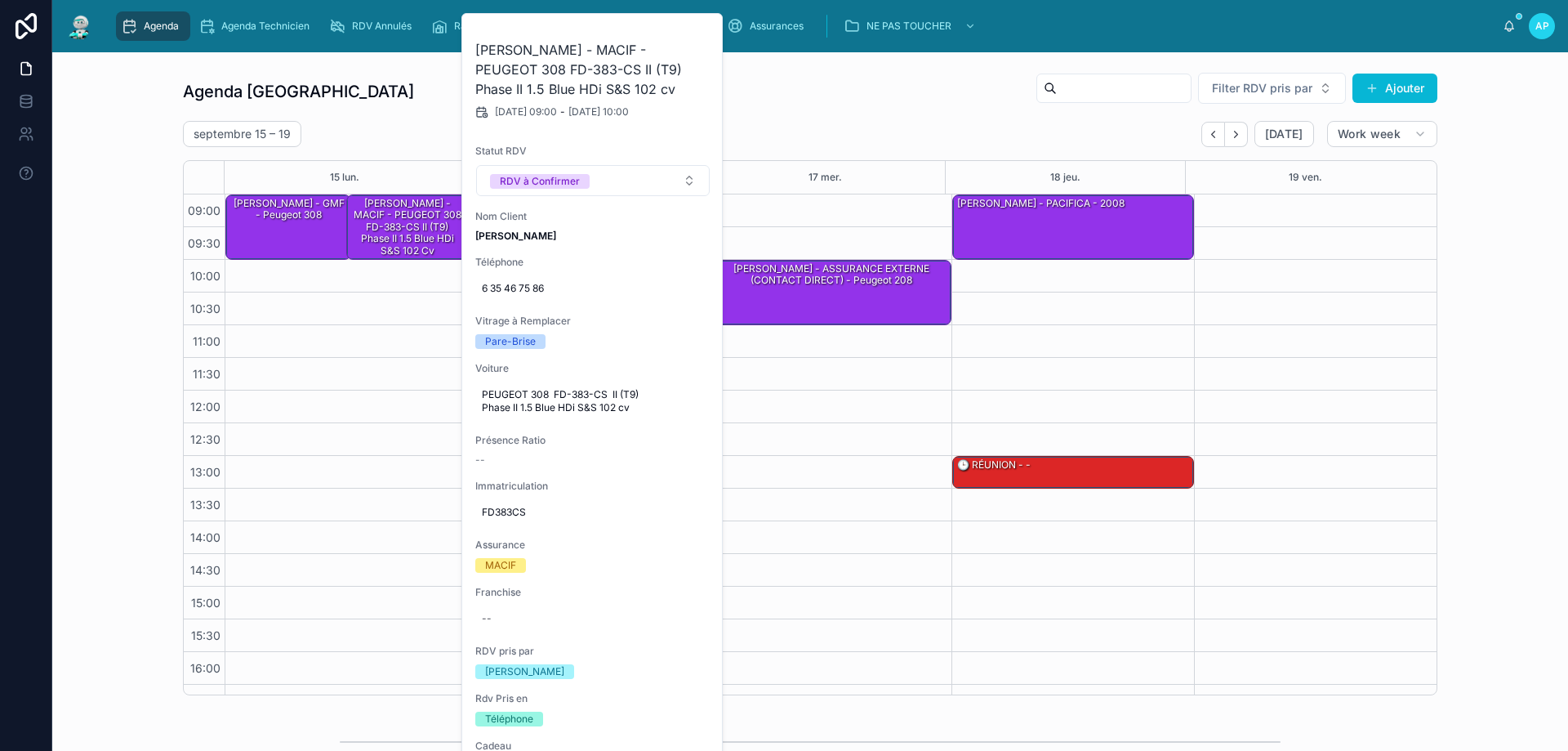
click at [382, 469] on div "09:00 – 10:00 MUNOZ LAURENCE - GMF - Peugeot 308 09:00 – 10:00 MUNOZ Clement - …" at bounding box center [346, 488] width 243 height 588
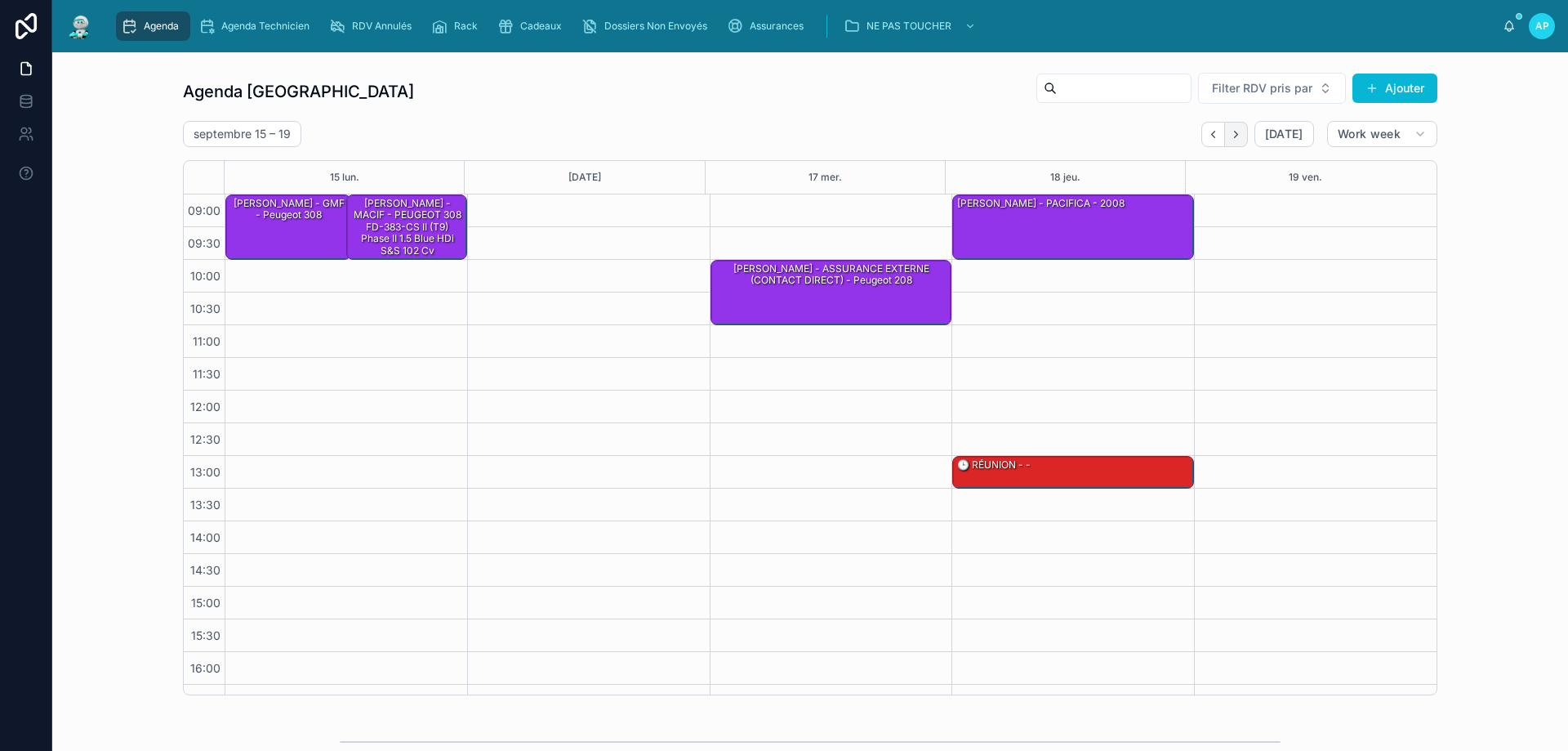
click at [1240, 140] on button "Next" at bounding box center [1236, 134] width 23 height 26
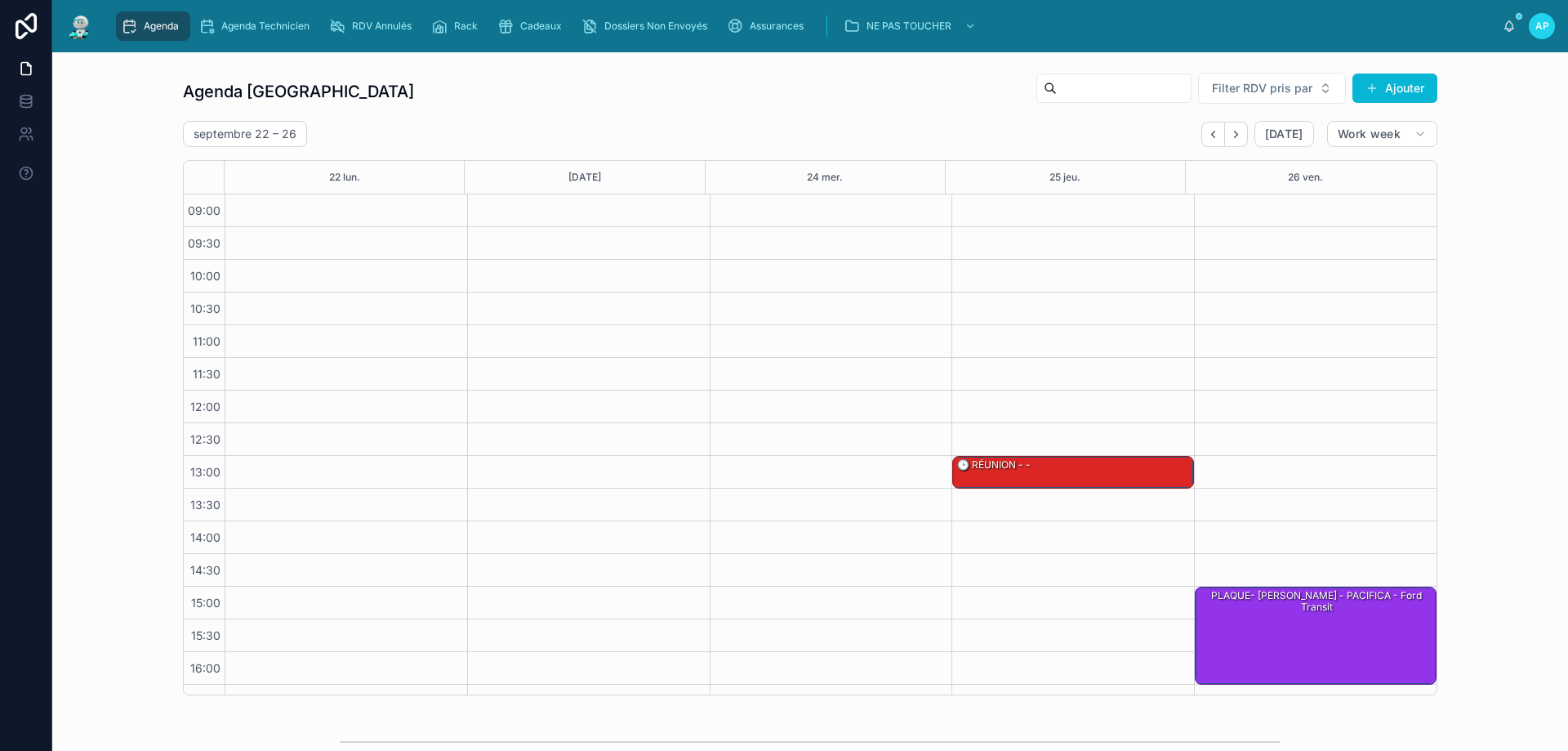
click at [1191, 138] on div "septembre 22 – 26 Today Work week" at bounding box center [810, 134] width 1255 height 27
click at [1213, 135] on icon "Back" at bounding box center [1214, 134] width 12 height 12
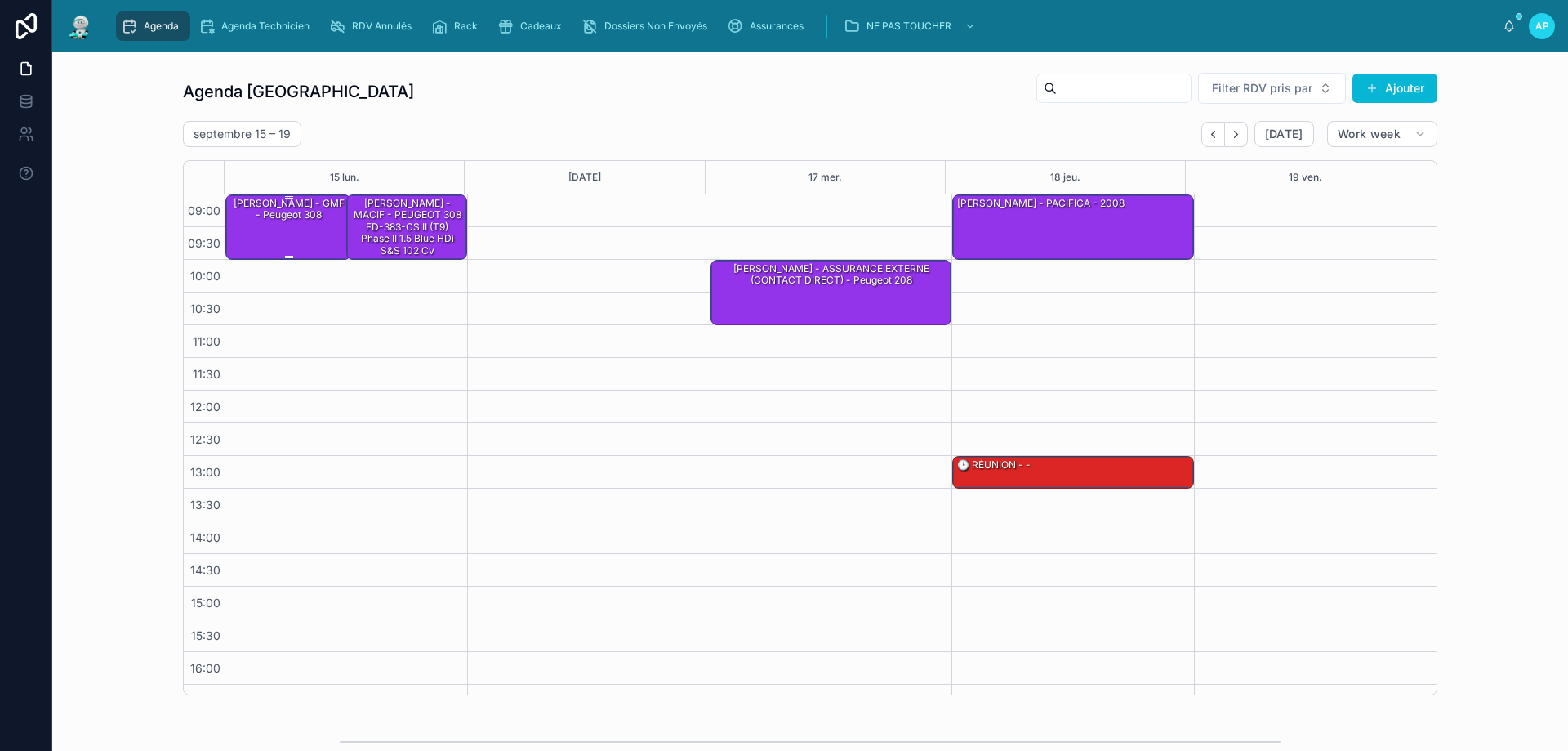
click at [241, 237] on div "MUNOZ LAURENCE - GMF - Peugeot 308" at bounding box center [289, 226] width 121 height 62
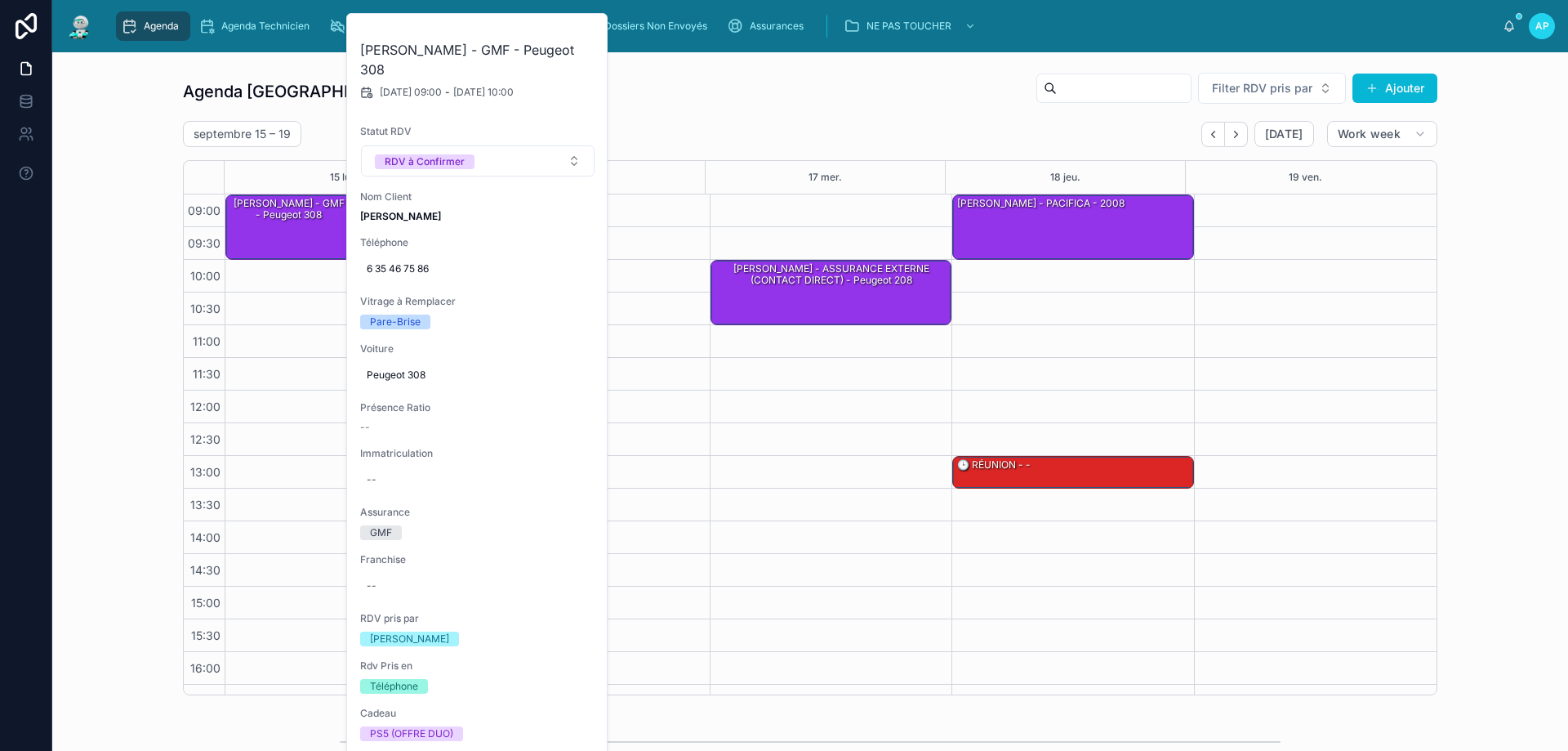
click at [719, 114] on div "Agenda Perpignan Filter RDV pris par Ajouter septembre 15 – 19 Today Work week …" at bounding box center [810, 383] width 1255 height 623
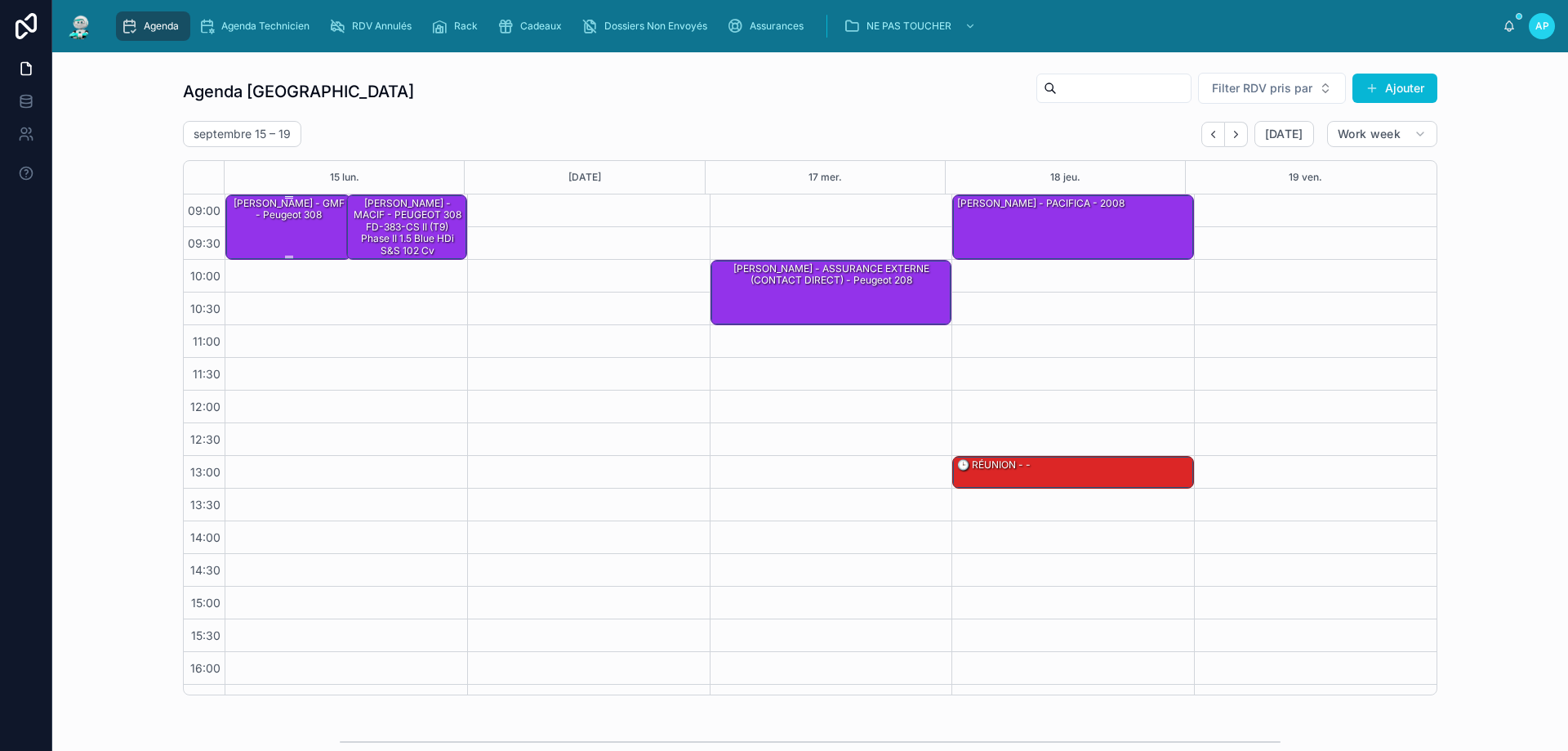
click at [270, 228] on div "MUNOZ LAURENCE - GMF - Peugeot 308" at bounding box center [289, 226] width 121 height 62
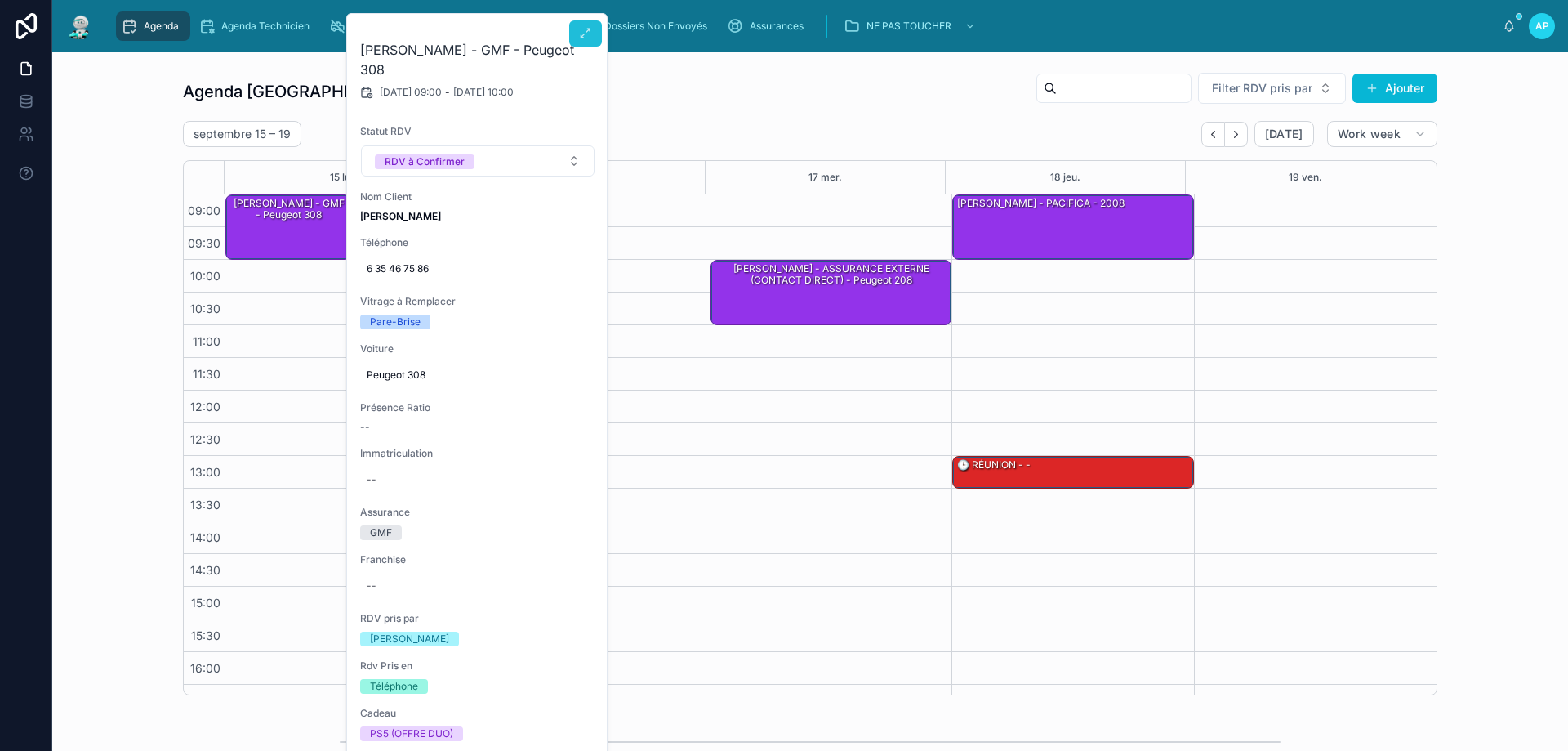
click at [579, 28] on icon at bounding box center [585, 32] width 13 height 13
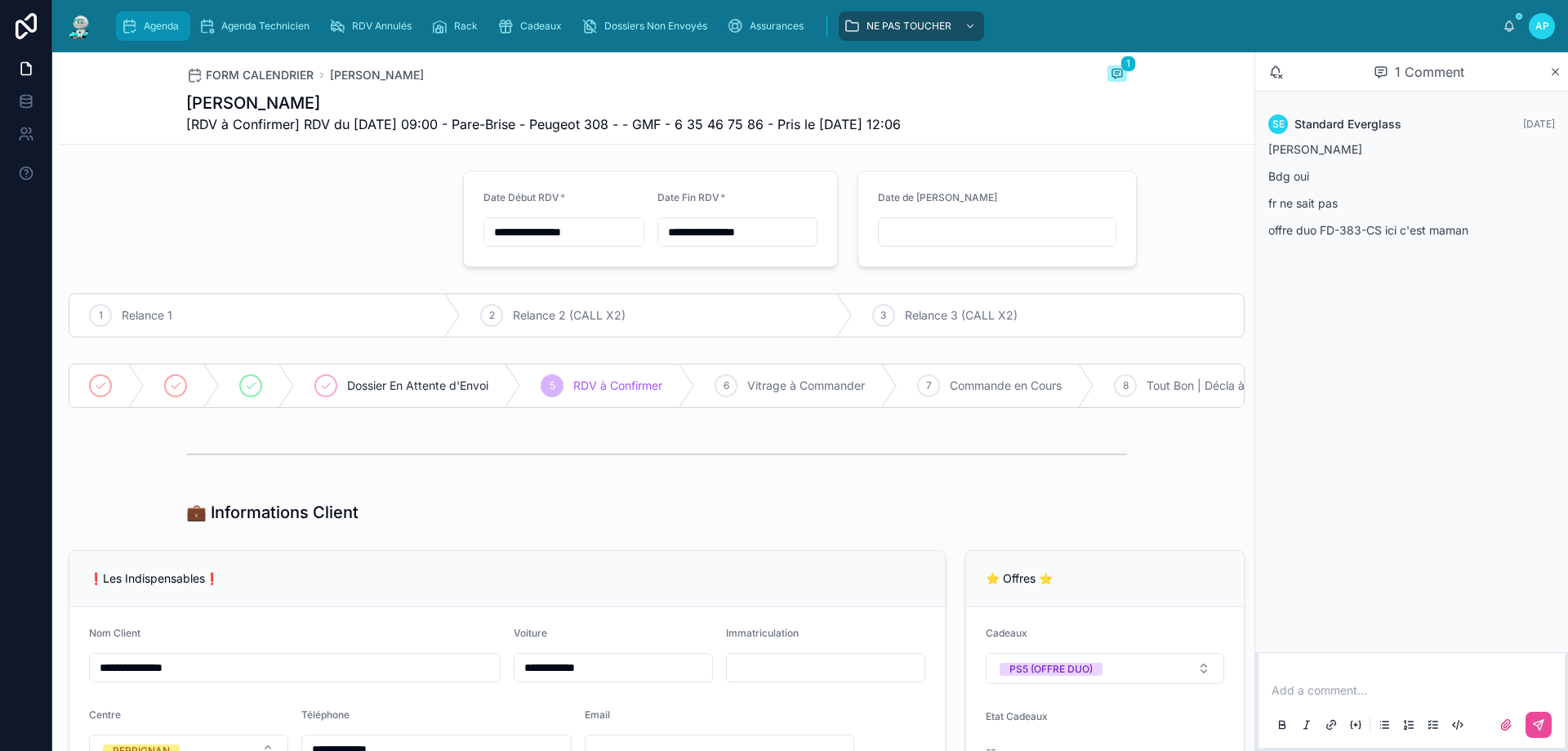
click at [131, 19] on icon "scrollable content" at bounding box center [129, 26] width 17 height 17
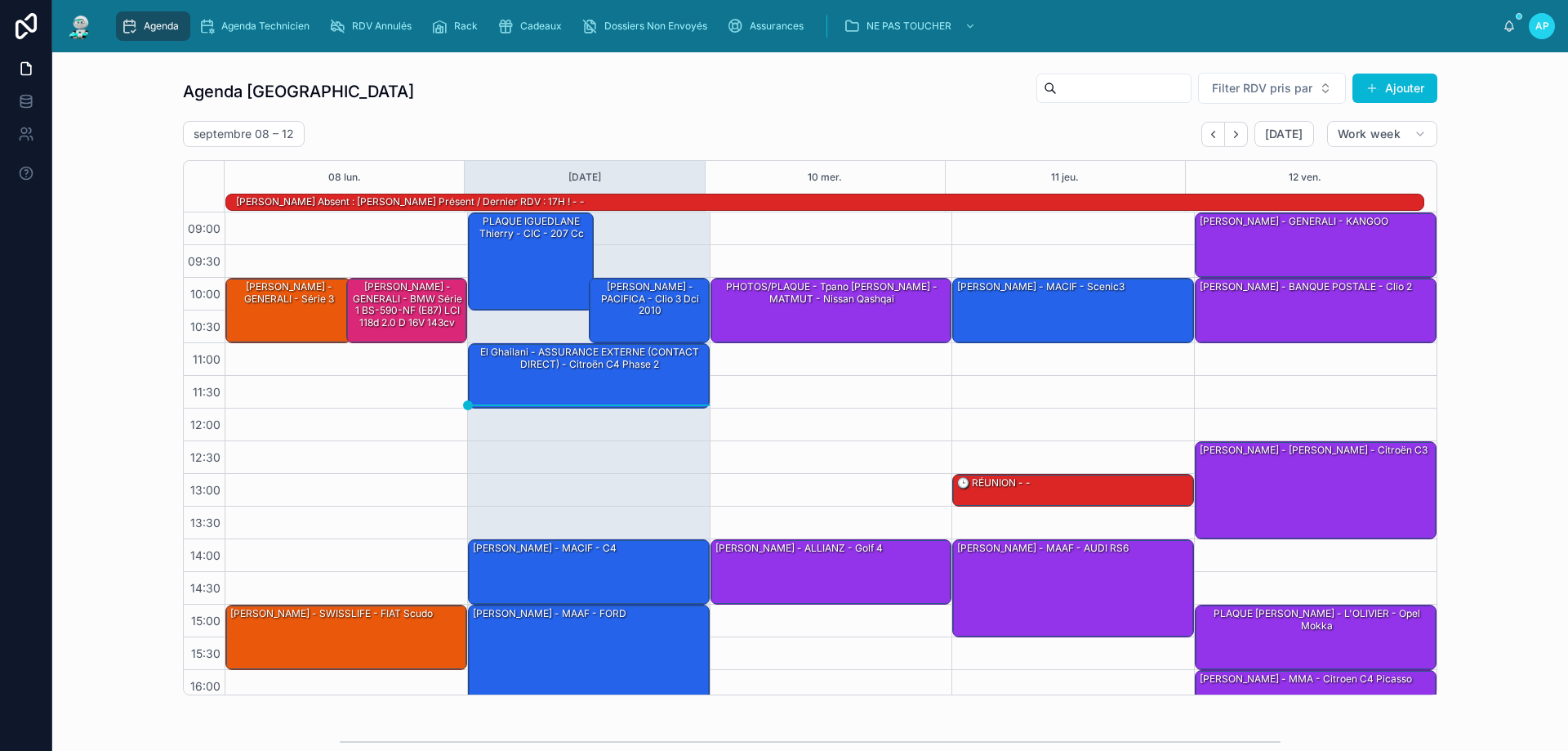
scroll to position [107, 0]
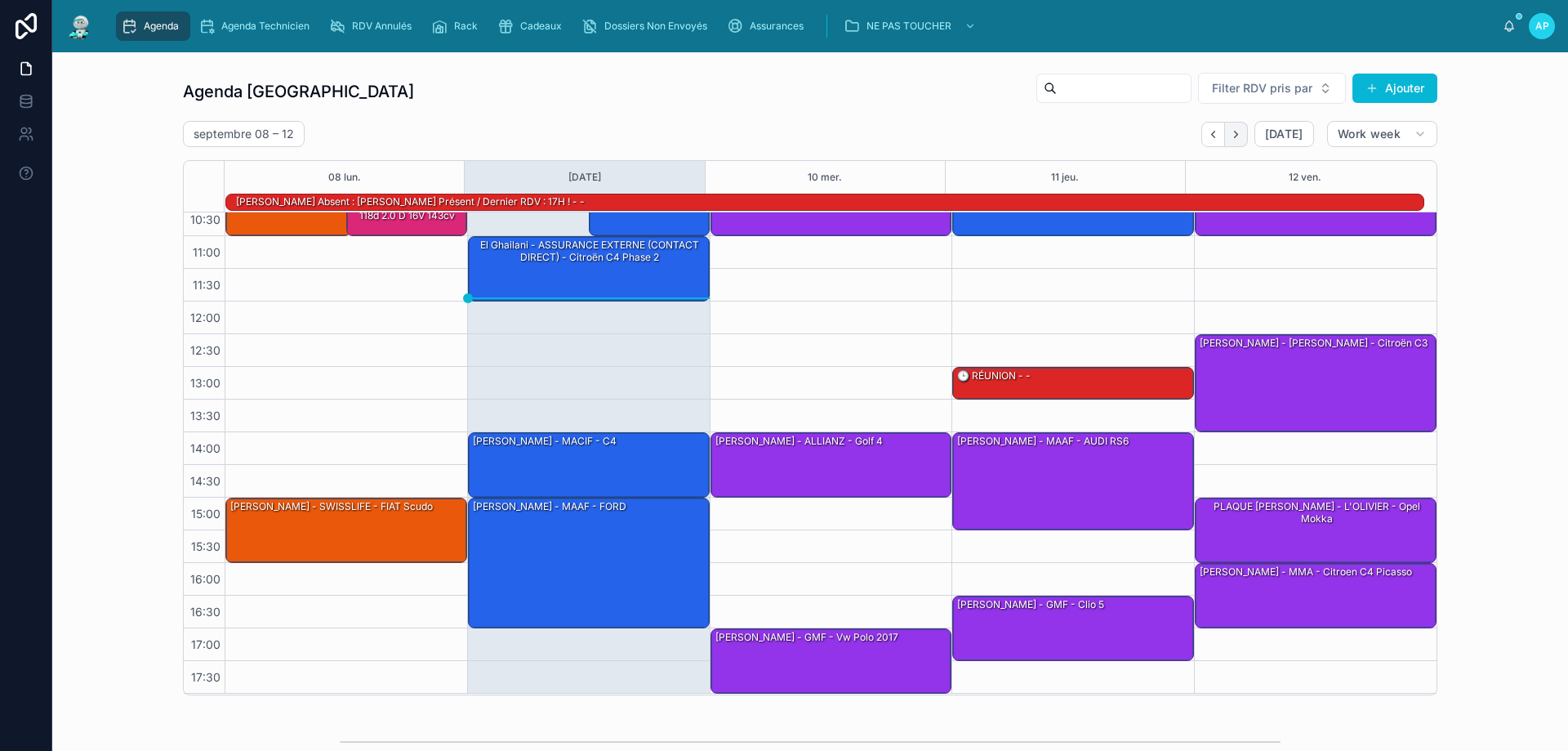
click at [1236, 136] on icon "Next" at bounding box center [1236, 134] width 12 height 12
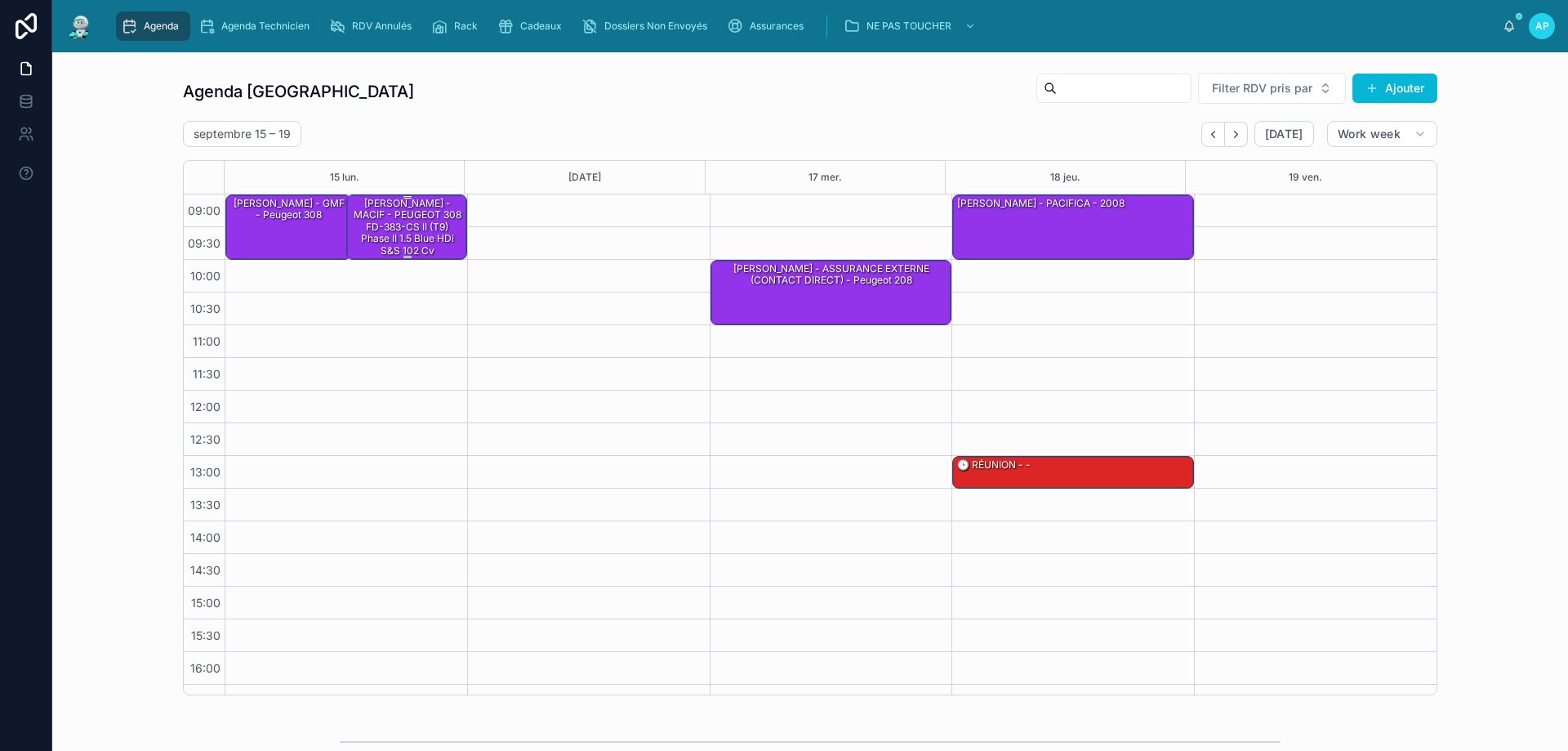
click at [418, 211] on div "MUNOZ Clement - MACIF - PEUGEOT 308 FD-383-CS II (T9) Phase II 1.5 Blue HDi S&S…" at bounding box center [407, 227] width 116 height 62
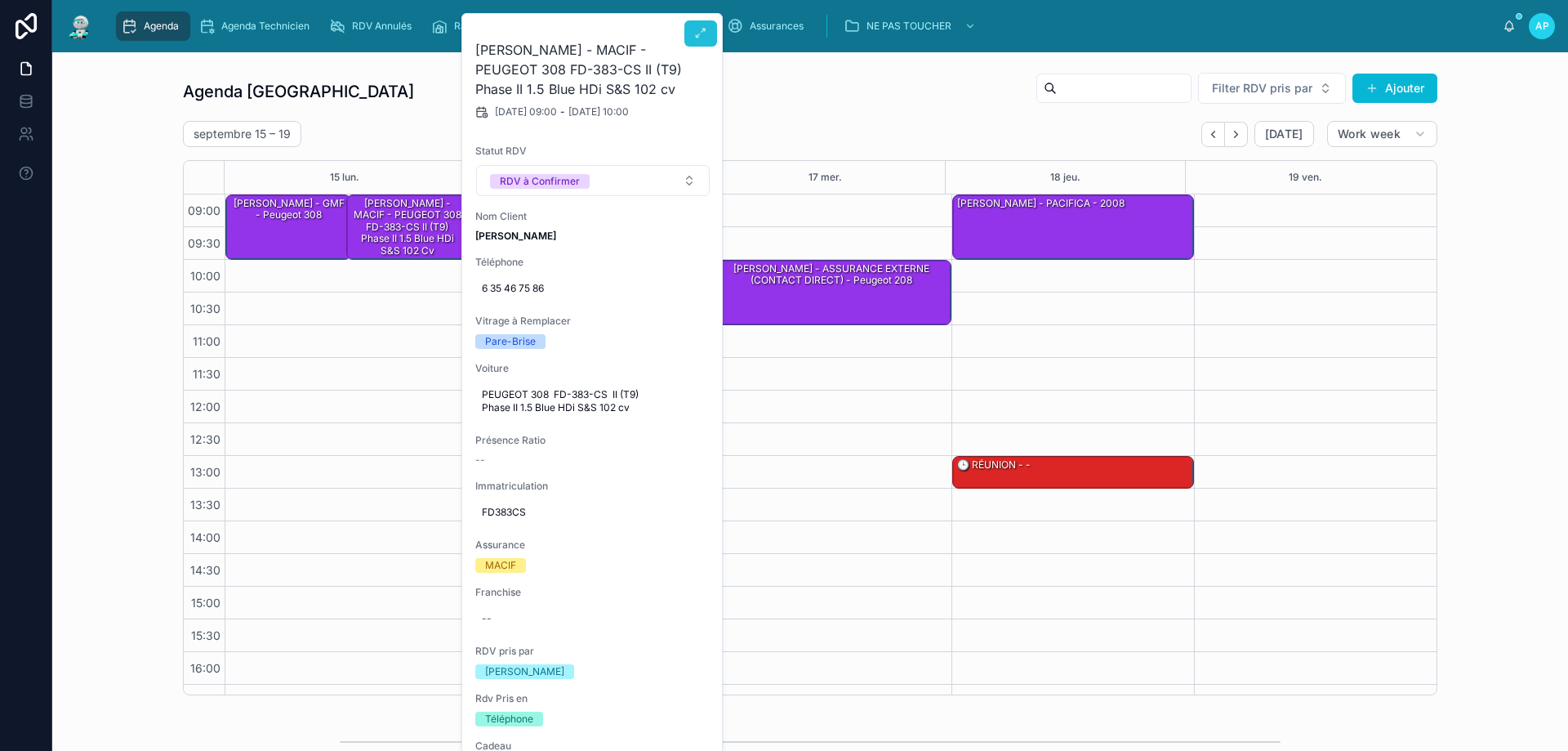
click at [702, 37] on icon at bounding box center [700, 32] width 13 height 13
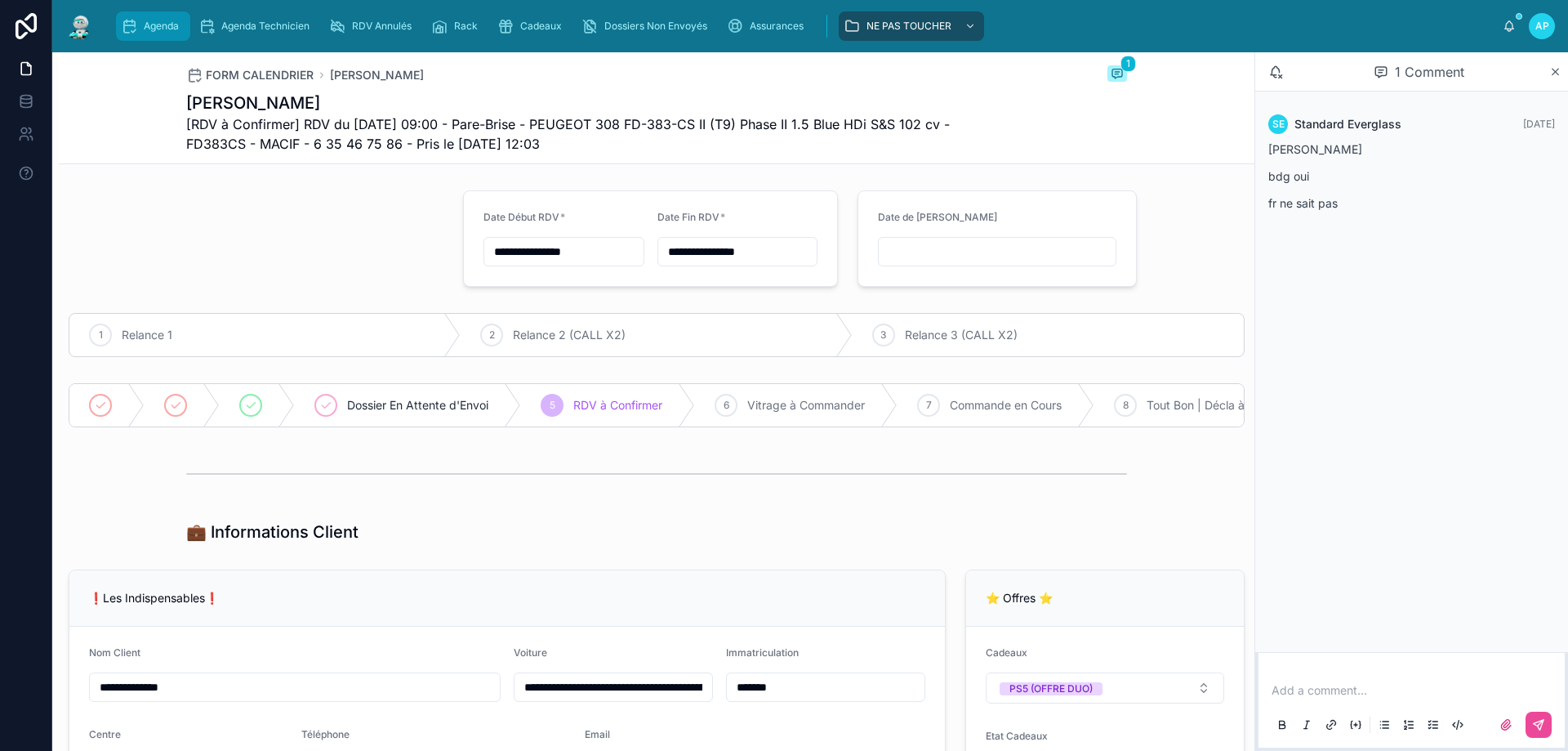
click at [173, 23] on span "Agenda" at bounding box center [161, 26] width 35 height 13
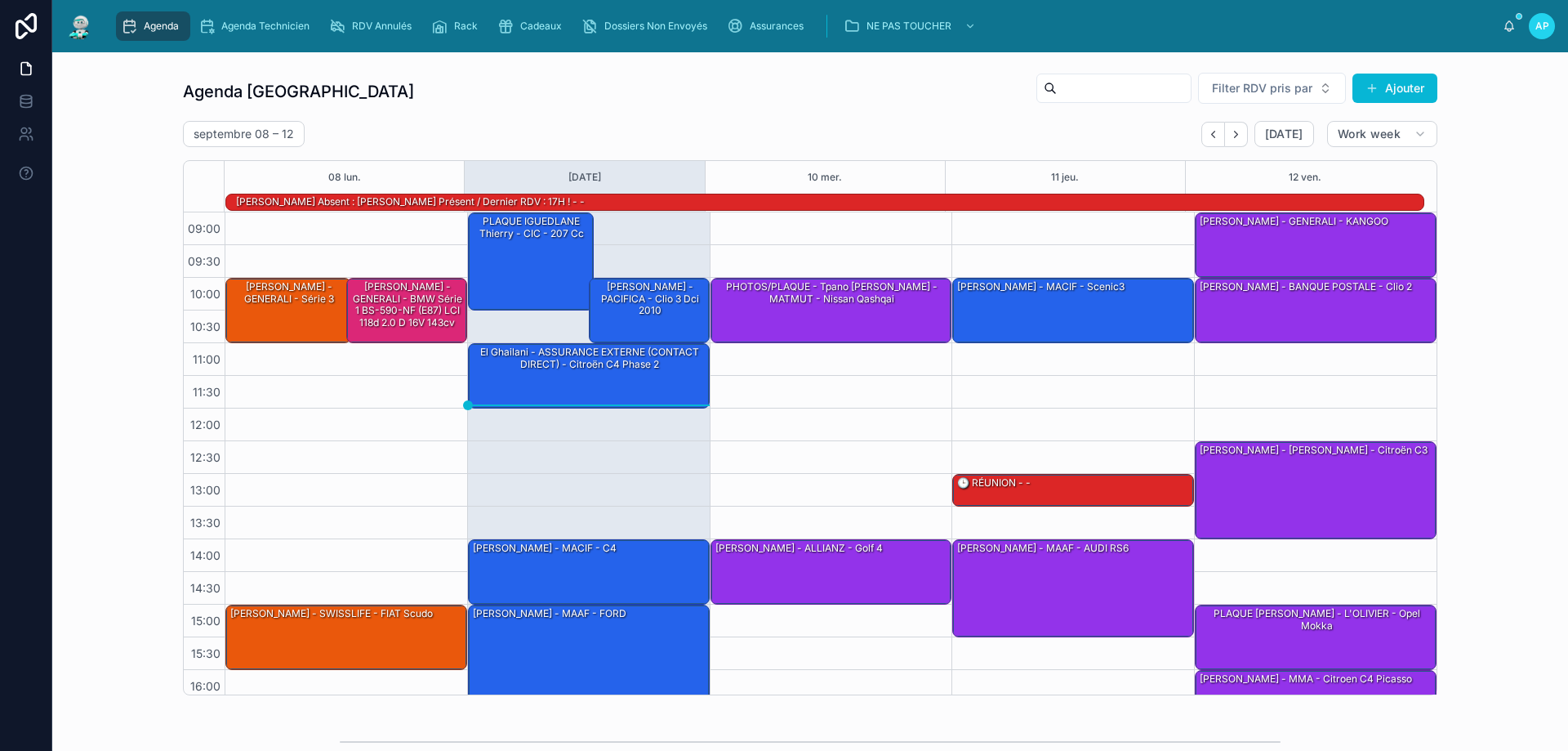
scroll to position [107, 0]
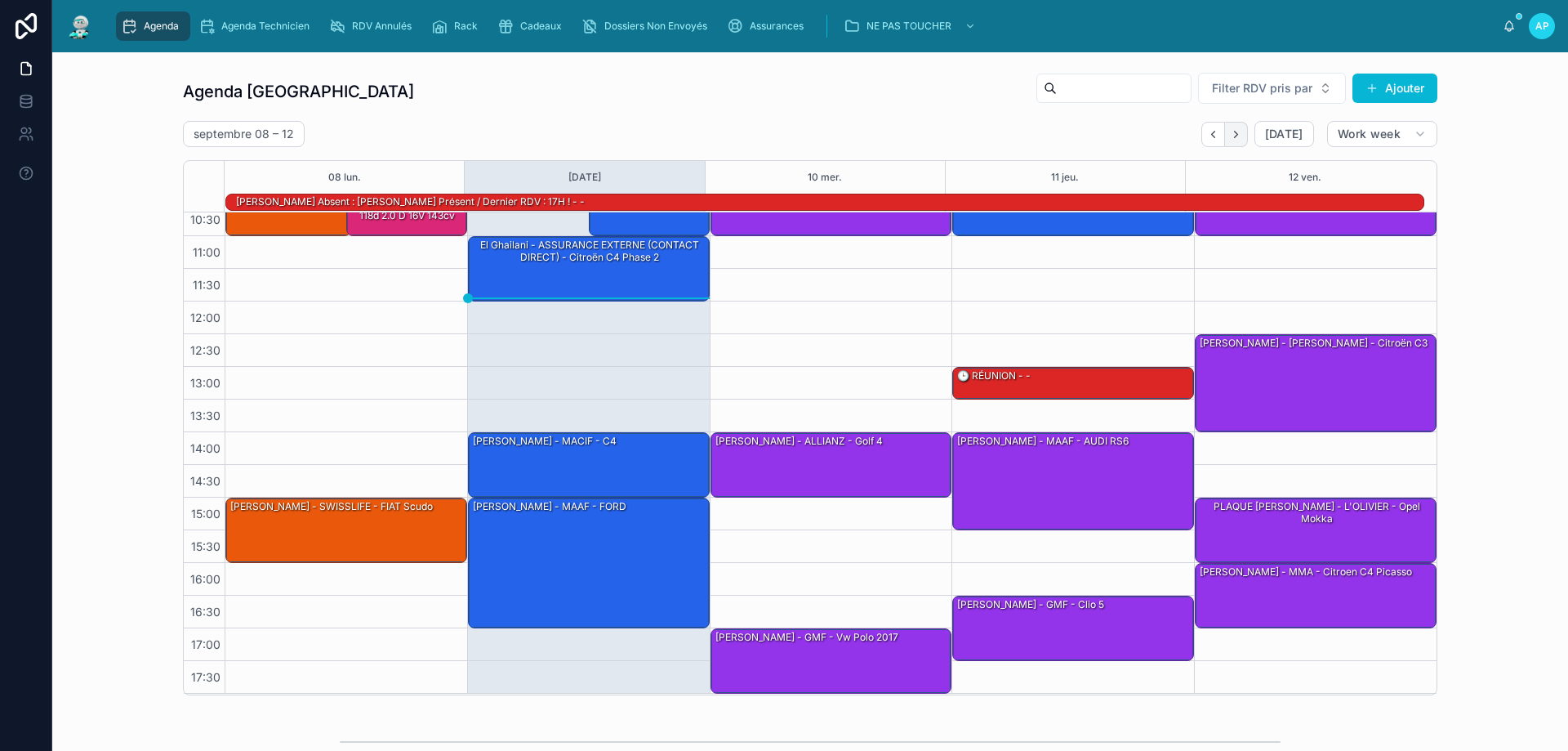
click at [1237, 131] on icon "Next" at bounding box center [1236, 134] width 12 height 12
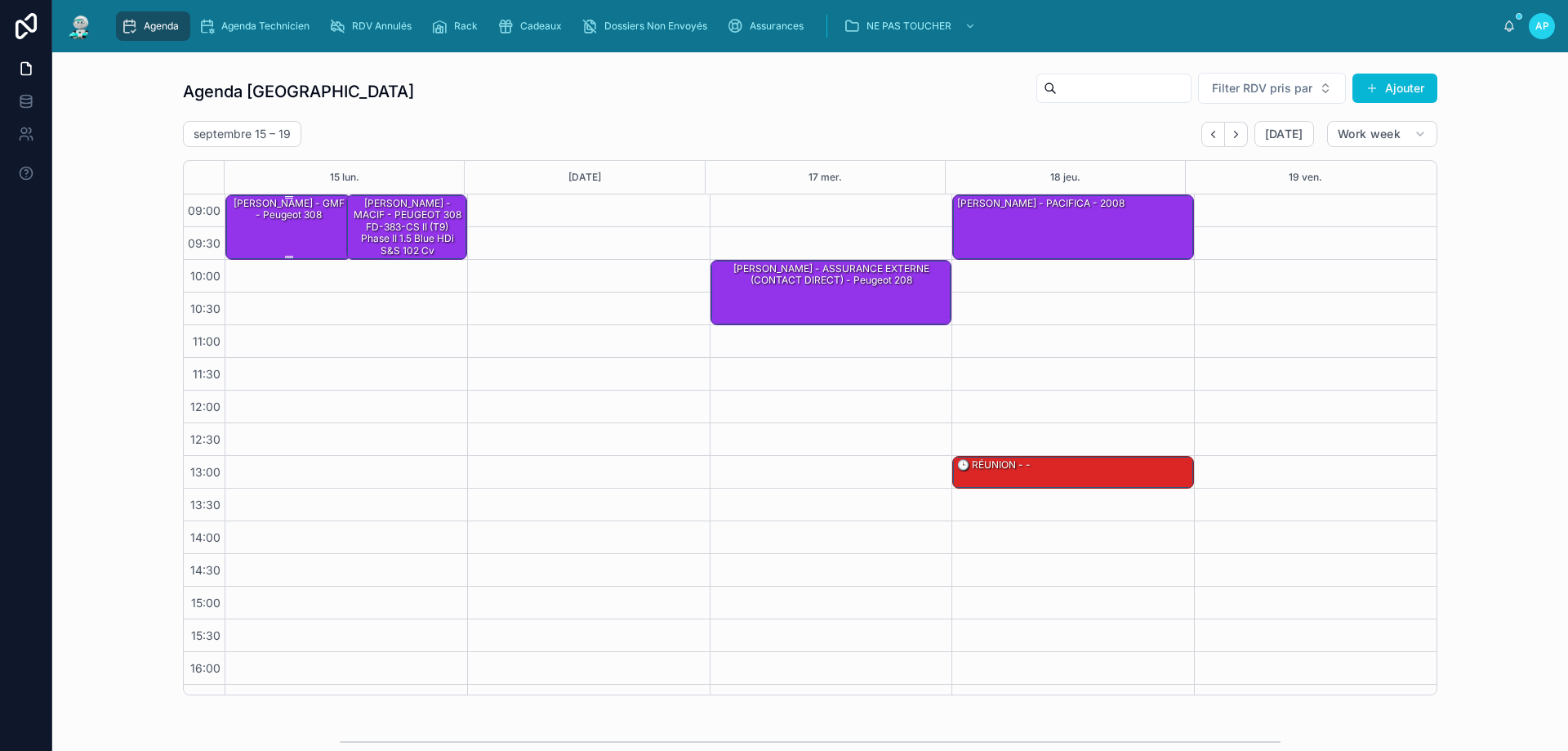
click at [292, 226] on div "MUNOZ LAURENCE - GMF - Peugeot 308" at bounding box center [289, 226] width 121 height 62
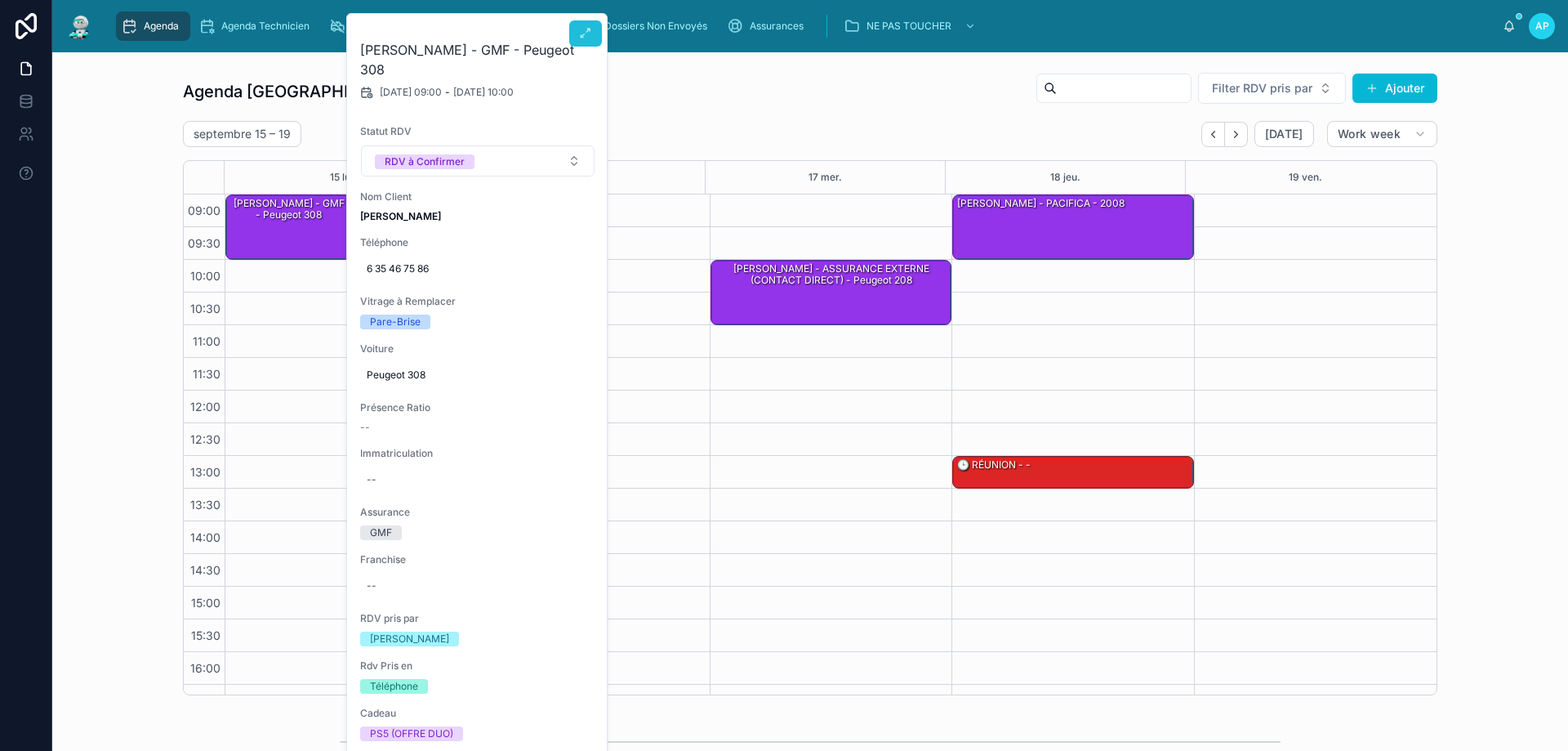
click at [587, 28] on icon at bounding box center [585, 32] width 13 height 13
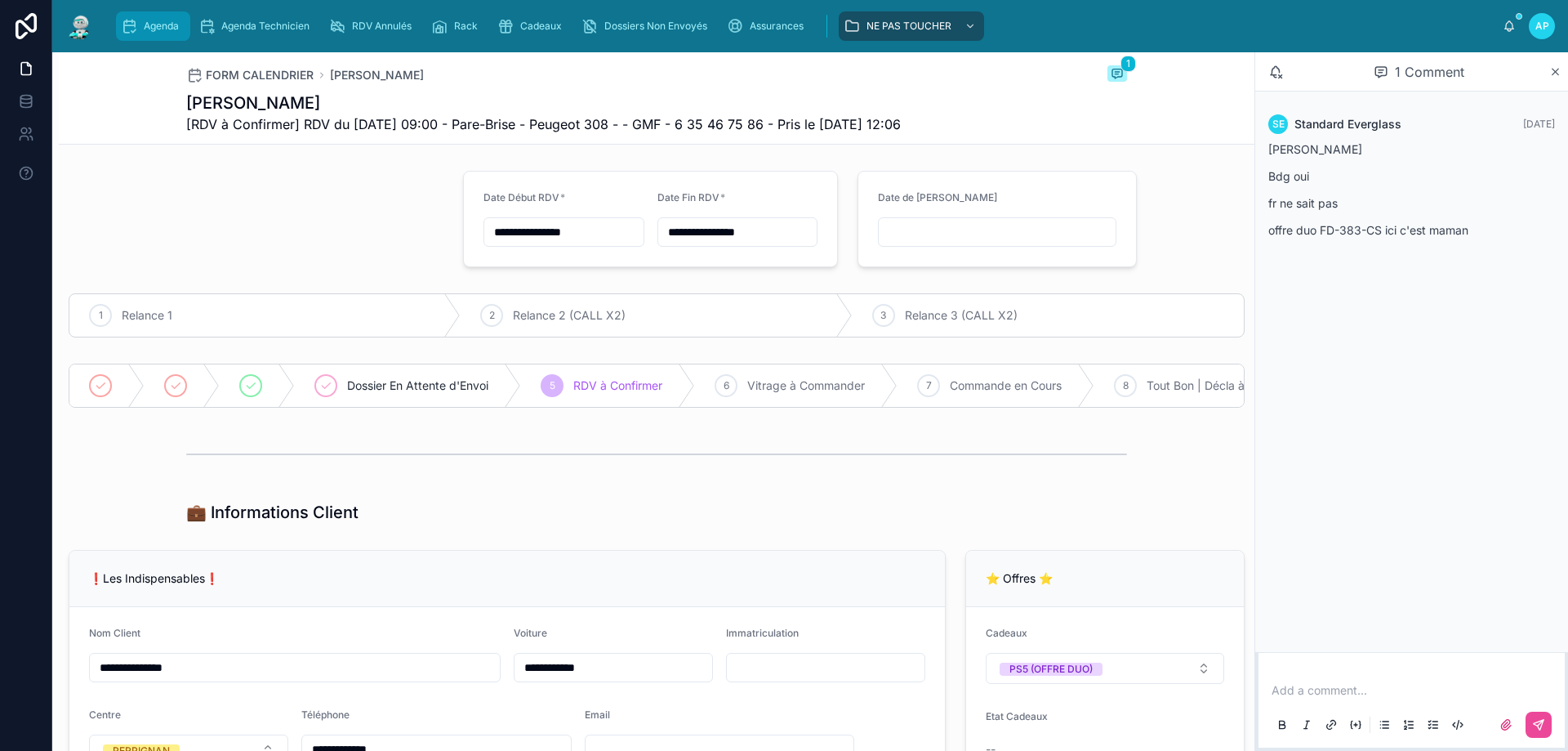
click at [140, 31] on div "Agenda" at bounding box center [153, 26] width 65 height 27
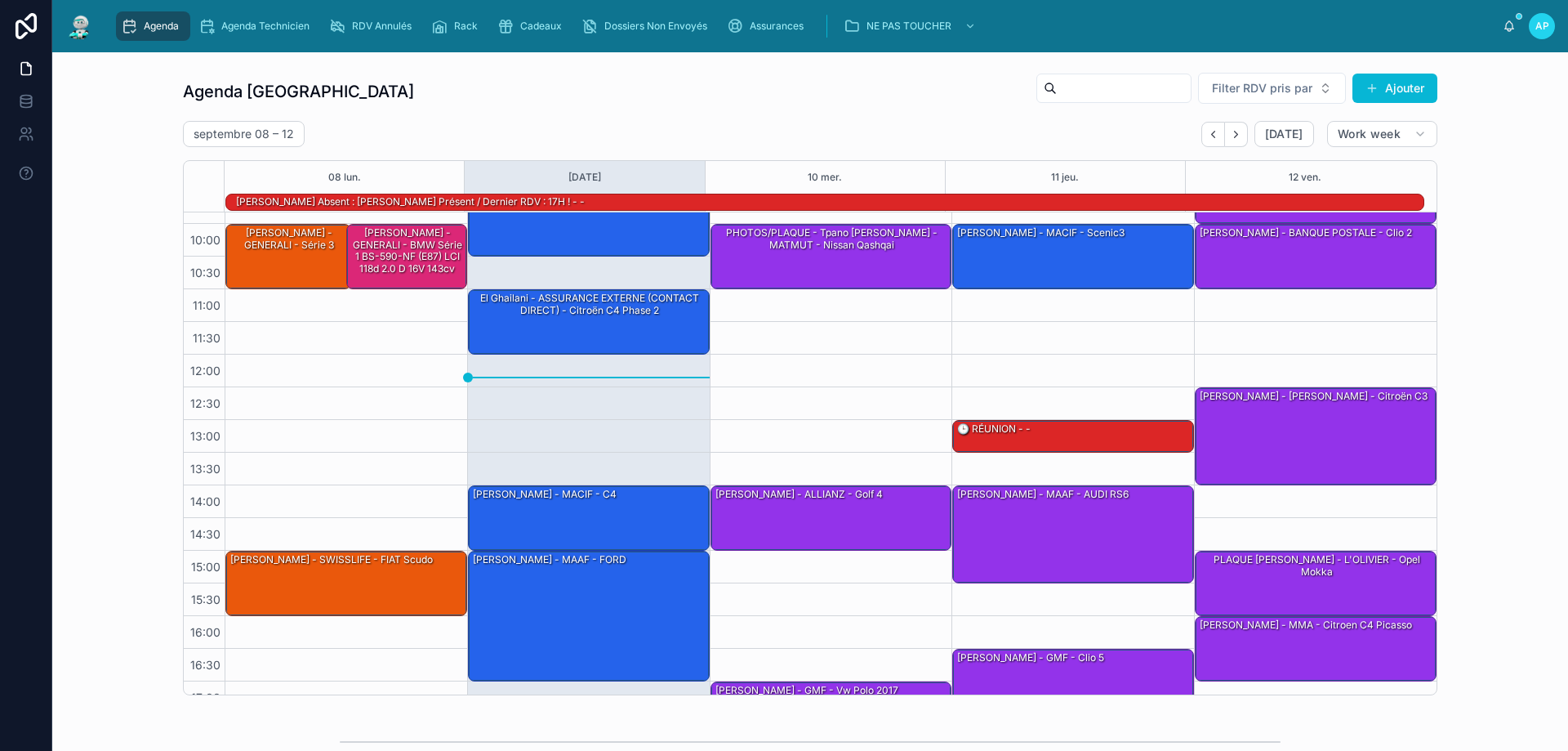
scroll to position [106, 0]
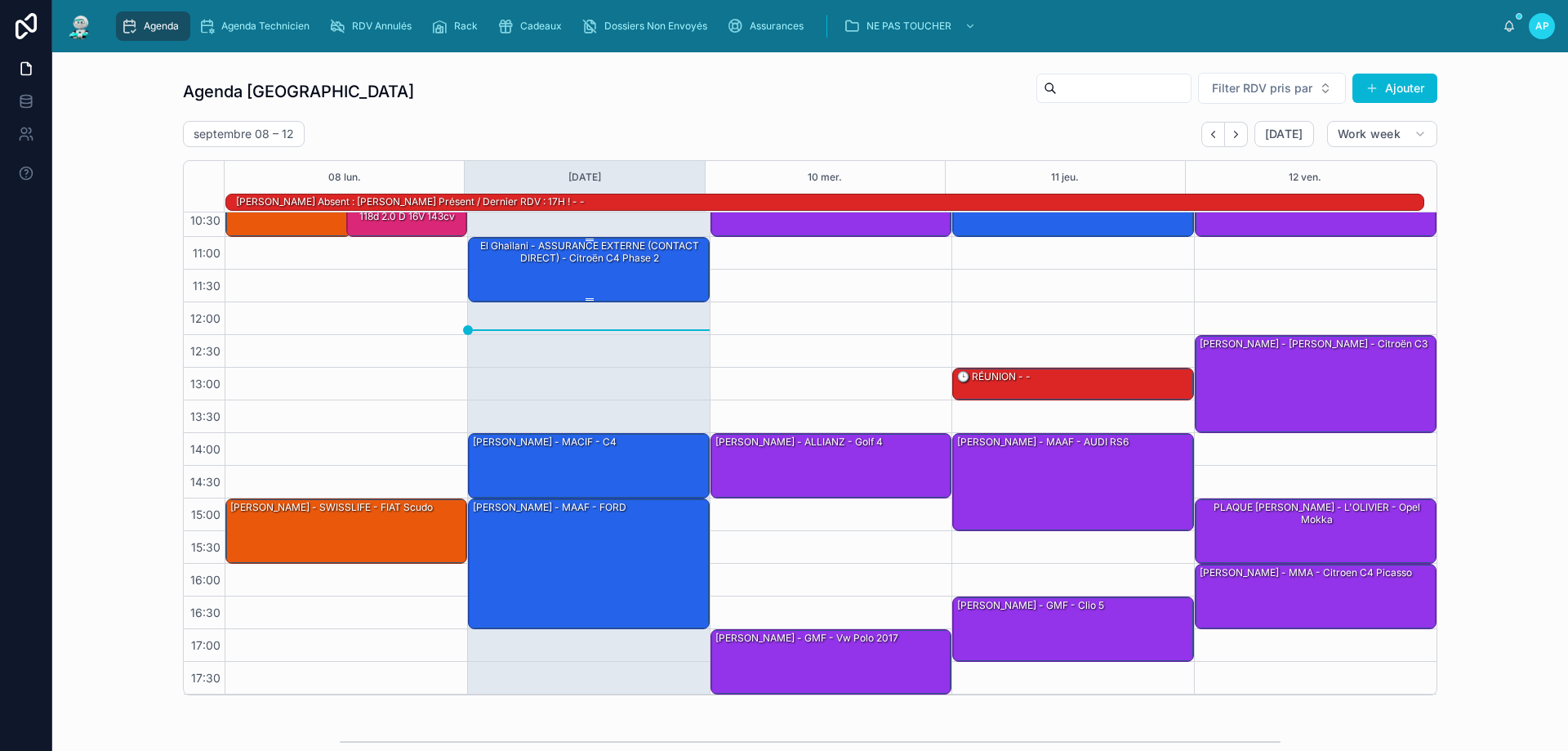
click at [605, 275] on div "El Ghailani - ASSURANCE EXTERNE (CONTACT DIRECT) - Citroën C4 Phase 2" at bounding box center [589, 268] width 237 height 62
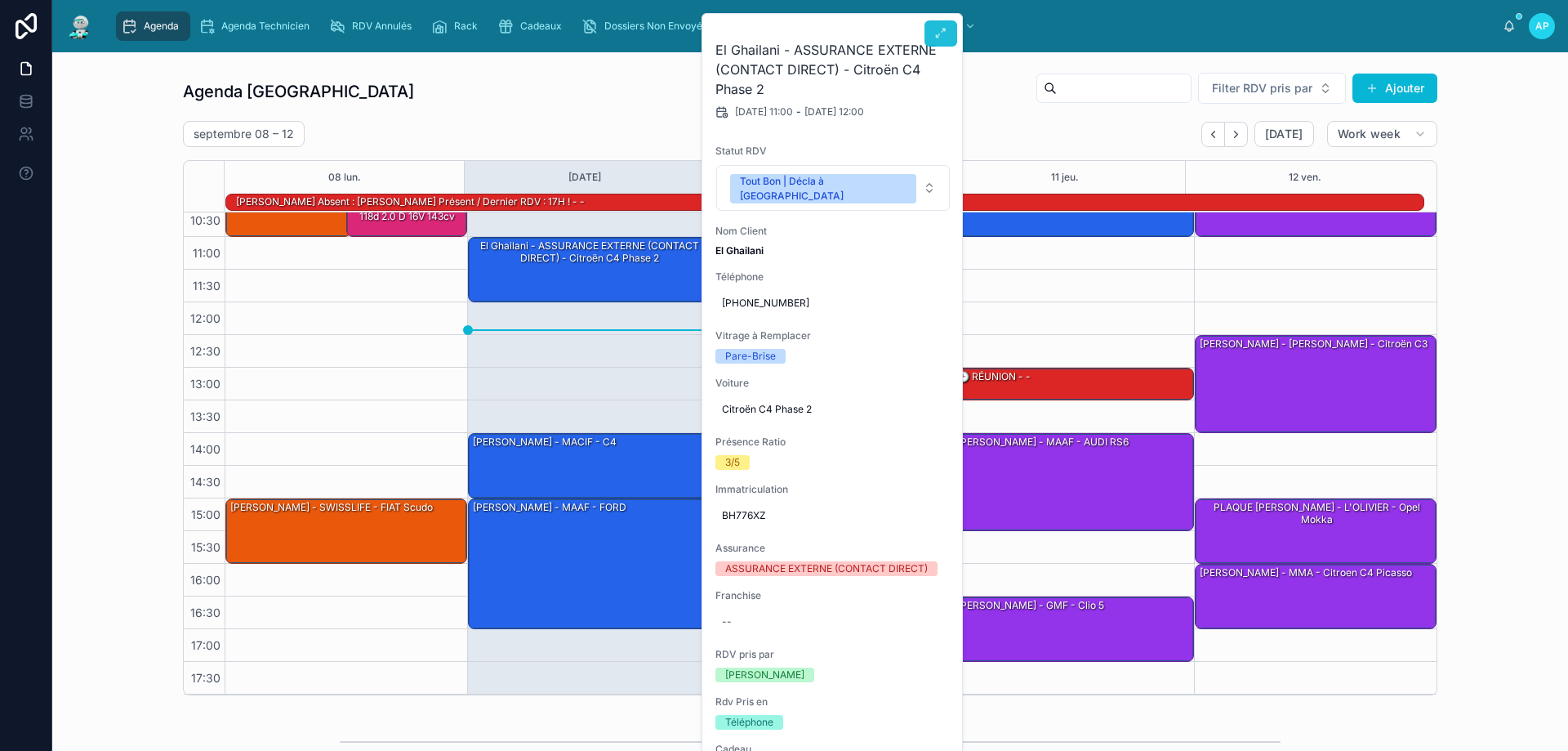
click at [945, 35] on icon at bounding box center [941, 32] width 13 height 13
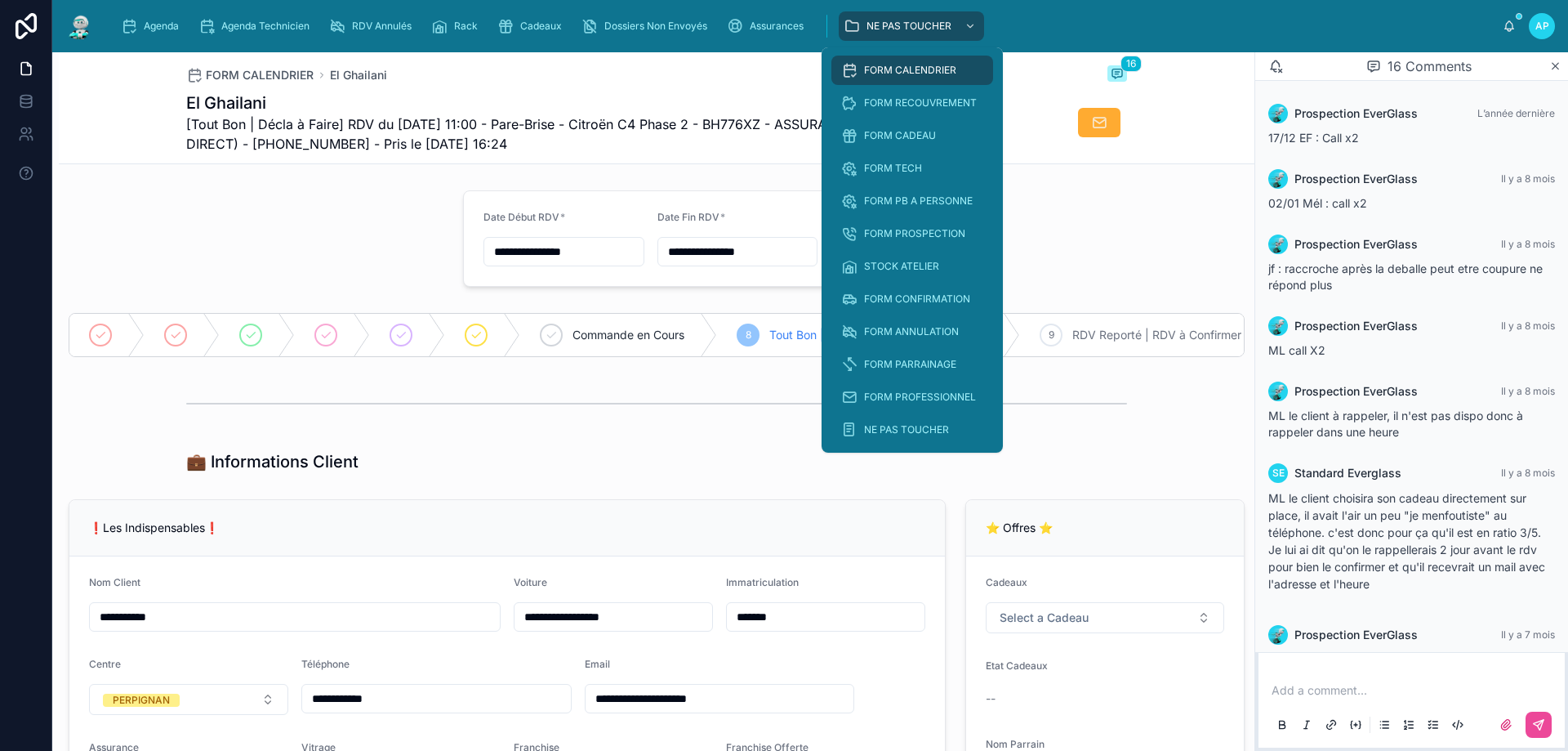
scroll to position [977, 0]
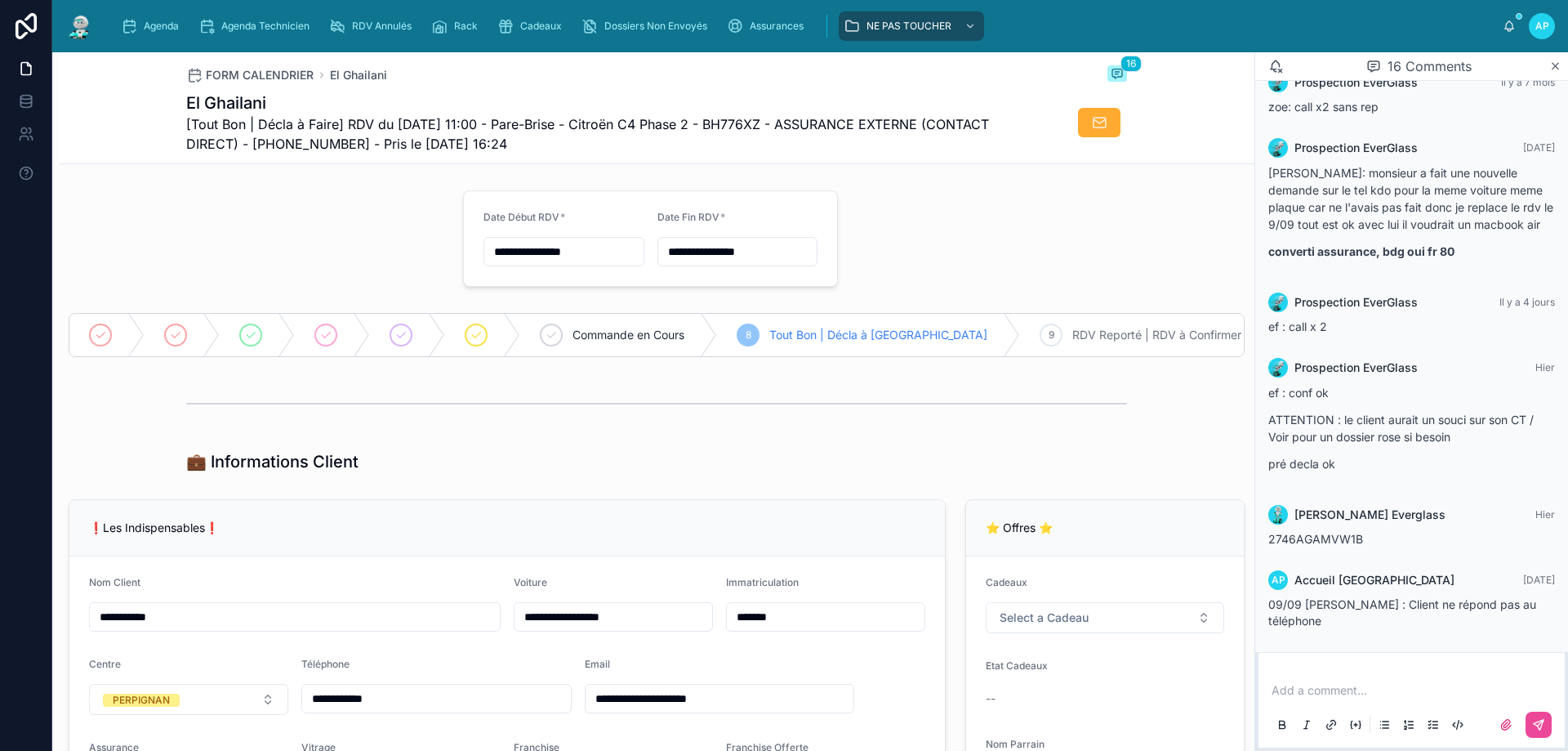
click at [1318, 680] on div "Add a comment..." at bounding box center [1412, 707] width 287 height 69
click at [1318, 694] on p at bounding box center [1415, 690] width 287 height 17
click at [1273, 692] on span "**********" at bounding box center [1345, 690] width 148 height 12
click at [1310, 687] on span "**********" at bounding box center [1360, 690] width 178 height 12
click at [1496, 687] on p "**********" at bounding box center [1415, 690] width 287 height 17
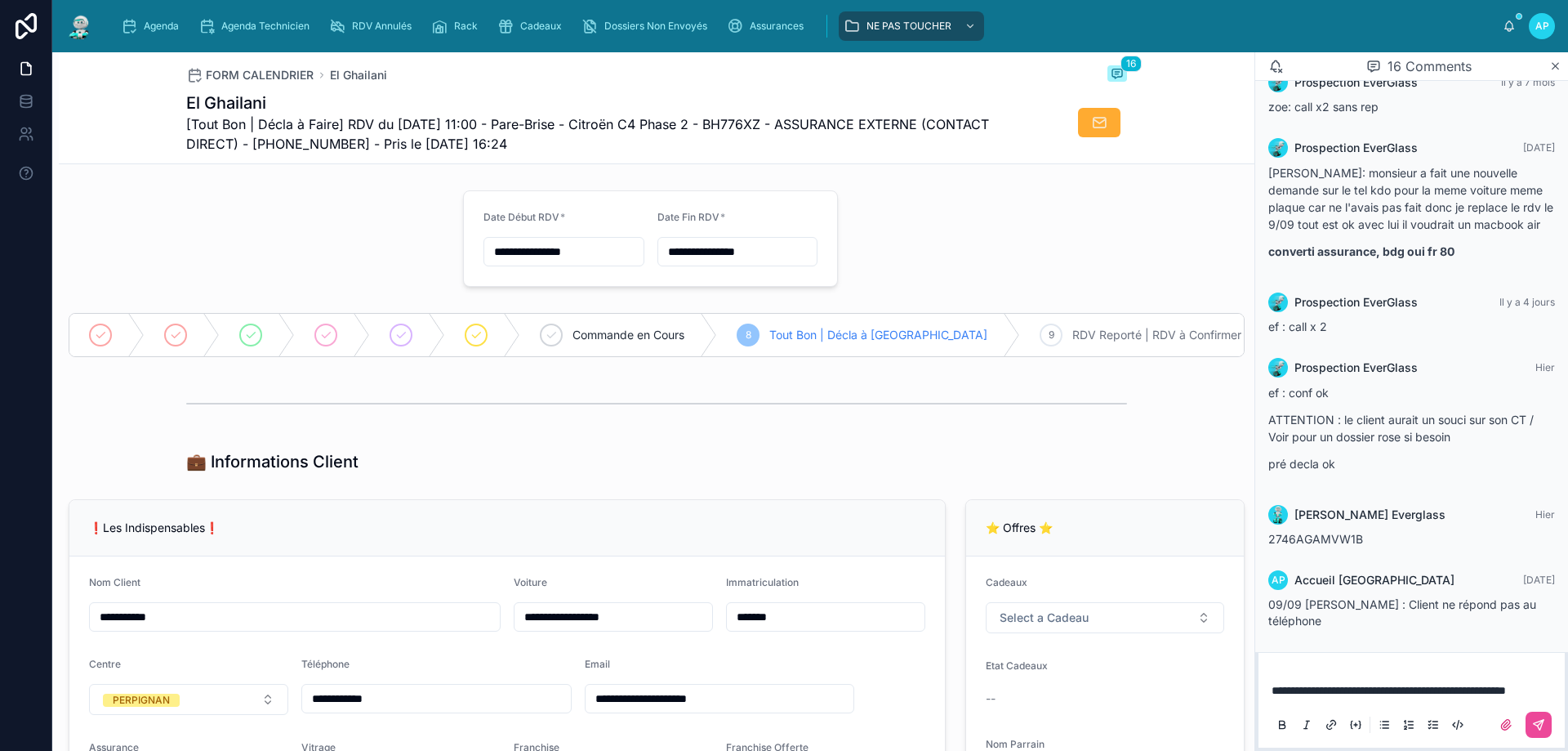
click at [1501, 684] on span "**********" at bounding box center [1388, 690] width 235 height 12
click at [1358, 693] on p "**********" at bounding box center [1415, 690] width 287 height 17
click at [1313, 684] on span "**********" at bounding box center [1407, 690] width 271 height 12
click at [1534, 721] on icon at bounding box center [1539, 724] width 13 height 13
click at [595, 250] on input "**********" at bounding box center [564, 251] width 159 height 23
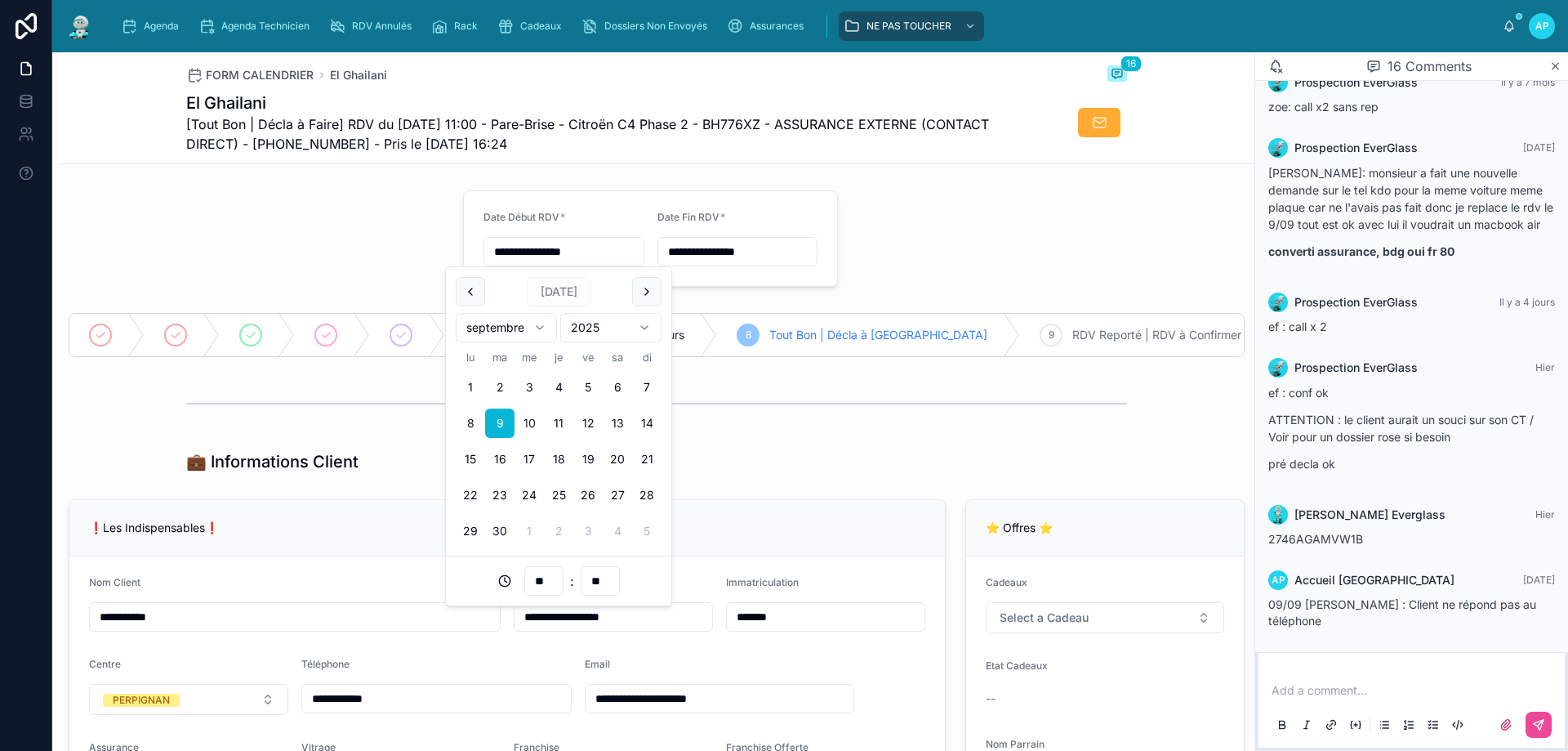
click at [528, 422] on button "10" at bounding box center [529, 423] width 29 height 29
click at [563, 250] on input "**********" at bounding box center [564, 251] width 159 height 23
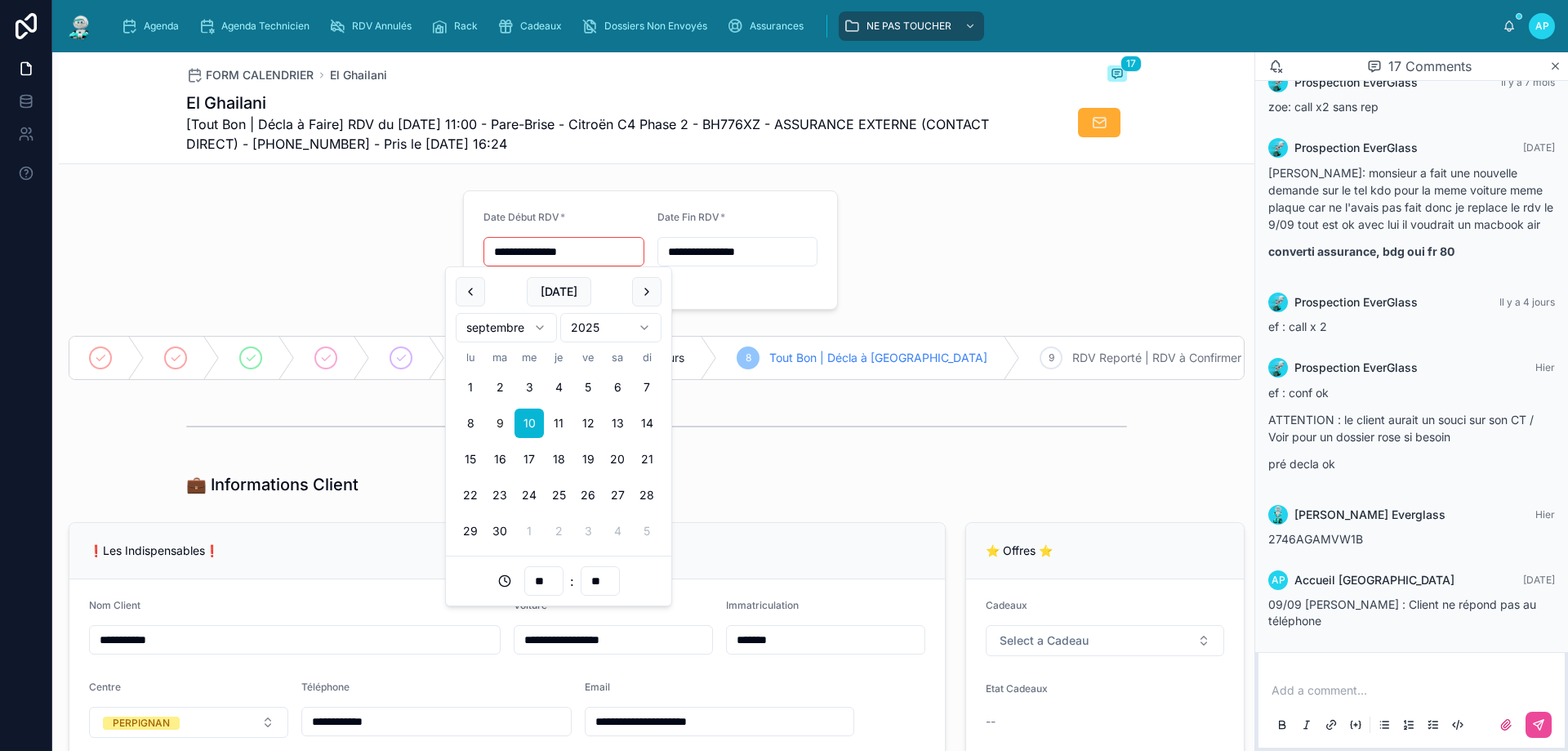
type input "**********"
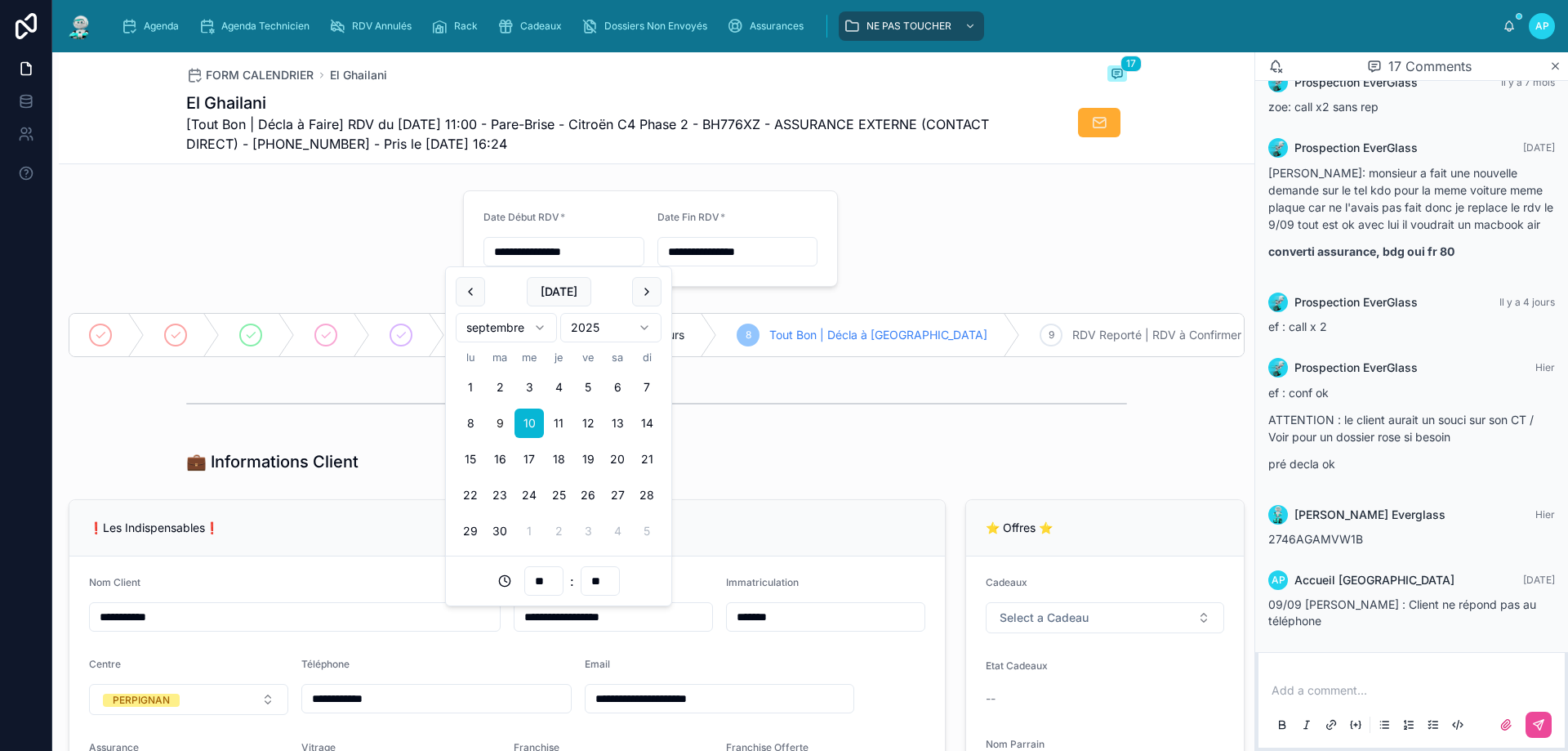
type input "**"
type input "**********"
click at [800, 266] on form "**********" at bounding box center [651, 239] width 373 height 95
click at [726, 245] on input "**********" at bounding box center [738, 251] width 159 height 23
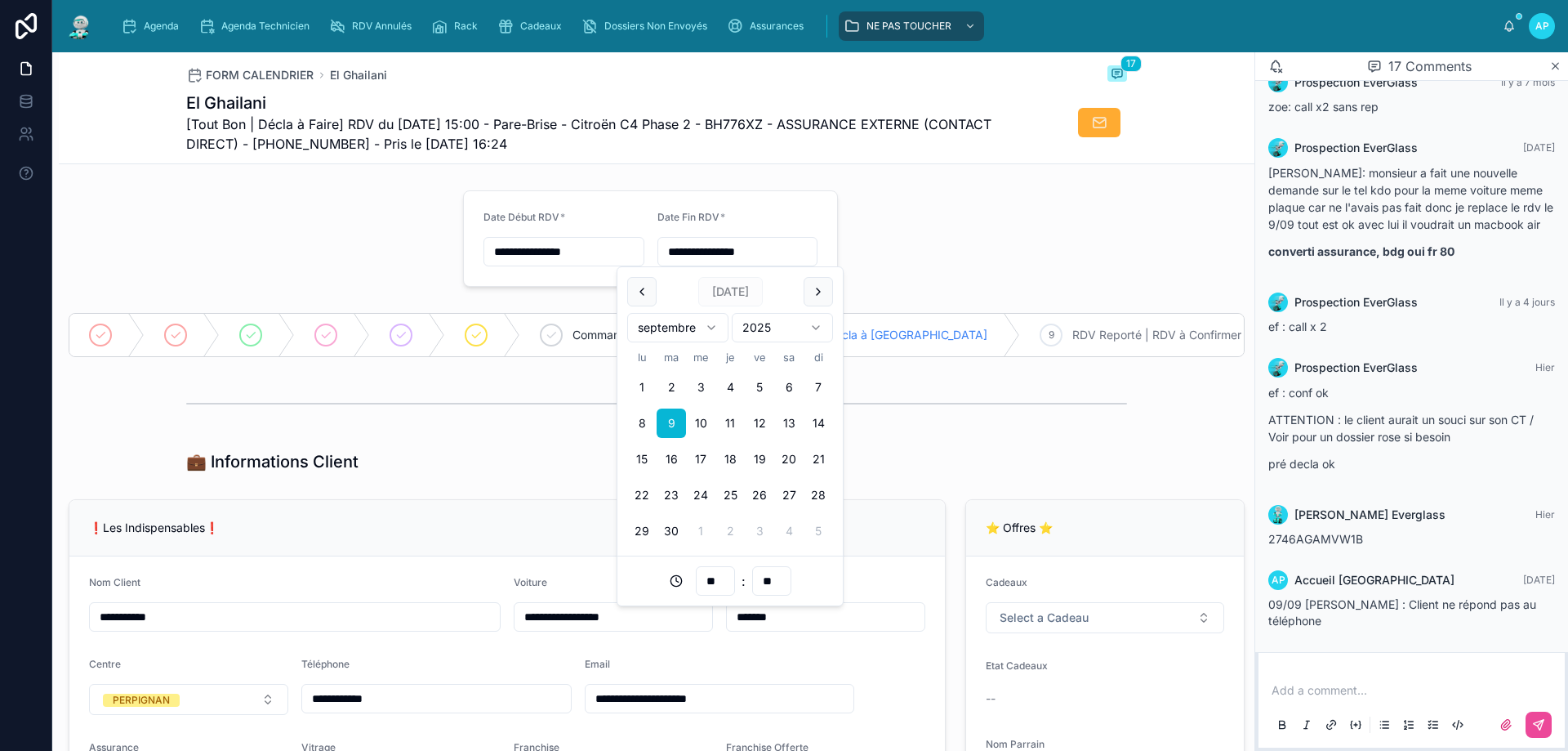
click at [701, 423] on button "10" at bounding box center [701, 423] width 29 height 29
click at [735, 249] on input "**********" at bounding box center [738, 251] width 159 height 23
click at [736, 250] on input "**********" at bounding box center [738, 251] width 159 height 23
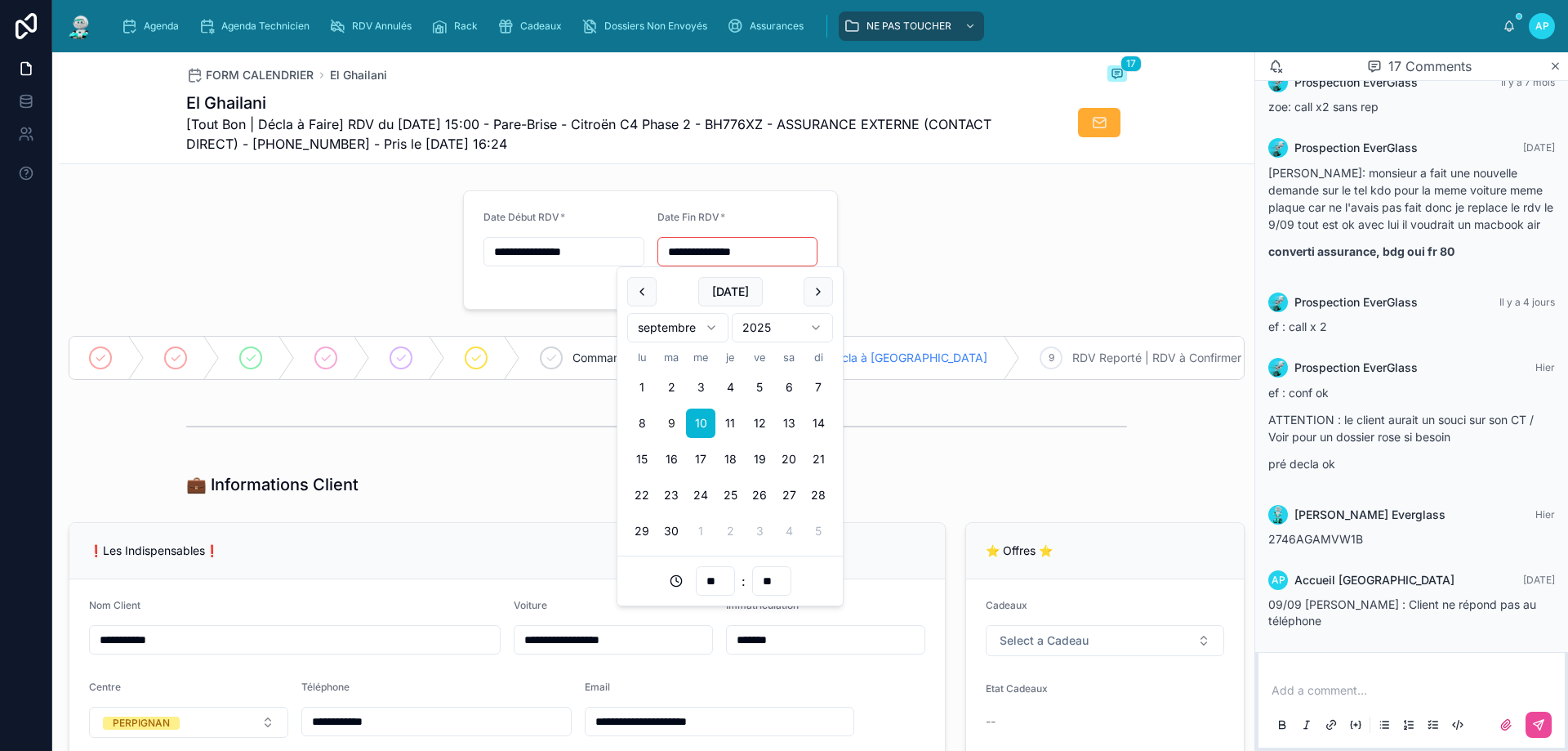
type input "**********"
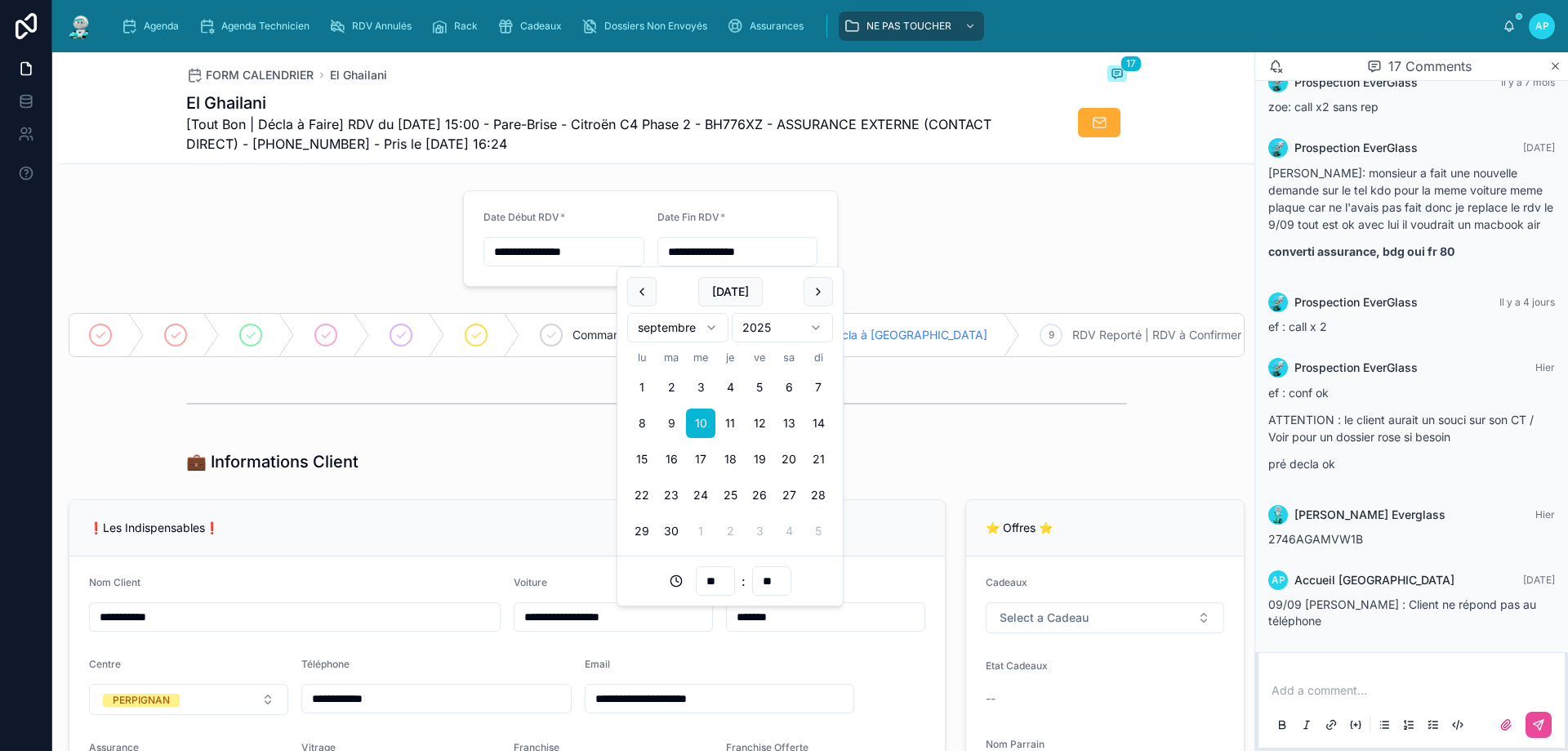
type input "**"
type input "**********"
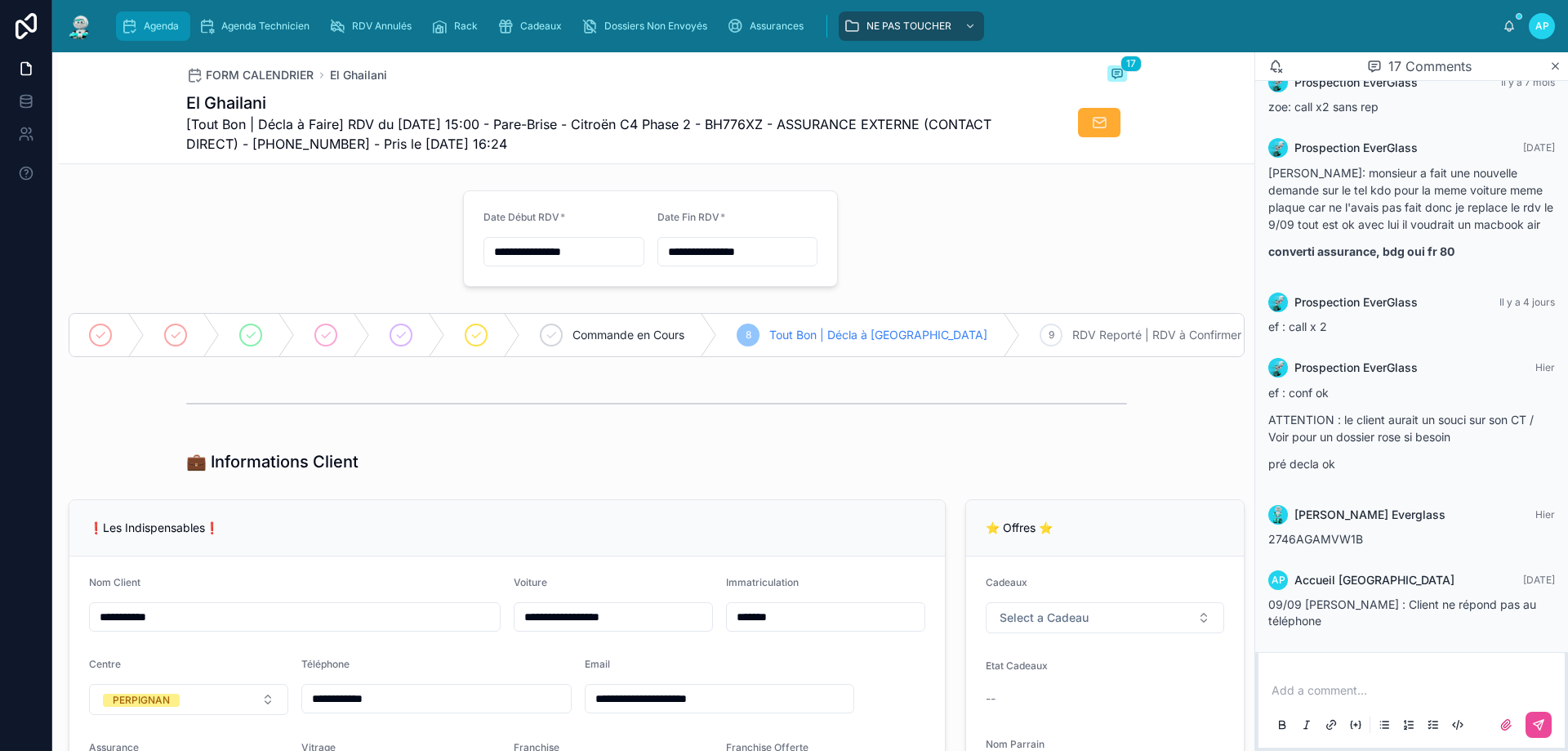
click at [159, 26] on span "Agenda" at bounding box center [161, 26] width 35 height 13
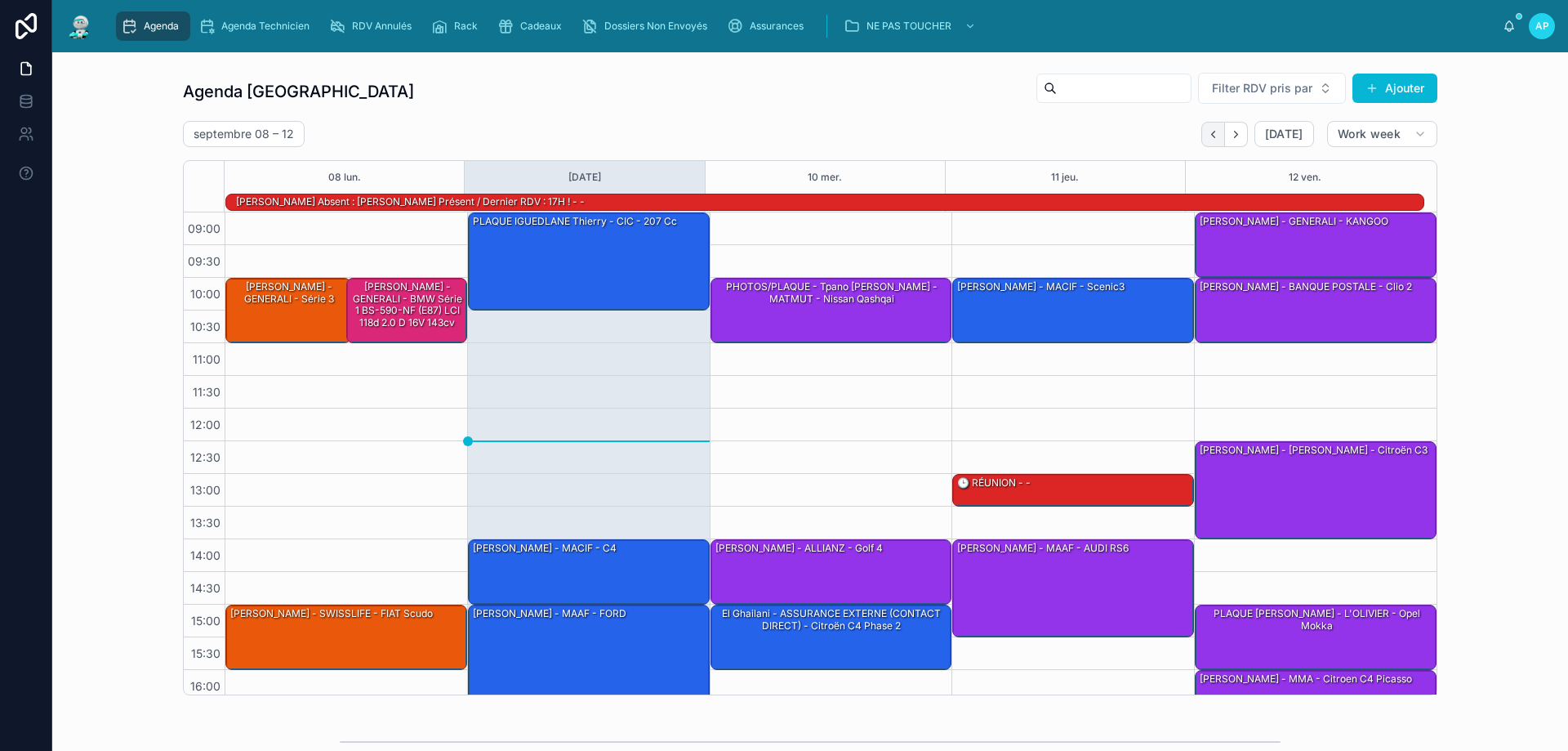
click at [1209, 137] on icon "Back" at bounding box center [1214, 134] width 12 height 12
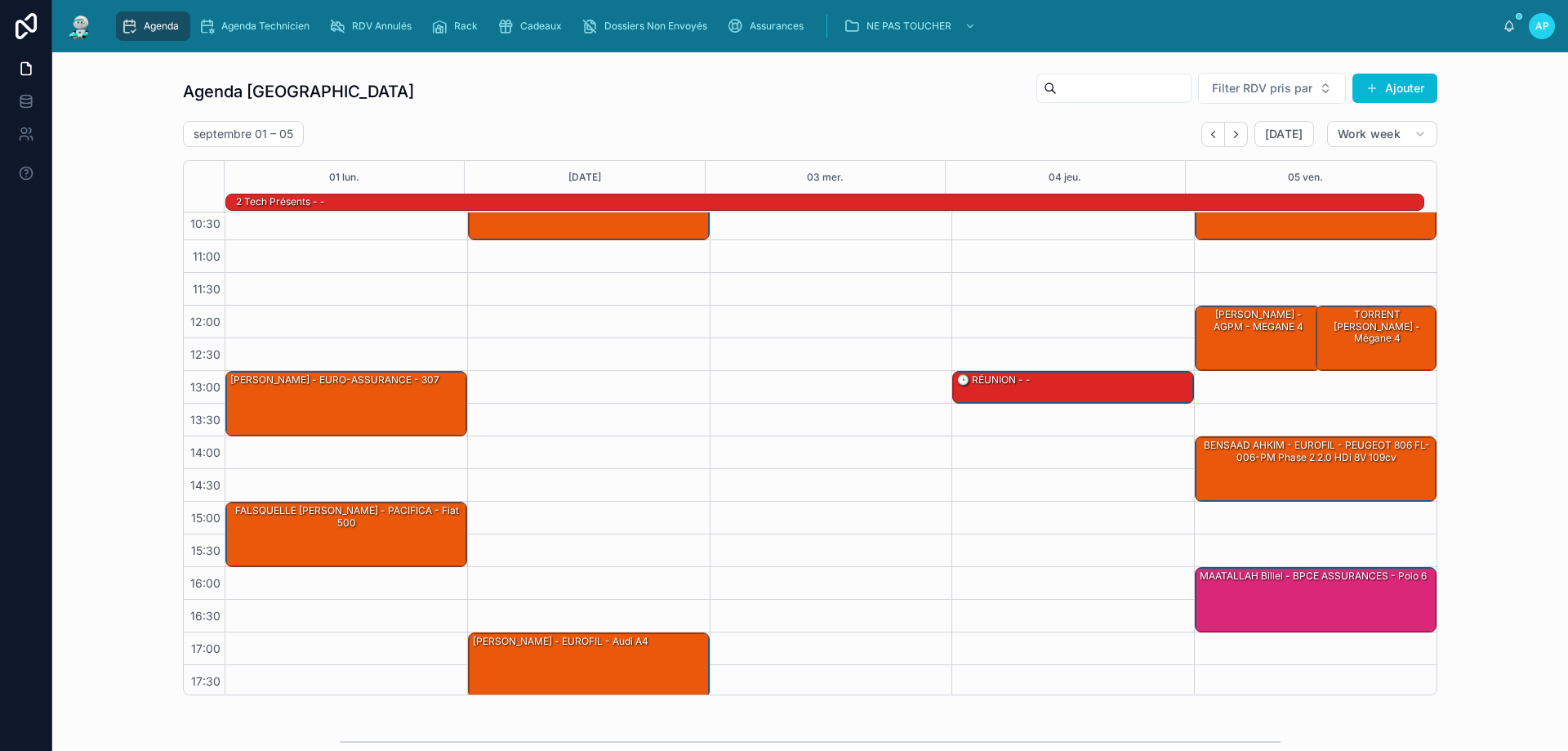
scroll to position [106, 0]
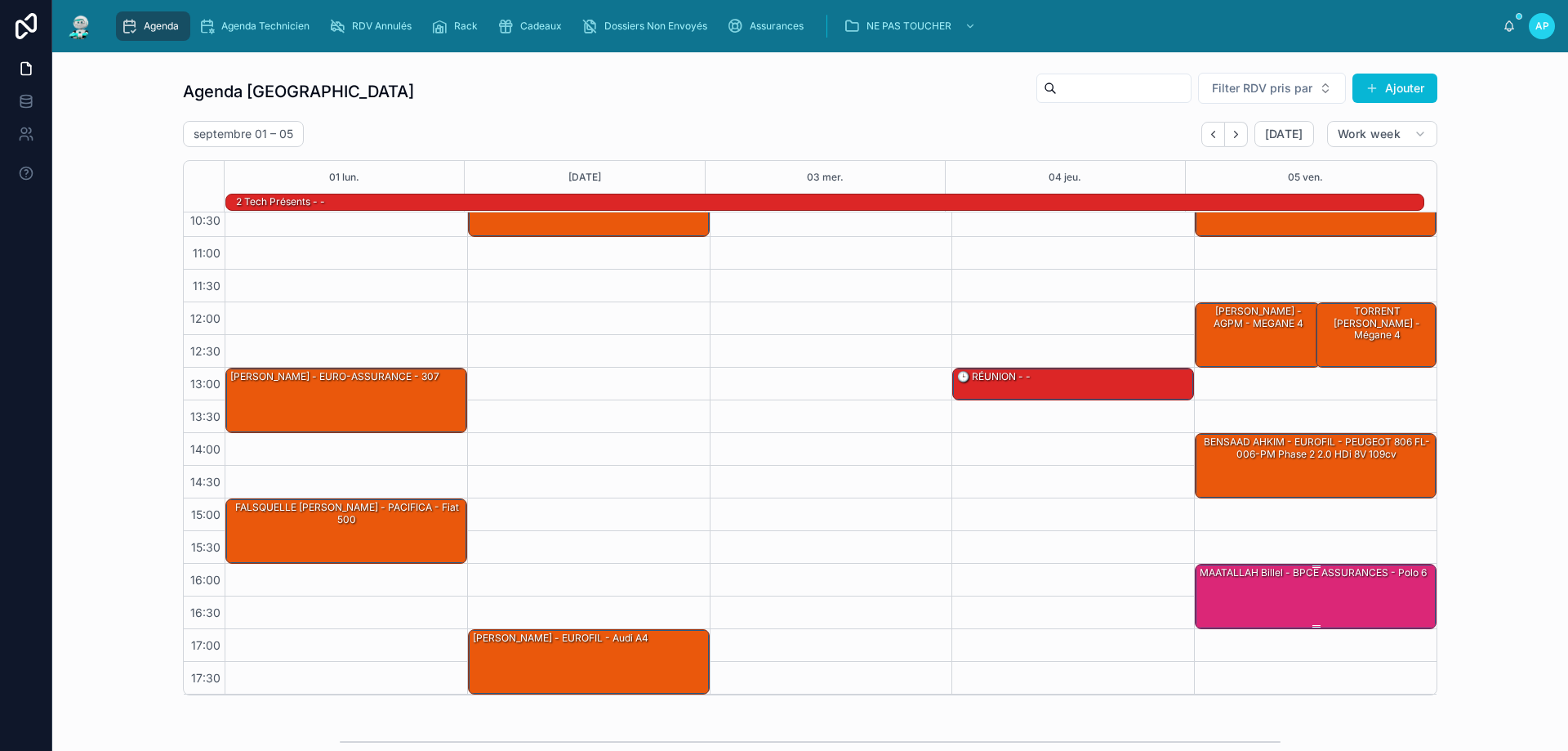
click at [1267, 598] on div "MAATALLAH Billel - BPCE ASSURANCES - Polo 6" at bounding box center [1316, 595] width 237 height 62
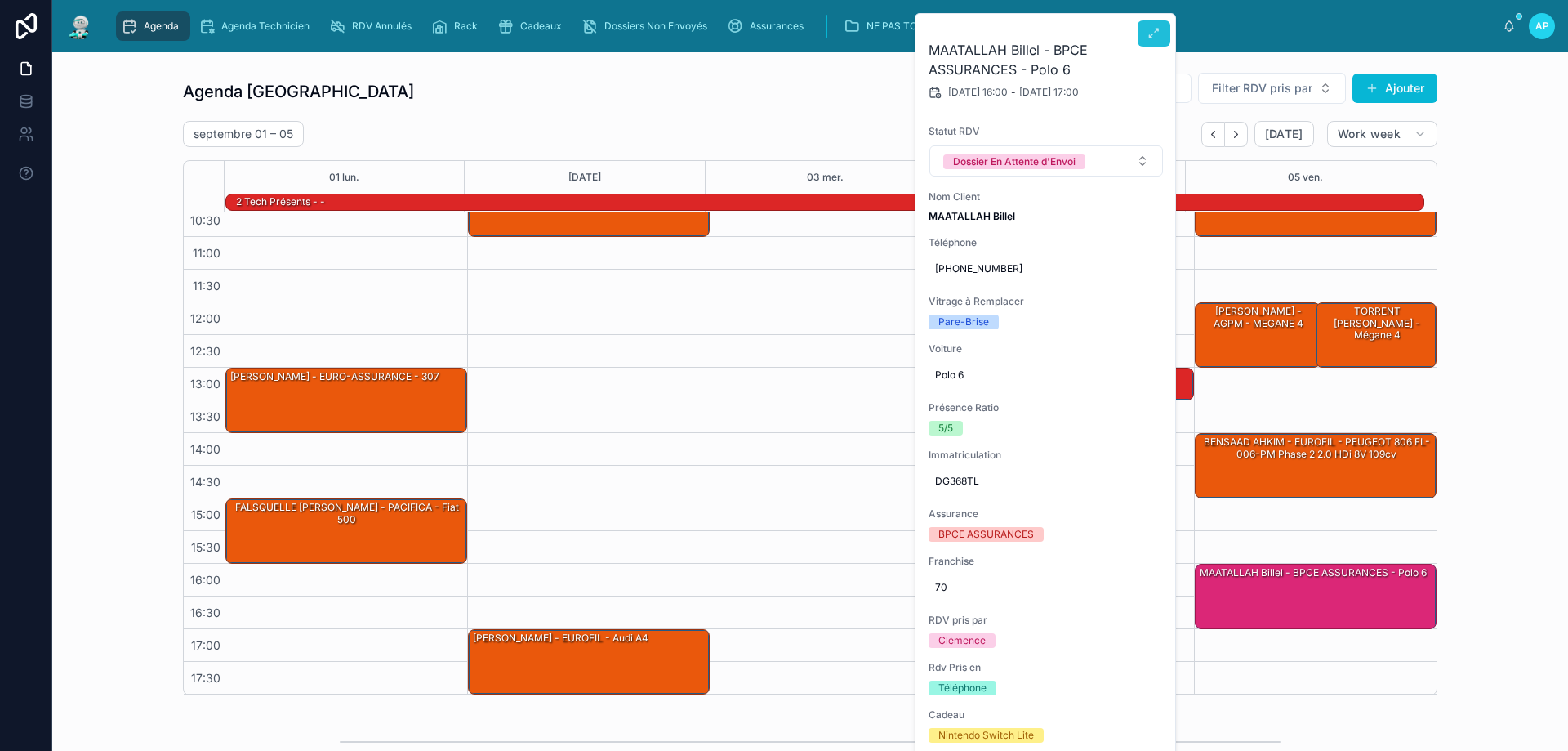
click at [1147, 41] on button at bounding box center [1154, 33] width 32 height 27
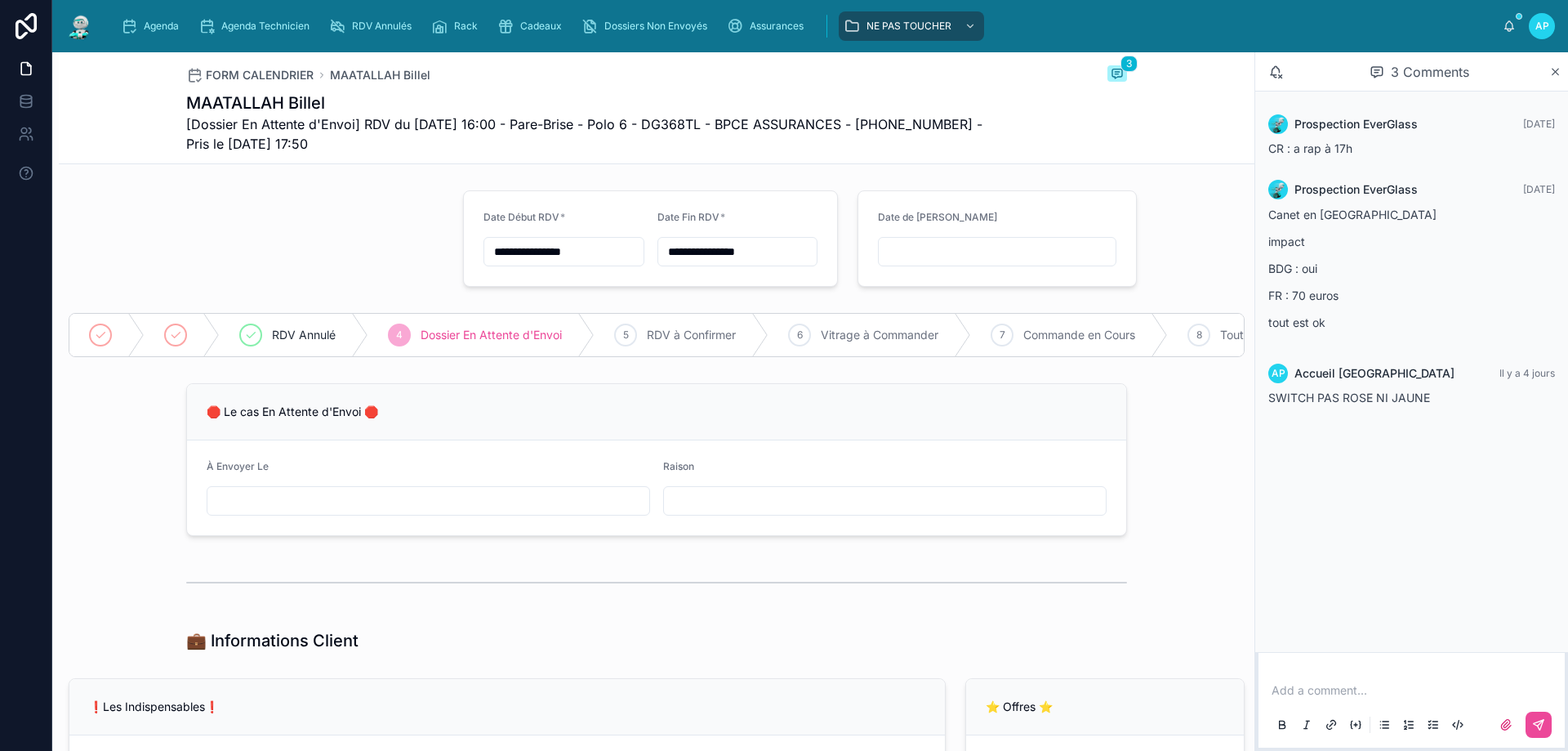
scroll to position [408, 0]
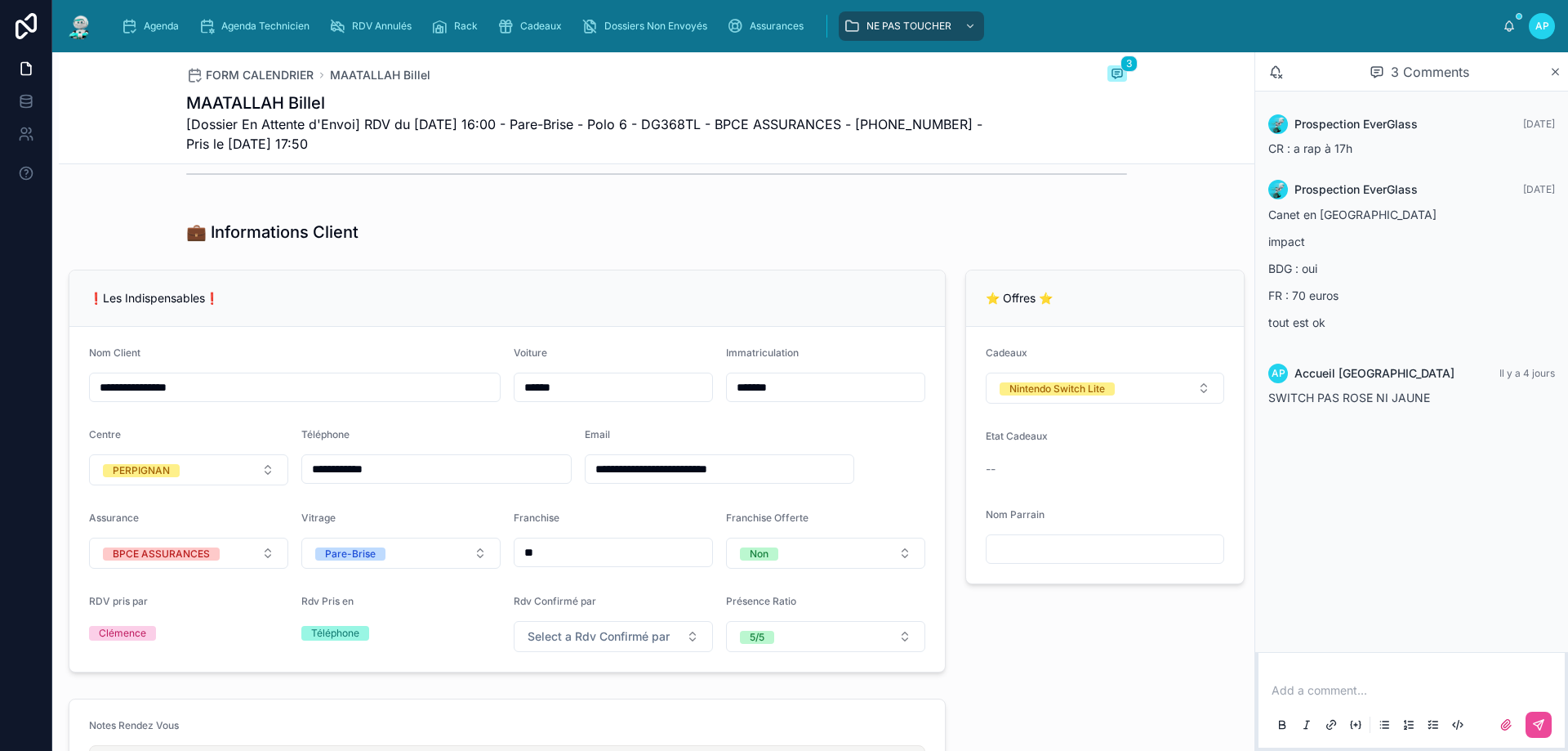
type input "**********"
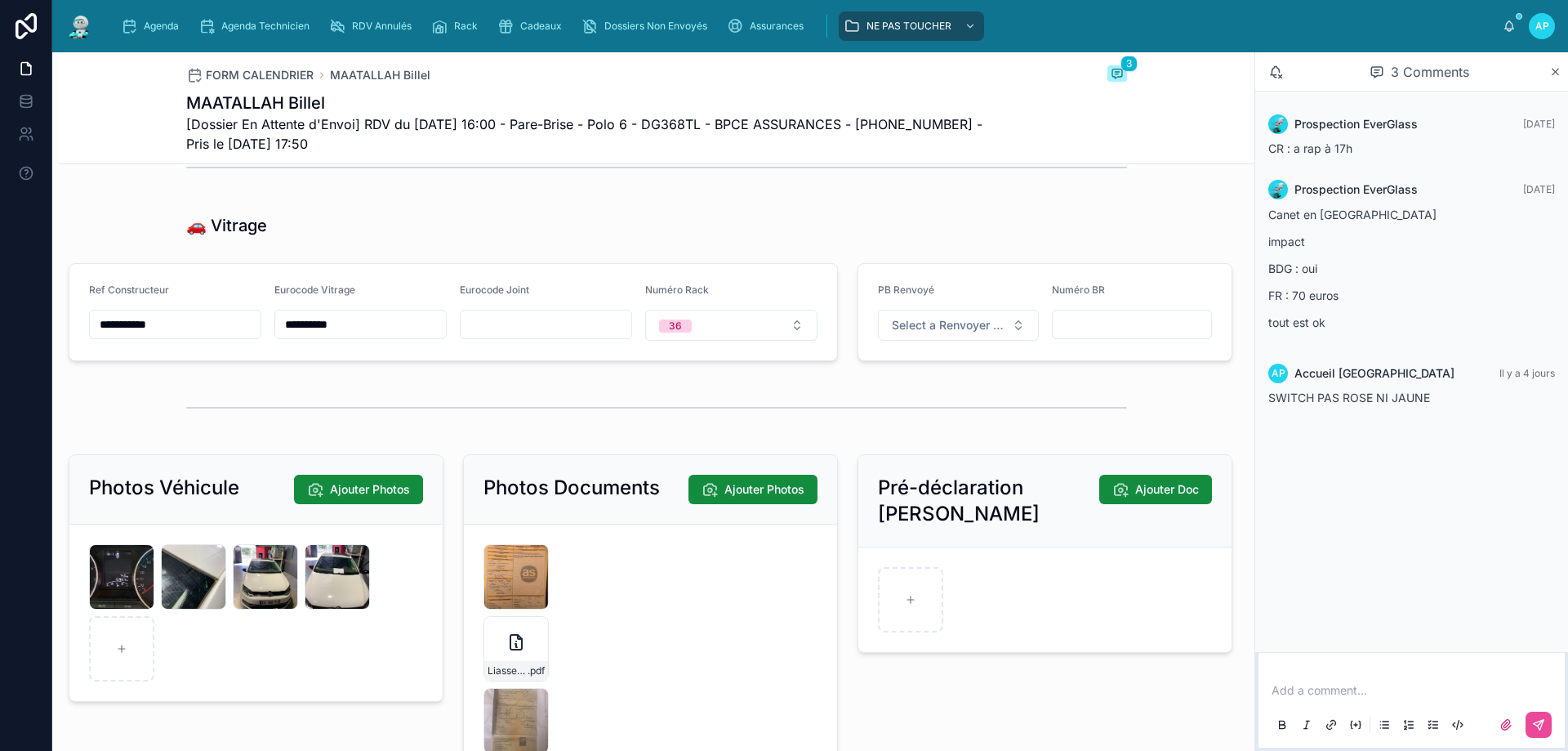
scroll to position [2286, 0]
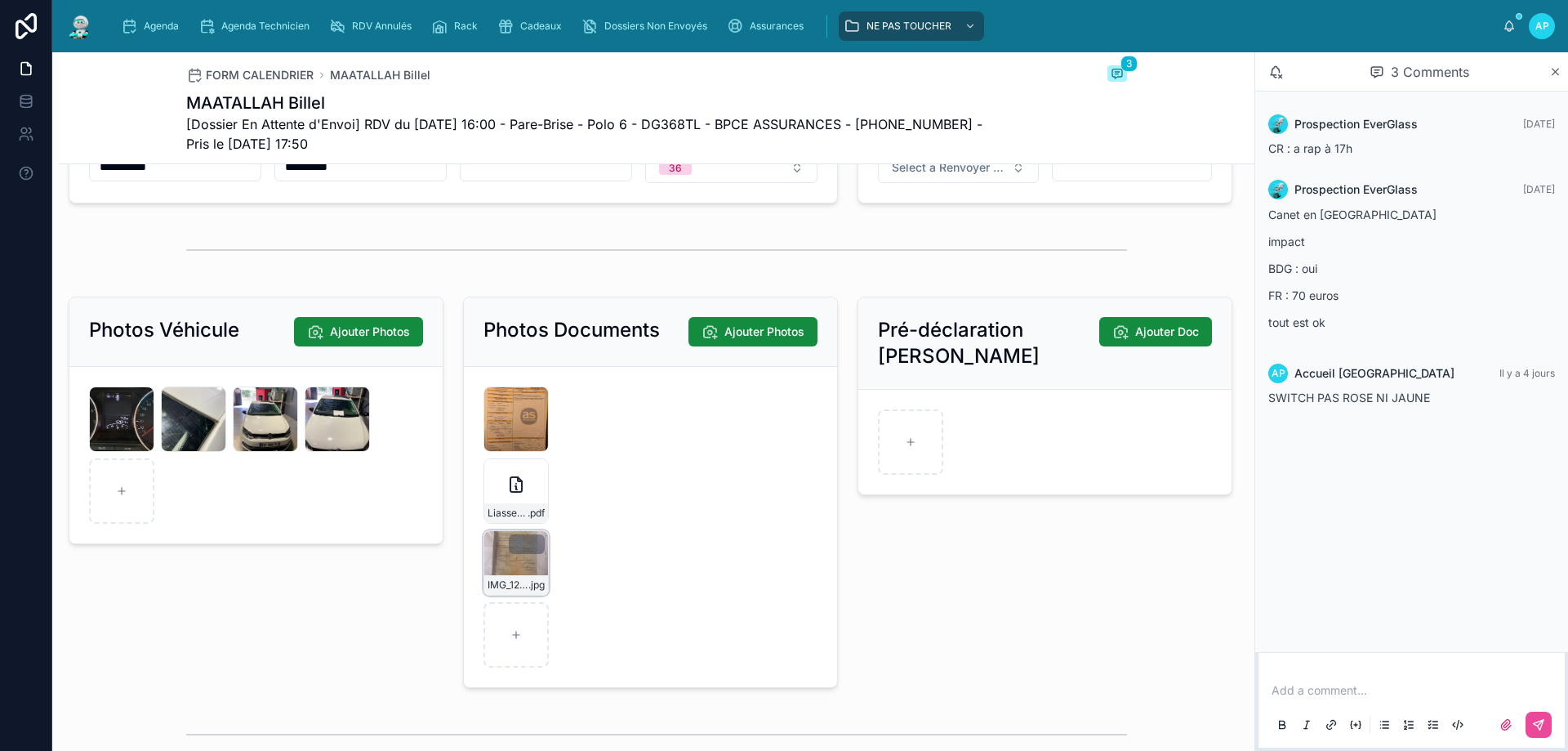
click at [500, 568] on div "IMG_1225 .jpg" at bounding box center [515, 563] width 66 height 66
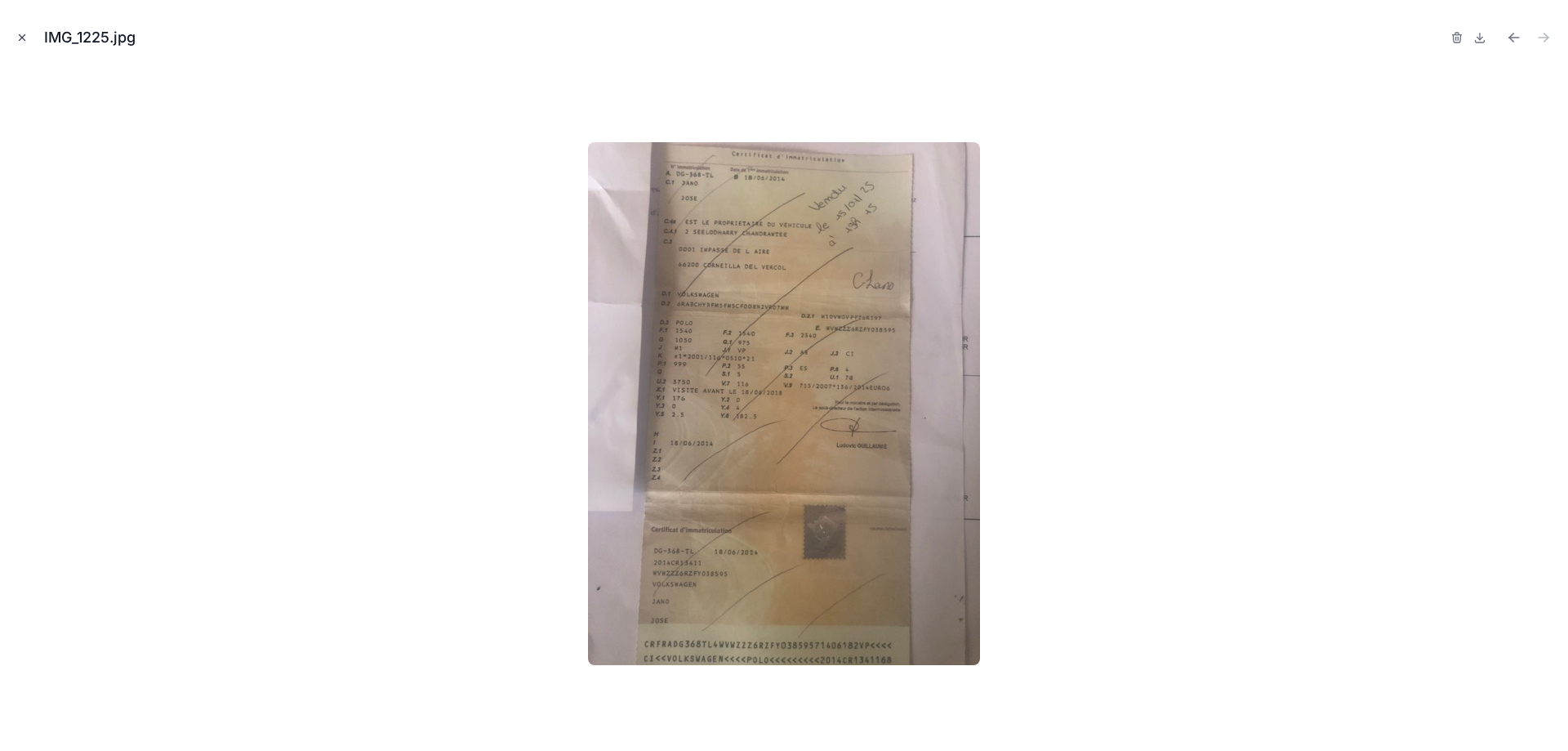
click at [23, 35] on icon "Close modal" at bounding box center [23, 37] width 12 height 12
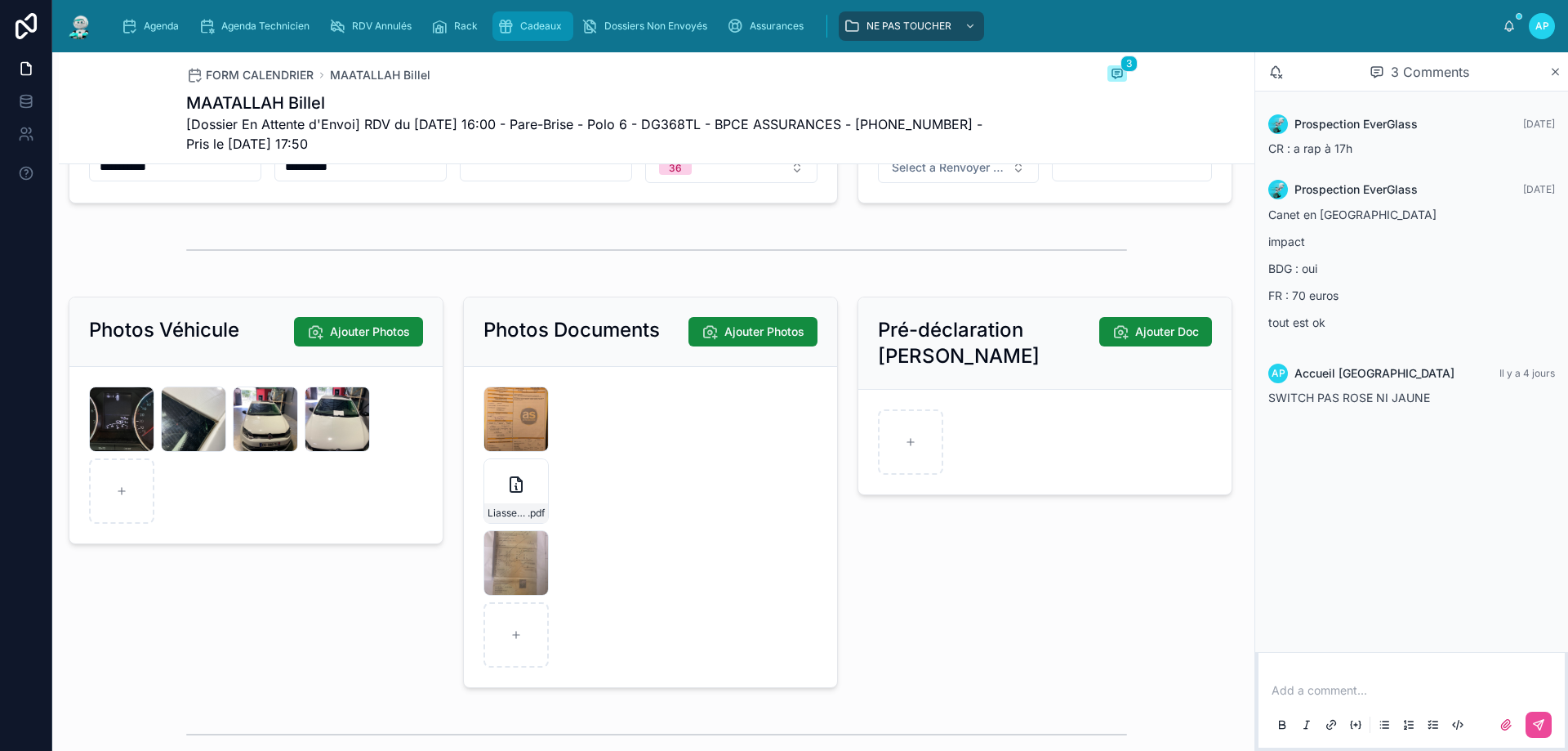
click at [522, 22] on span "Cadeaux" at bounding box center [541, 26] width 41 height 13
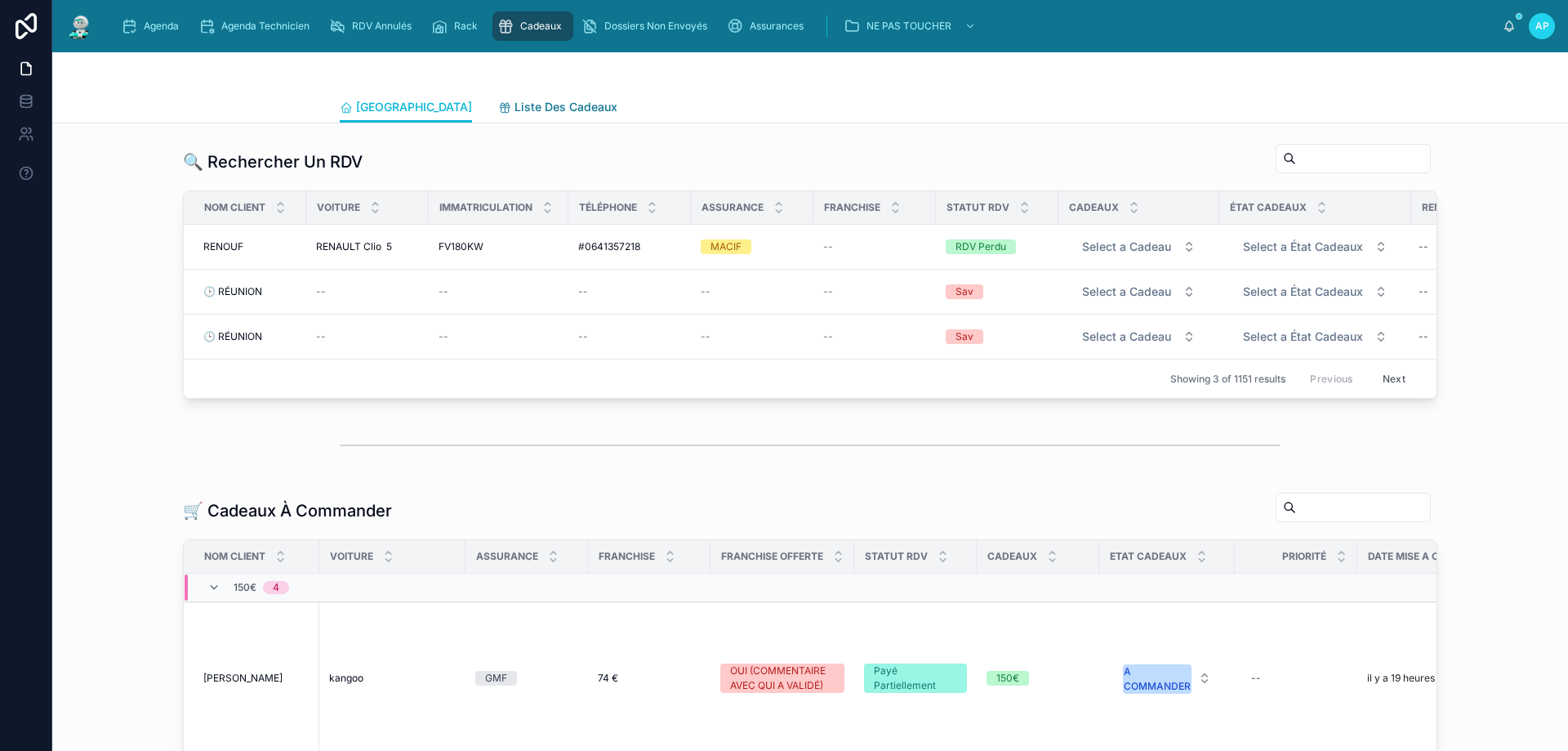
click at [514, 107] on span "Liste Des Cadeaux" at bounding box center [566, 107] width 103 height 17
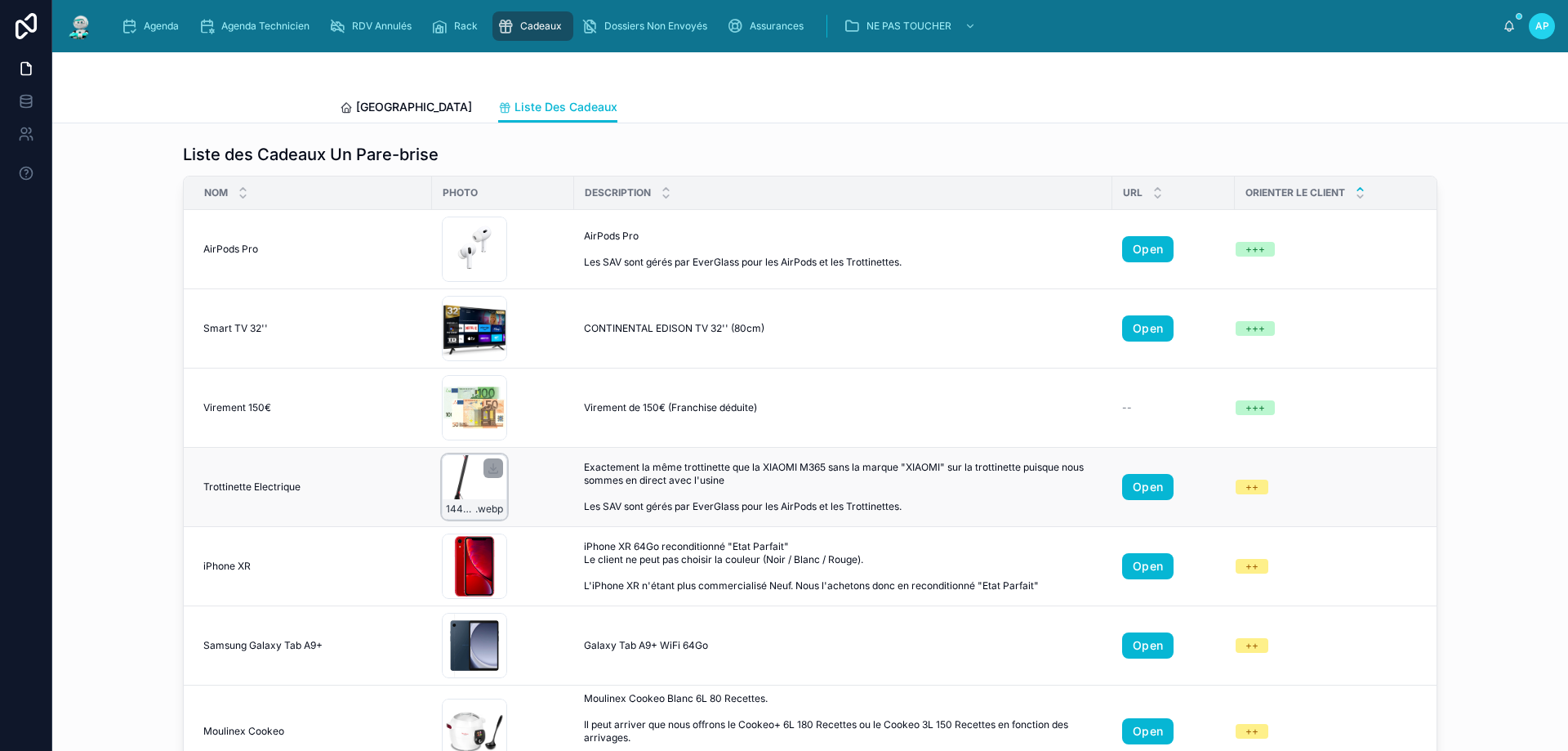
click at [462, 498] on div "1440x1440.32001869_1 .webp" at bounding box center [474, 487] width 66 height 66
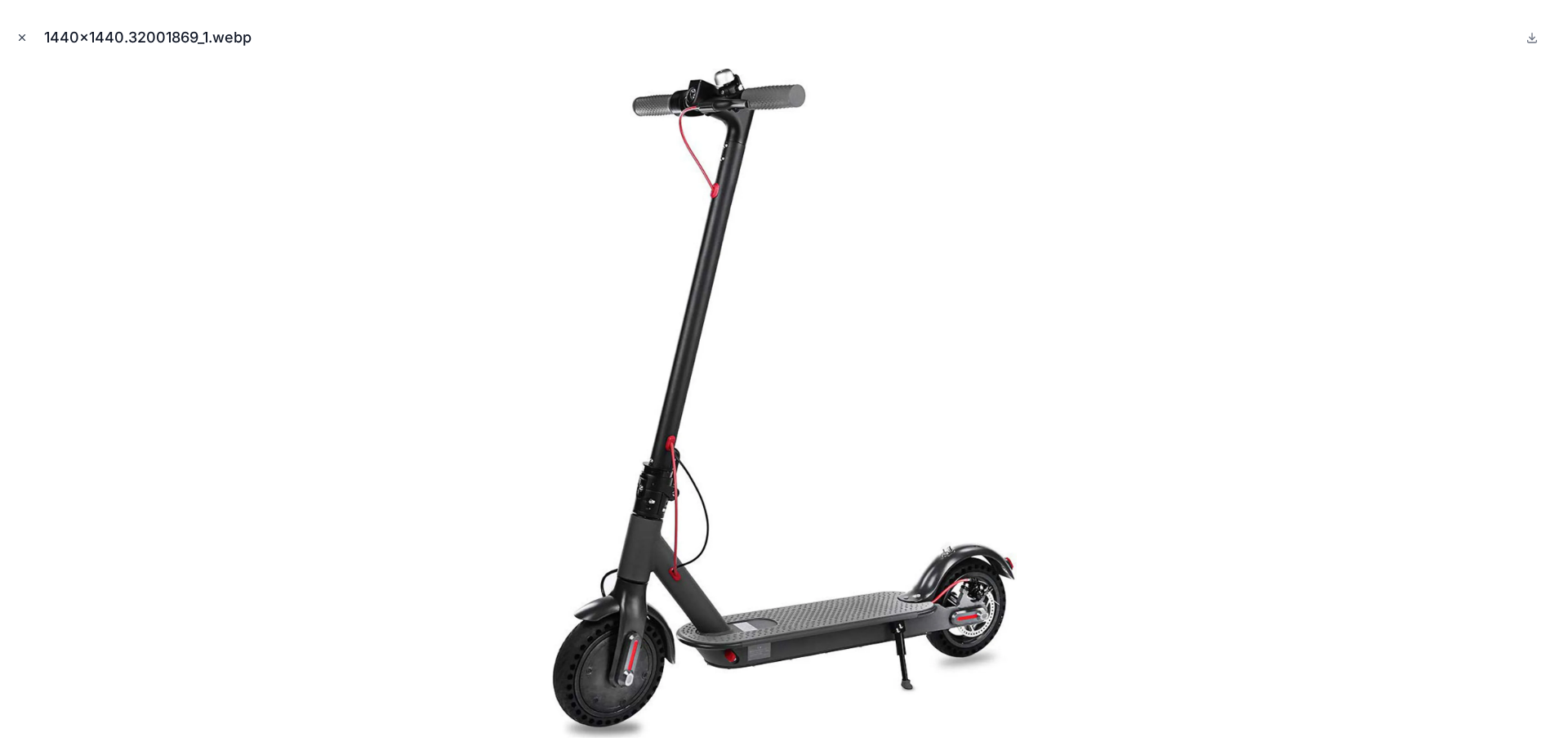
click at [22, 31] on icon "Close modal" at bounding box center [23, 37] width 12 height 12
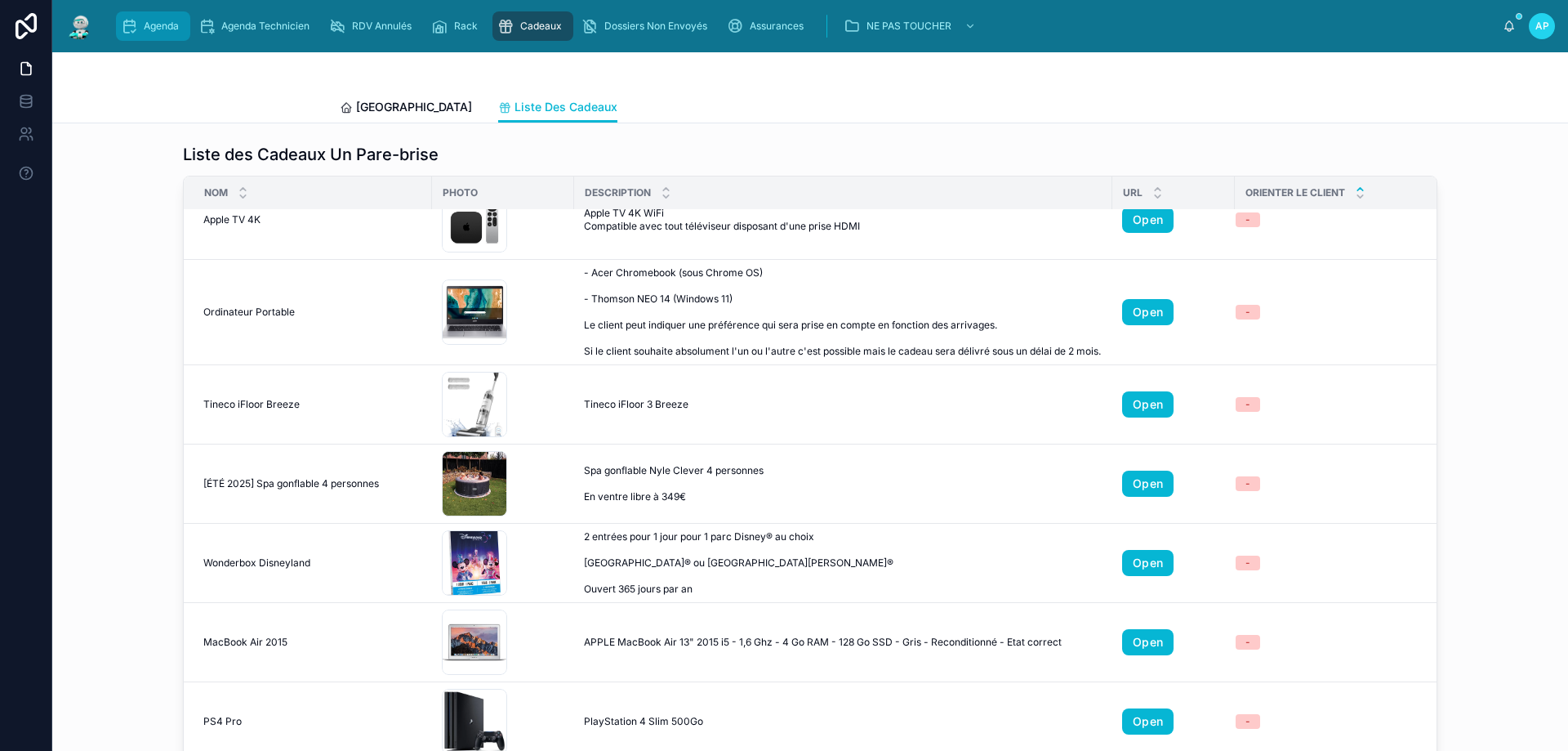
click at [145, 27] on span "Agenda" at bounding box center [161, 26] width 35 height 13
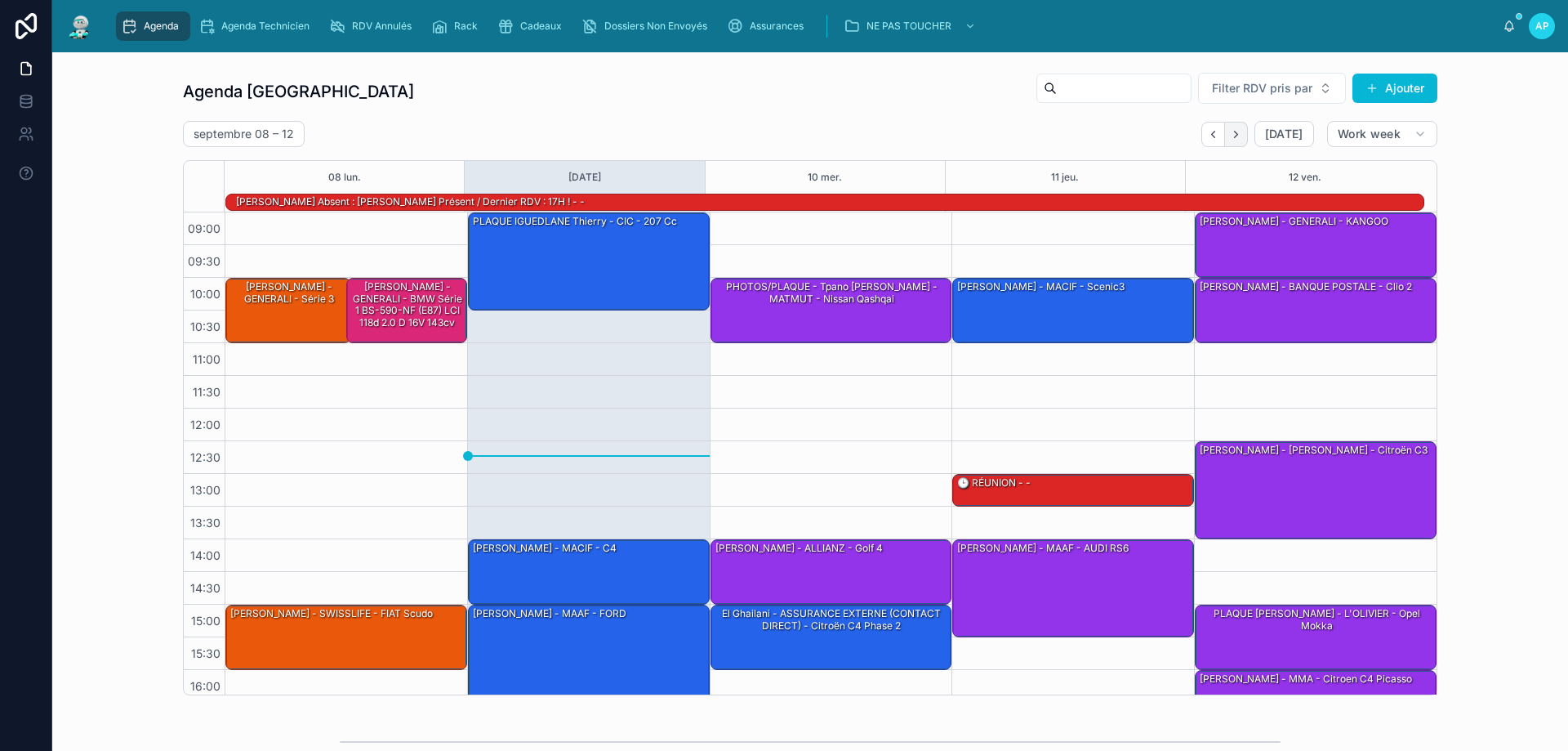
click at [1234, 134] on icon "Next" at bounding box center [1235, 134] width 3 height 7
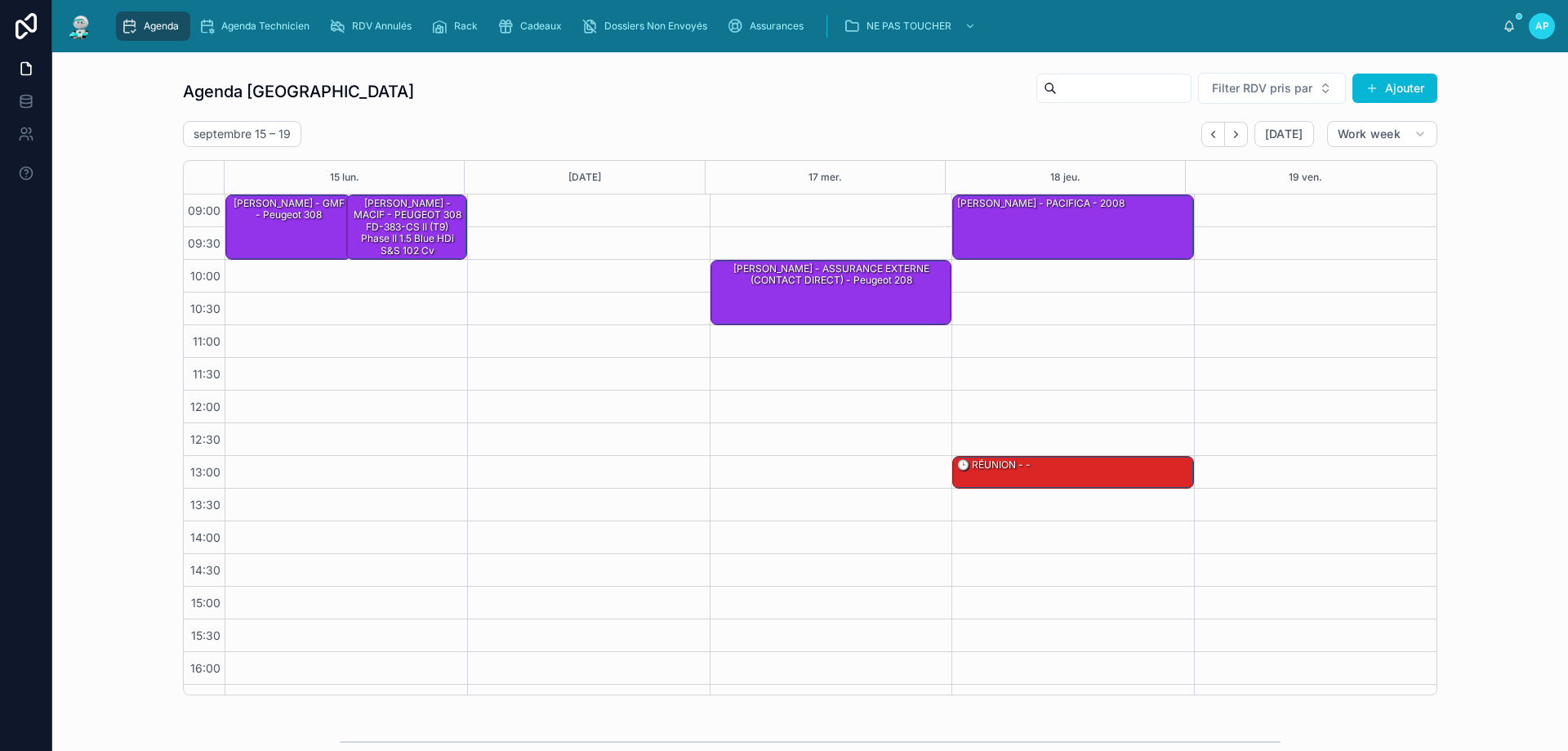
click at [1234, 134] on icon "Next" at bounding box center [1235, 134] width 3 height 7
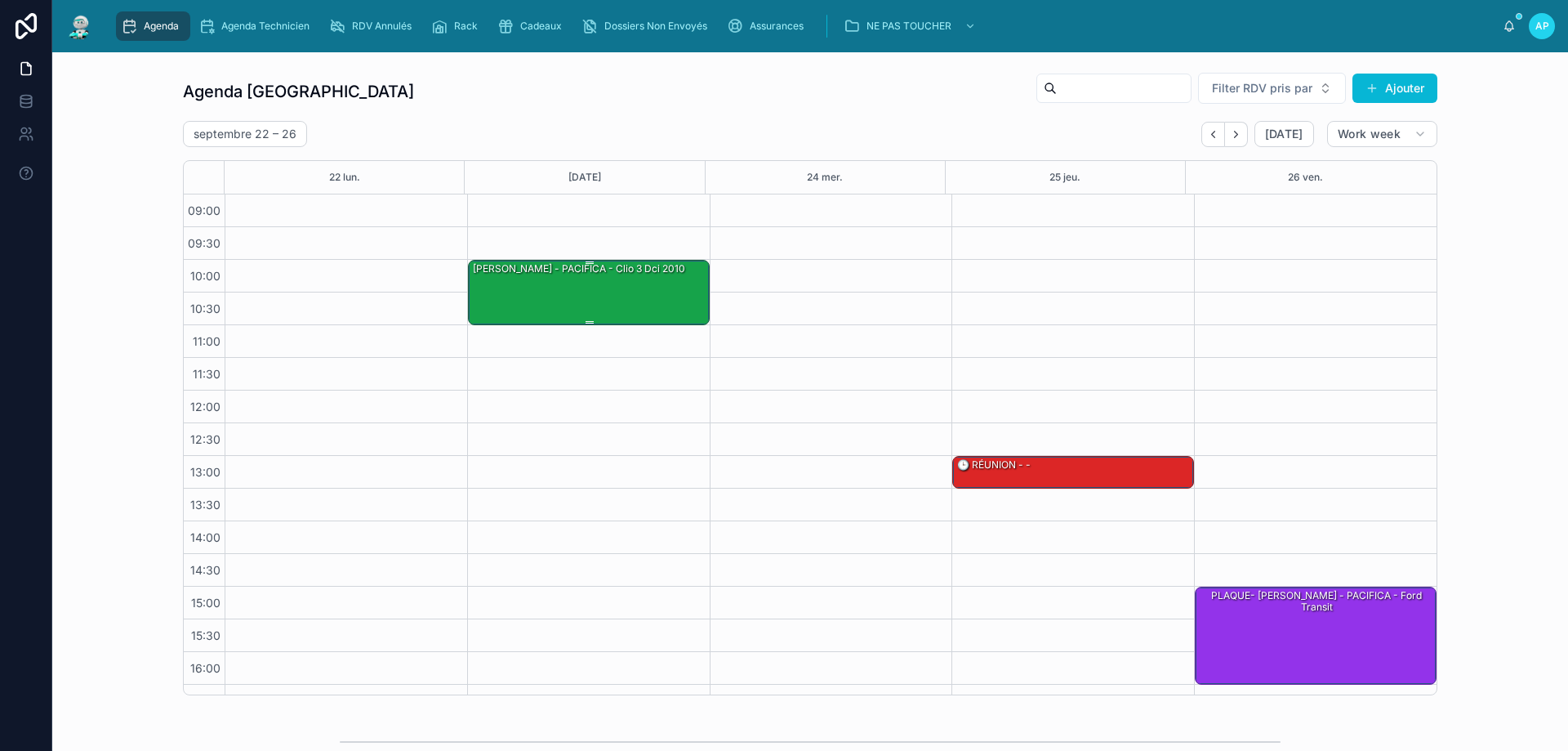
click at [519, 292] on div "[PERSON_NAME] - PACIFICA - clio 3 dci 2010" at bounding box center [589, 291] width 237 height 62
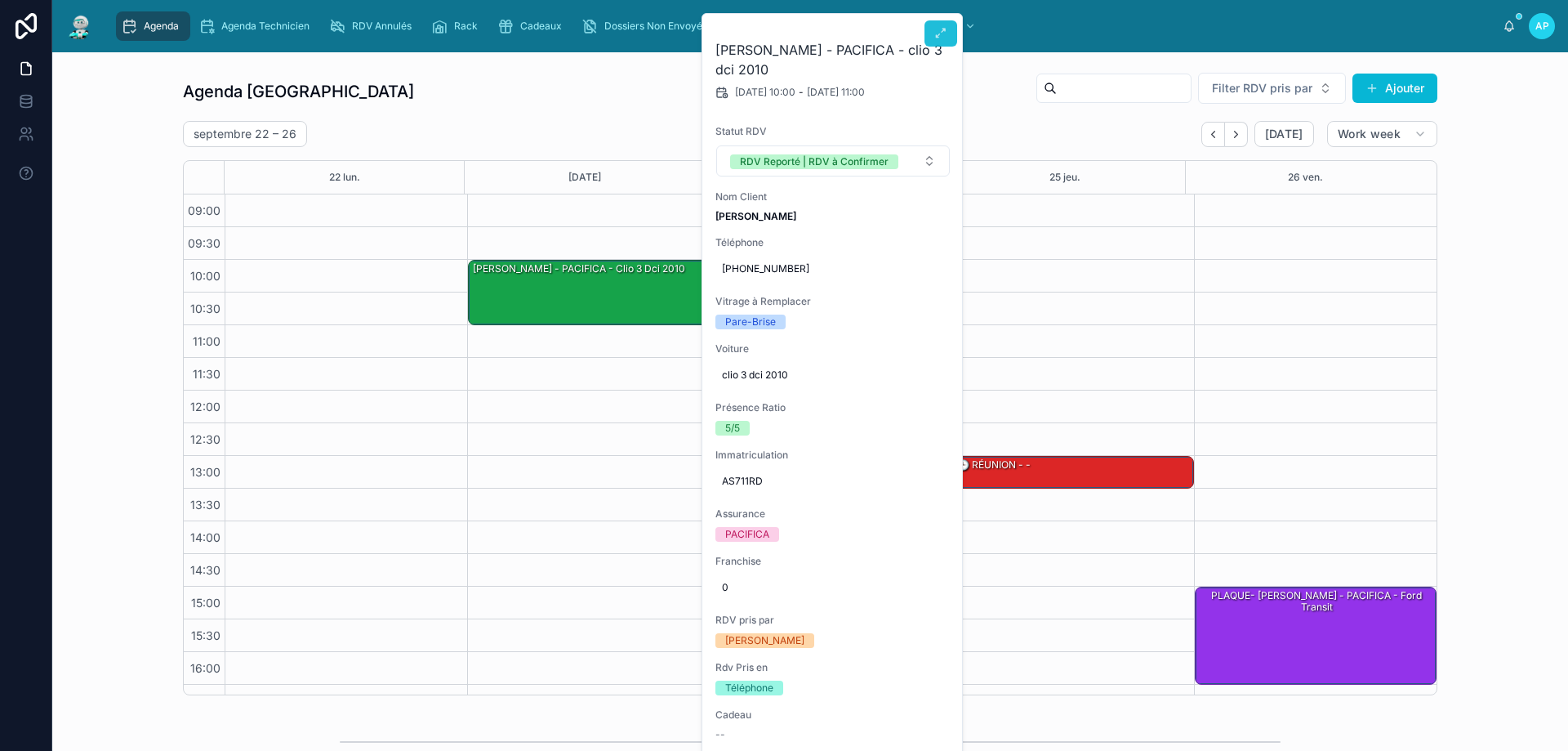
click at [945, 34] on icon at bounding box center [941, 32] width 13 height 13
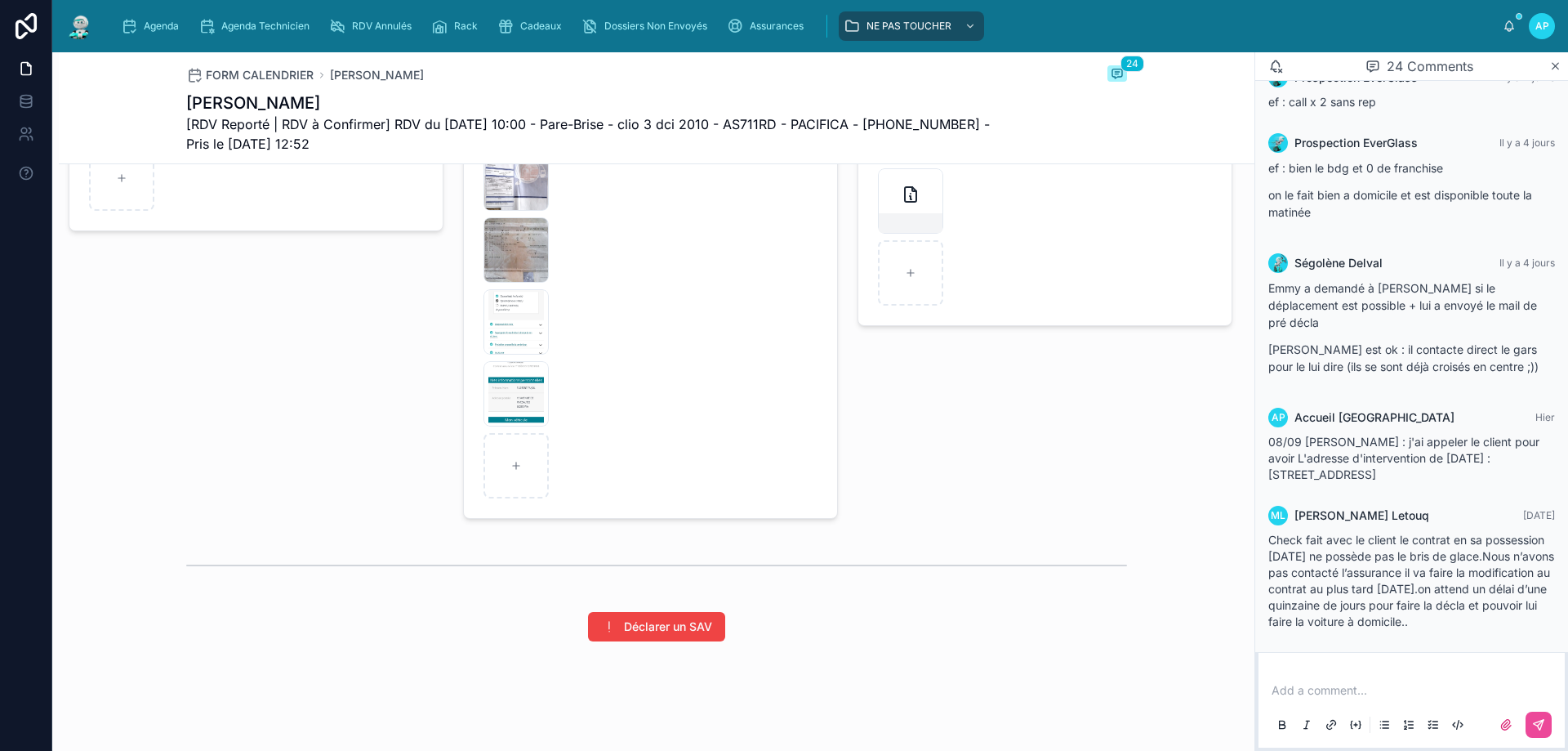
scroll to position [2369, 0]
click at [493, 191] on div "5960180944395430322 .jpeg" at bounding box center [515, 175] width 66 height 66
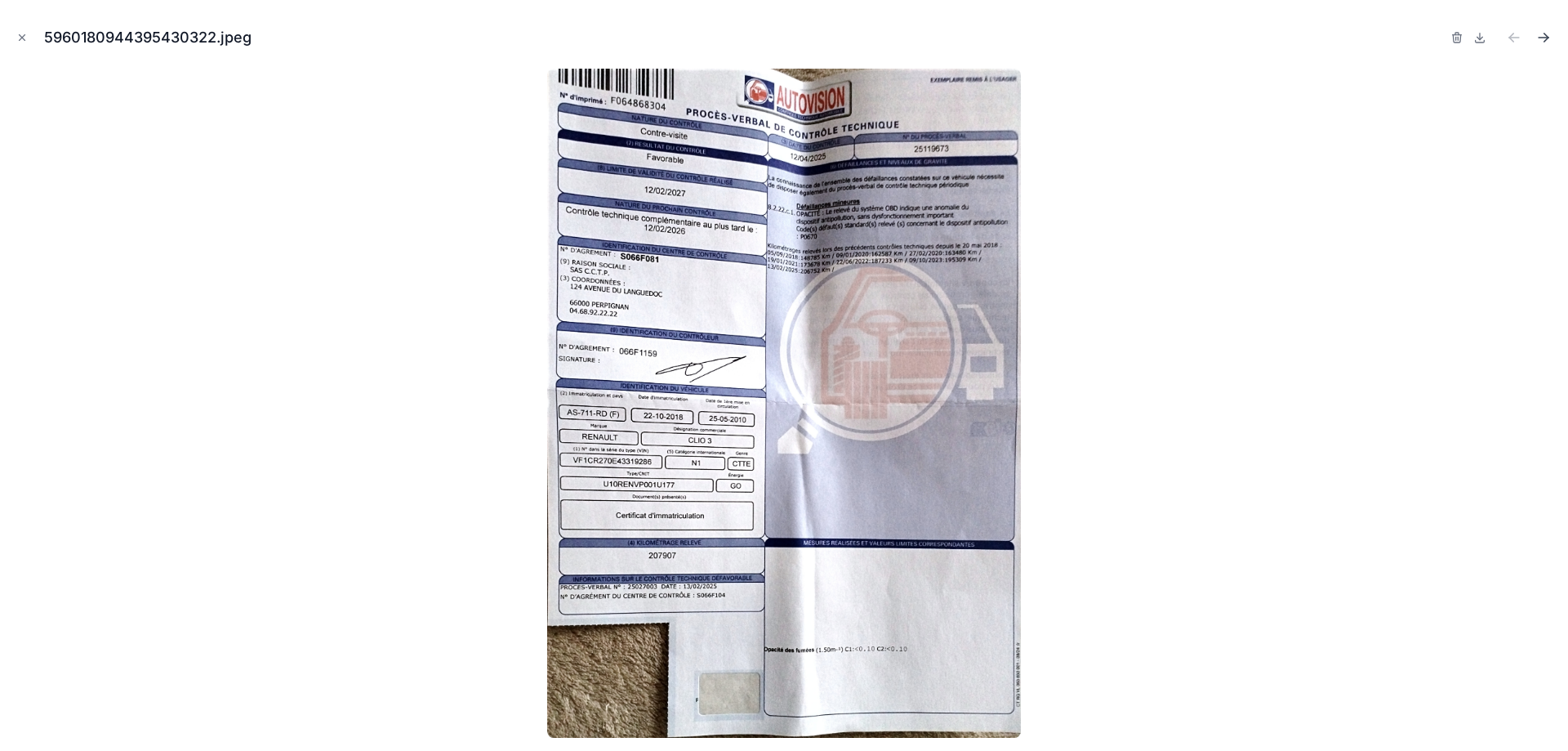
click at [1547, 38] on icon "Next file" at bounding box center [1546, 39] width 4 height 4
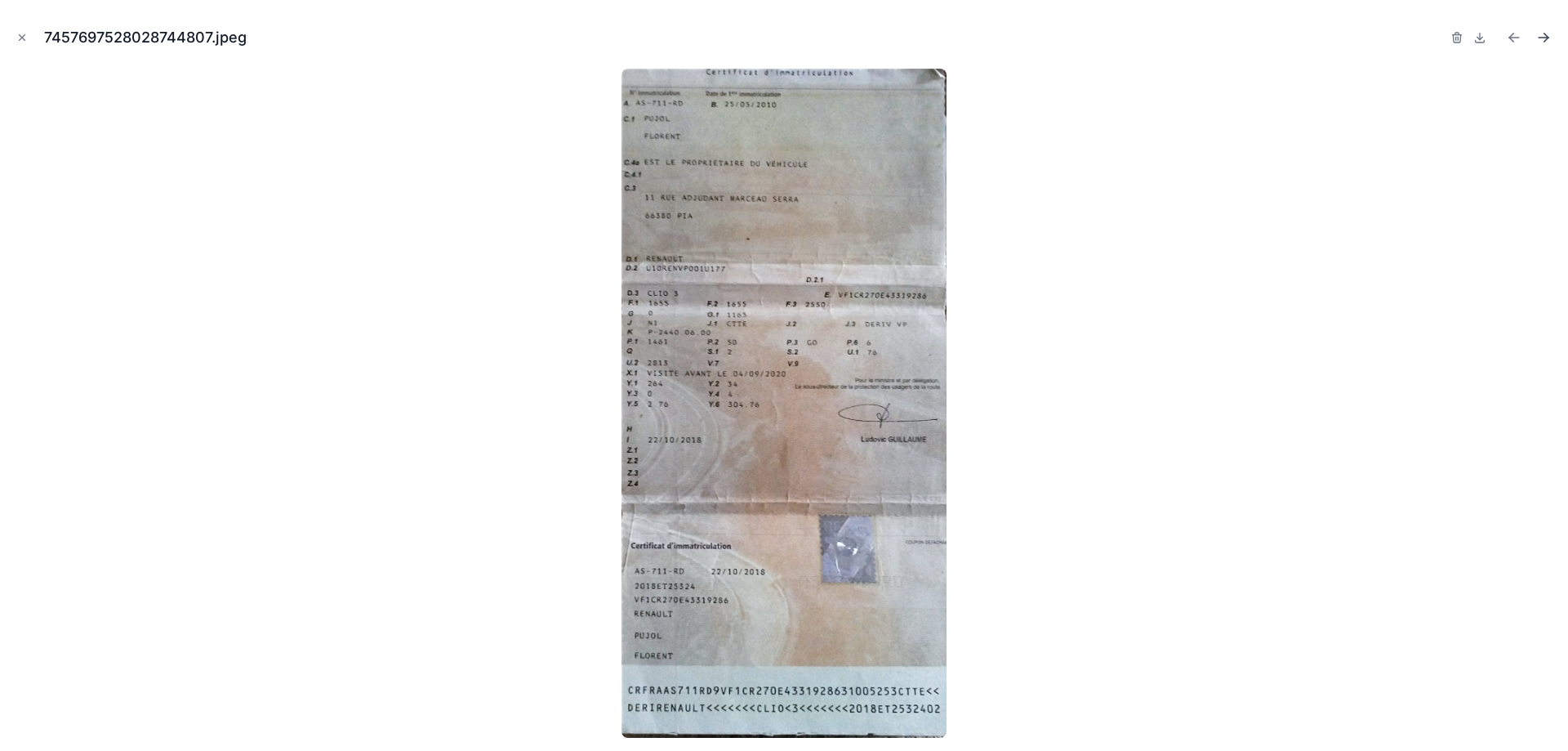
click at [1537, 39] on icon "Next file" at bounding box center [1543, 37] width 17 height 17
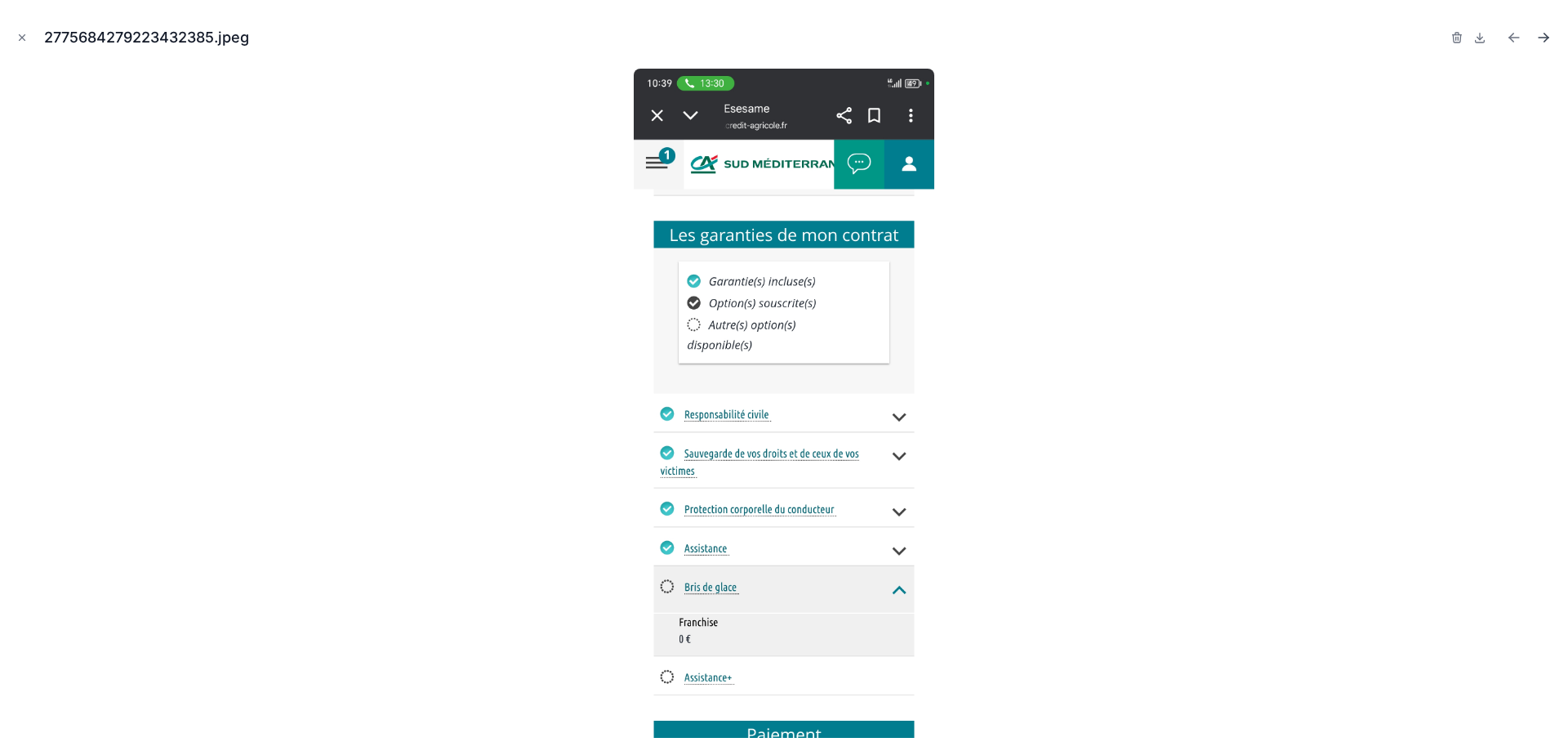
click at [1537, 39] on icon "Next file" at bounding box center [1543, 37] width 17 height 17
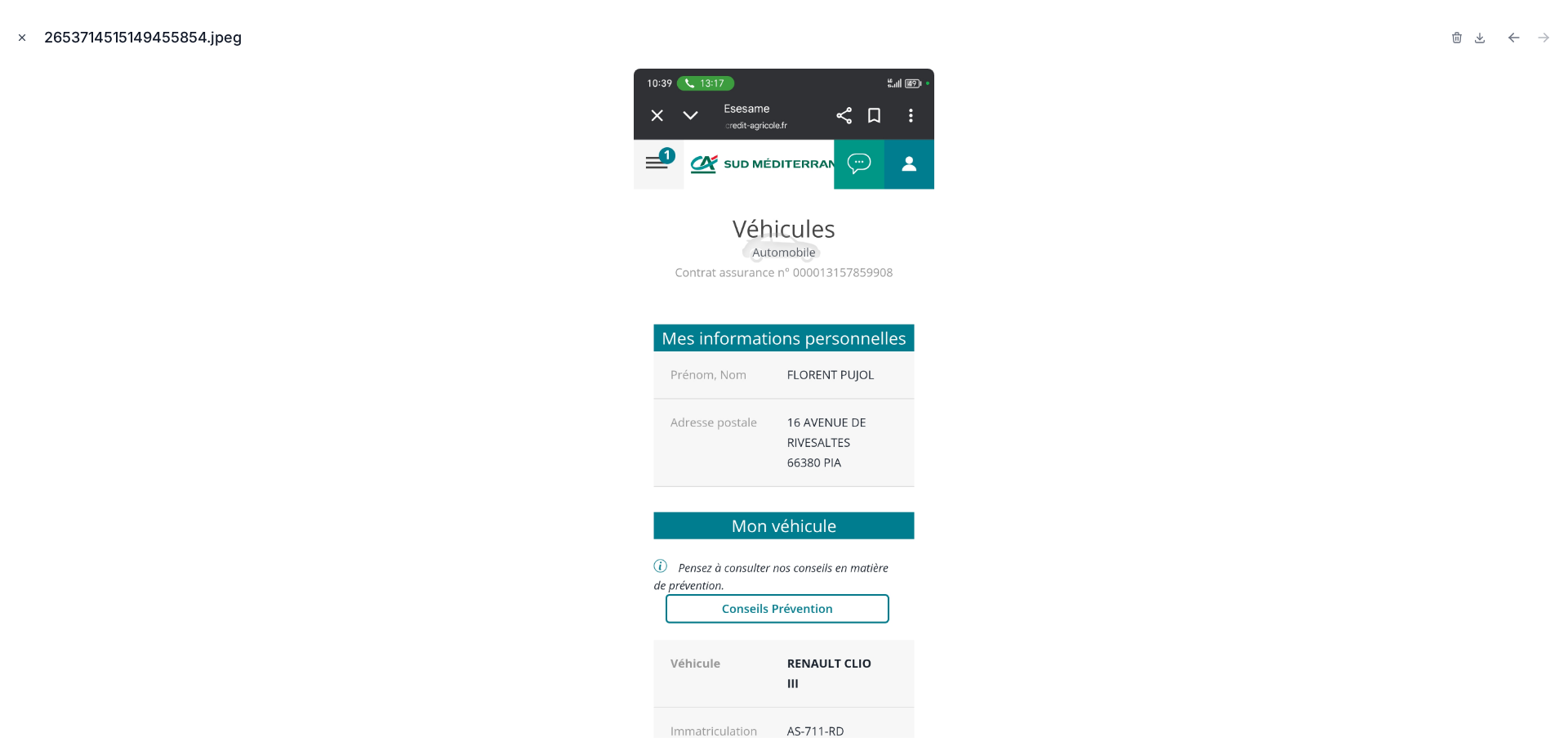
click at [24, 36] on icon "Close modal" at bounding box center [23, 37] width 12 height 12
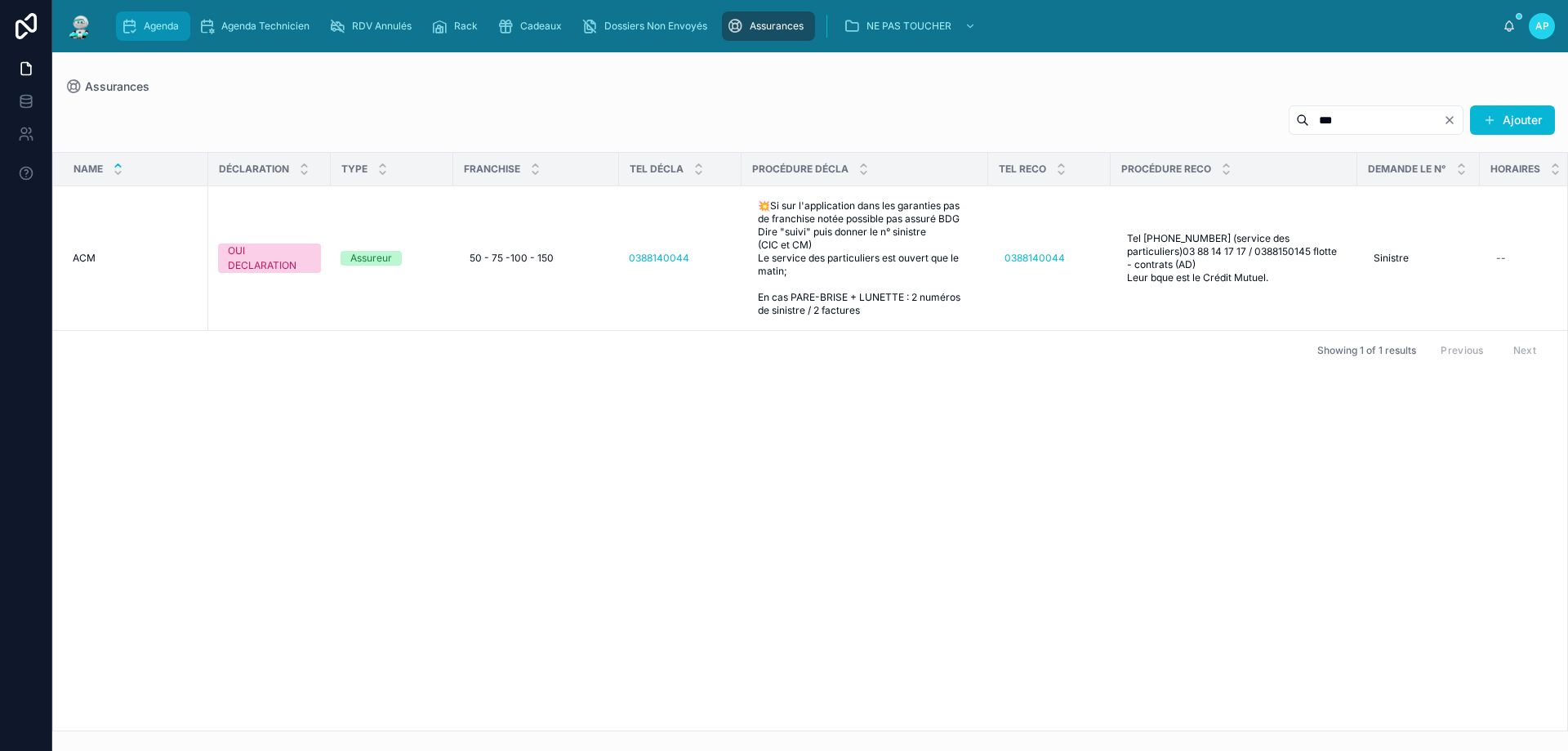
click at [151, 30] on span "Agenda" at bounding box center [161, 26] width 35 height 13
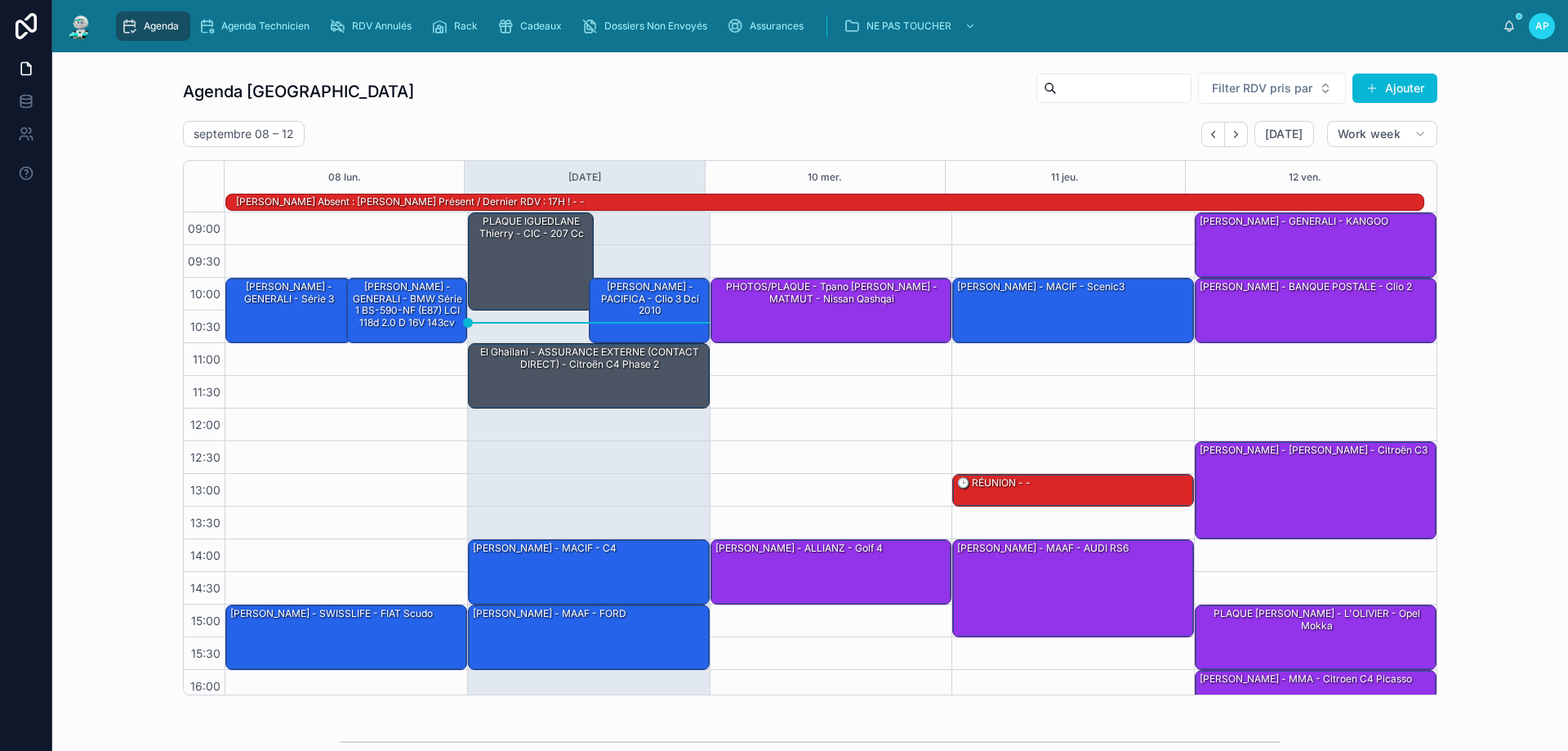
scroll to position [107, 0]
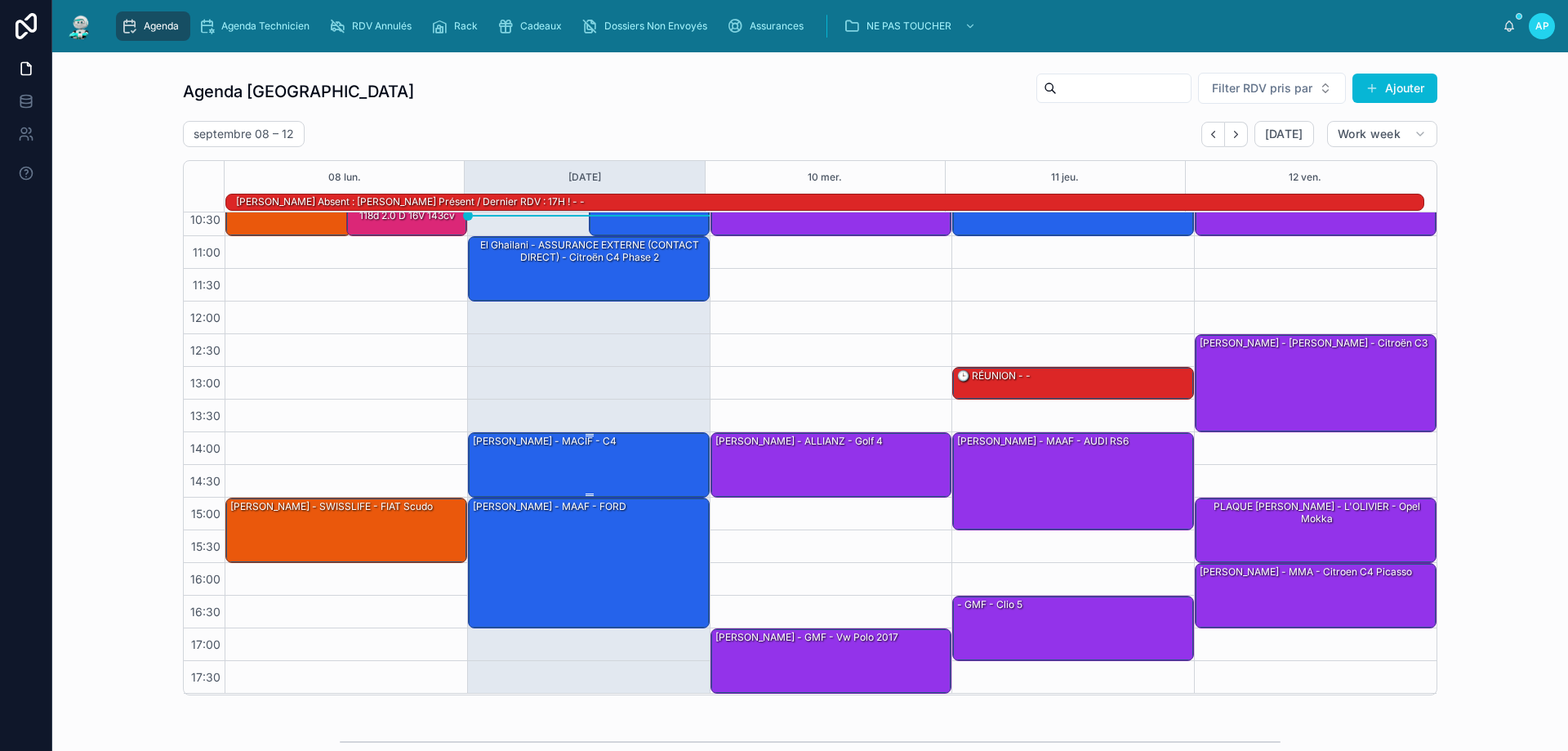
click at [609, 469] on div "[PERSON_NAME] - MACIF - c4" at bounding box center [589, 463] width 237 height 62
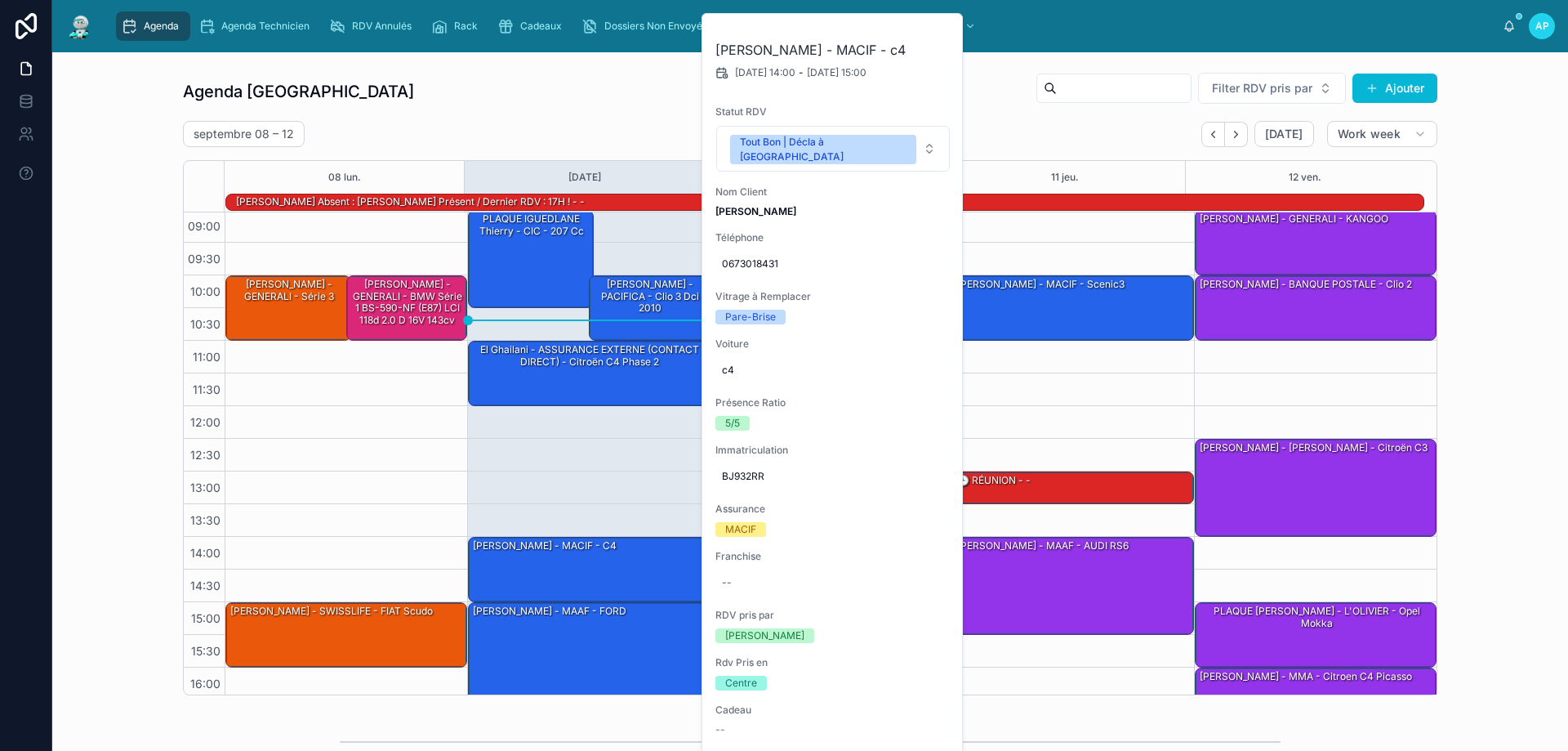
scroll to position [0, 0]
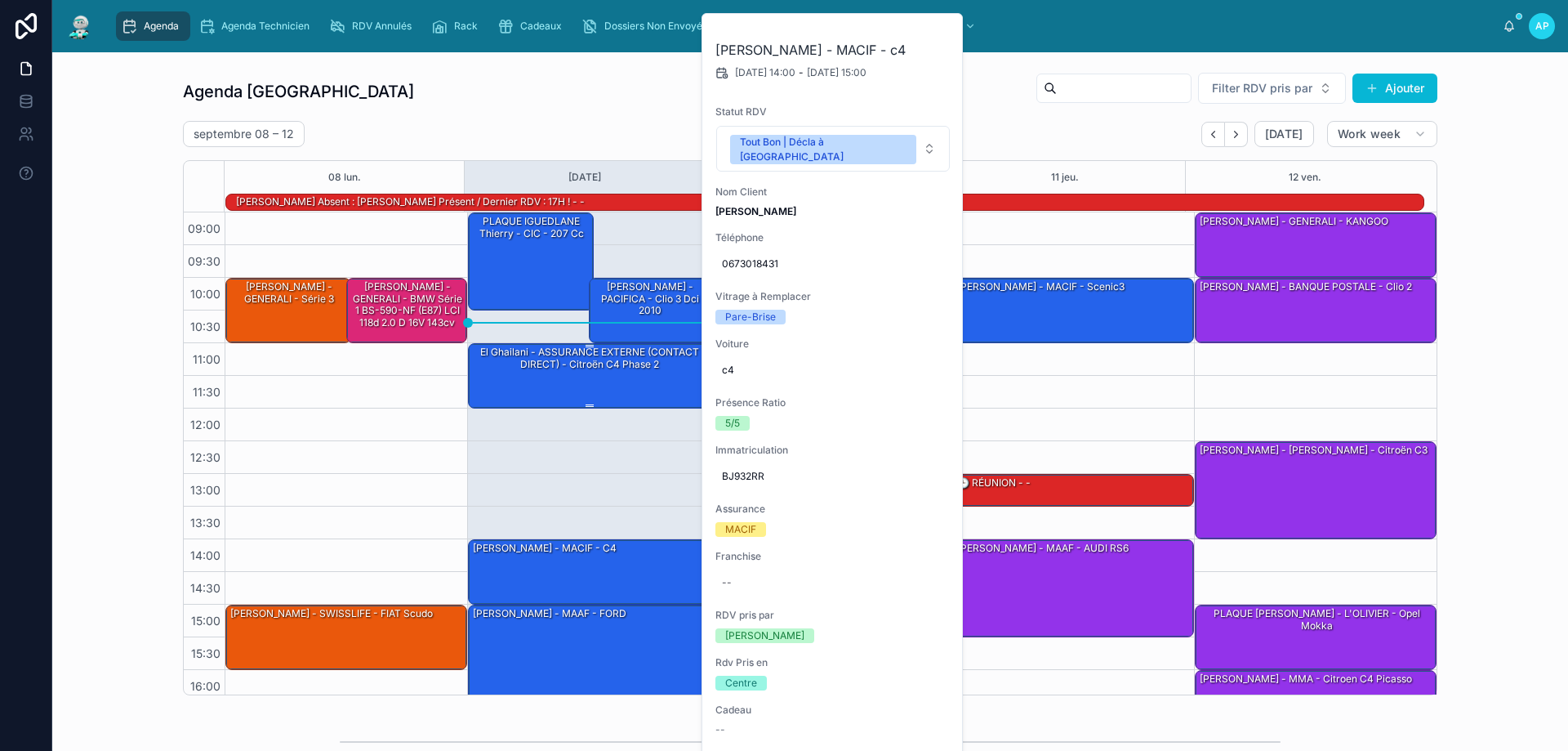
click at [550, 369] on div "El Ghailani - ASSURANCE EXTERNE (CONTACT DIRECT) - Citroën C4 Phase 2" at bounding box center [589, 357] width 237 height 27
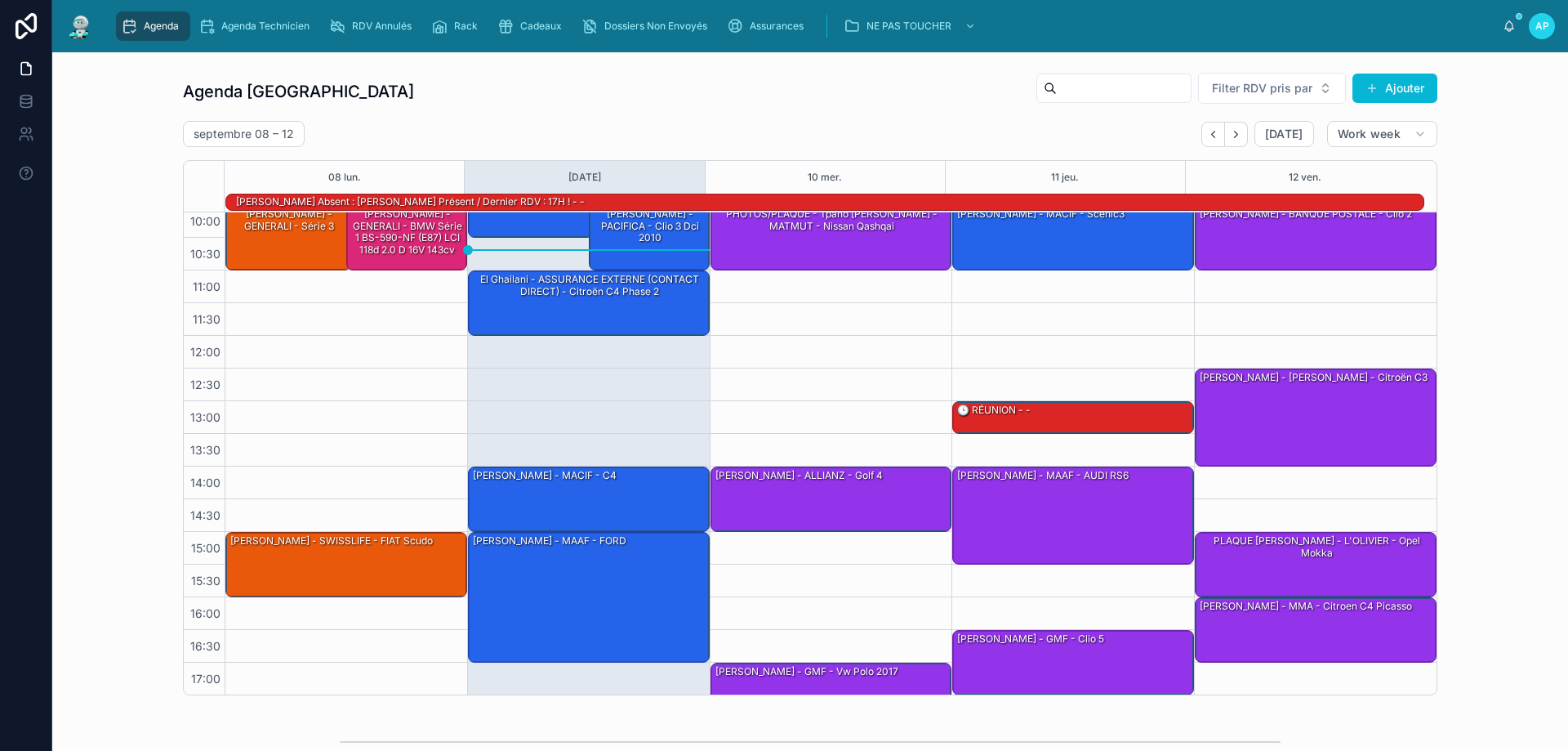
scroll to position [106, 0]
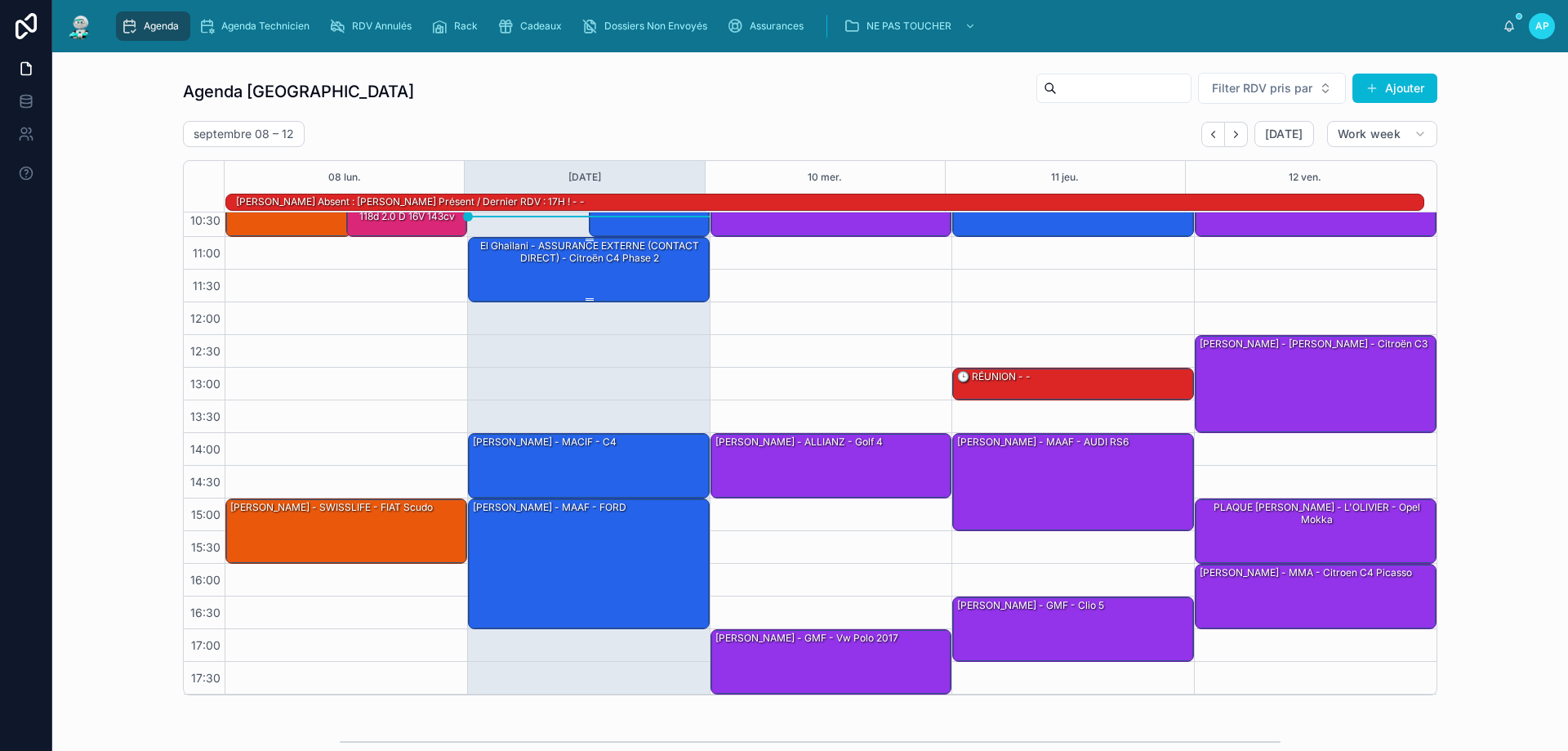
drag, startPoint x: 512, startPoint y: 256, endPoint x: 501, endPoint y: 255, distance: 11.0
click at [508, 255] on div "El Ghailani - ASSURANCE EXTERNE (CONTACT DIRECT) - Citroën C4 Phase 2" at bounding box center [589, 251] width 237 height 27
click at [557, 255] on div "El Ghailani - ASSURANCE EXTERNE (CONTACT DIRECT) - Citroën C4 Phase 2" at bounding box center [589, 251] width 237 height 27
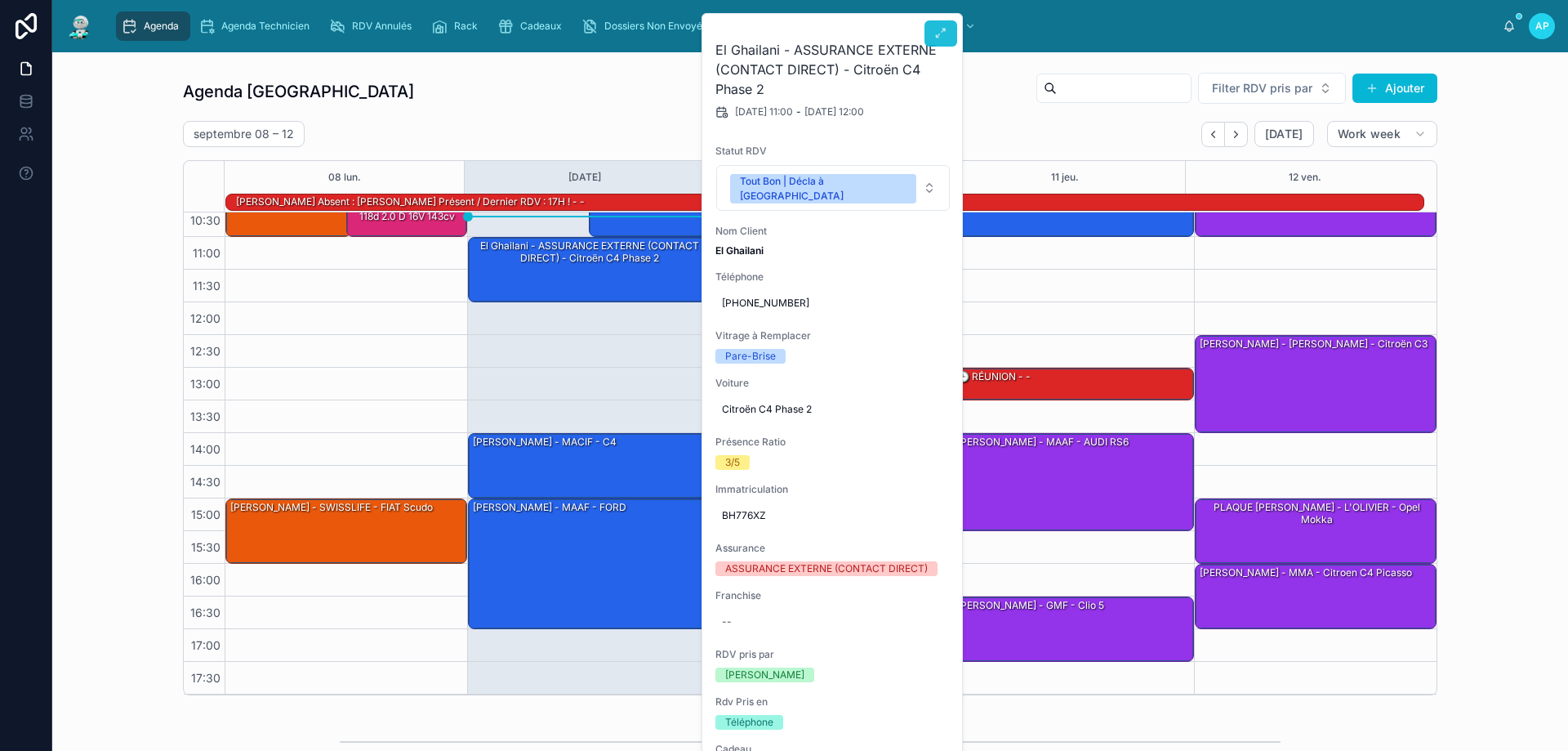
click at [941, 43] on button at bounding box center [941, 33] width 32 height 27
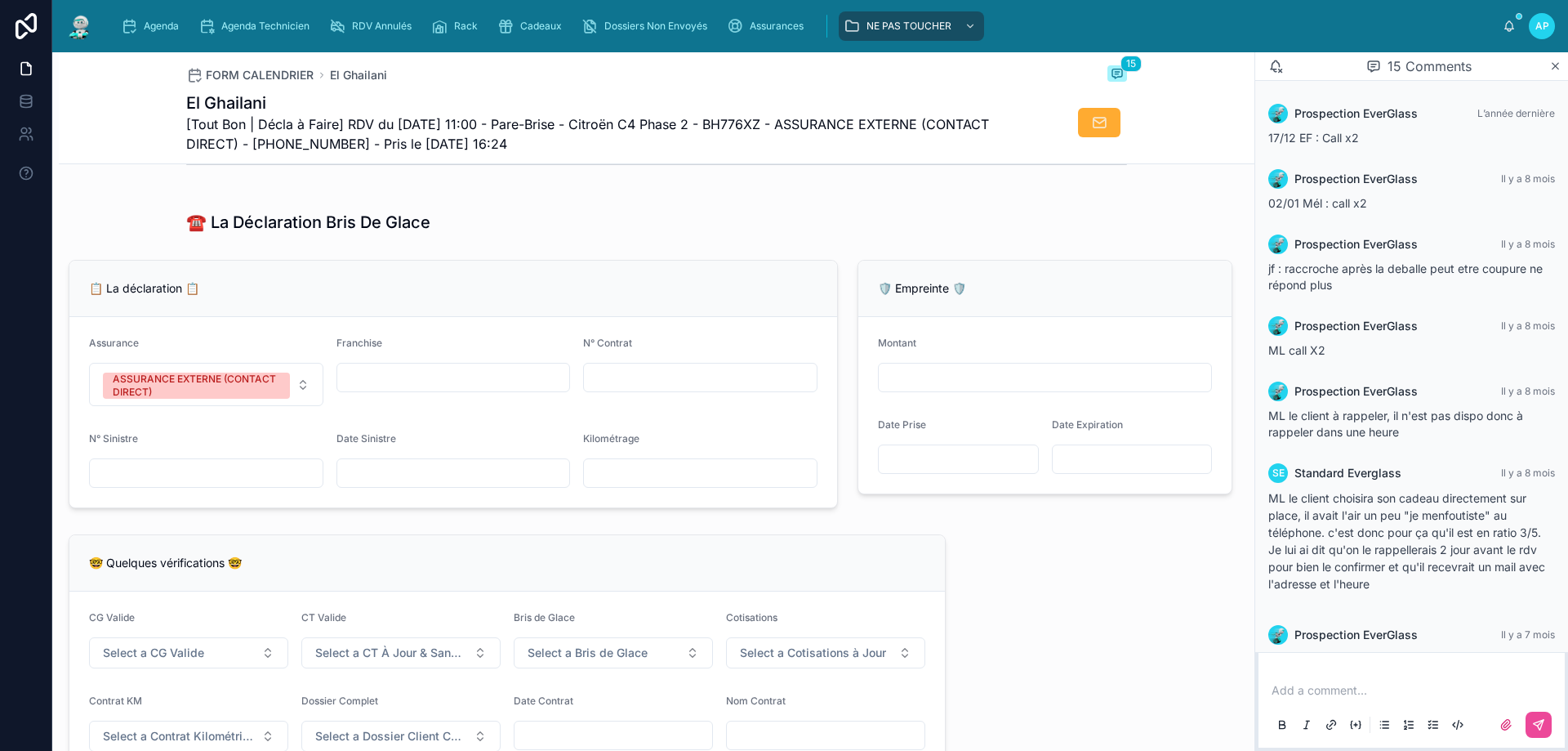
scroll to position [1144, 0]
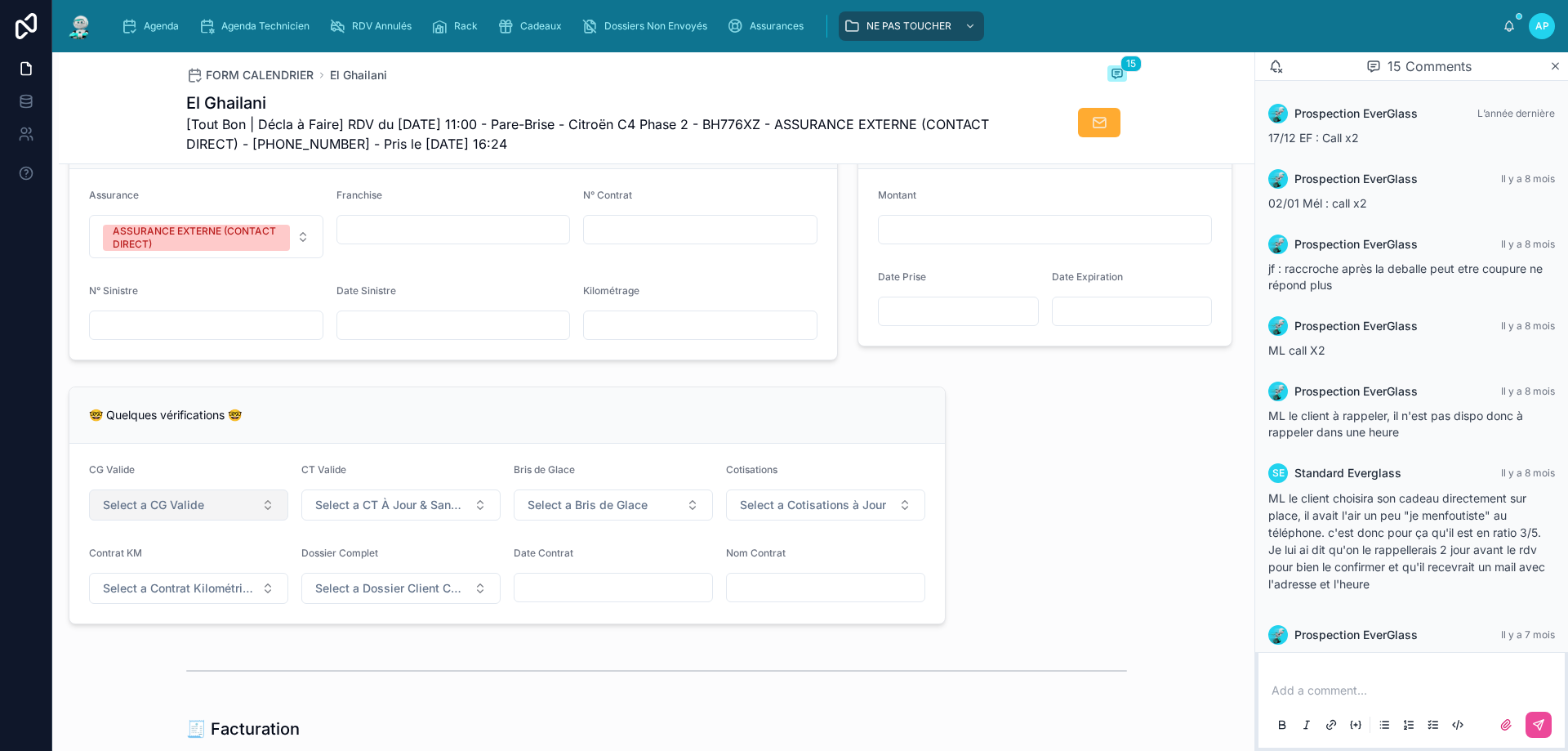
click at [207, 520] on button "Select a CG Valide" at bounding box center [189, 505] width 199 height 31
click at [278, 444] on div "🤓 Quelques vérifications 🤓" at bounding box center [508, 414] width 876 height 56
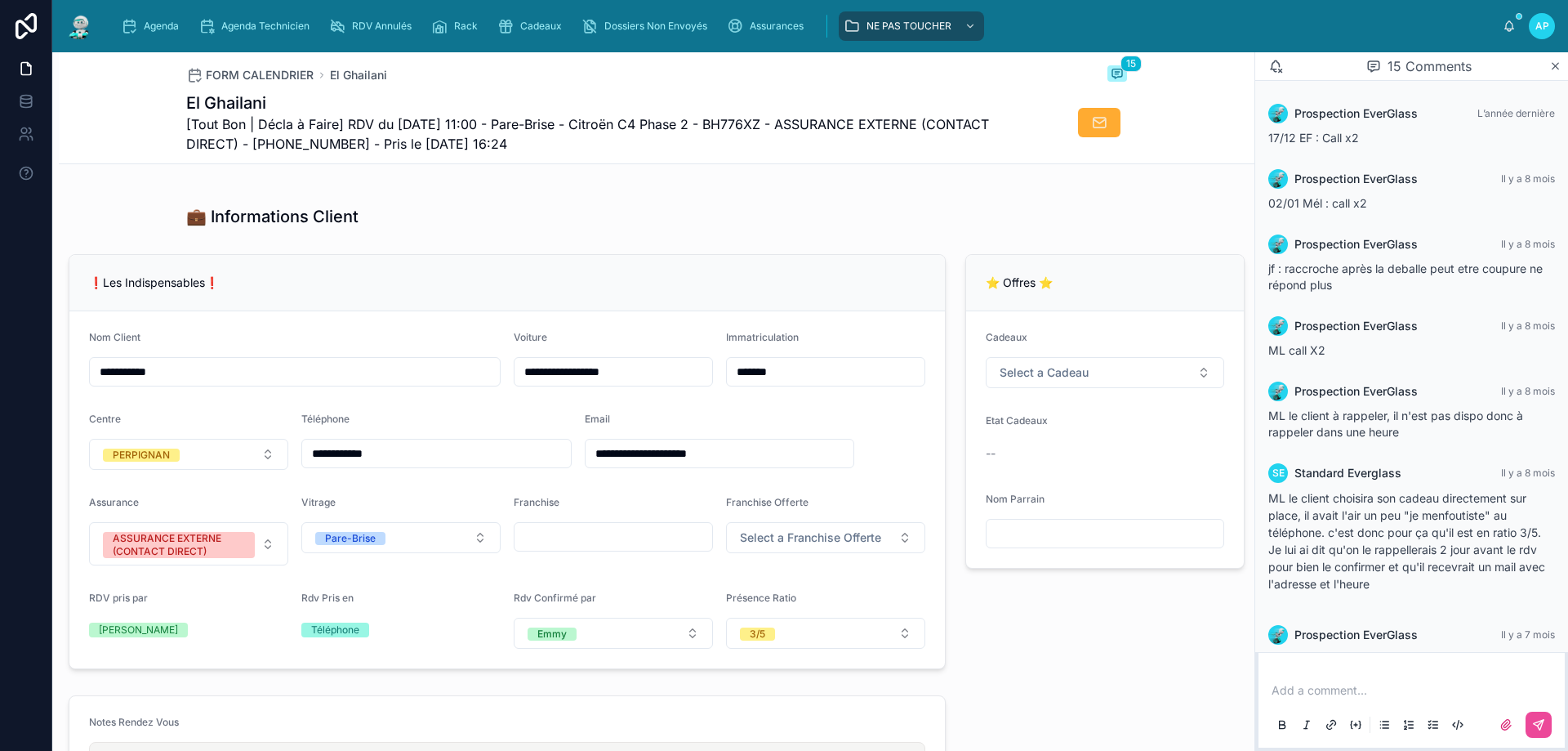
scroll to position [0, 0]
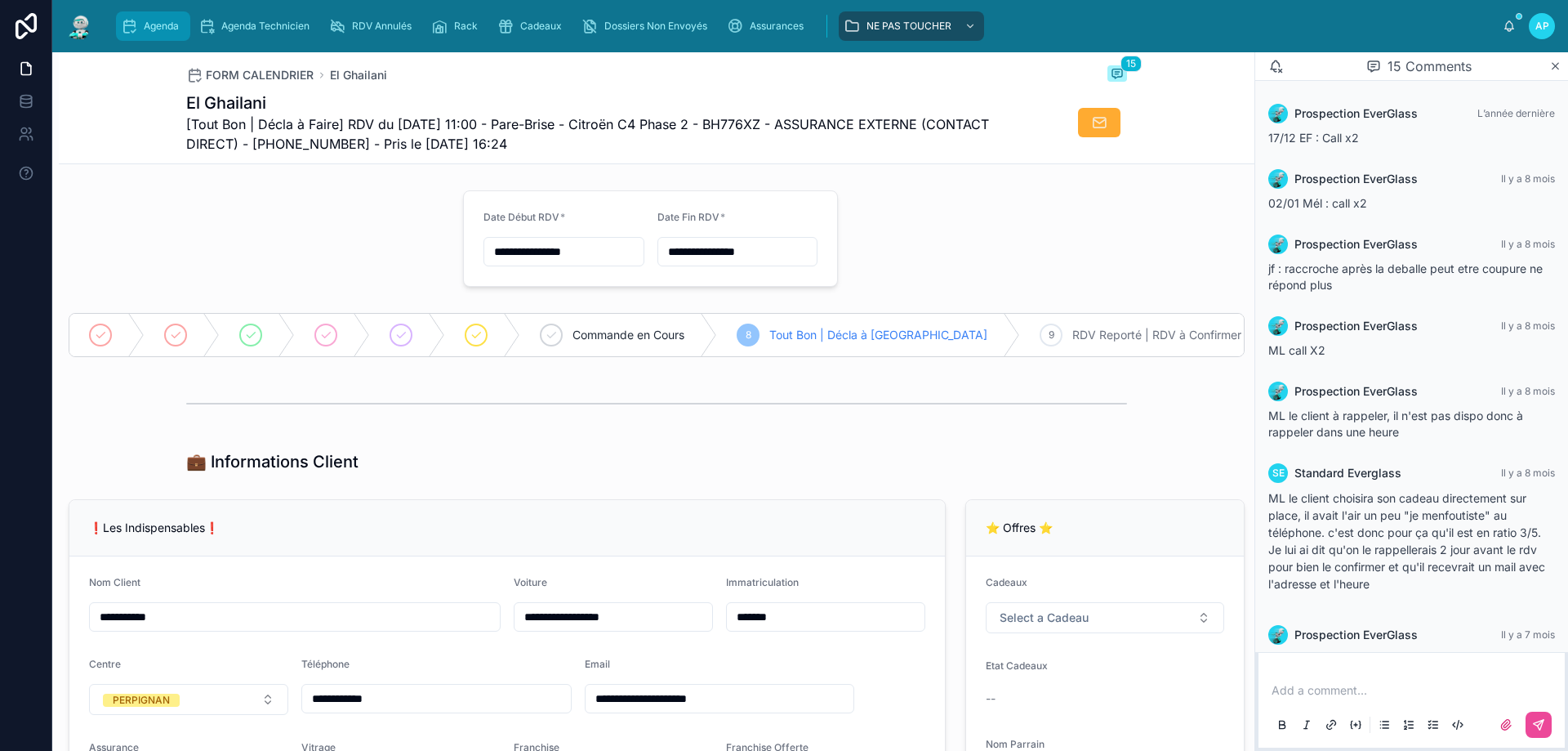
click at [154, 27] on span "Agenda" at bounding box center [161, 26] width 35 height 13
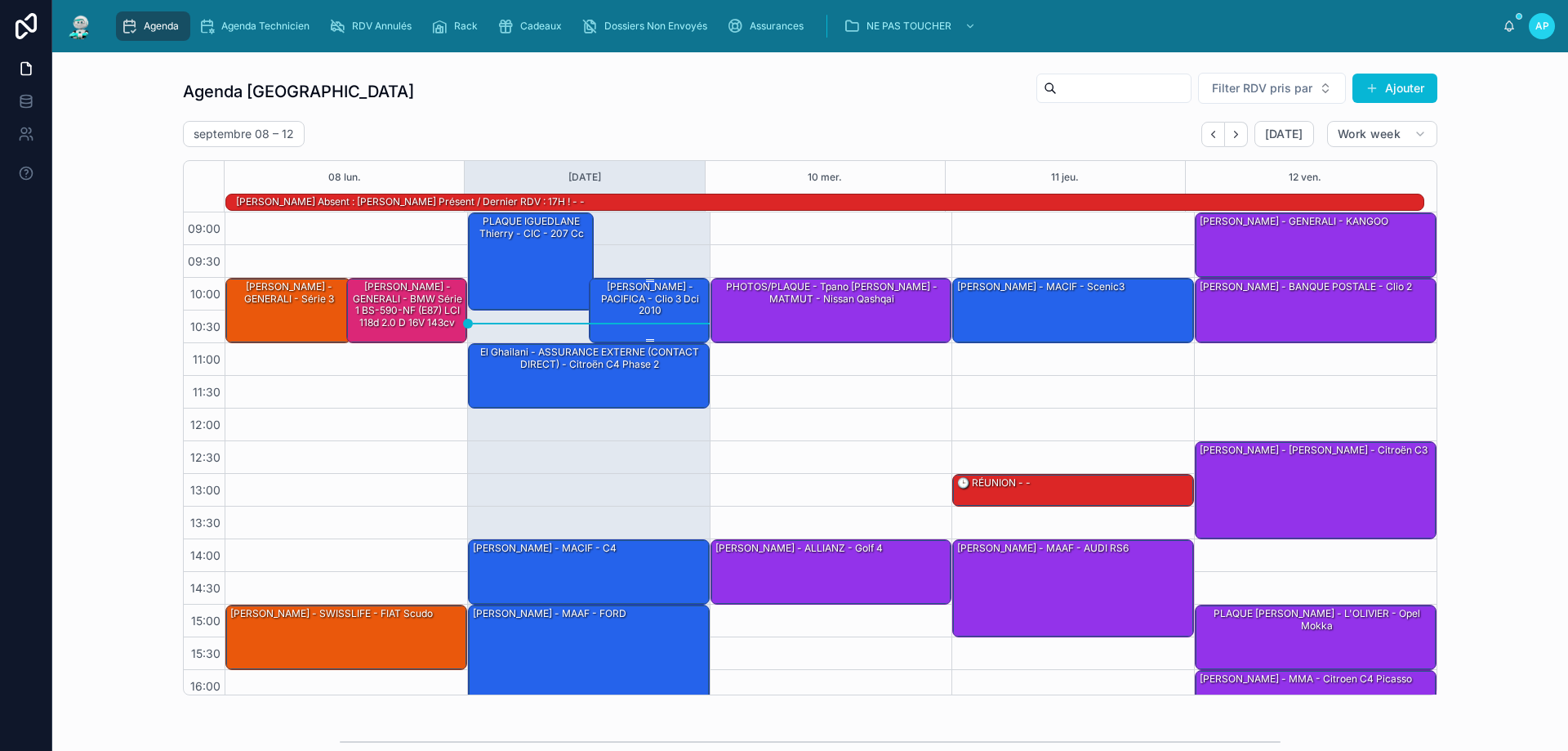
click at [649, 293] on div "[PERSON_NAME] - PACIFICA - clio 3 dci 2010" at bounding box center [650, 298] width 116 height 38
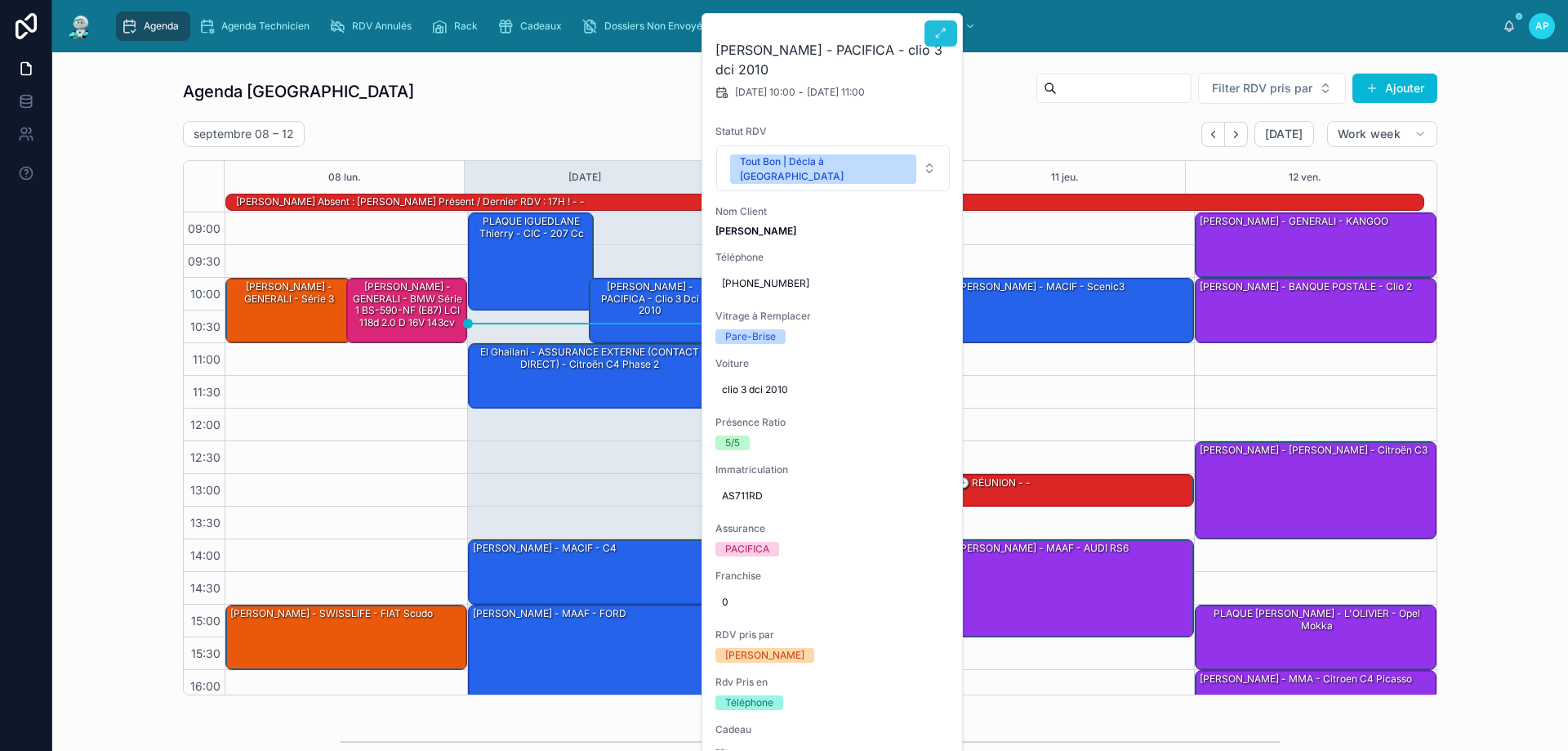
click at [936, 35] on icon at bounding box center [941, 32] width 13 height 13
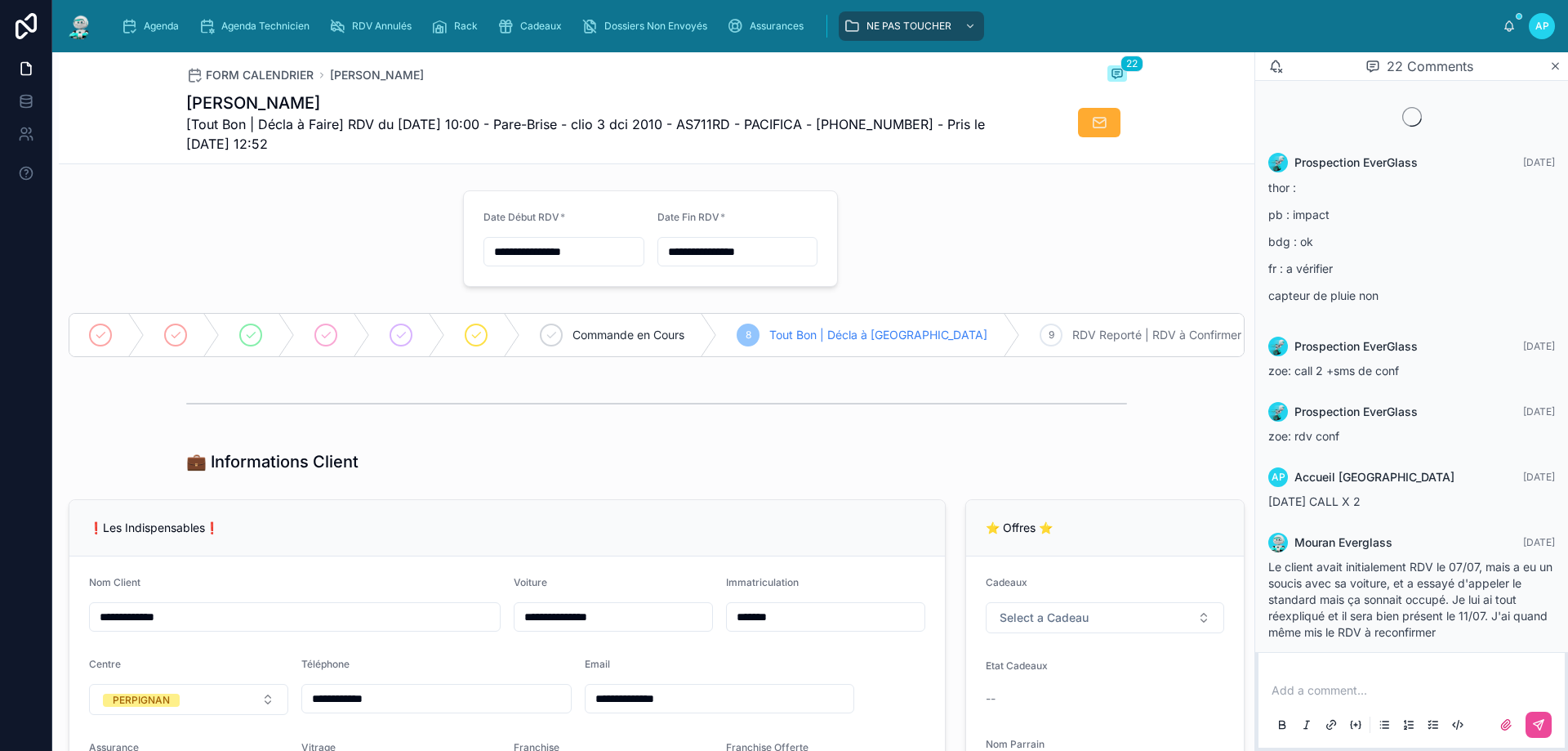
scroll to position [1768, 0]
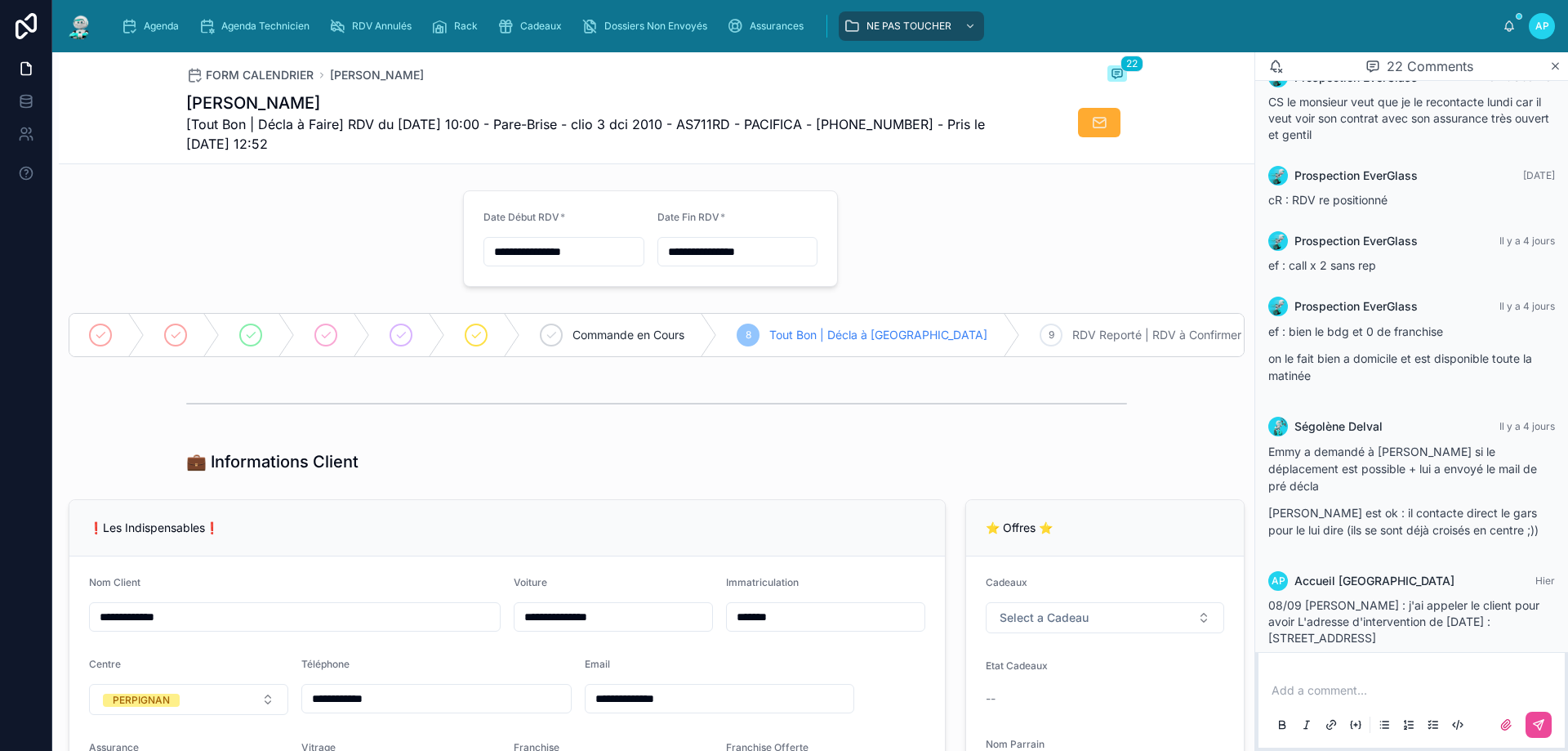
click at [1275, 687] on p at bounding box center [1415, 690] width 287 height 17
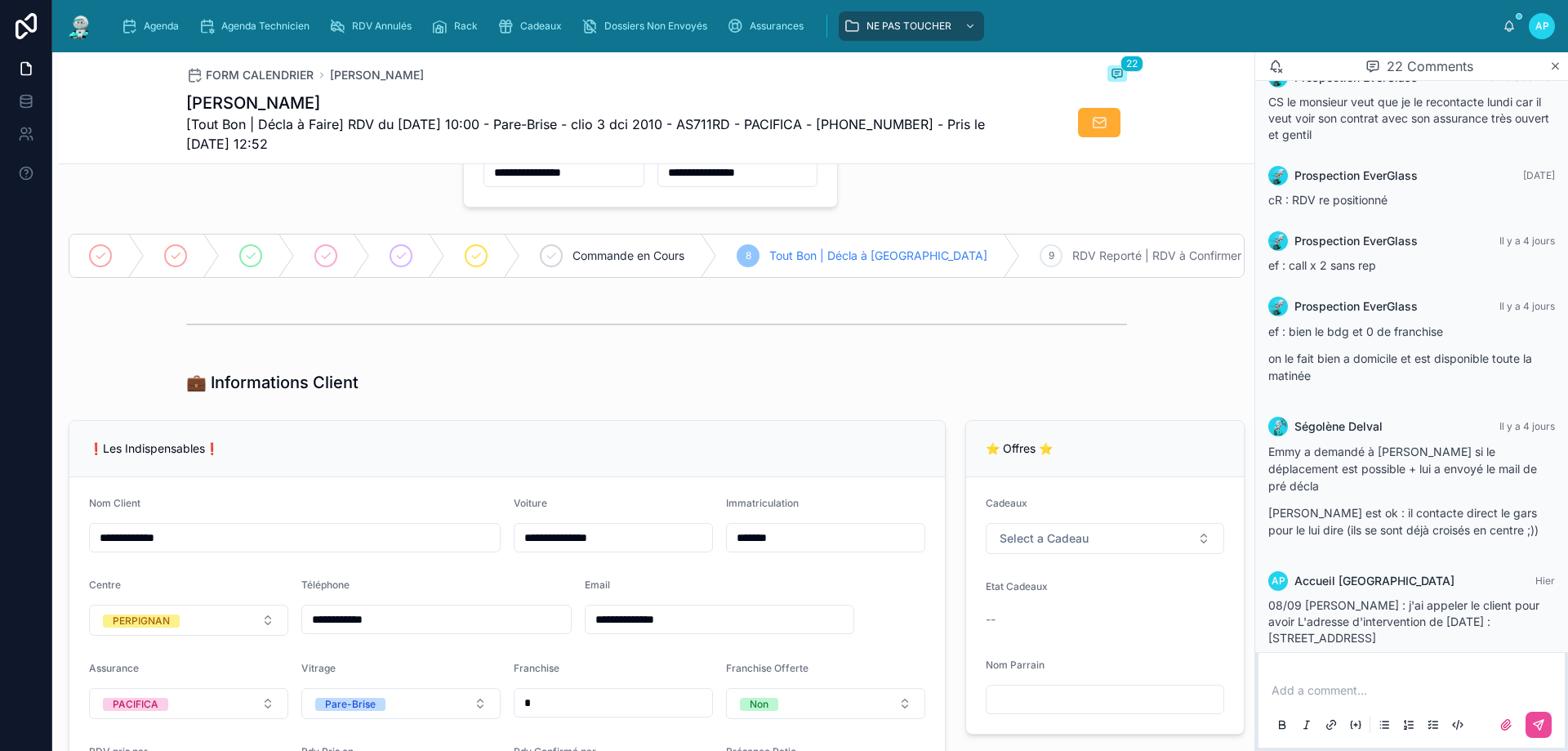
scroll to position [0, 0]
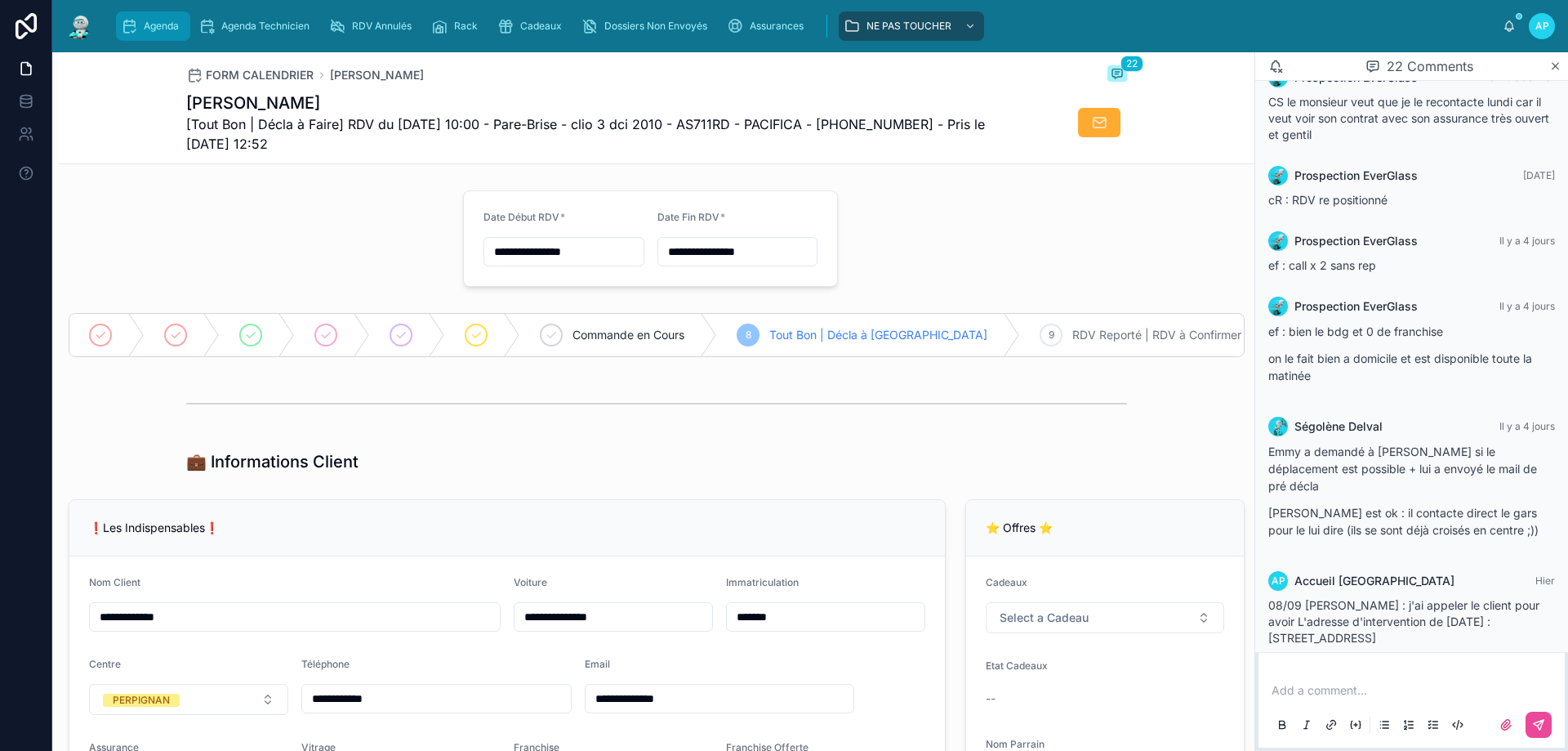
click at [159, 32] on div "Agenda" at bounding box center [153, 26] width 65 height 27
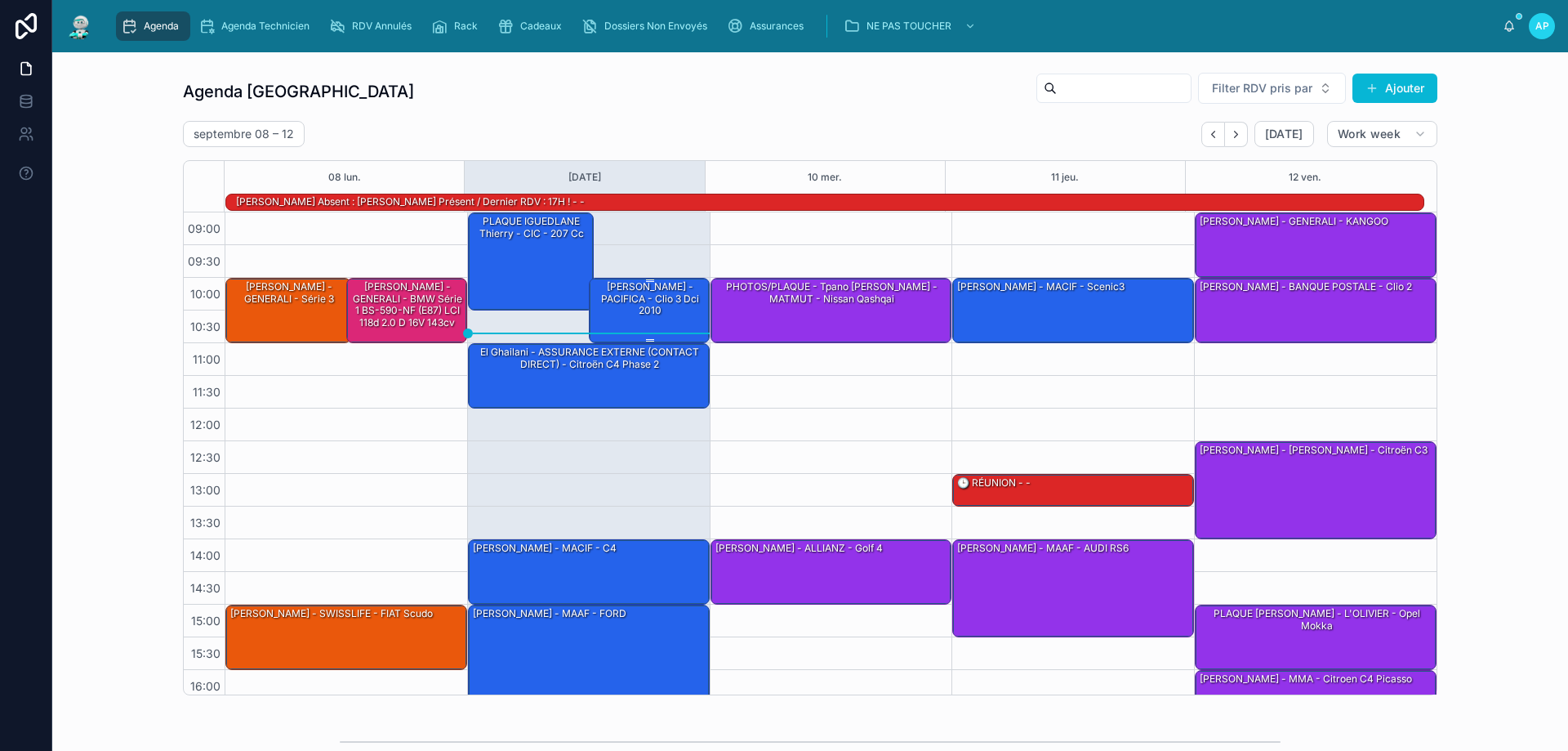
click at [638, 307] on div "[PERSON_NAME] - PACIFICA - clio 3 dci 2010" at bounding box center [650, 298] width 116 height 38
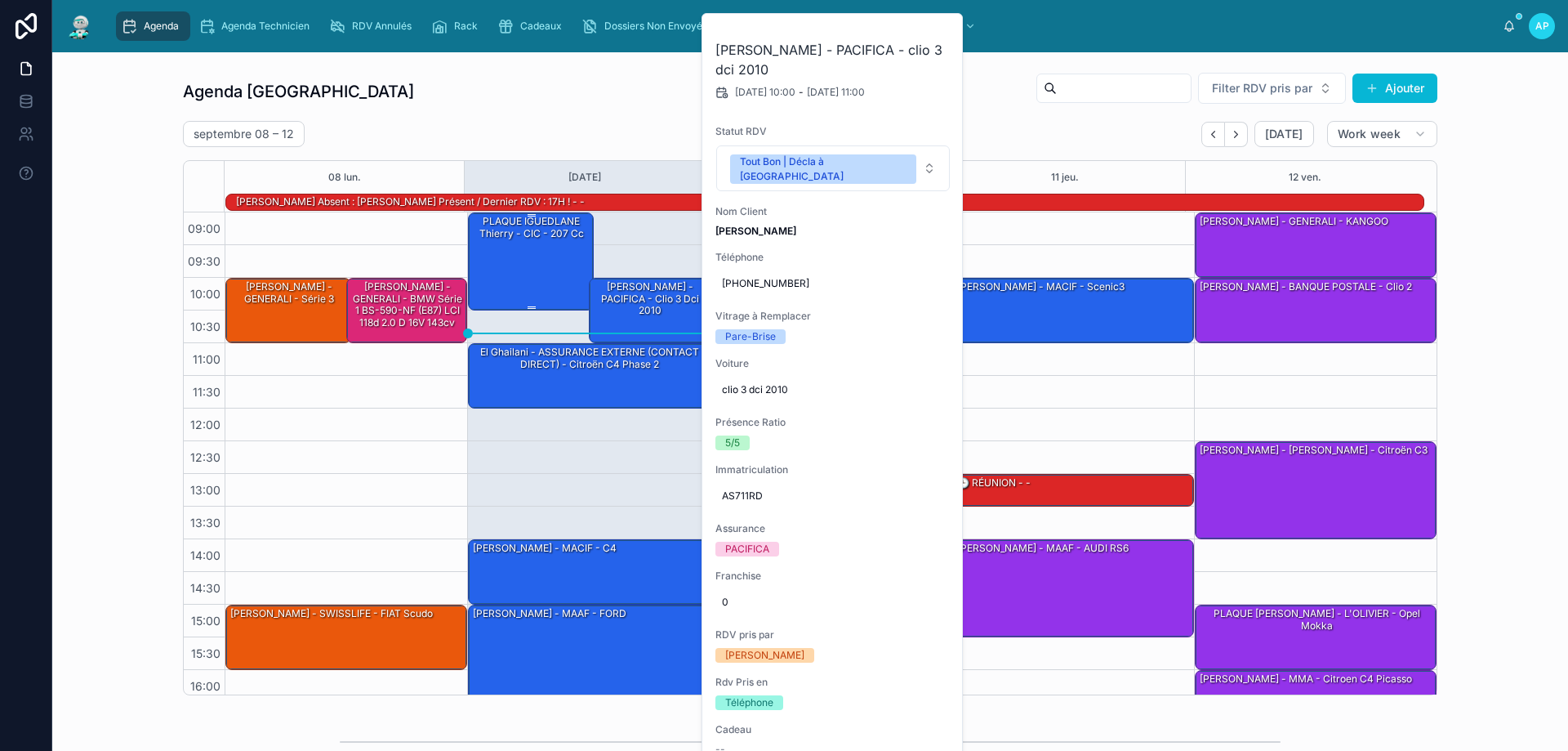
click at [537, 260] on div "PLAQUE IGUEDLANE Thierry - CIC - 207 cc" at bounding box center [531, 260] width 121 height 95
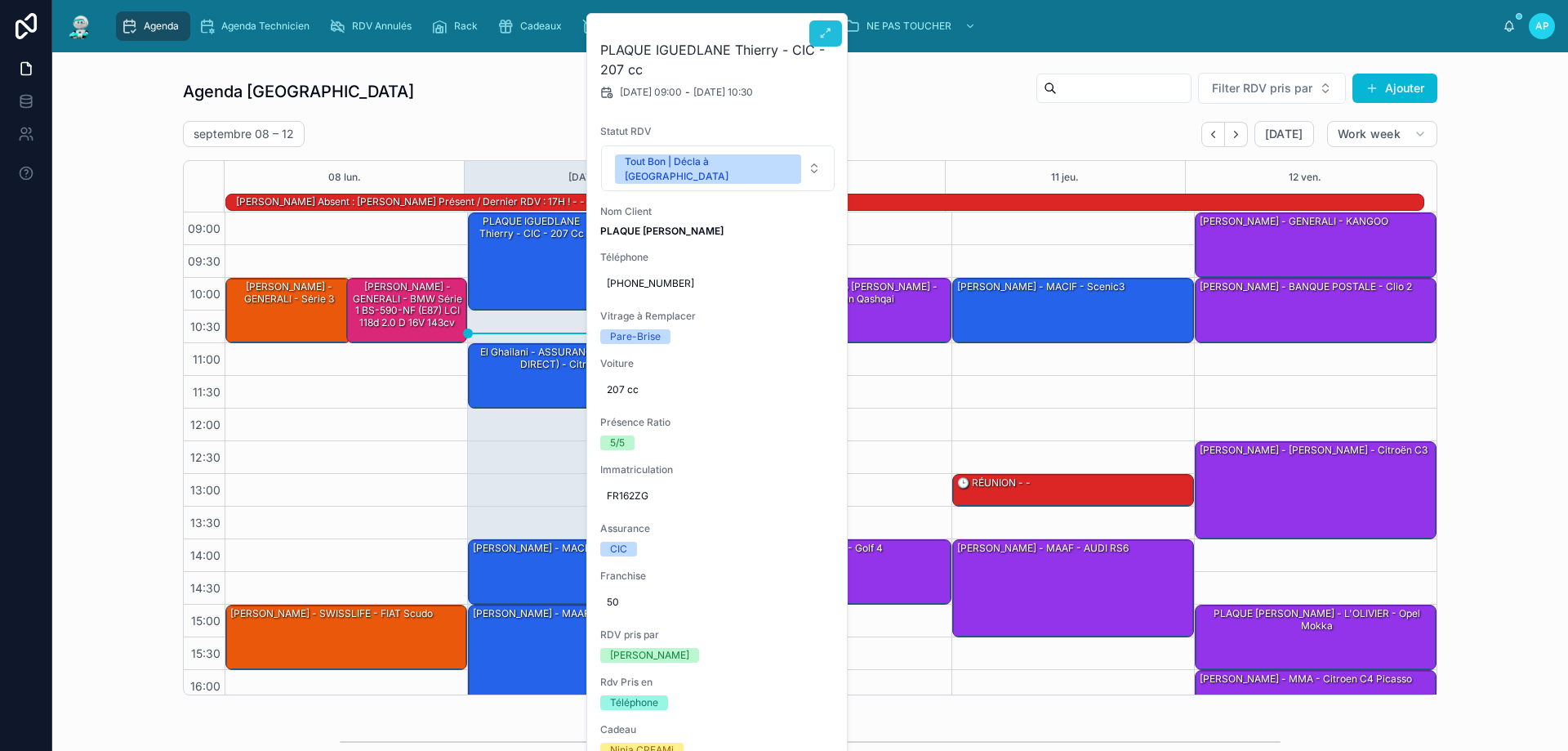
click at [823, 33] on icon at bounding box center [825, 32] width 13 height 13
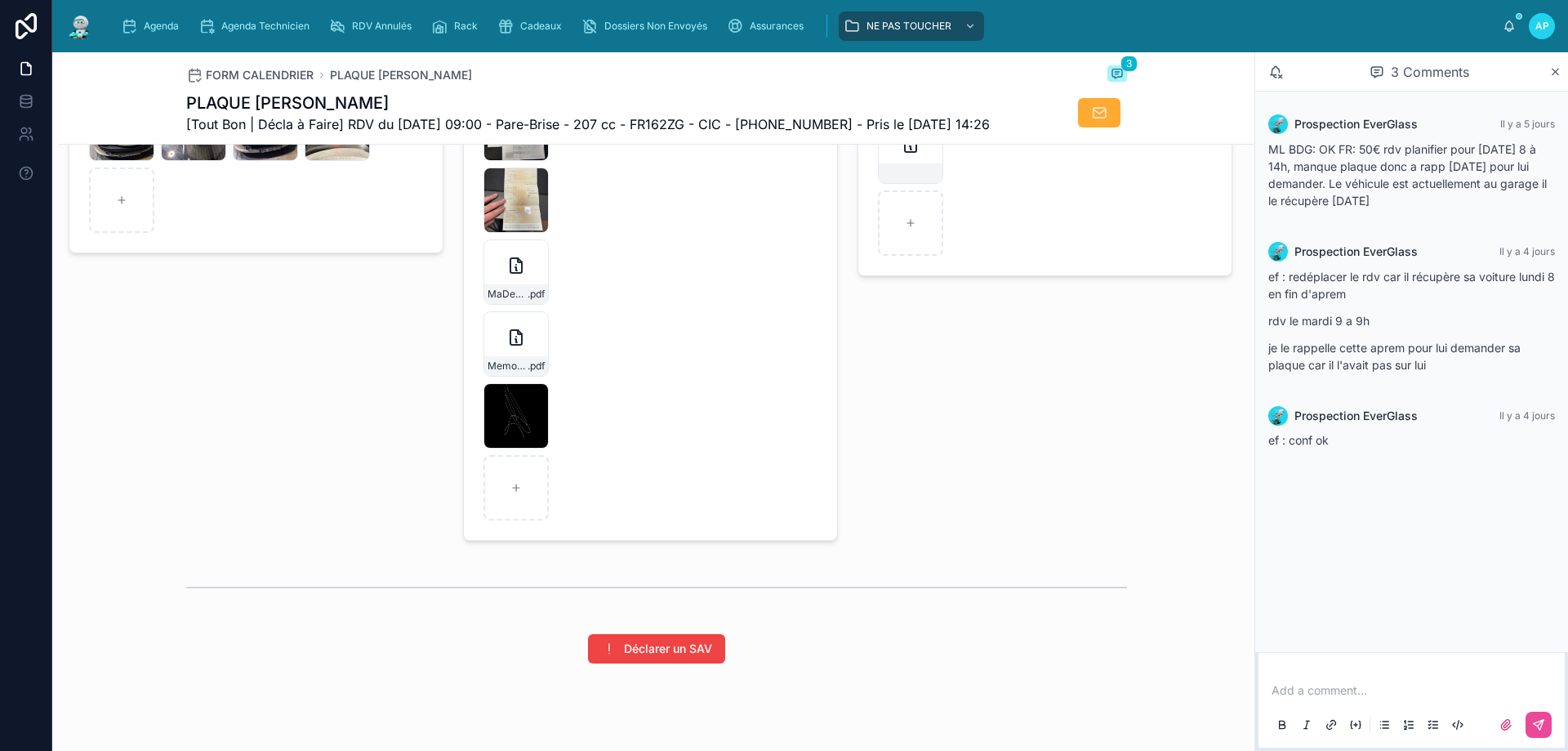
scroll to position [2297, 0]
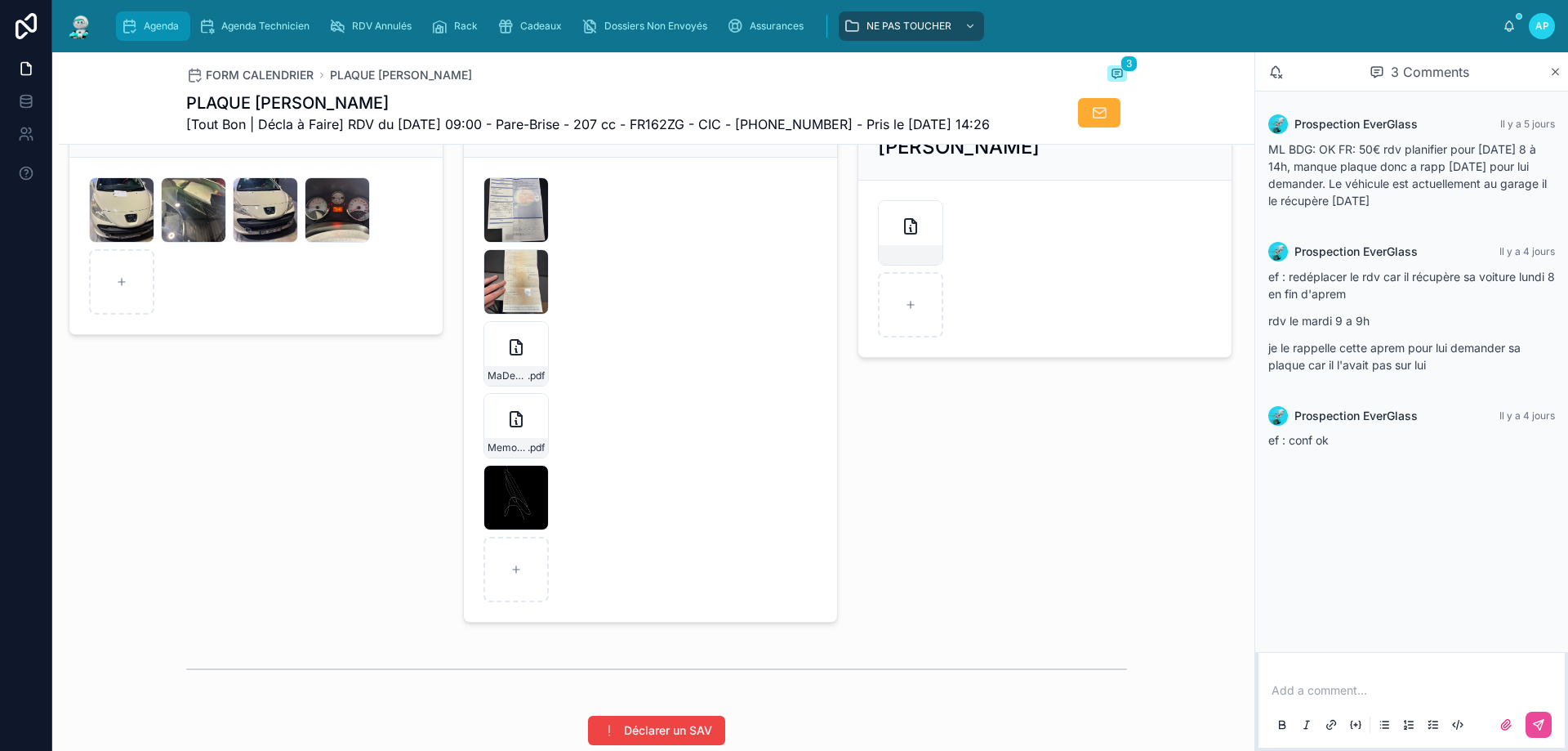
click at [154, 26] on span "Agenda" at bounding box center [161, 26] width 35 height 13
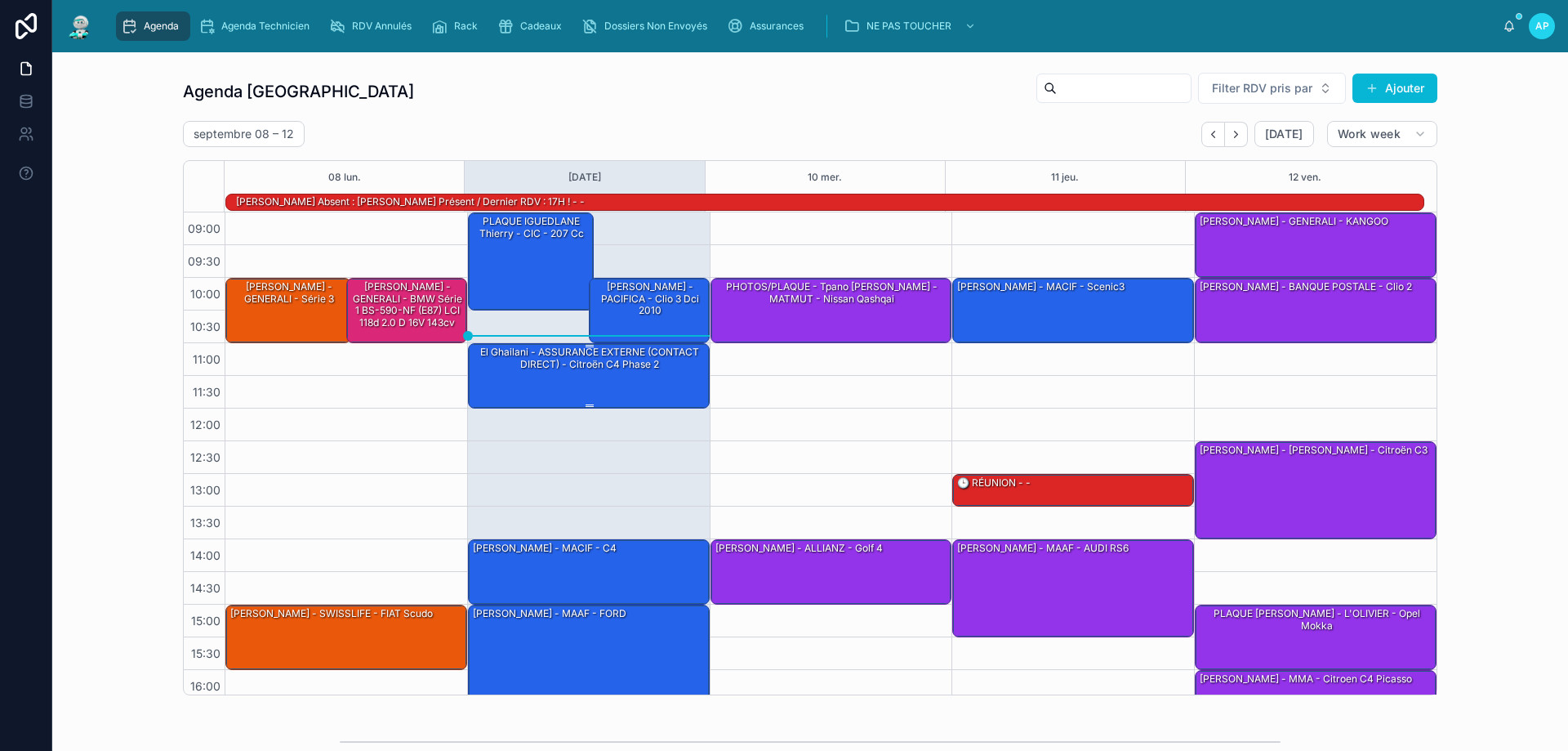
click at [650, 368] on div "El Ghailani - ASSURANCE EXTERNE (CONTACT DIRECT) - Citroën C4 Phase 2" at bounding box center [589, 357] width 237 height 27
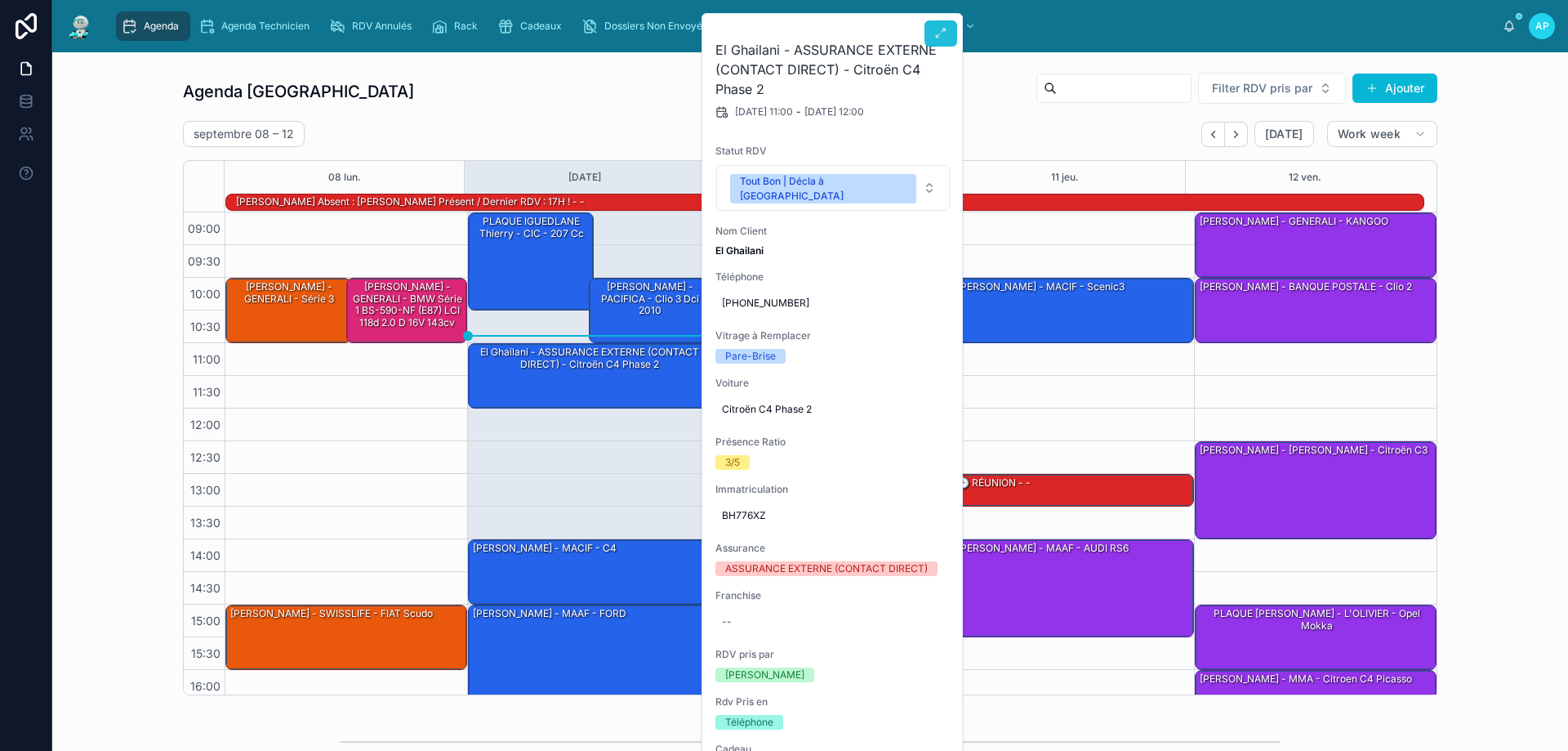
click at [936, 40] on span at bounding box center [941, 32] width 13 height 13
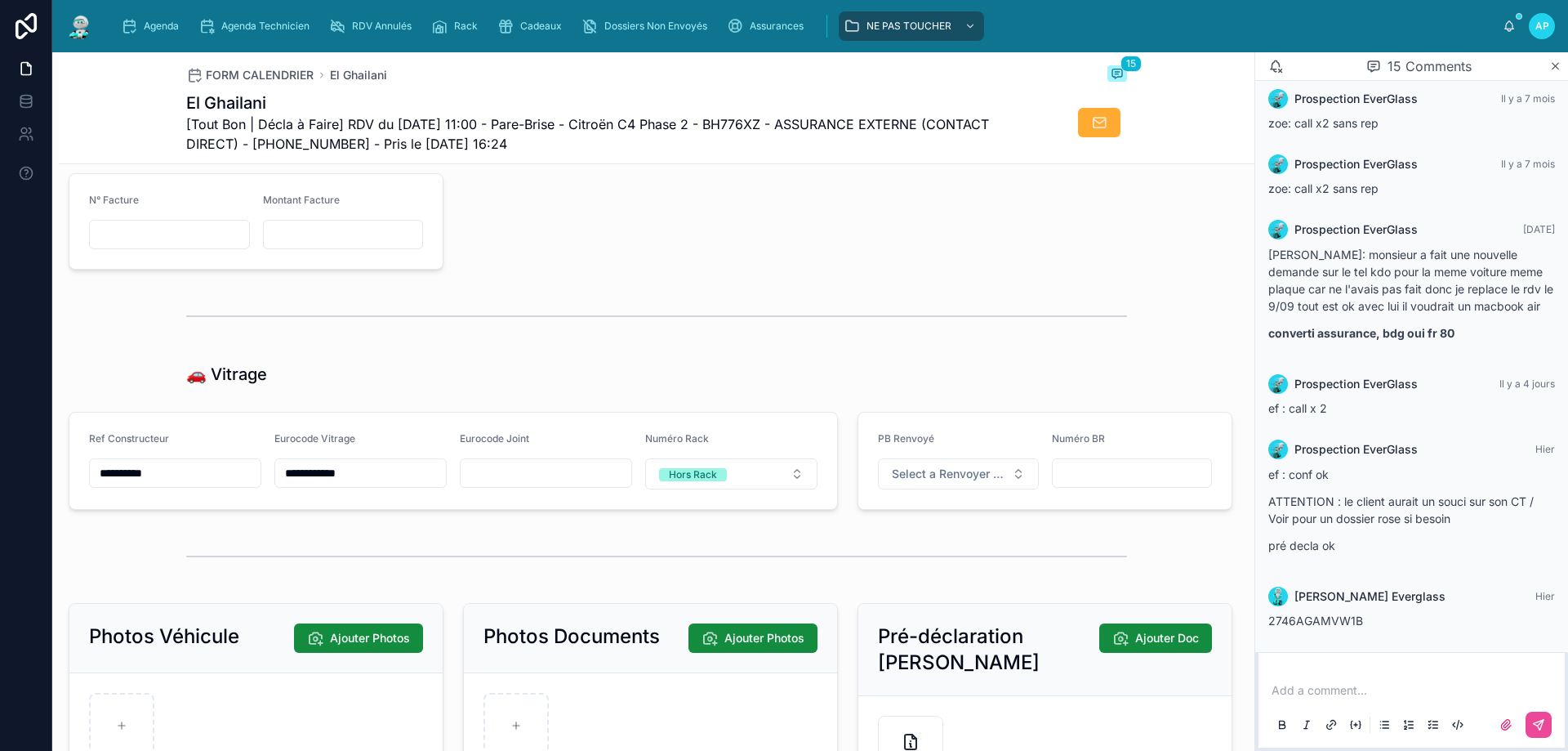
scroll to position [1960, 0]
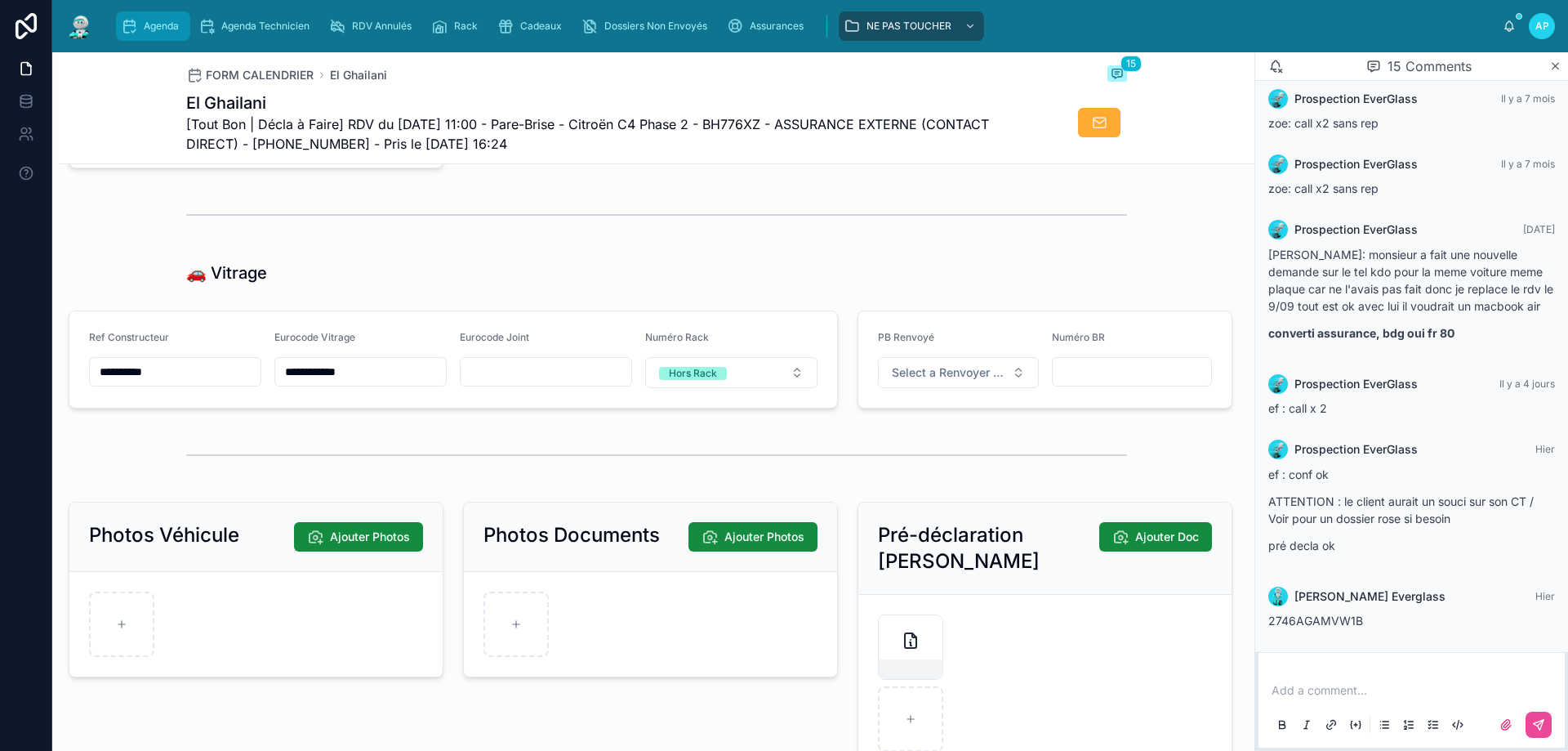
click at [180, 23] on div "Agenda" at bounding box center [153, 26] width 65 height 27
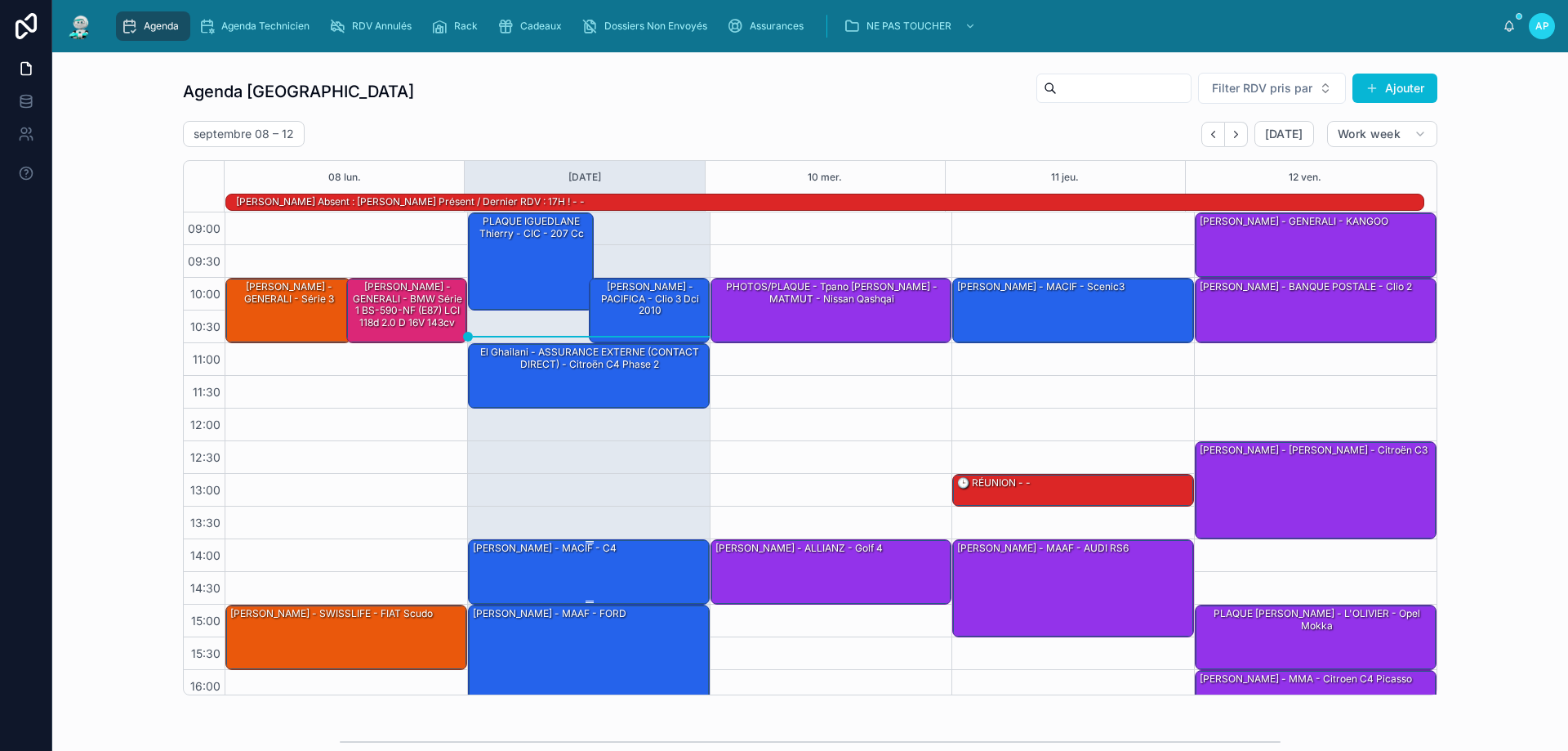
click at [512, 559] on div "[PERSON_NAME] - MACIF - c4" at bounding box center [589, 570] width 237 height 62
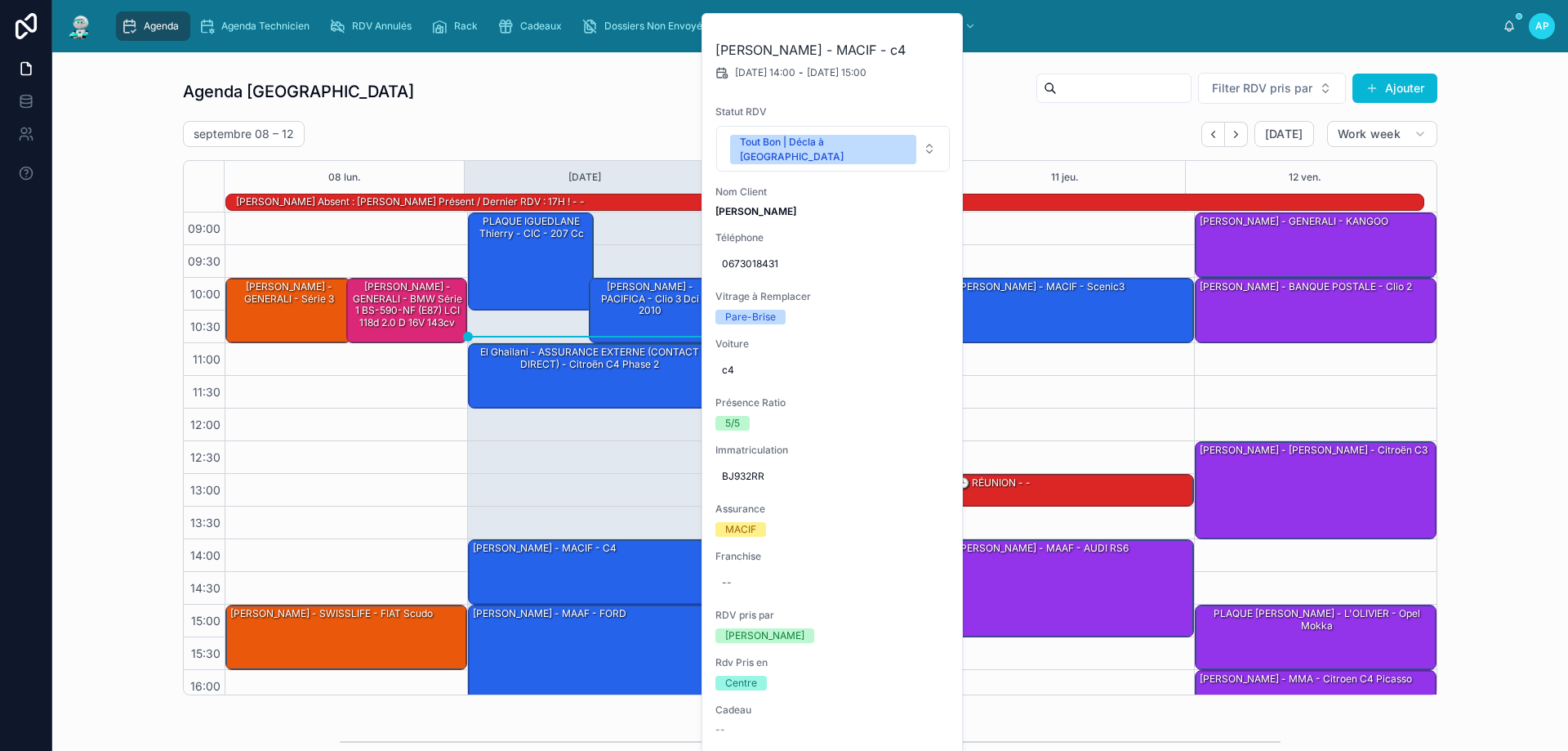
click at [1072, 116] on div "Agenda Perpignan Filter RDV pris par Ajouter [DATE] – [DATE] [DATE] Work week 0…" at bounding box center [810, 383] width 1255 height 623
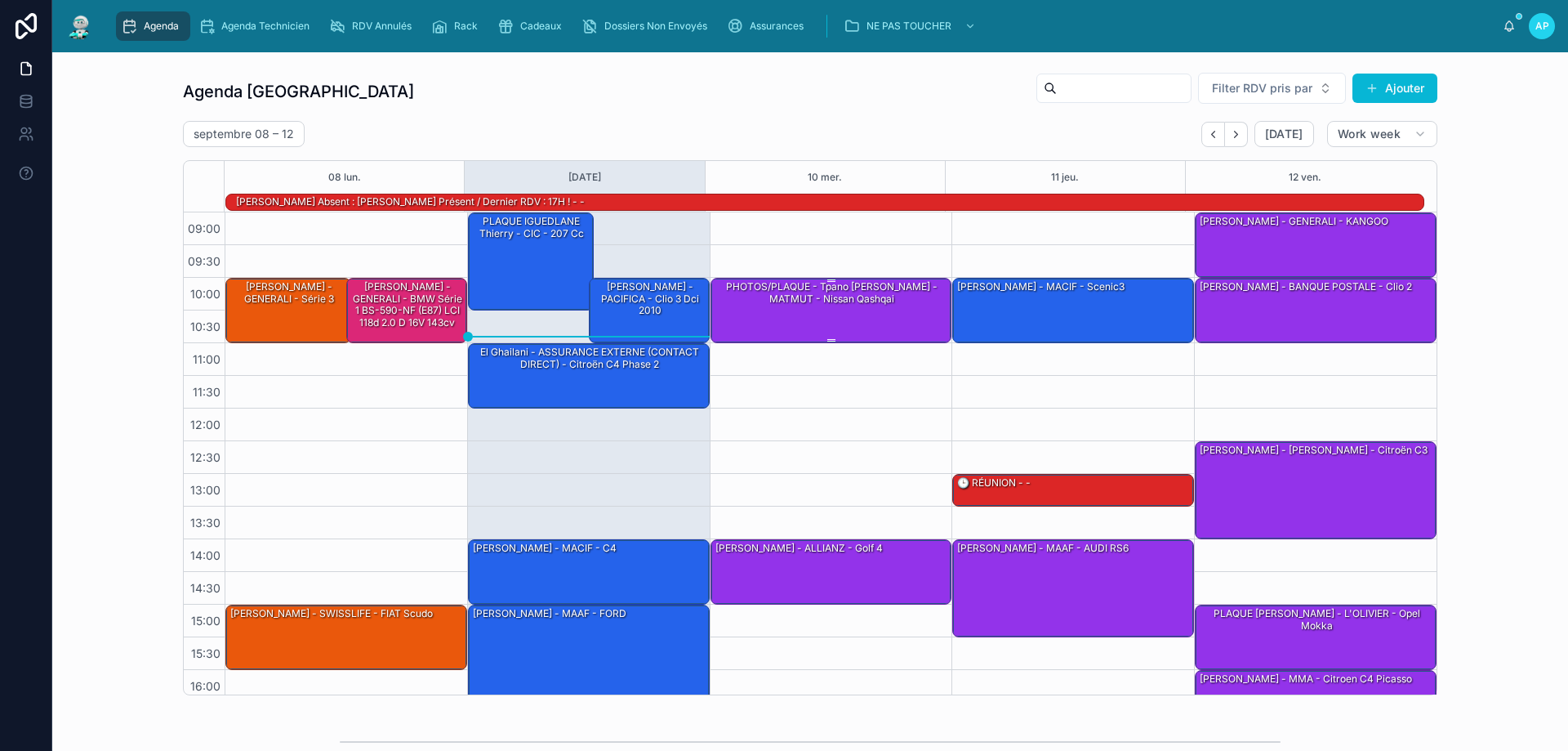
click at [779, 306] on div "PHOTOS/PLAQUE - Tpano [PERSON_NAME] - MATMUT - Nissan Qashqai" at bounding box center [832, 293] width 237 height 27
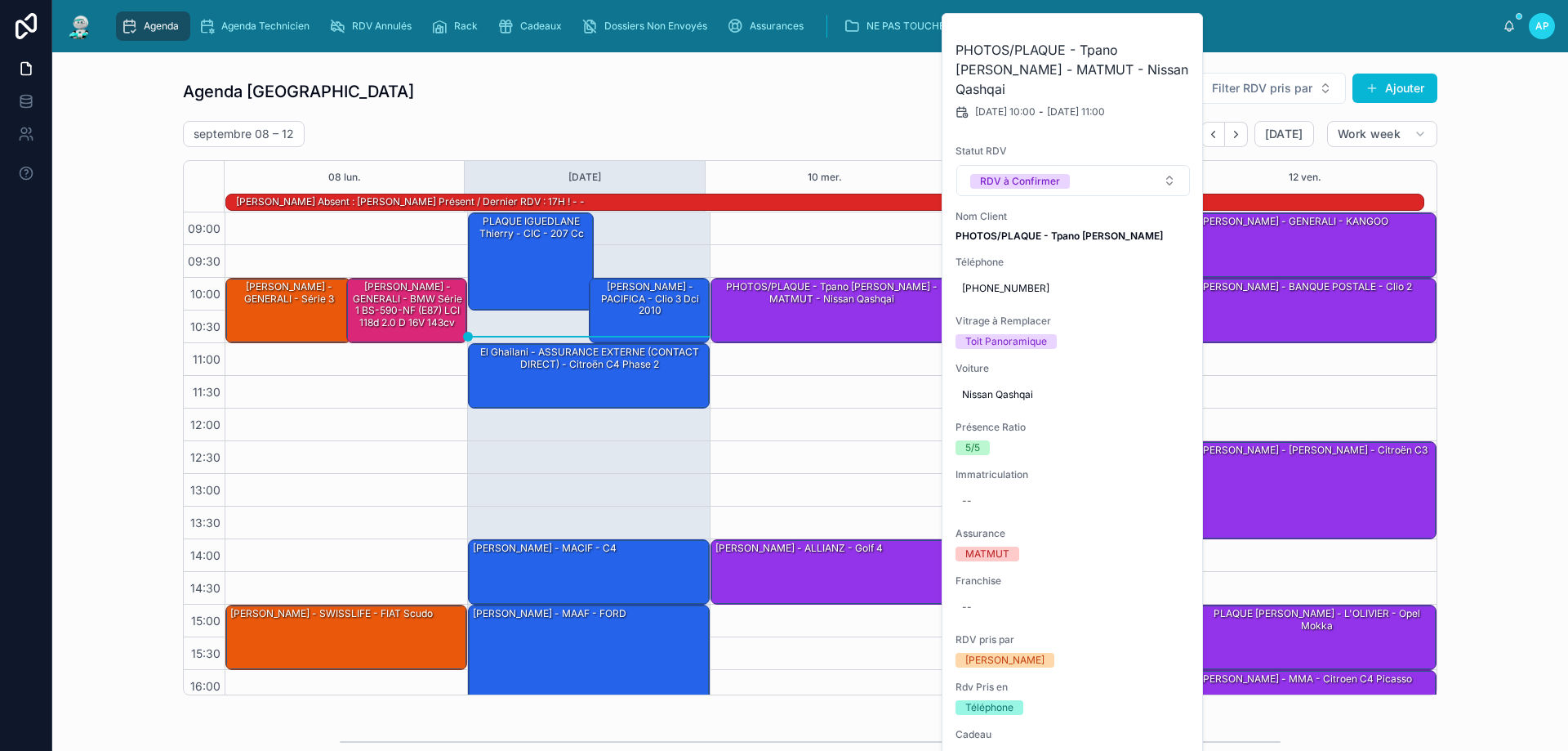
click at [704, 110] on div "Agenda Perpignan Filter RDV pris par [PERSON_NAME]" at bounding box center [810, 91] width 1255 height 39
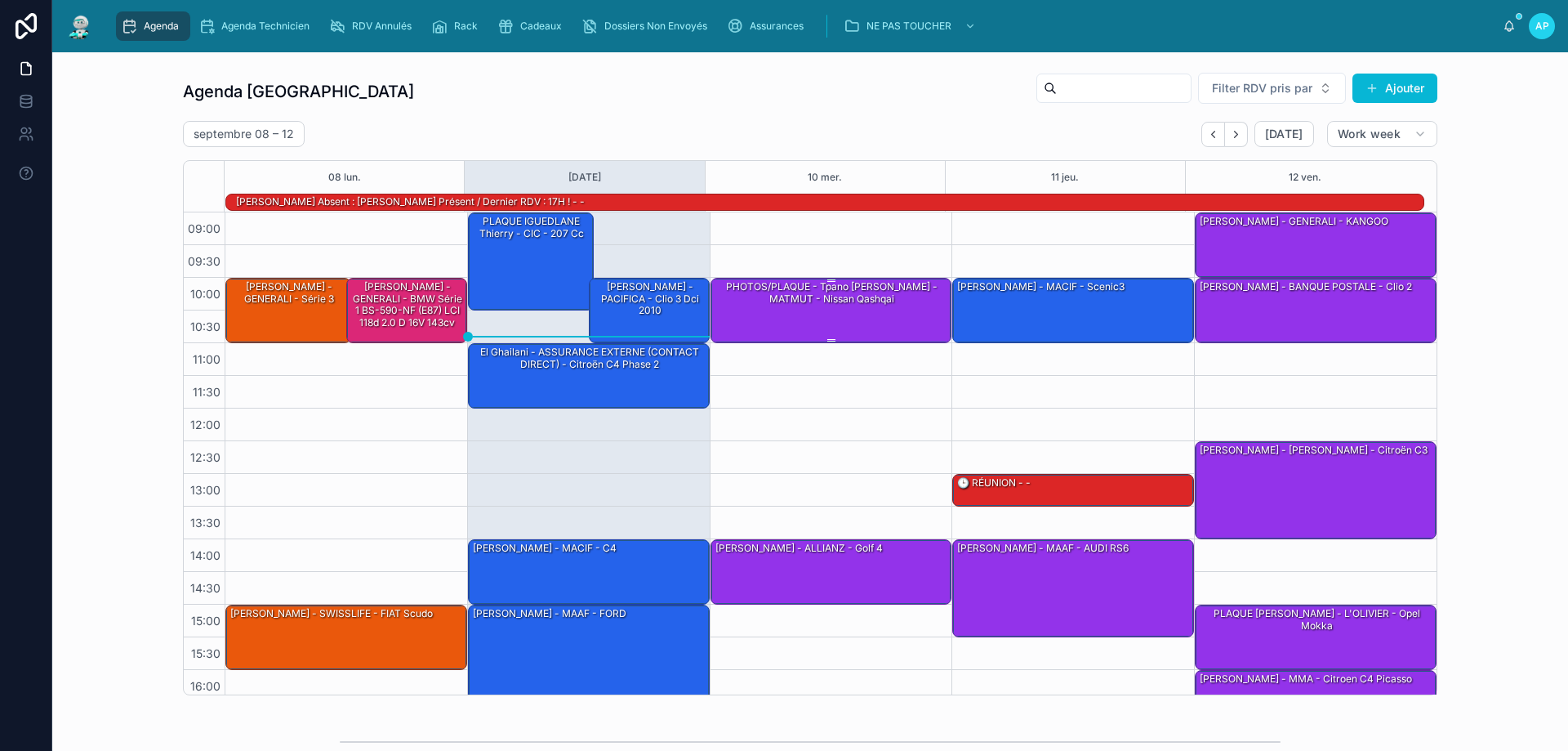
click at [764, 303] on div "PHOTOS/PLAQUE - Tpano [PERSON_NAME] - MATMUT - Nissan Qashqai" at bounding box center [832, 293] width 237 height 27
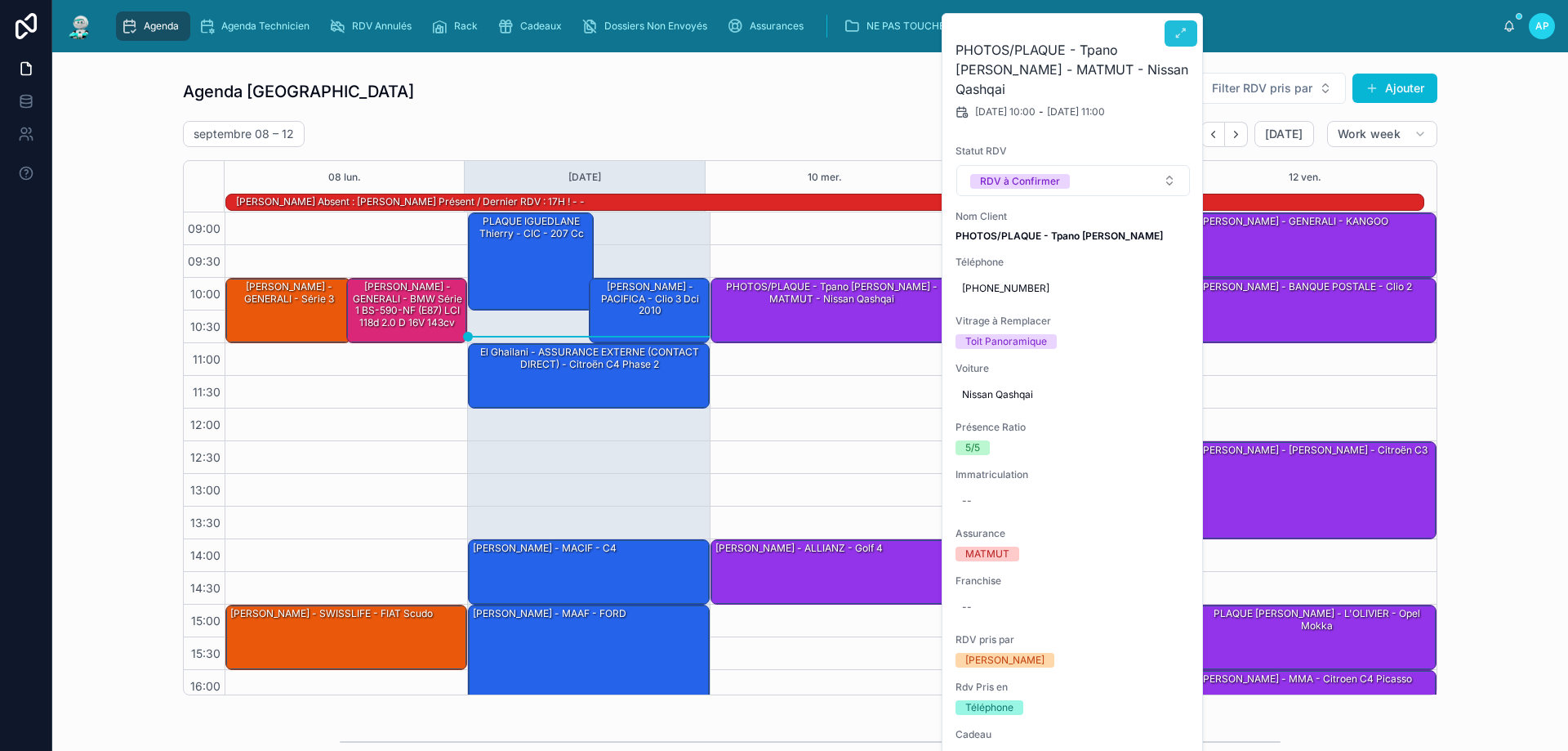
click at [1179, 26] on button at bounding box center [1180, 33] width 32 height 27
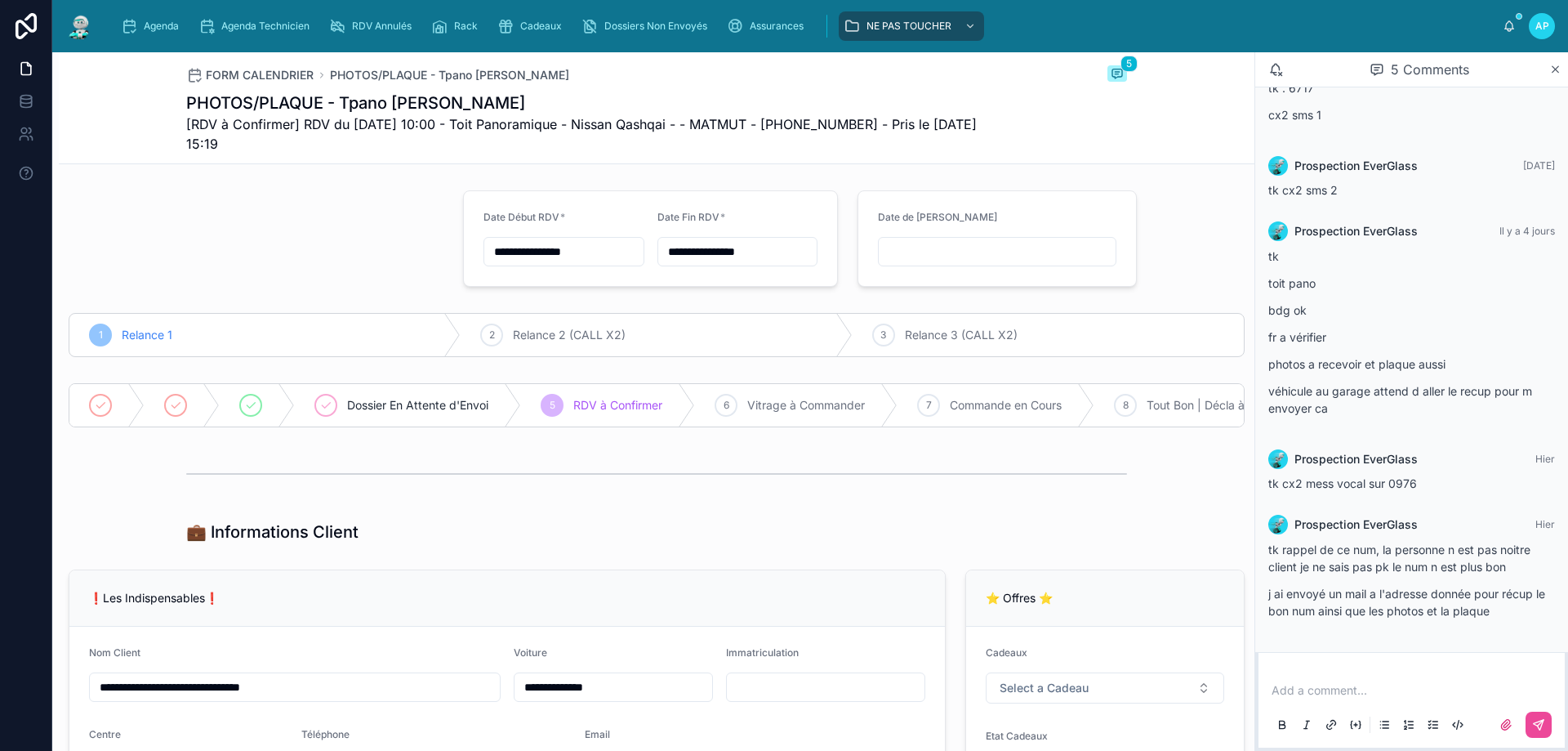
click at [72, 27] on img at bounding box center [81, 26] width 29 height 27
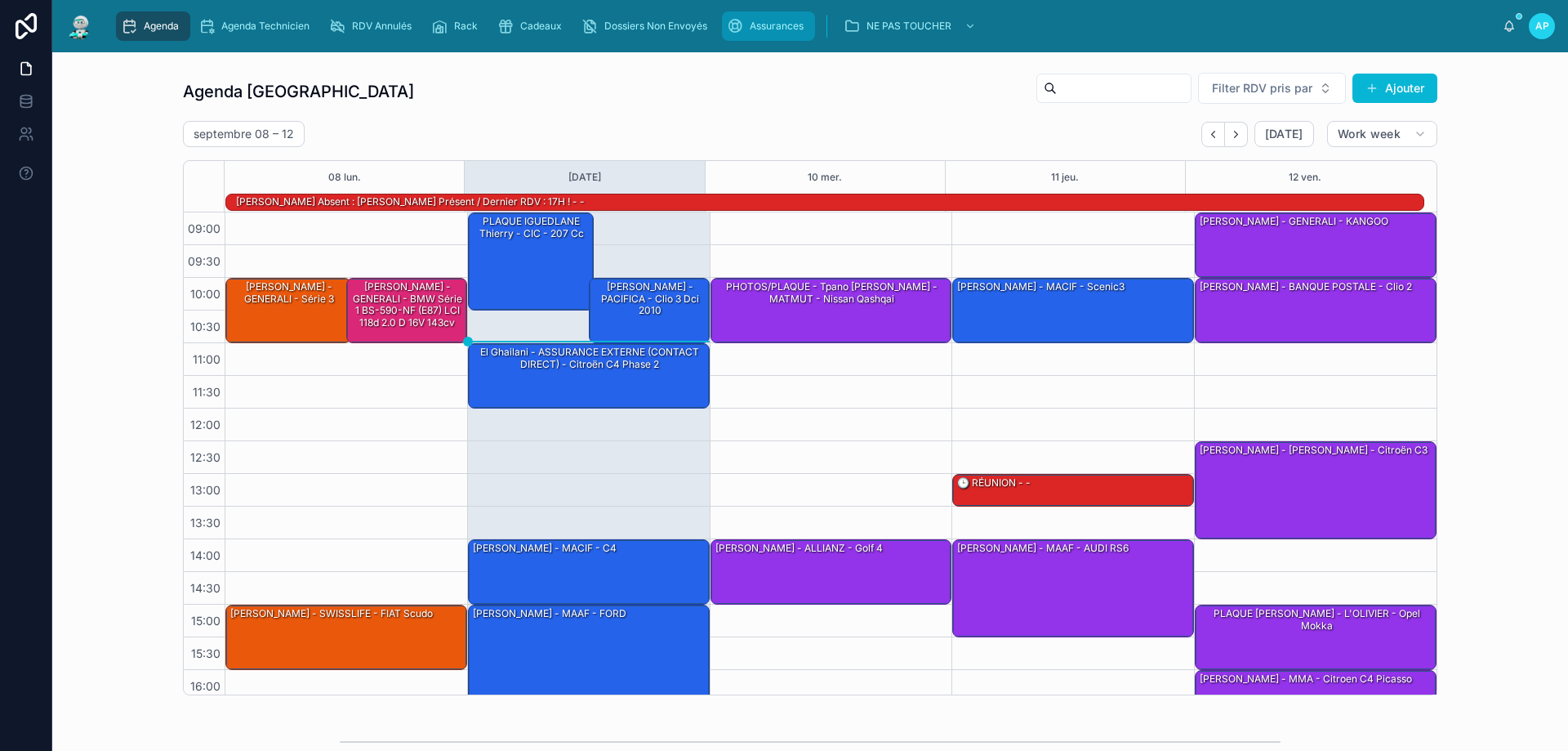
click at [767, 27] on span "Assurances" at bounding box center [777, 26] width 54 height 13
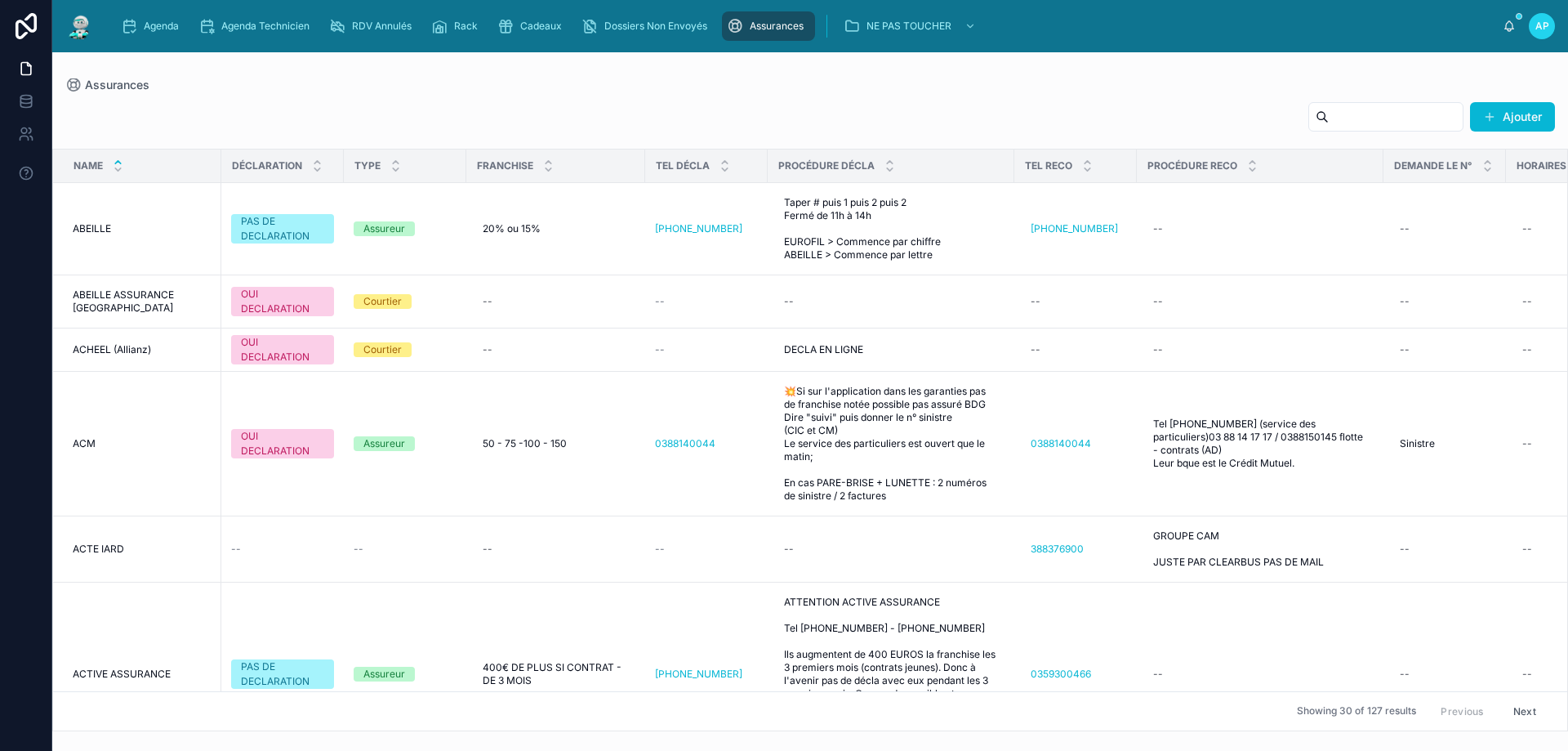
drag, startPoint x: 1408, startPoint y: 119, endPoint x: 1388, endPoint y: 120, distance: 20.0
click at [1408, 120] on input "text" at bounding box center [1396, 116] width 134 height 23
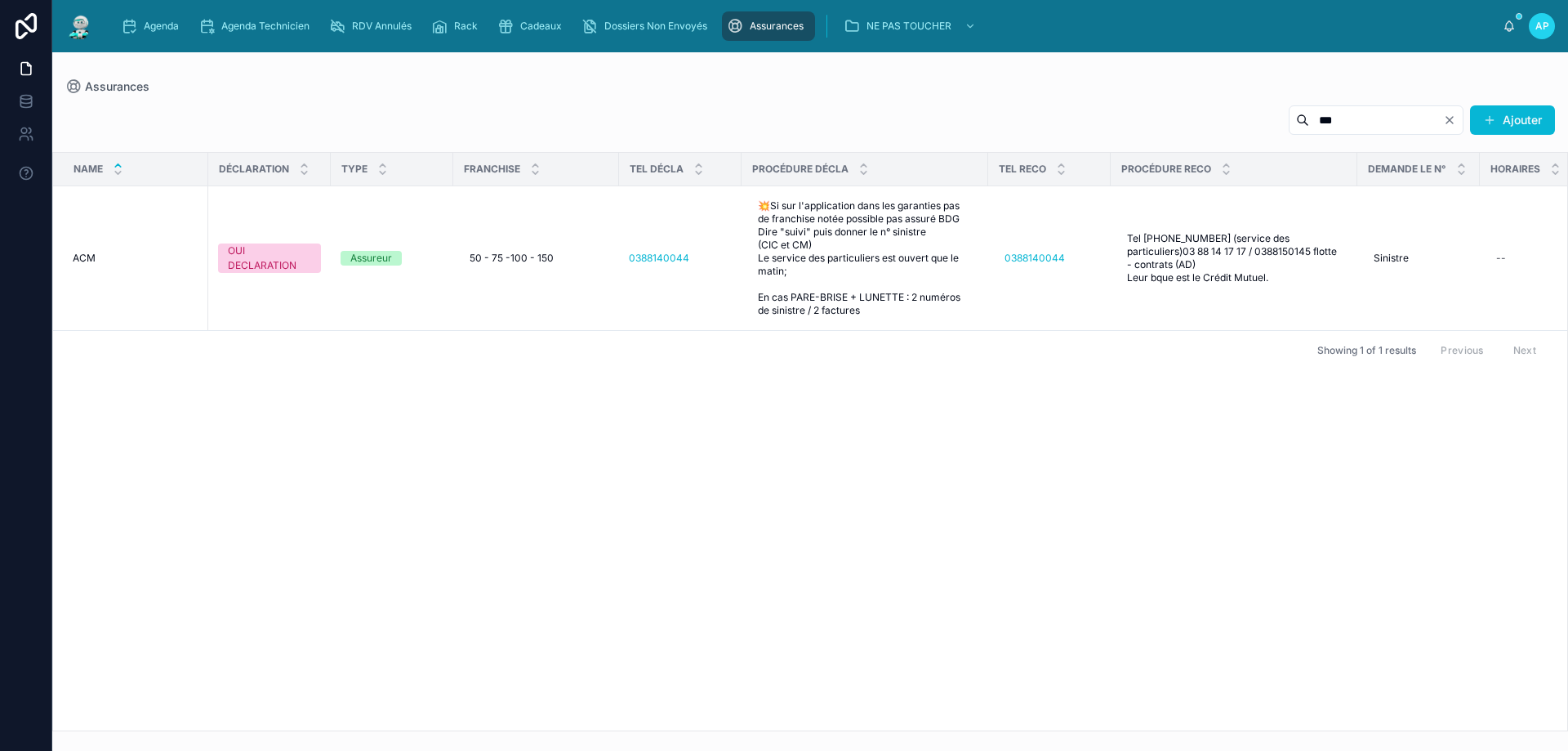
drag, startPoint x: 1297, startPoint y: 119, endPoint x: 784, endPoint y: 8, distance: 524.9
click at [931, 50] on div "Agenda Agenda Technicien RDV Annulés Rack Cadeaux Dossiers Non Envoyés Assuranc…" at bounding box center [810, 375] width 1516 height 751
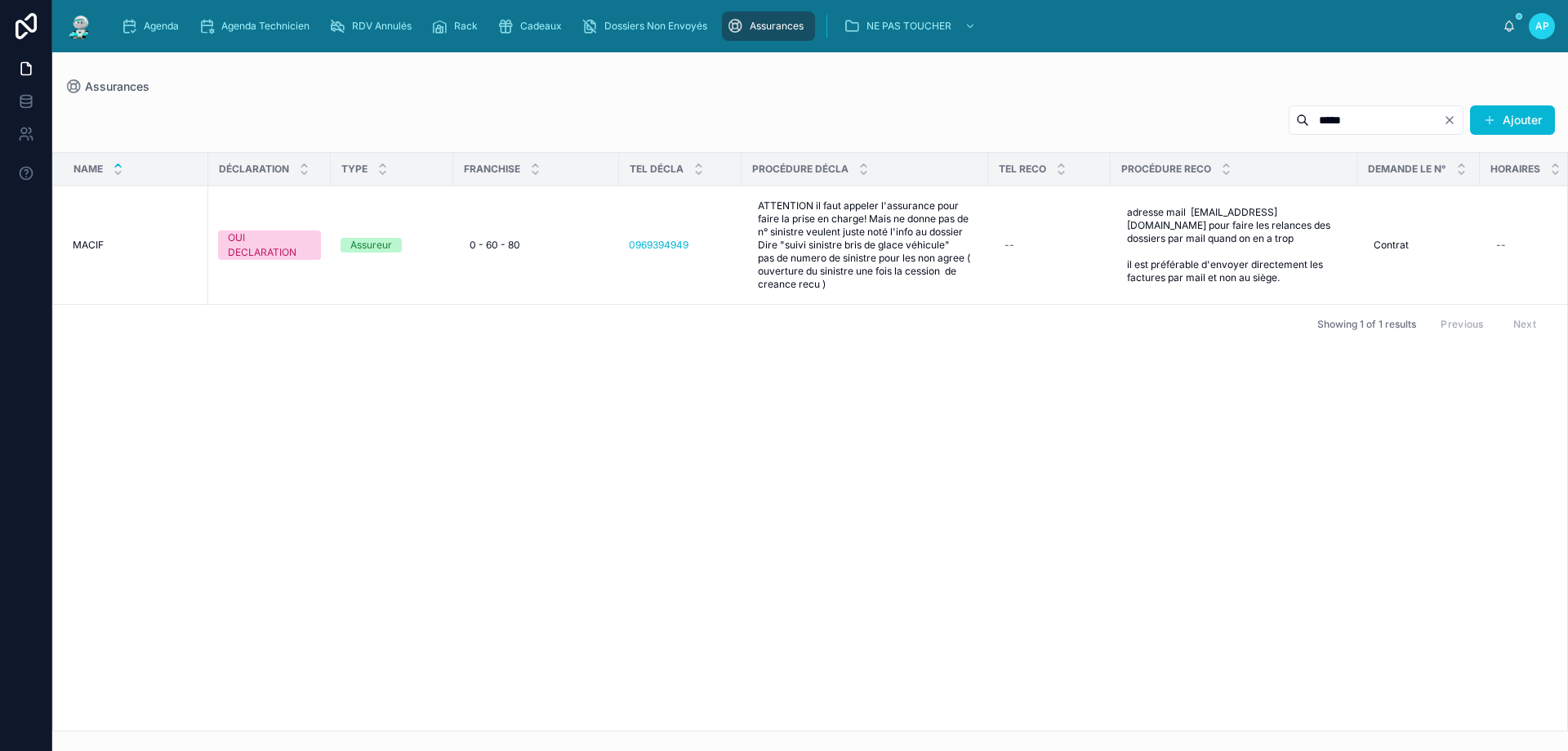
type input "*****"
click at [739, 410] on div "Name DÉCLARATION TYPE FRANCHISE TEL DÉCLA PROCÉDURE DÉCLA TEL RECO PROCÉDURE RE…" at bounding box center [810, 442] width 1514 height 577
click at [1451, 123] on icon "Clear" at bounding box center [1449, 120] width 7 height 7
click at [1339, 114] on input "text" at bounding box center [1396, 120] width 134 height 23
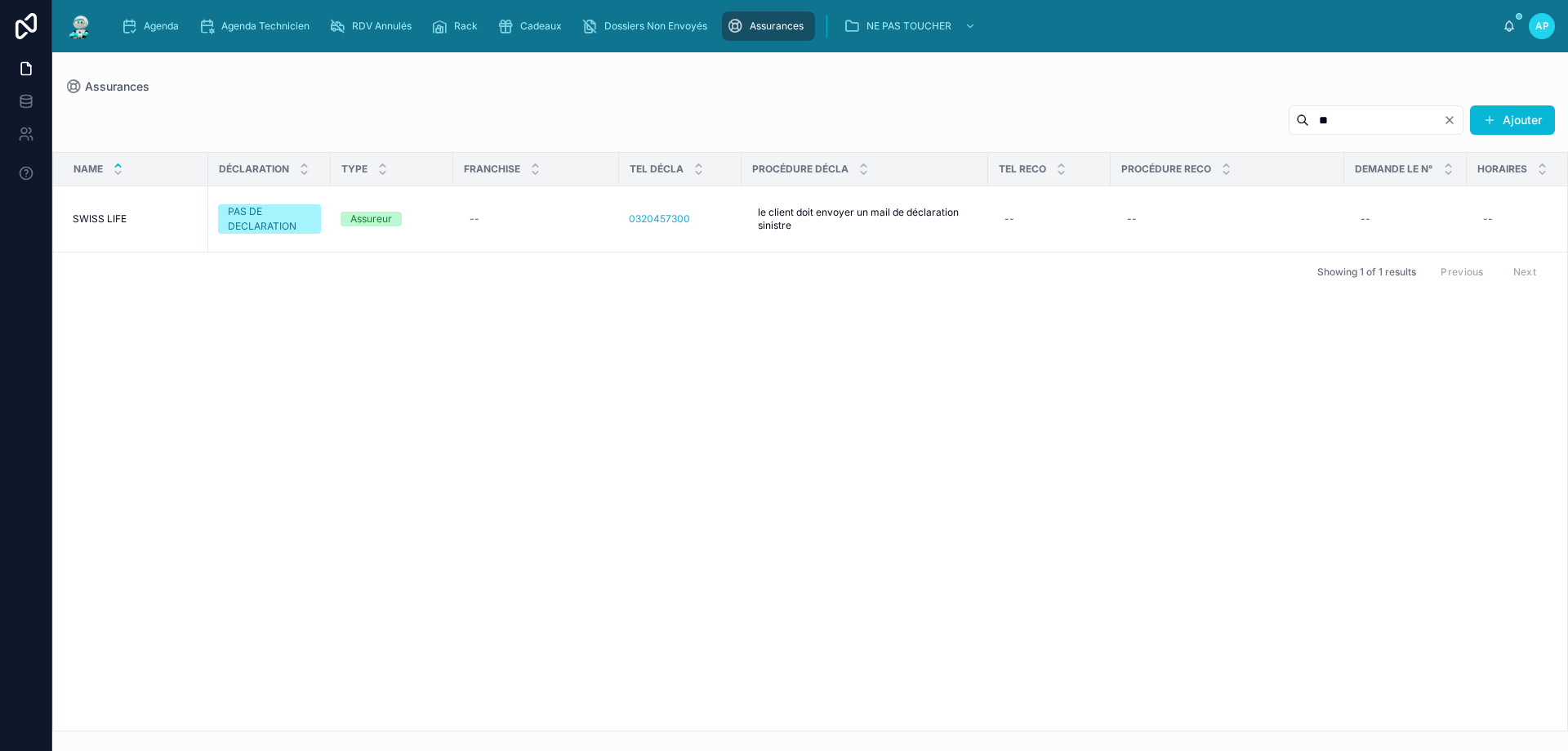
type input "*"
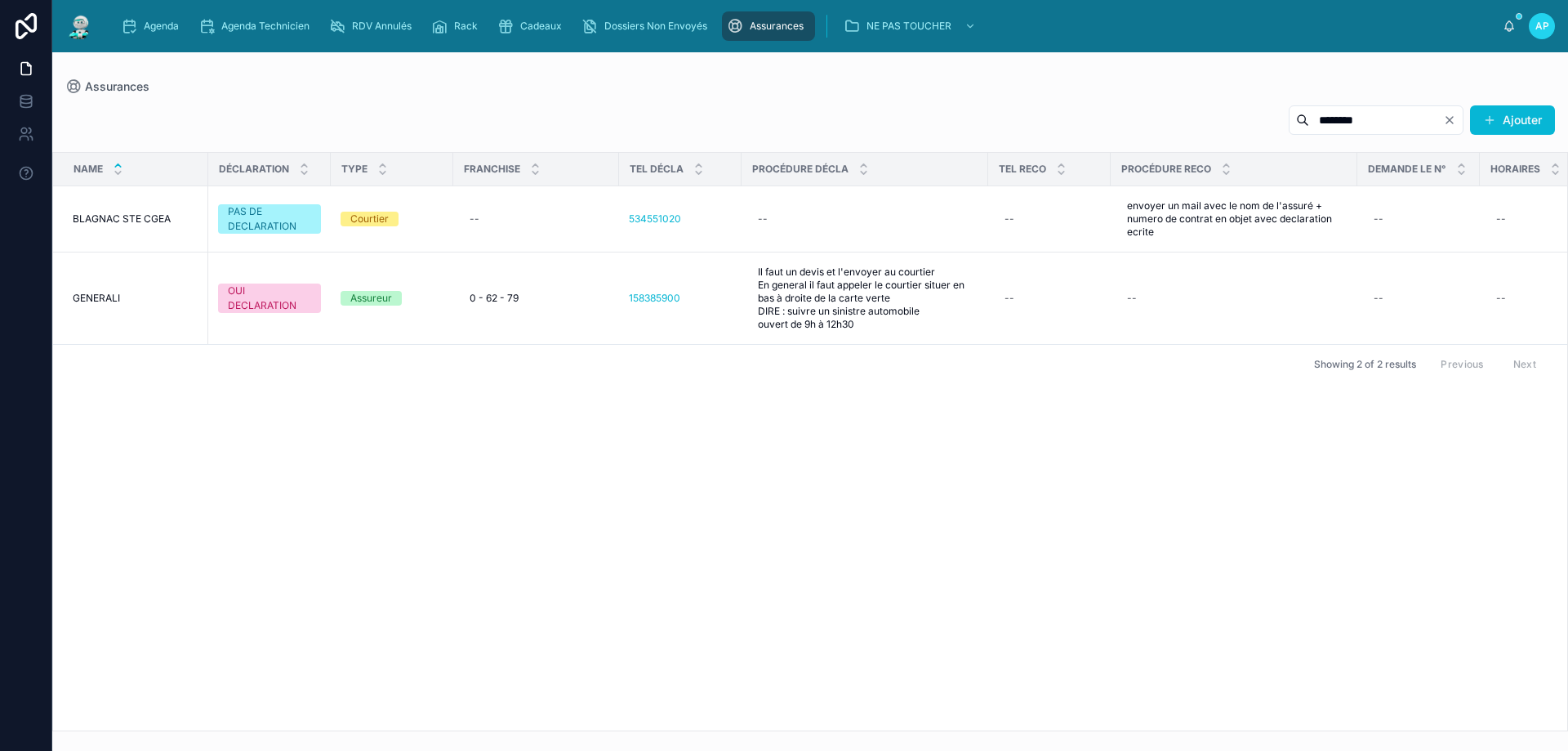
type input "********"
click at [1454, 118] on icon "Clear" at bounding box center [1449, 120] width 13 height 13
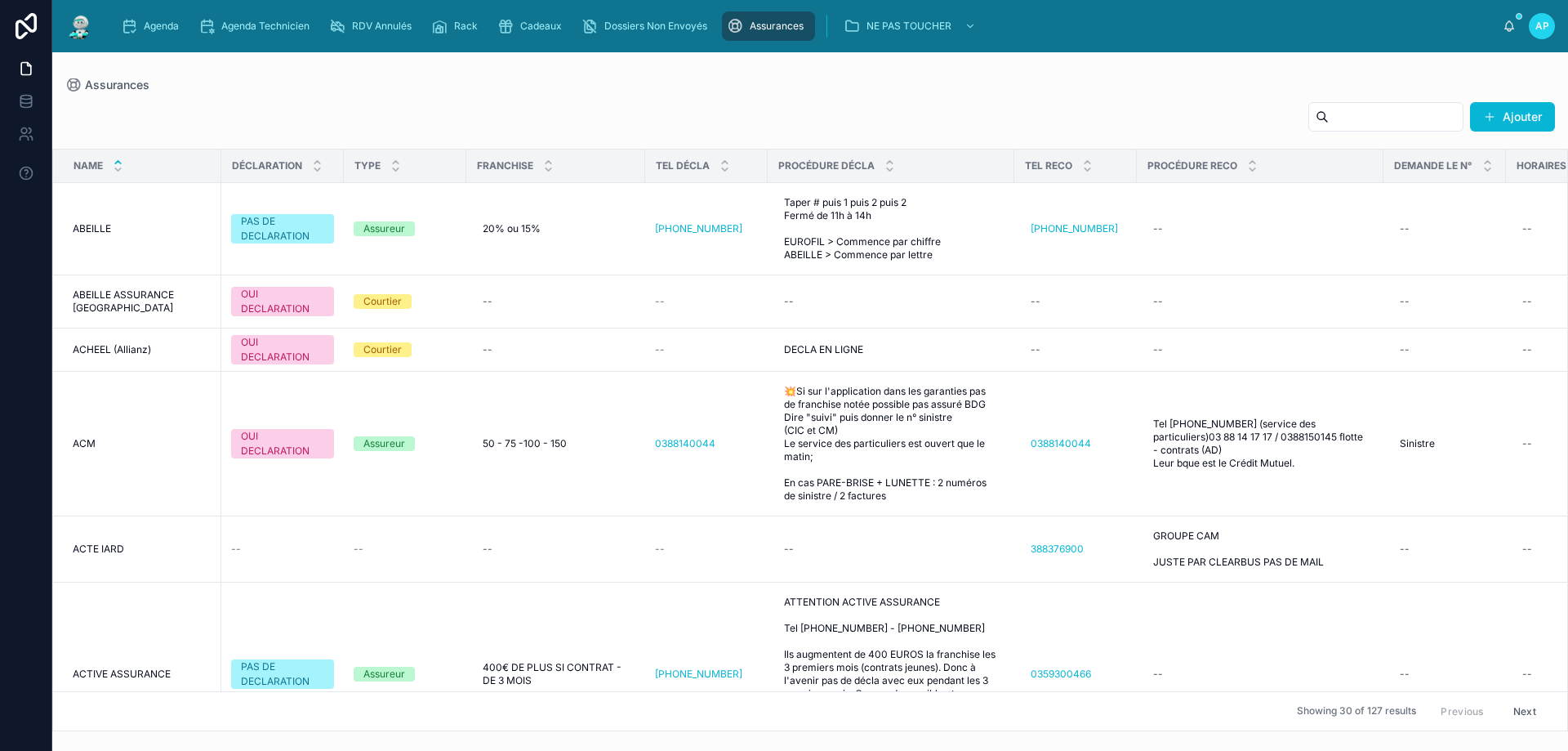
click at [1329, 118] on input "text" at bounding box center [1396, 116] width 134 height 23
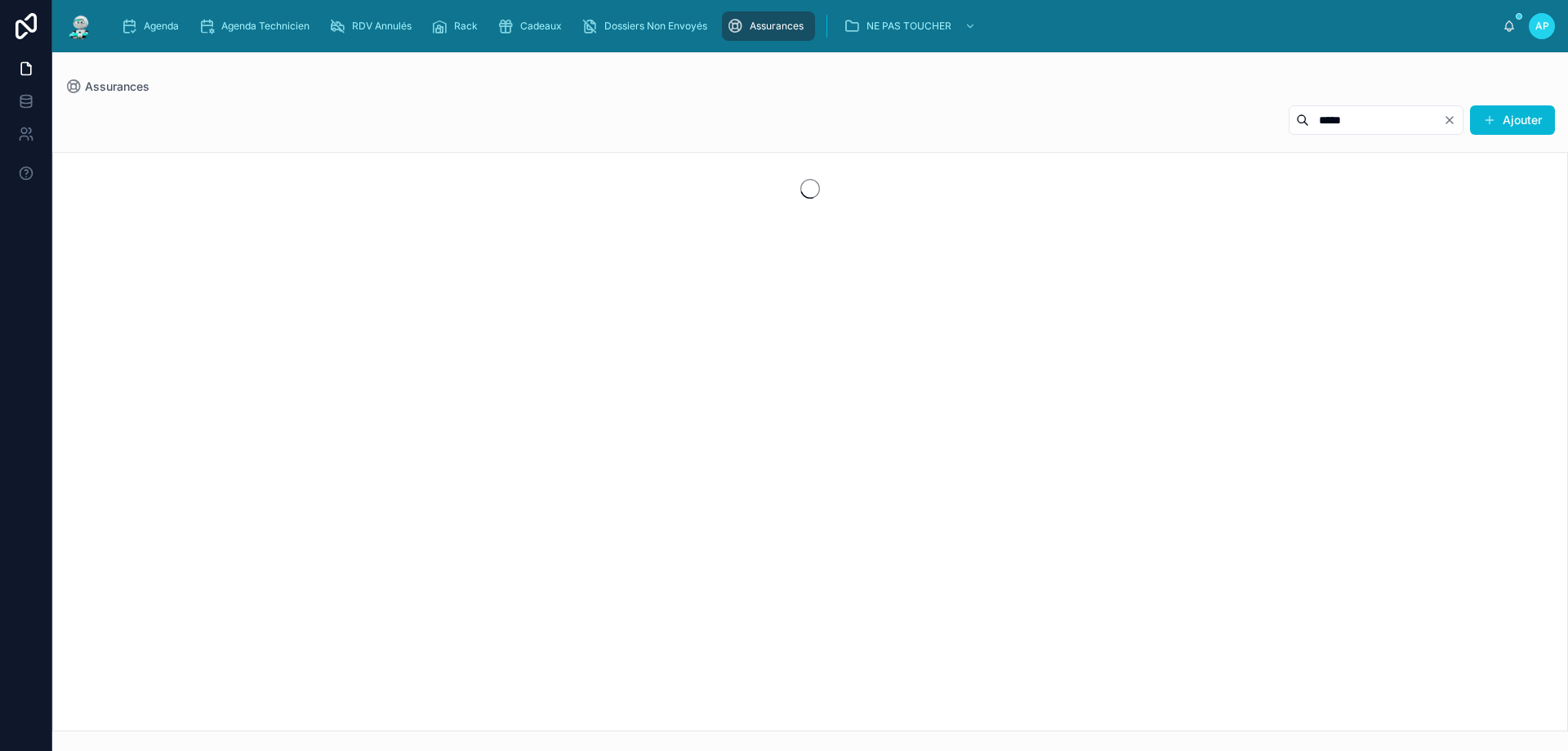
type input "*****"
click at [1110, 97] on div "***** Ajouter" at bounding box center [810, 413] width 1516 height 636
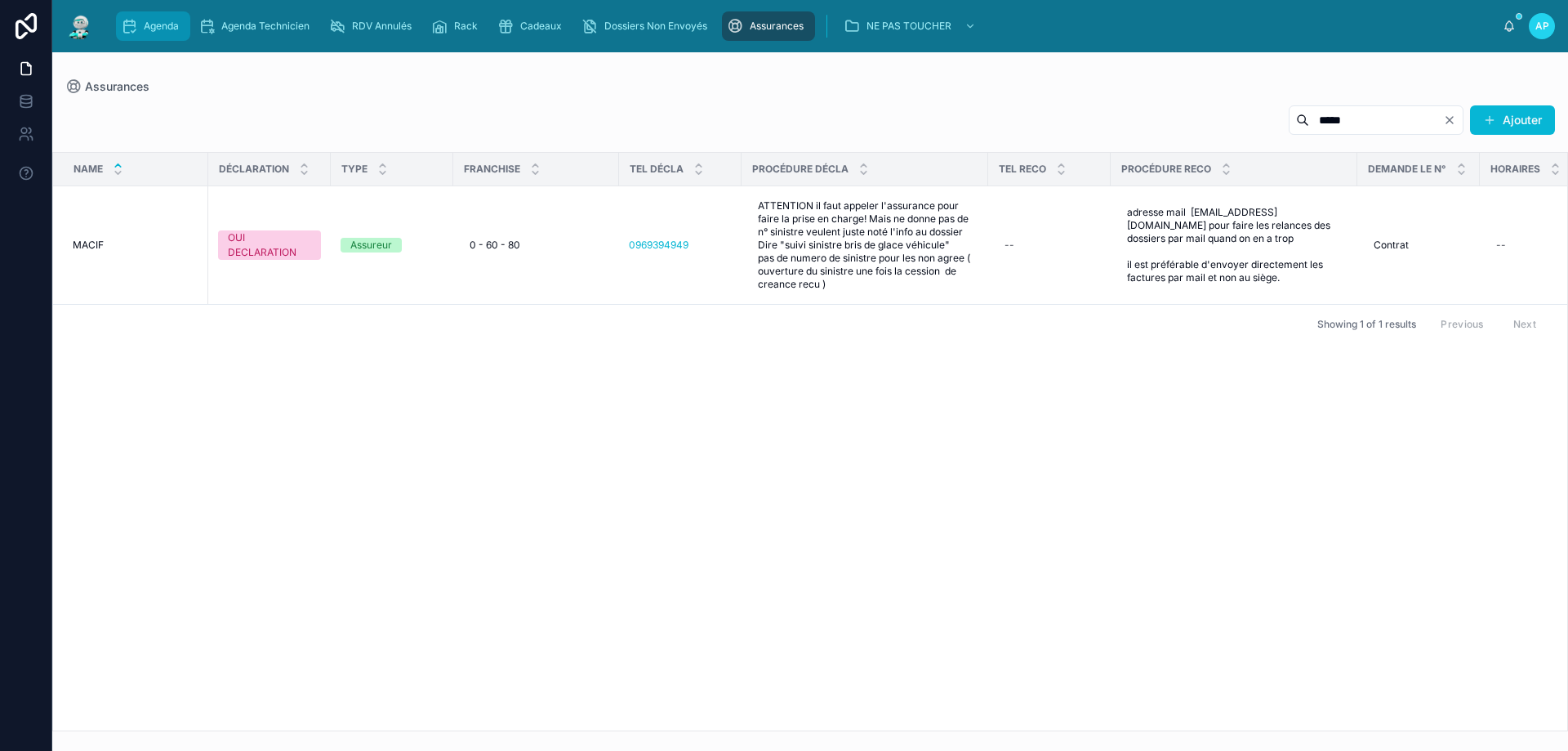
click at [154, 27] on span "Agenda" at bounding box center [161, 26] width 35 height 13
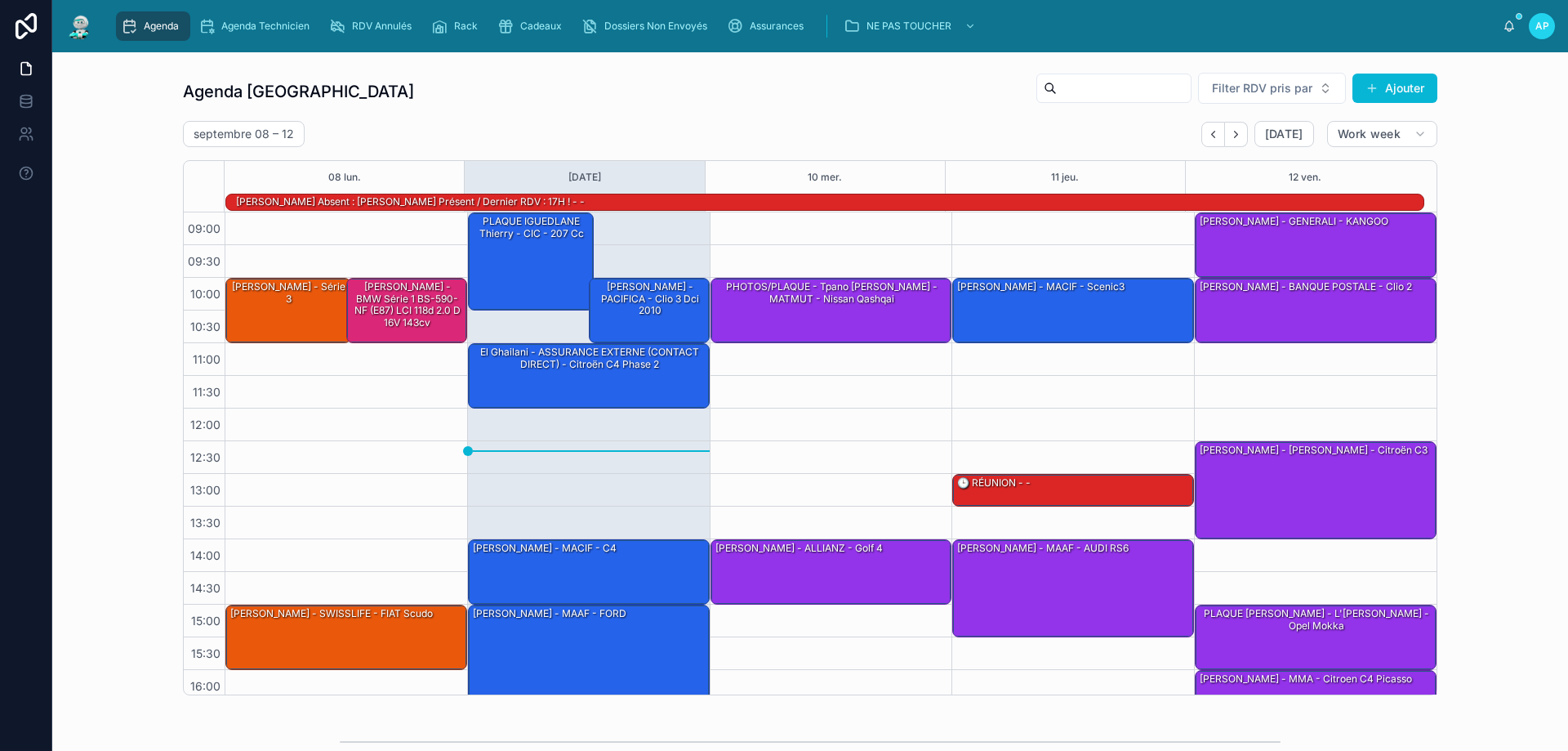
scroll to position [107, 0]
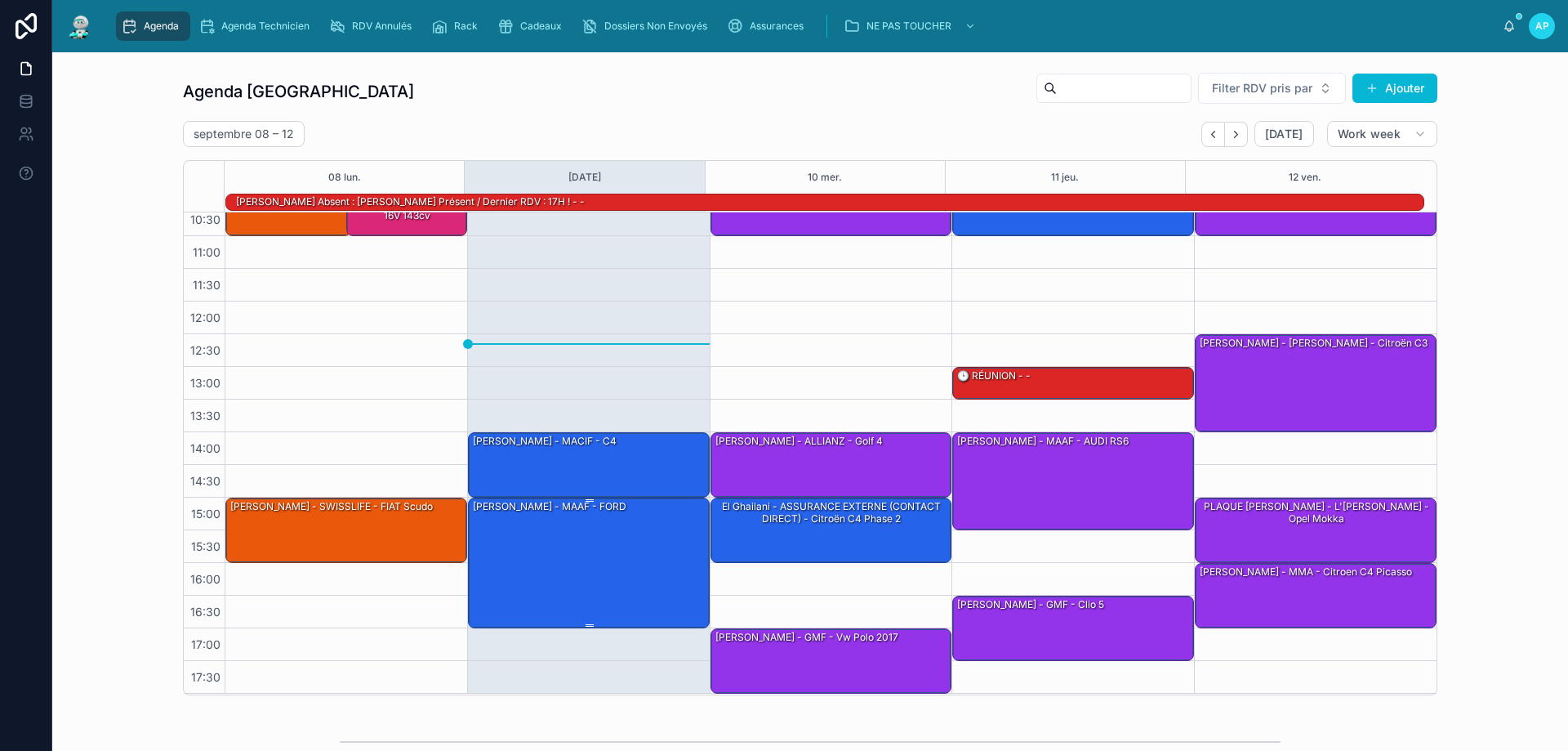
click at [596, 546] on div "[PERSON_NAME] - MAAF - FORD" at bounding box center [589, 562] width 237 height 128
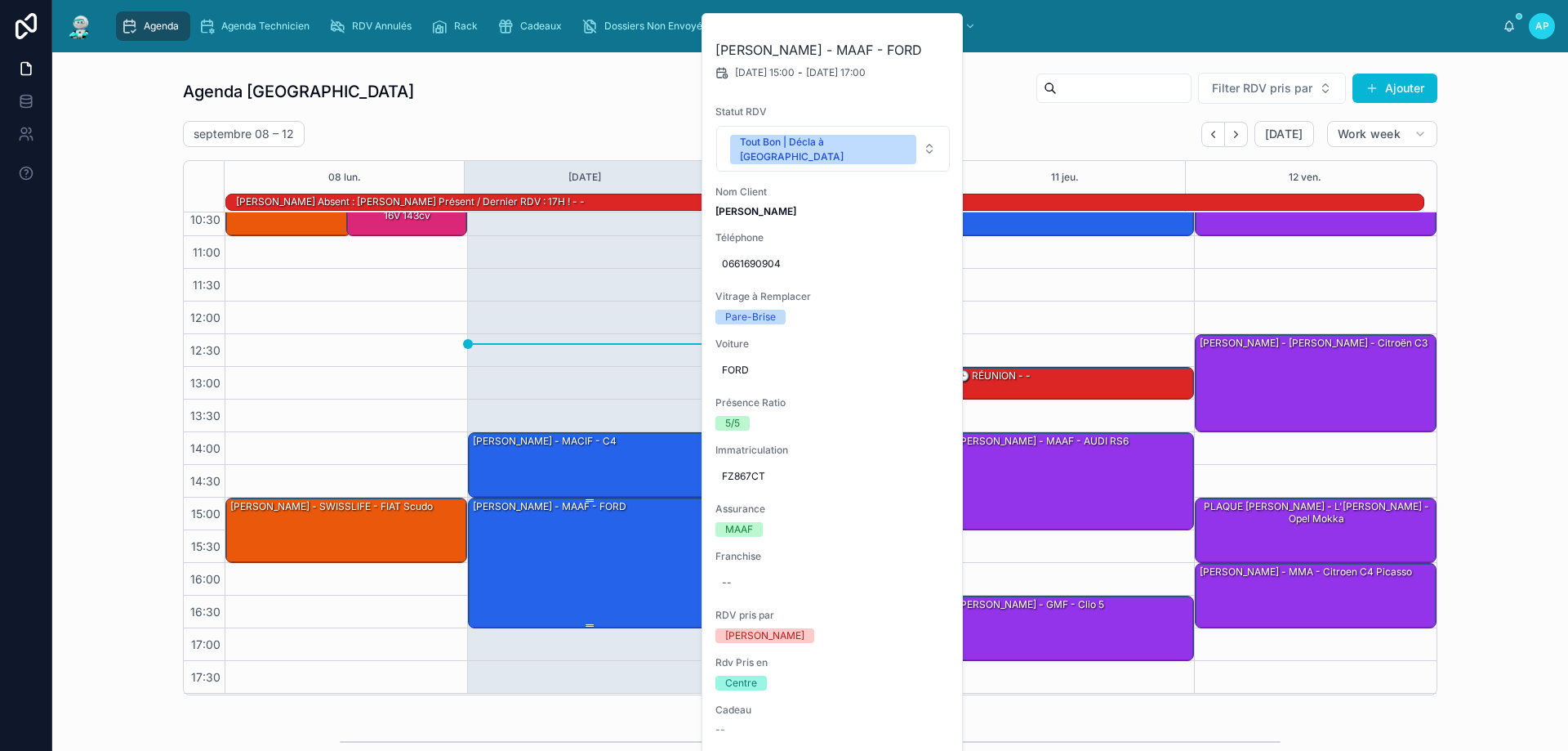
click at [601, 550] on div "[PERSON_NAME] - MAAF - FORD" at bounding box center [589, 562] width 237 height 128
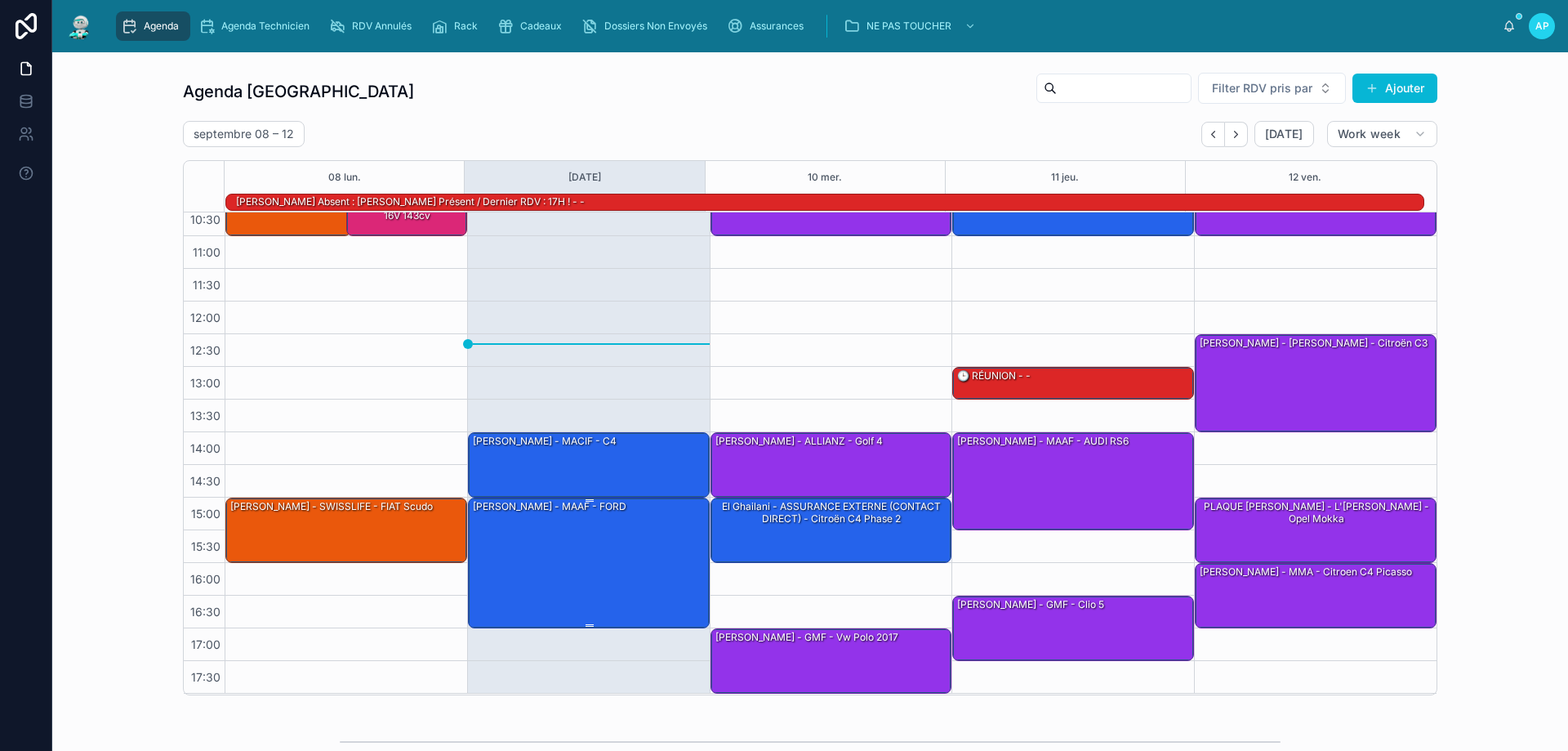
click at [532, 562] on div "[PERSON_NAME] - MAAF - FORD" at bounding box center [589, 562] width 237 height 128
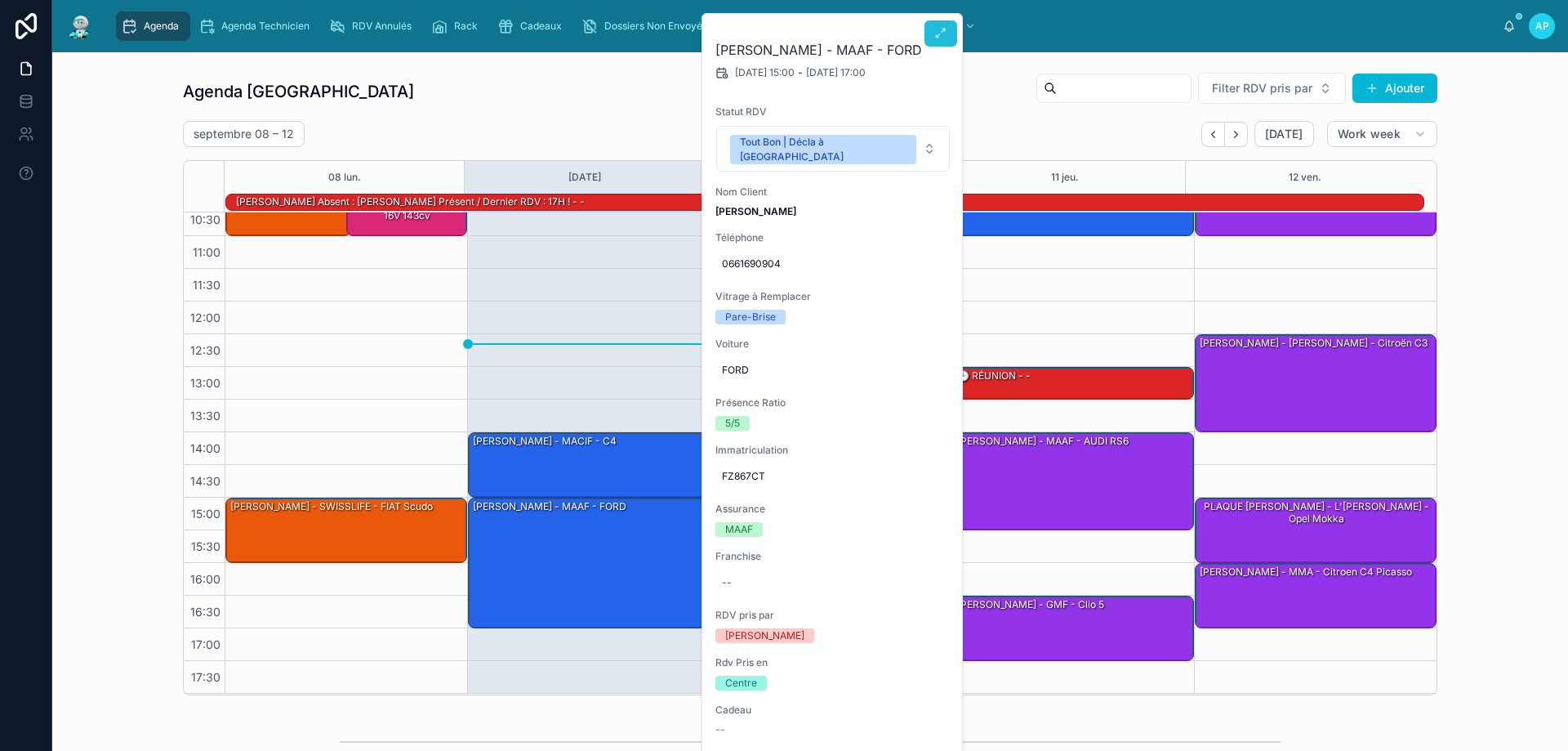
click at [947, 28] on button at bounding box center [941, 33] width 32 height 27
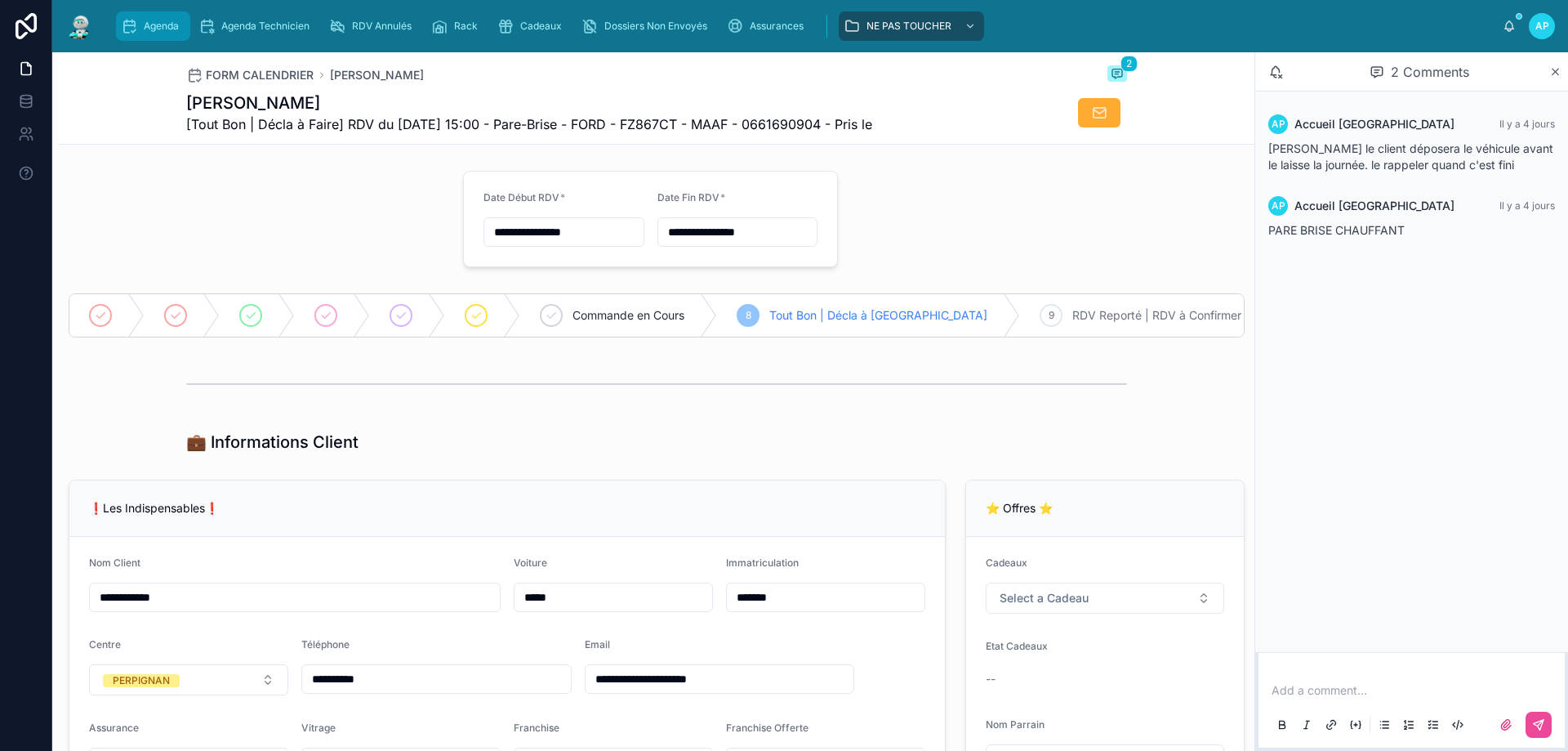
click at [151, 26] on span "Agenda" at bounding box center [161, 26] width 35 height 13
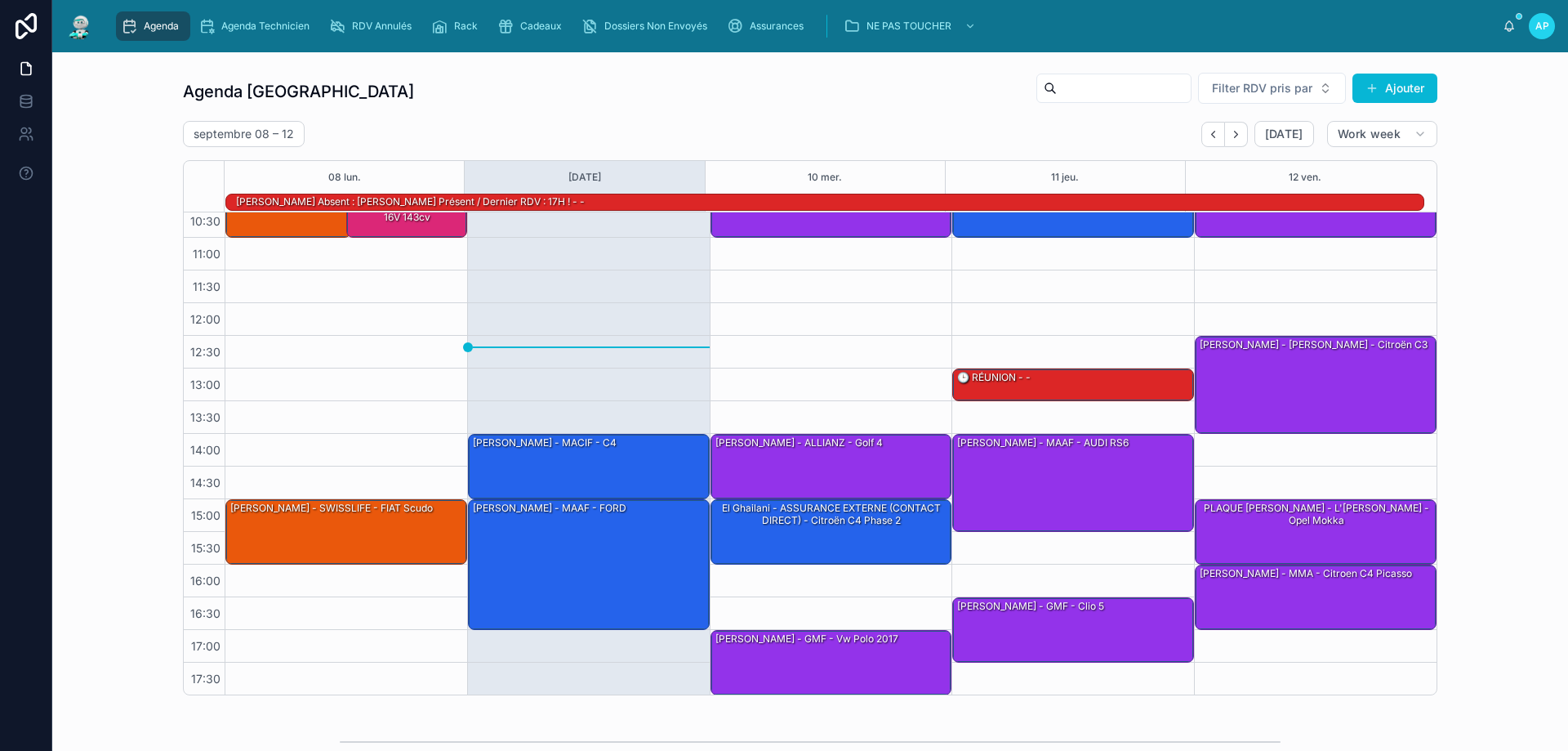
scroll to position [106, 0]
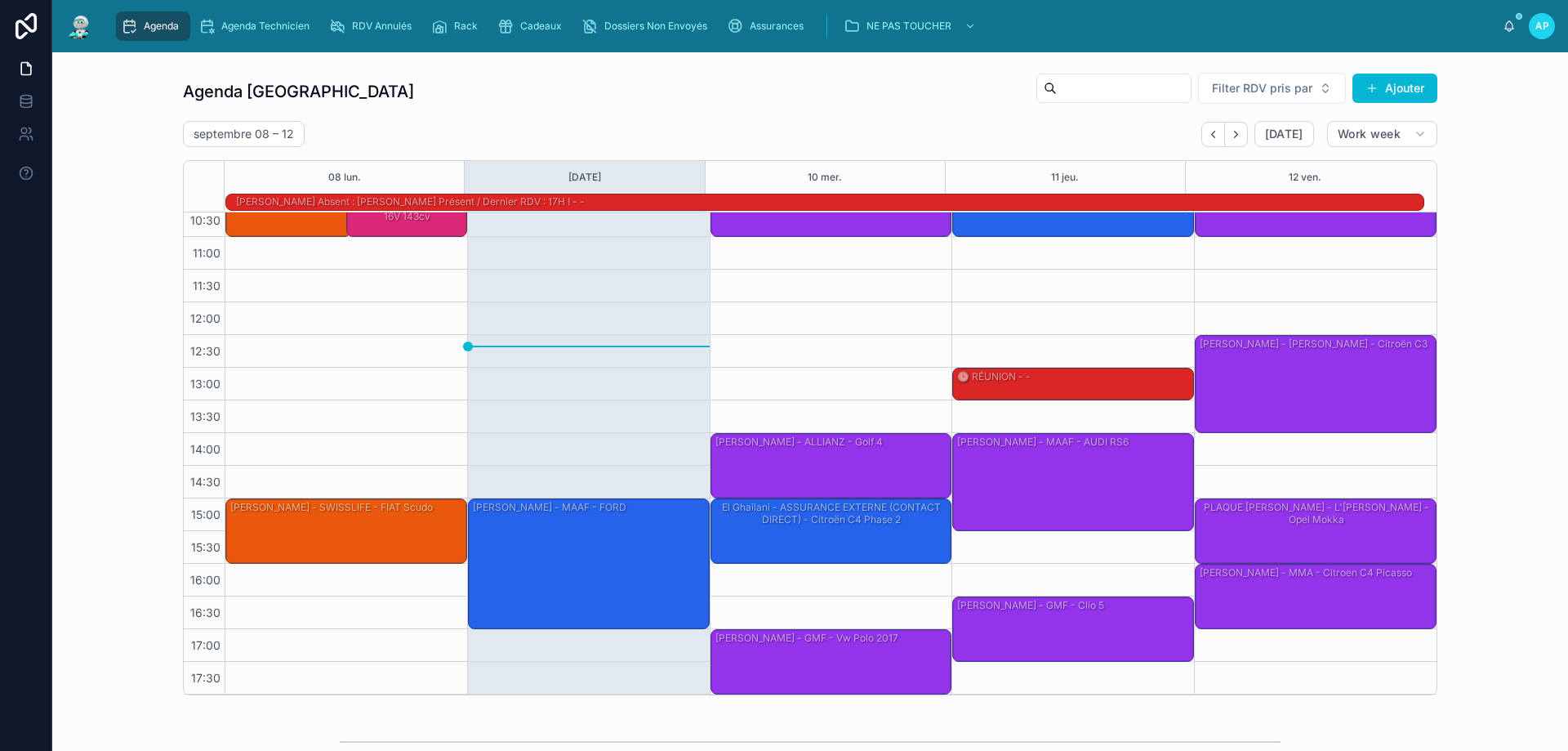
click at [584, 456] on div "[PERSON_NAME] - MACIF - c4" at bounding box center [589, 464] width 237 height 62
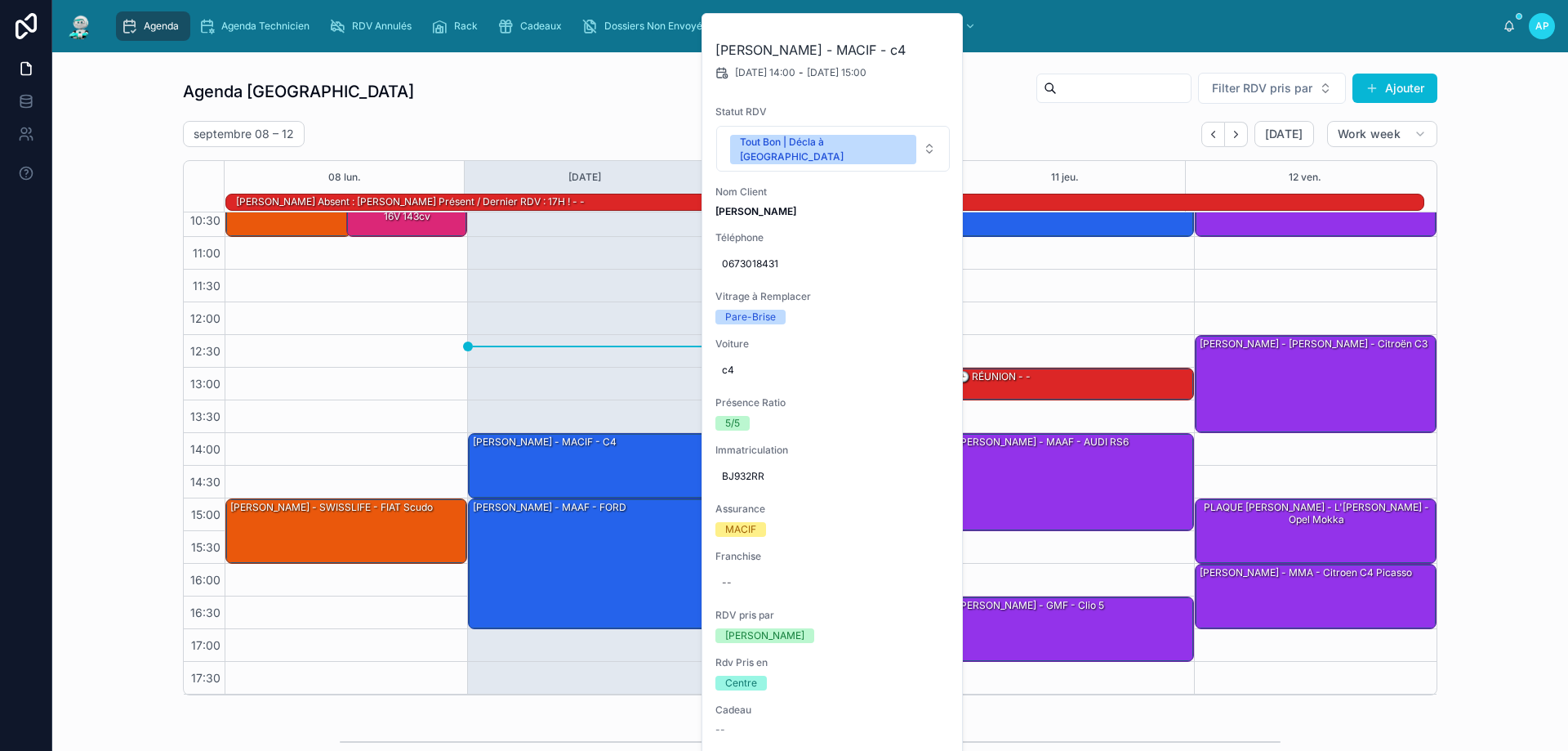
click at [552, 105] on div "Agenda Perpignan Filter RDV pris par [PERSON_NAME]" at bounding box center [810, 91] width 1255 height 39
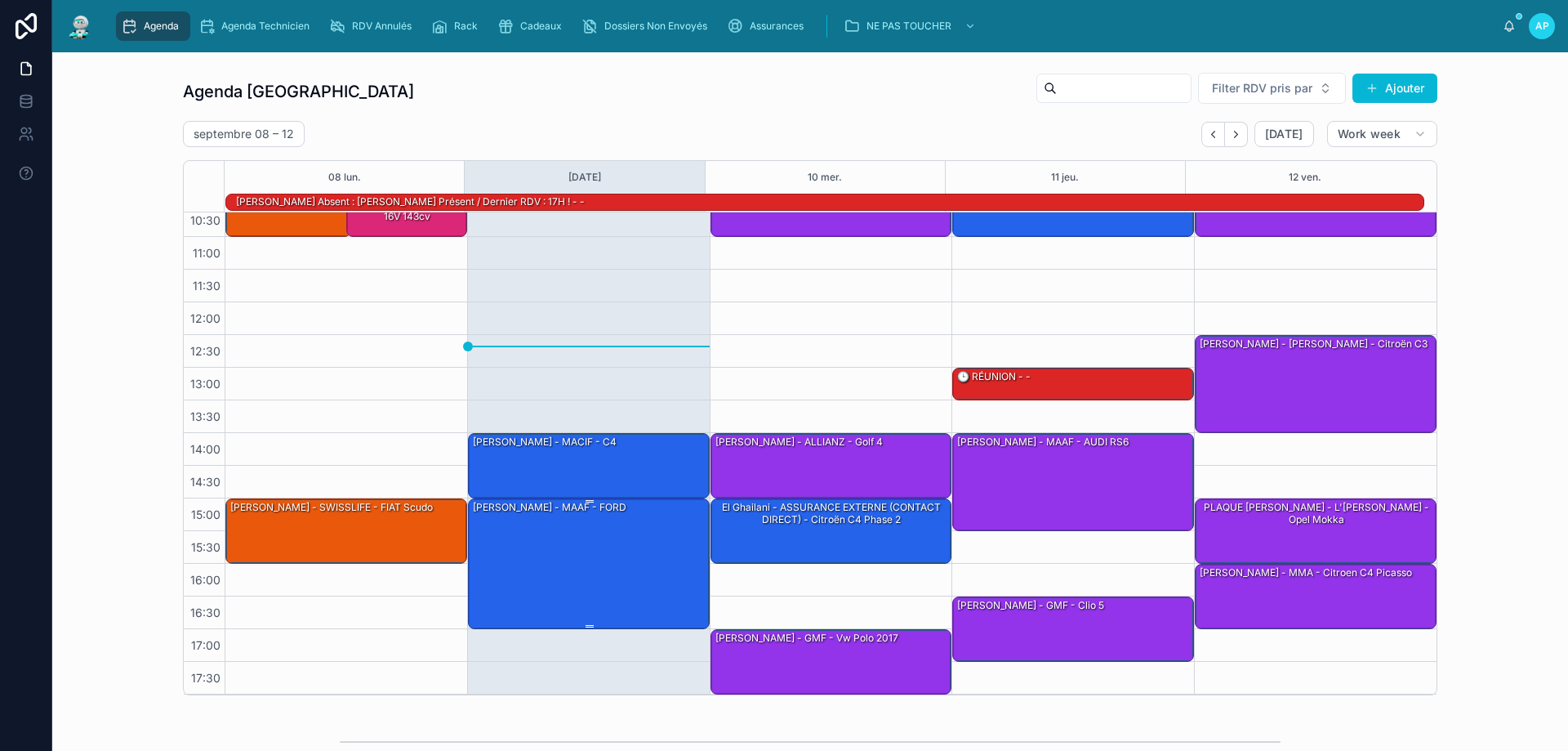
click at [581, 530] on div "[PERSON_NAME] - MAAF - FORD" at bounding box center [589, 563] width 237 height 128
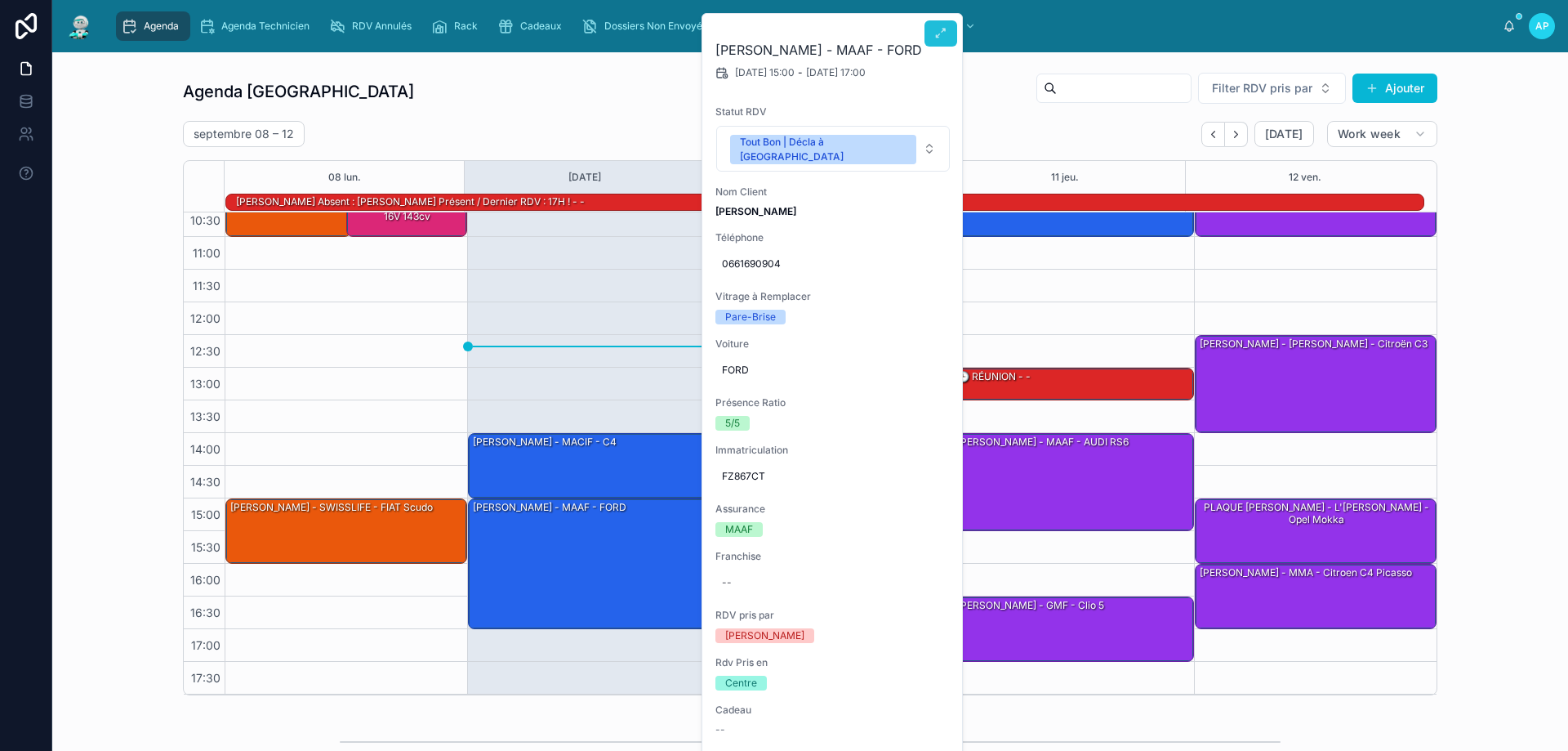
click at [944, 31] on icon at bounding box center [941, 32] width 13 height 13
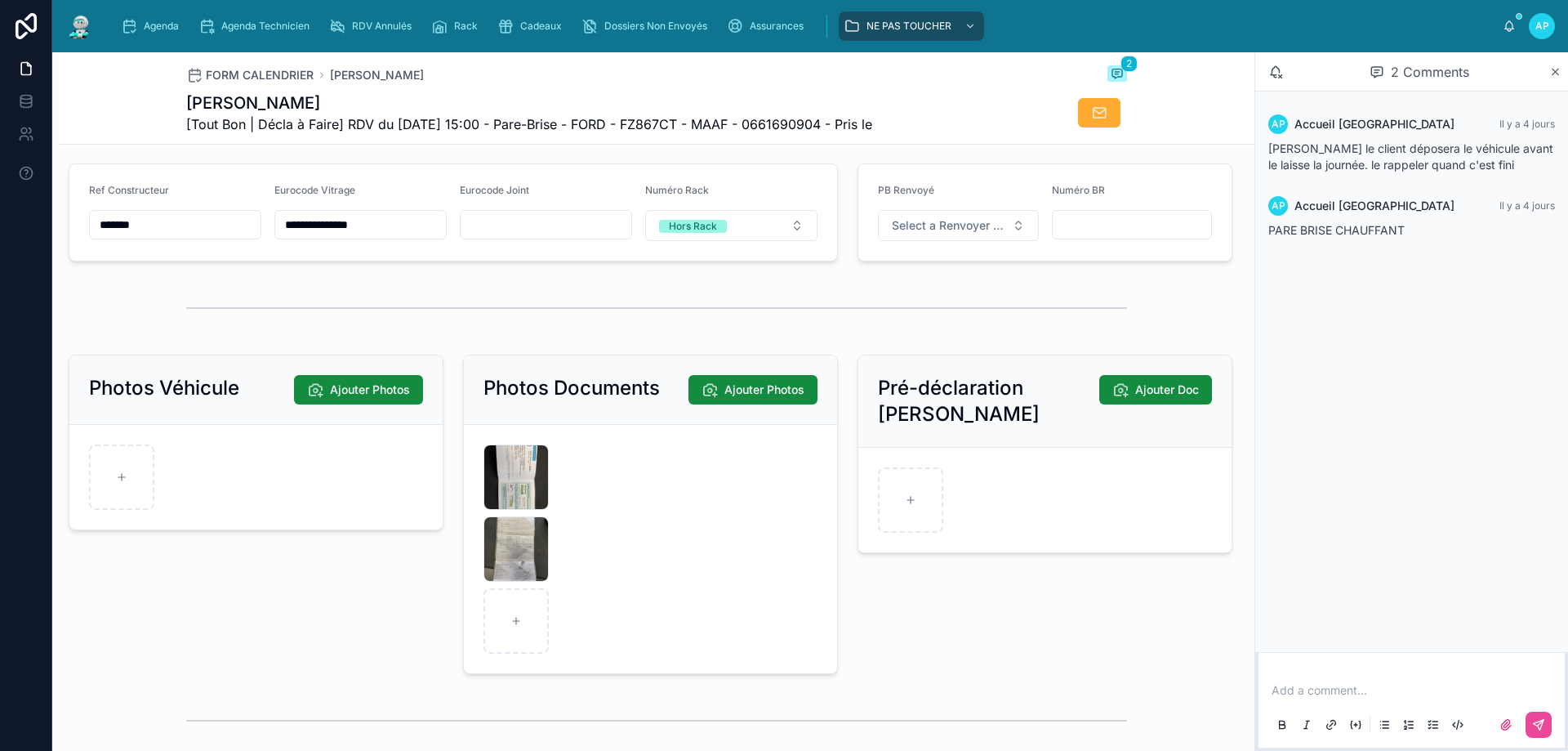
scroll to position [2205, 0]
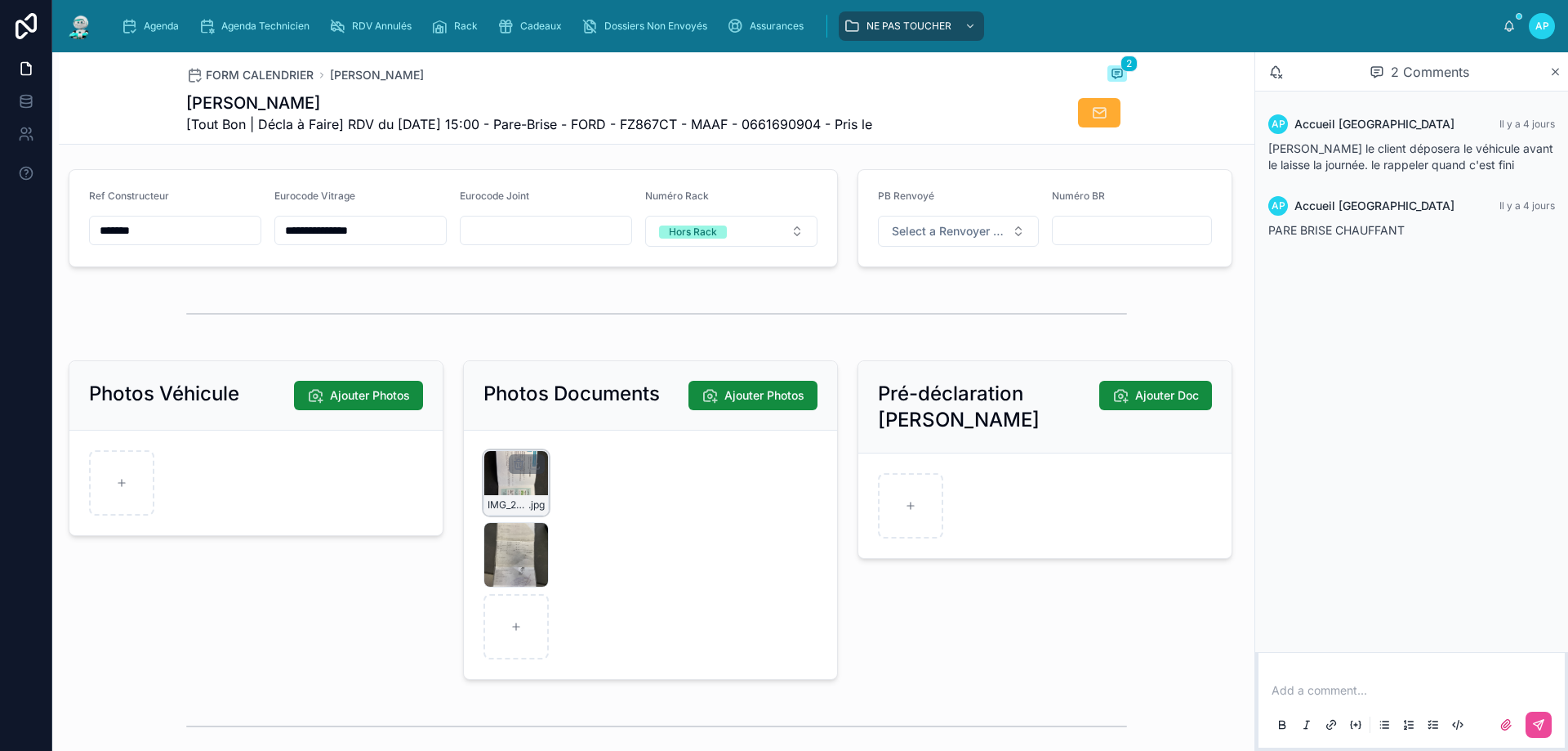
click at [504, 502] on div "IMG_2639 .jpg" at bounding box center [515, 482] width 66 height 66
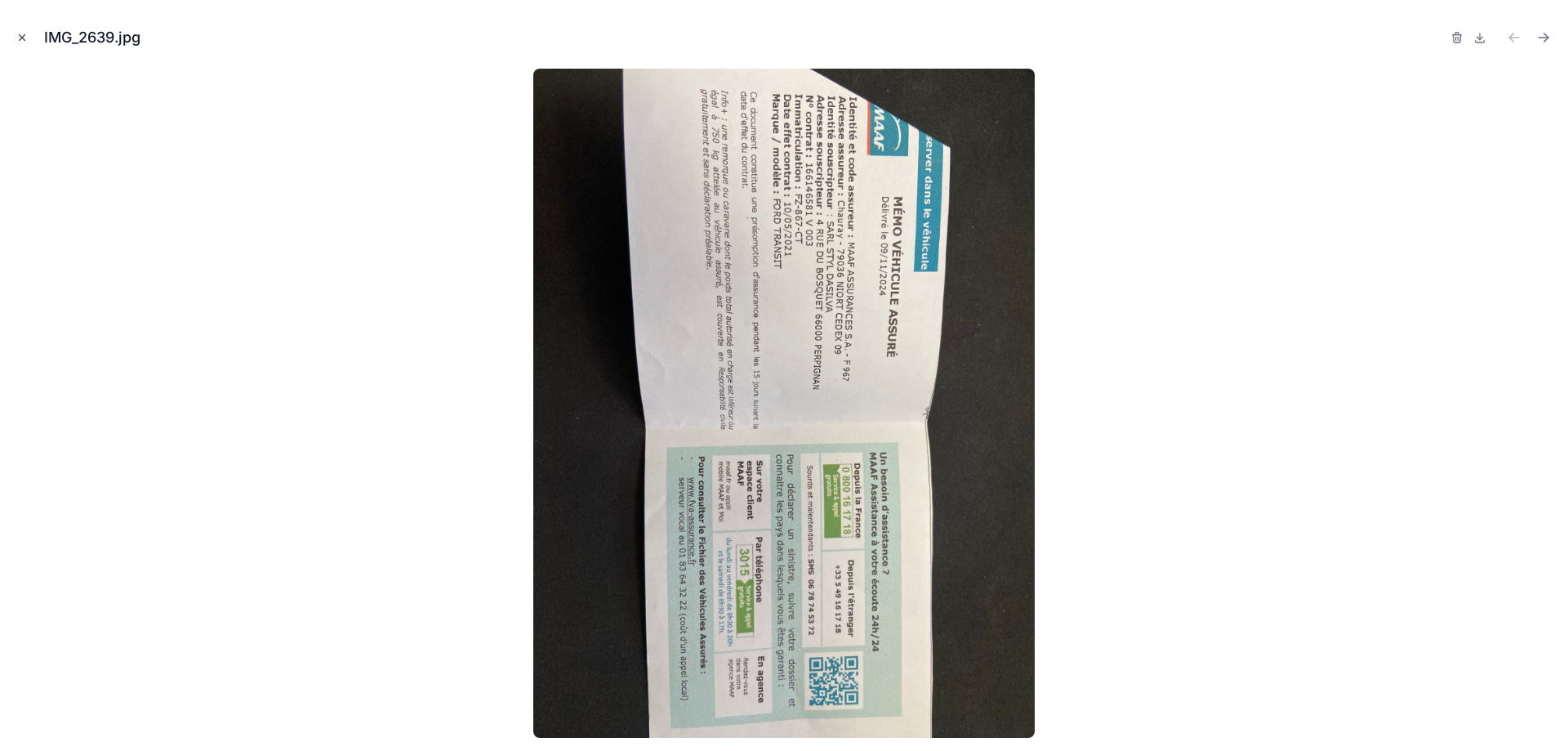
click at [15, 38] on button "Close modal" at bounding box center [22, 37] width 18 height 18
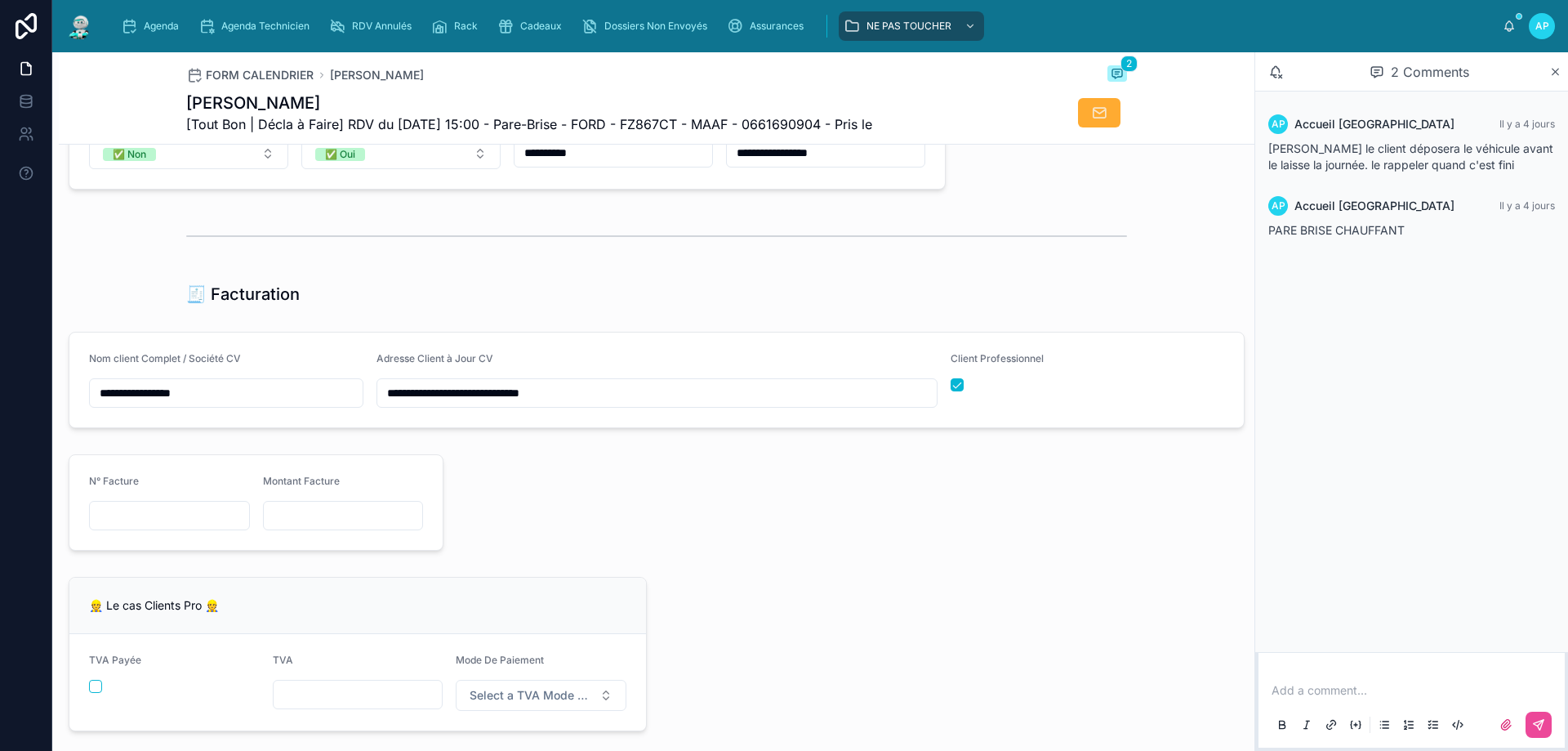
scroll to position [1552, 0]
